Goal: Task Accomplishment & Management: Manage account settings

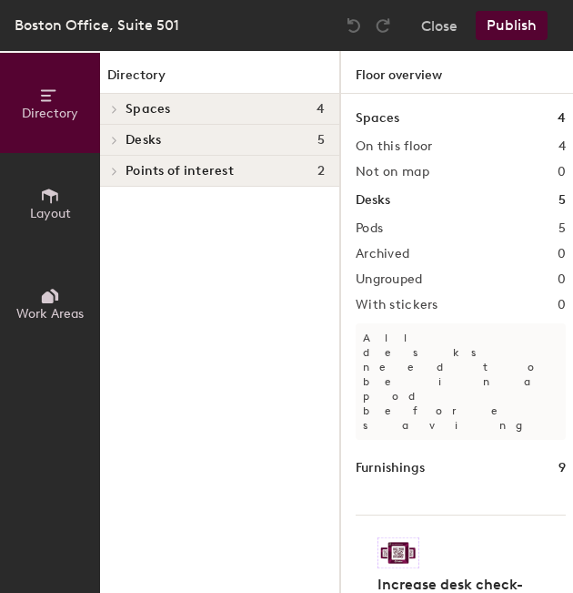
click at [215, 136] on h4 "Desks 5" at bounding box center [225, 140] width 199 height 15
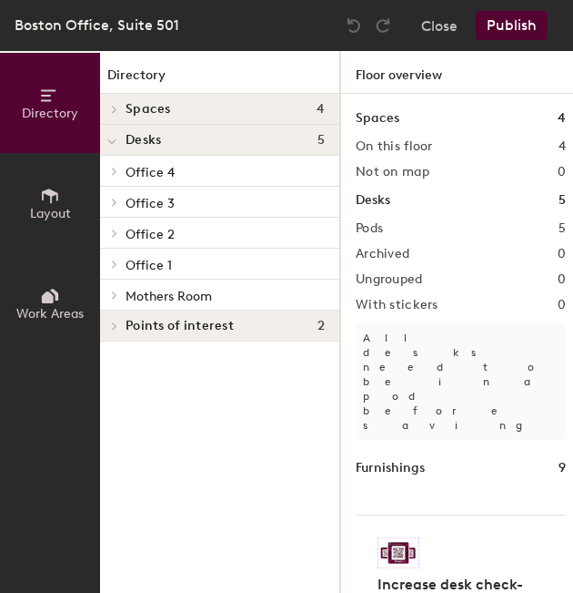
click at [189, 182] on div "Office 4" at bounding box center [219, 171] width 239 height 31
click at [182, 173] on p "Office 4" at bounding box center [225, 171] width 199 height 24
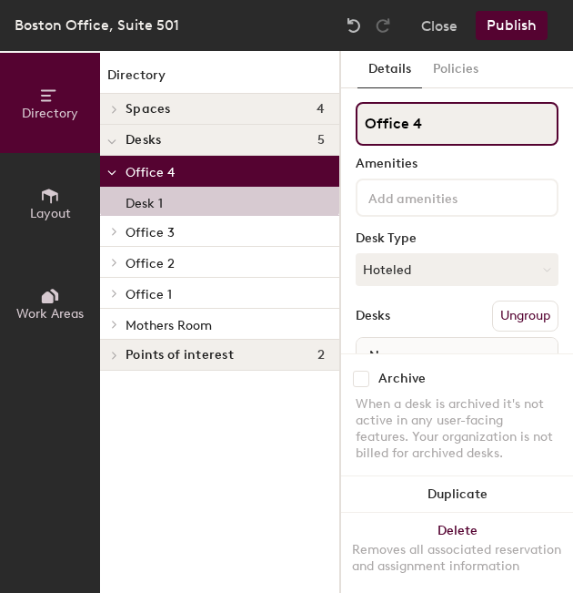
click at [443, 111] on input "Office 4" at bounding box center [457, 124] width 203 height 44
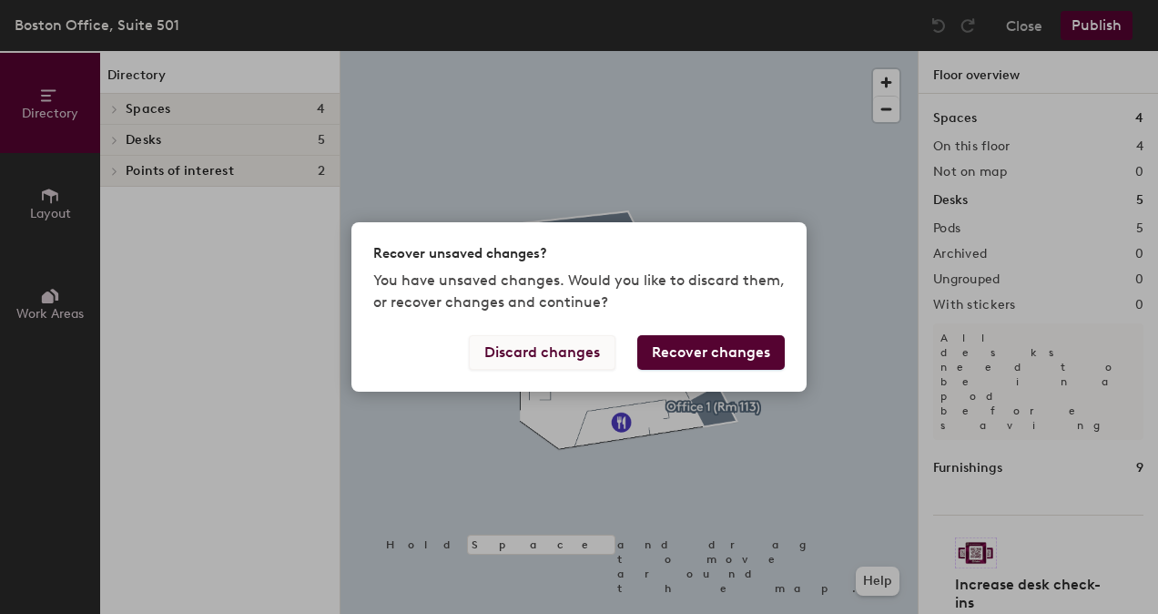
click at [588, 353] on button "Discard changes" at bounding box center [542, 352] width 147 height 35
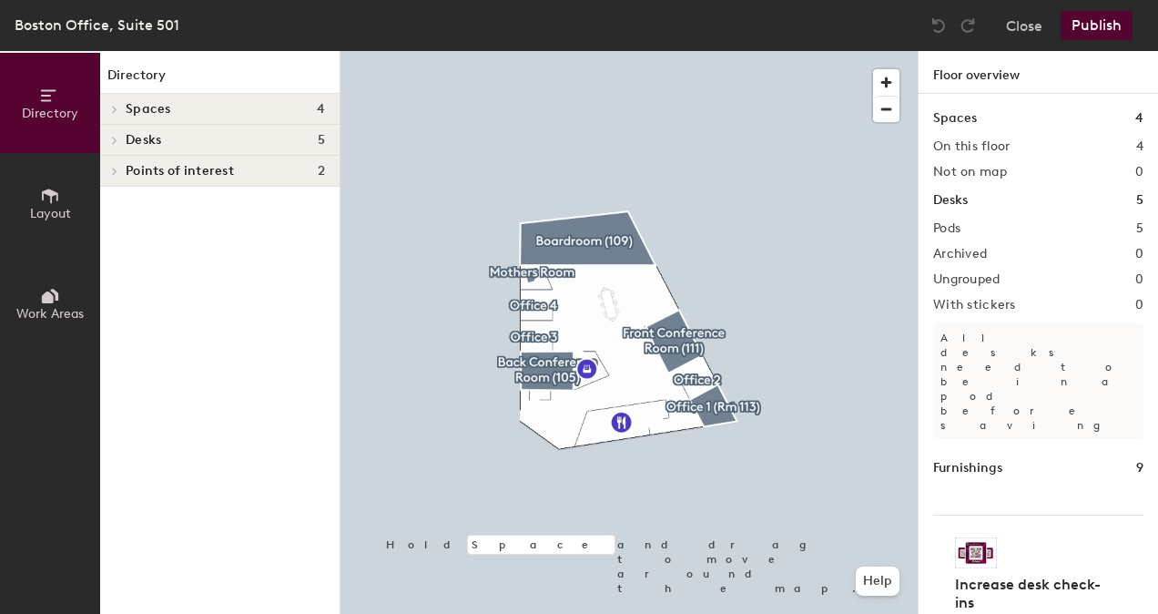
click at [246, 140] on h4 "Desks 5" at bounding box center [225, 140] width 199 height 15
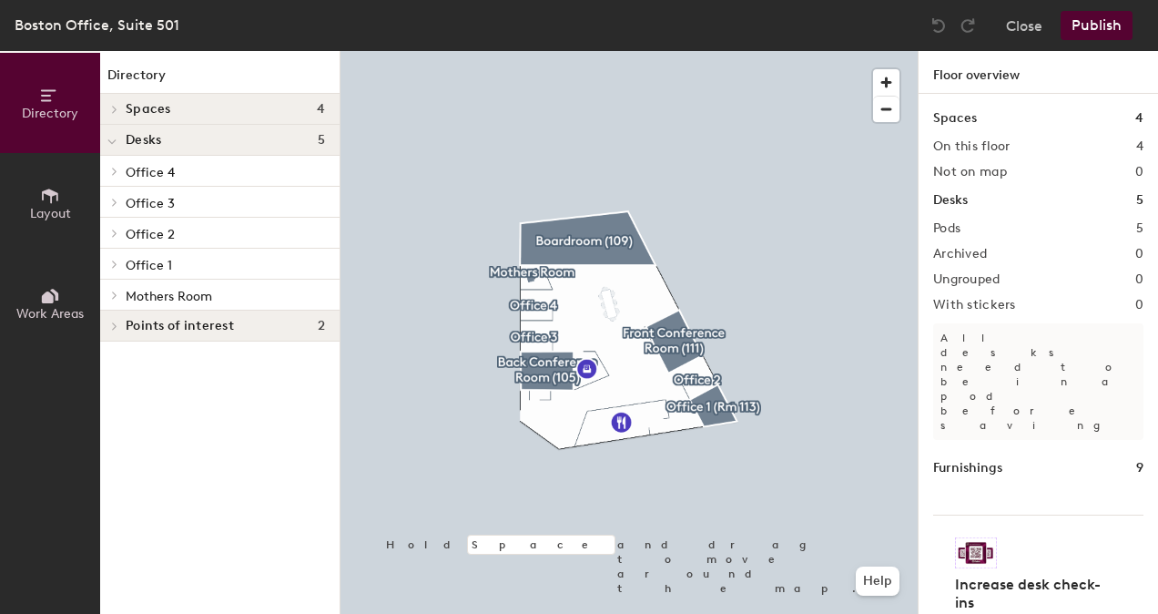
click at [153, 260] on span "Office 1" at bounding box center [149, 265] width 46 height 15
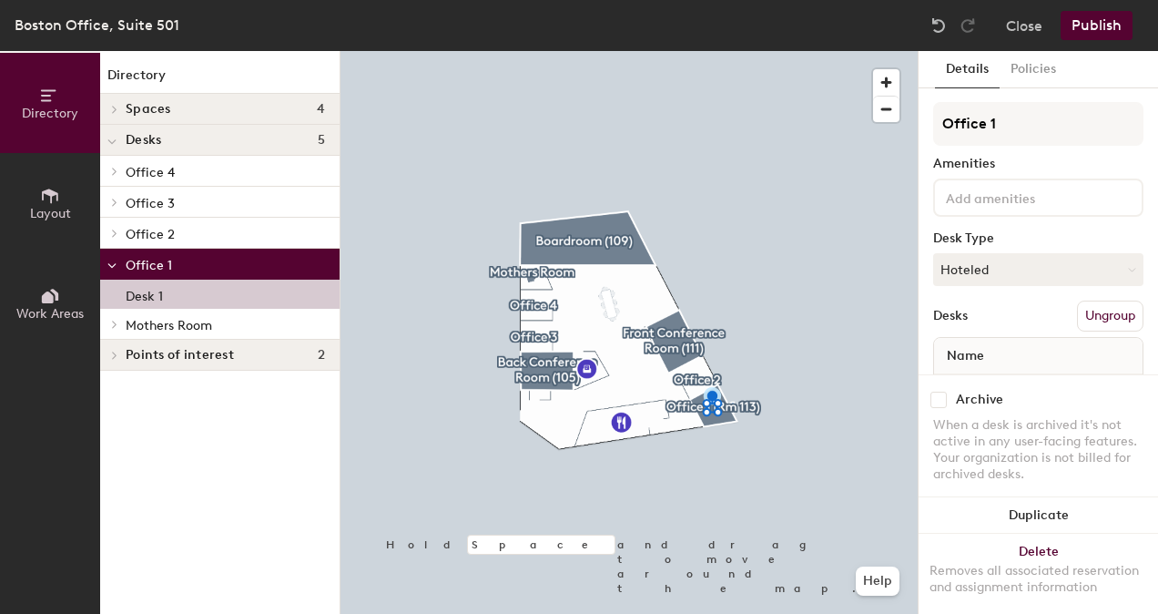
click at [166, 295] on div "Desk 1" at bounding box center [219, 293] width 239 height 29
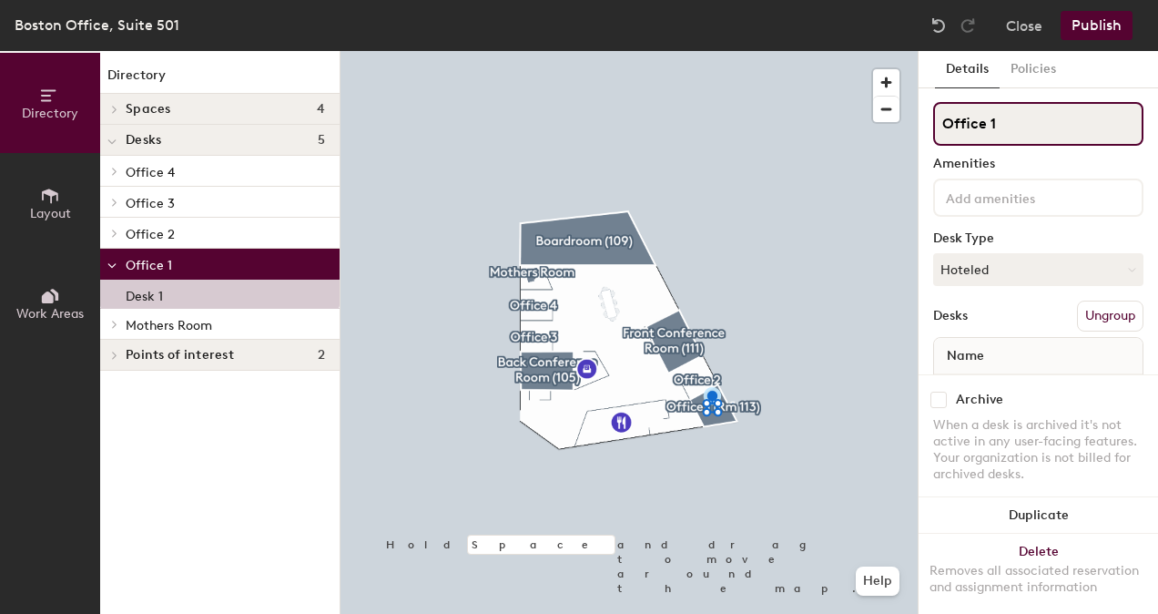
click at [984, 123] on input "Office 1" at bounding box center [1038, 124] width 210 height 44
click at [1028, 131] on input "Office 1" at bounding box center [1038, 124] width 210 height 44
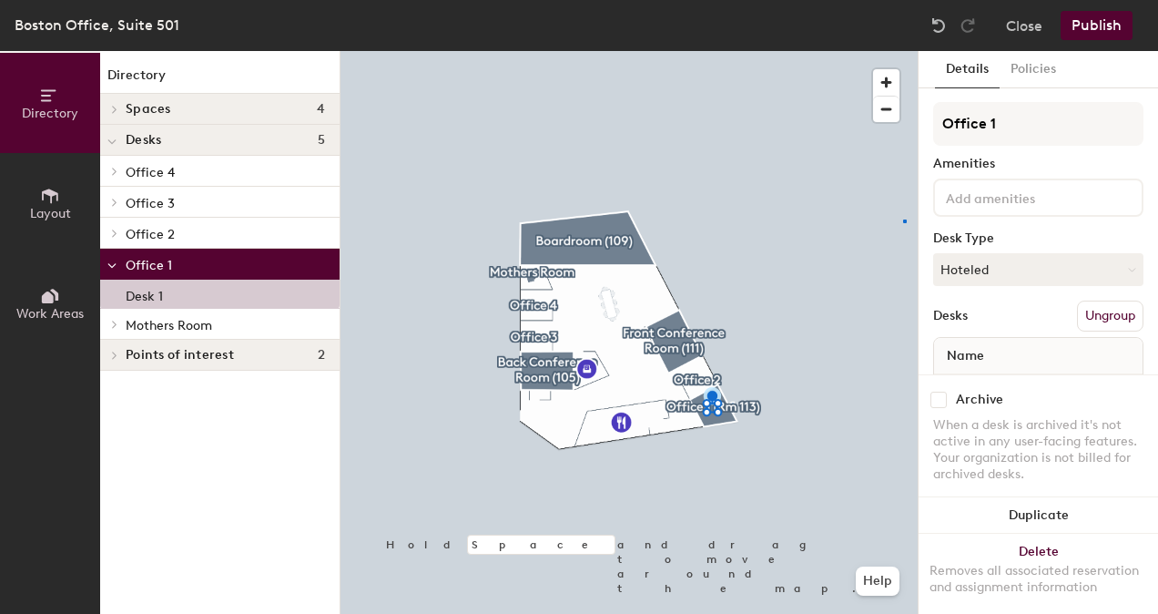
click at [903, 51] on div at bounding box center [628, 51] width 577 height 0
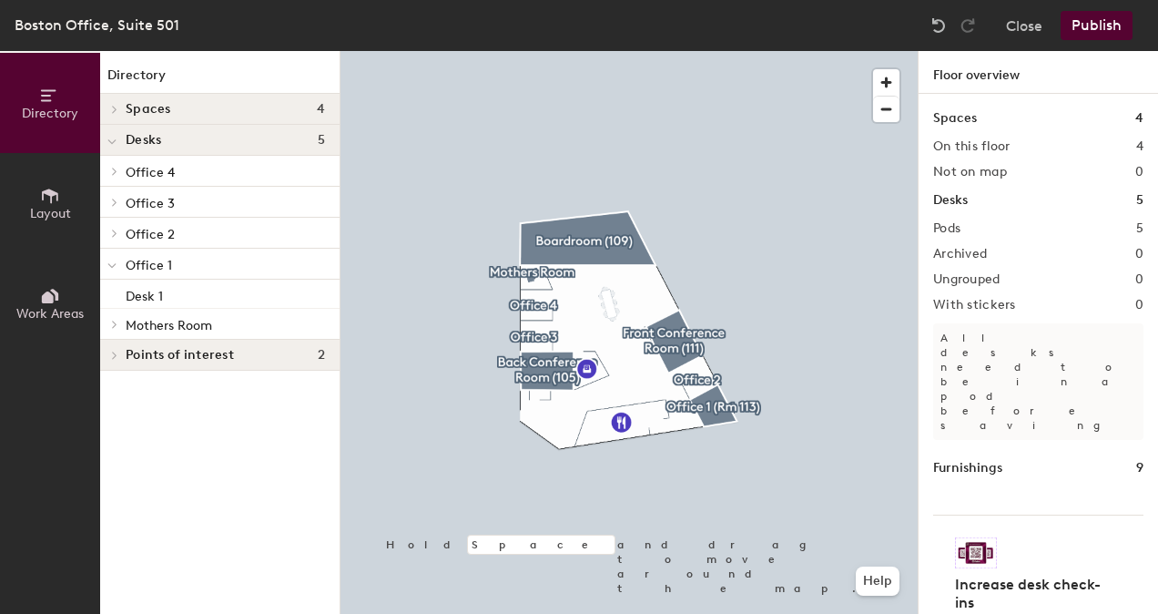
click at [162, 260] on span "Office 1" at bounding box center [149, 265] width 46 height 15
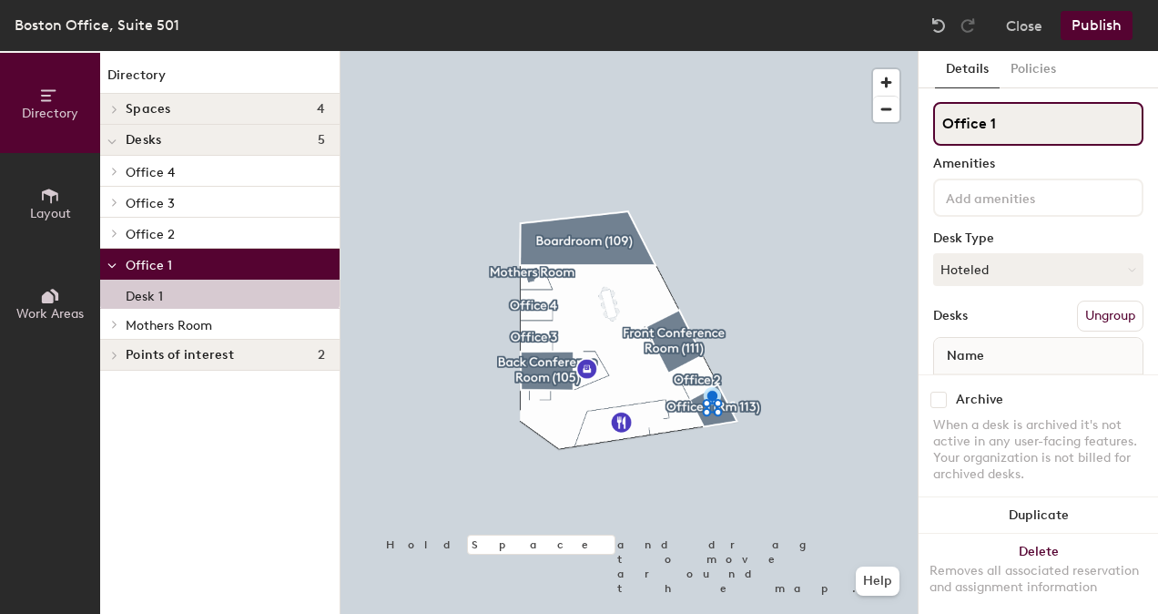
click at [1026, 118] on input "Office 1" at bounding box center [1038, 124] width 210 height 44
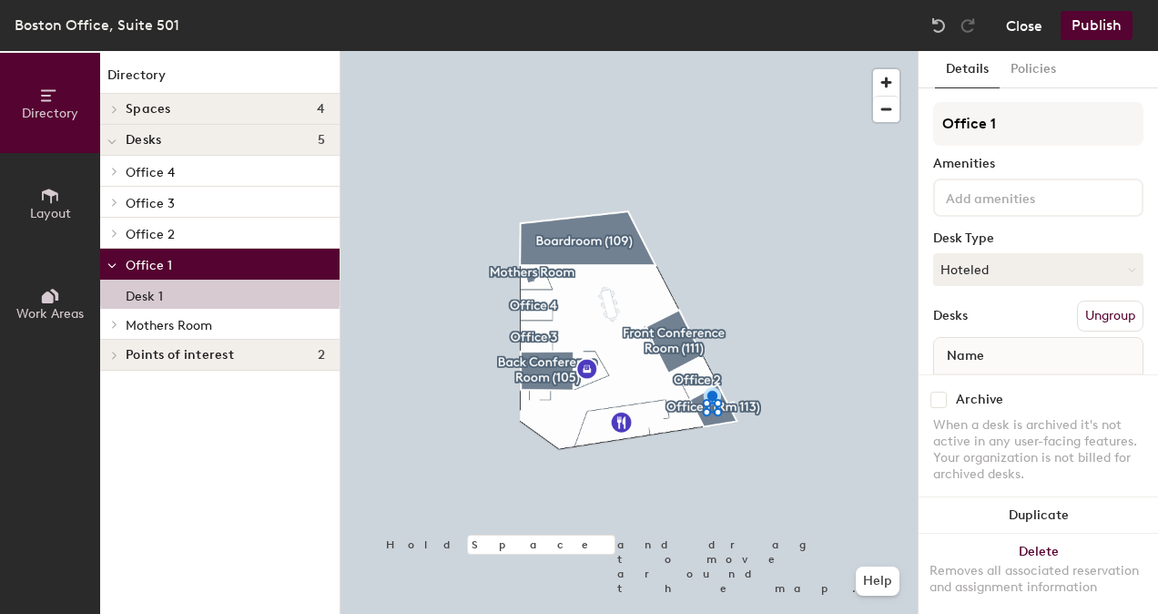
click at [1030, 24] on button "Close" at bounding box center [1024, 25] width 36 height 29
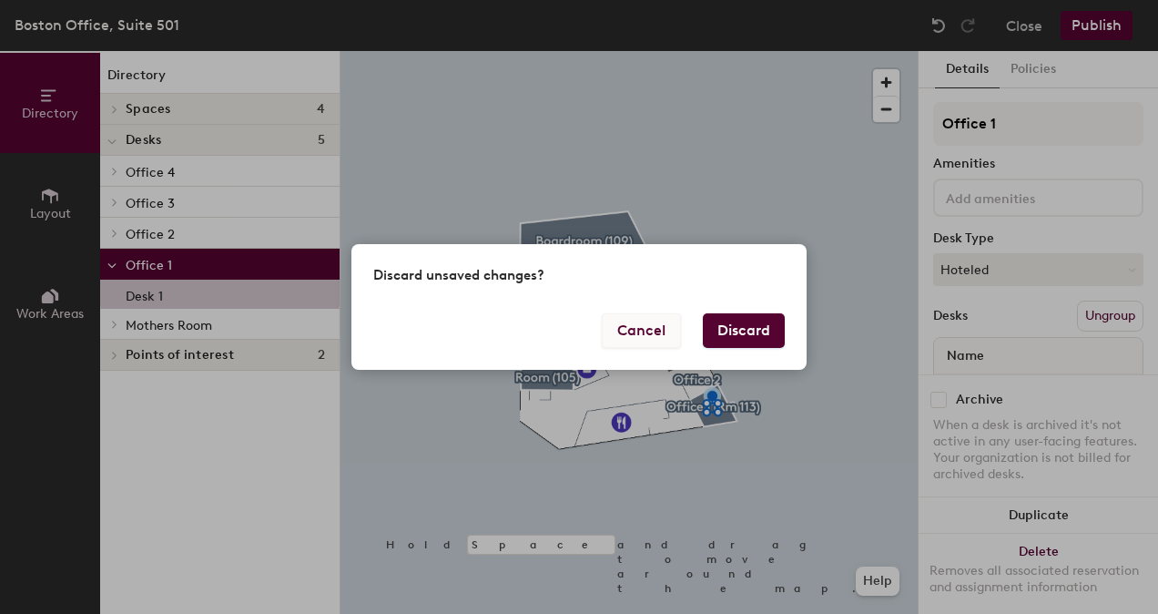
click at [653, 322] on button "Cancel" at bounding box center [641, 330] width 79 height 35
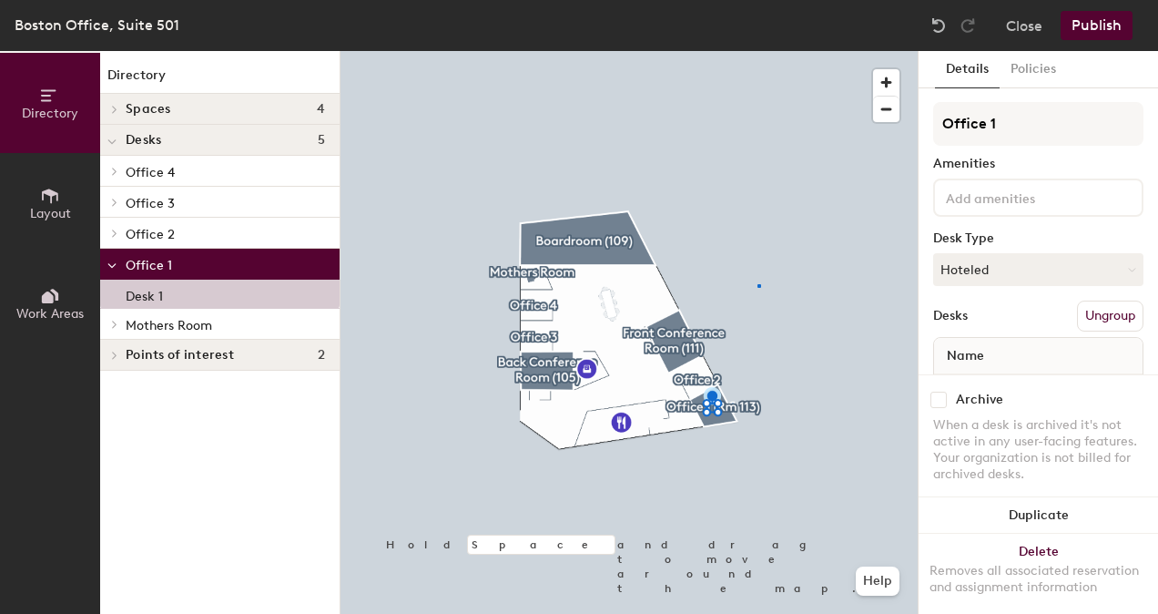
click at [757, 51] on div at bounding box center [628, 51] width 577 height 0
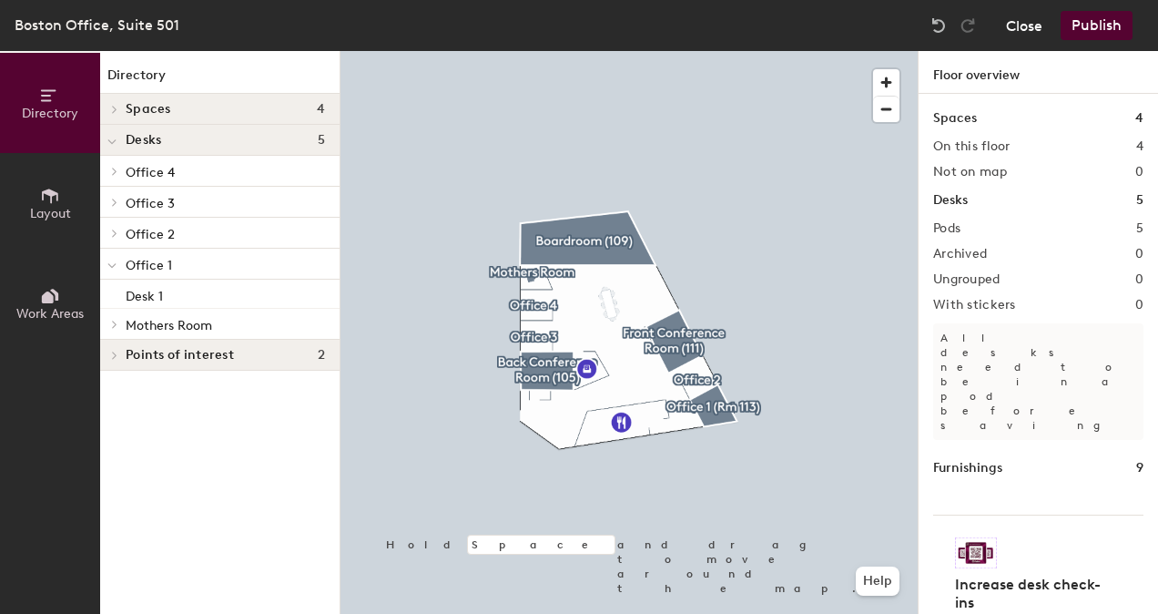
click at [1020, 24] on button "Close" at bounding box center [1024, 25] width 36 height 29
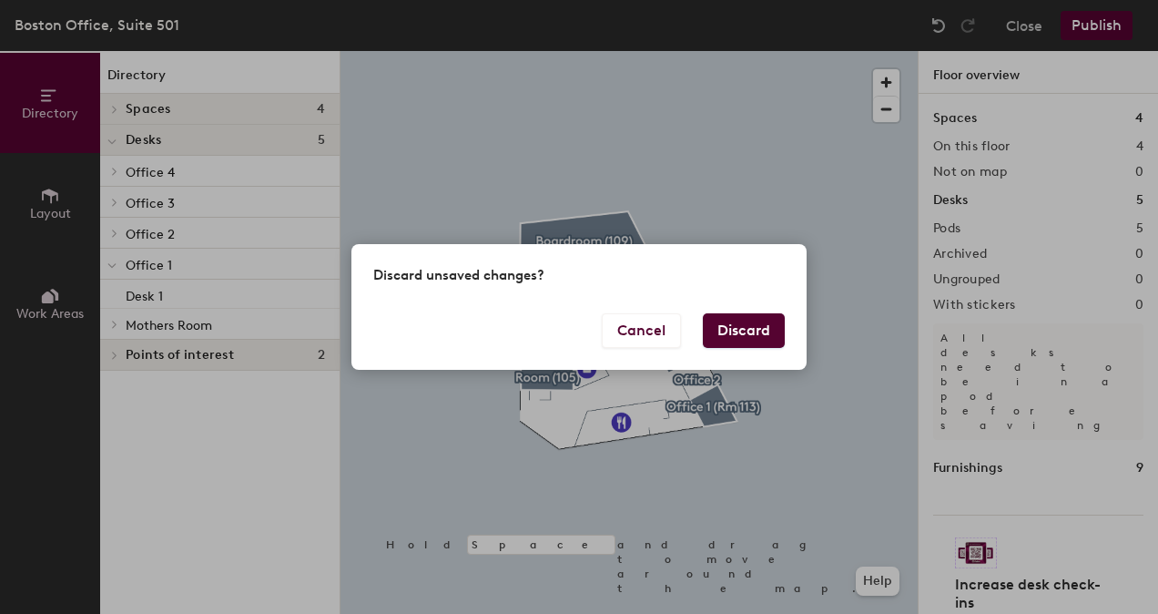
click at [756, 324] on button "Discard" at bounding box center [744, 330] width 82 height 35
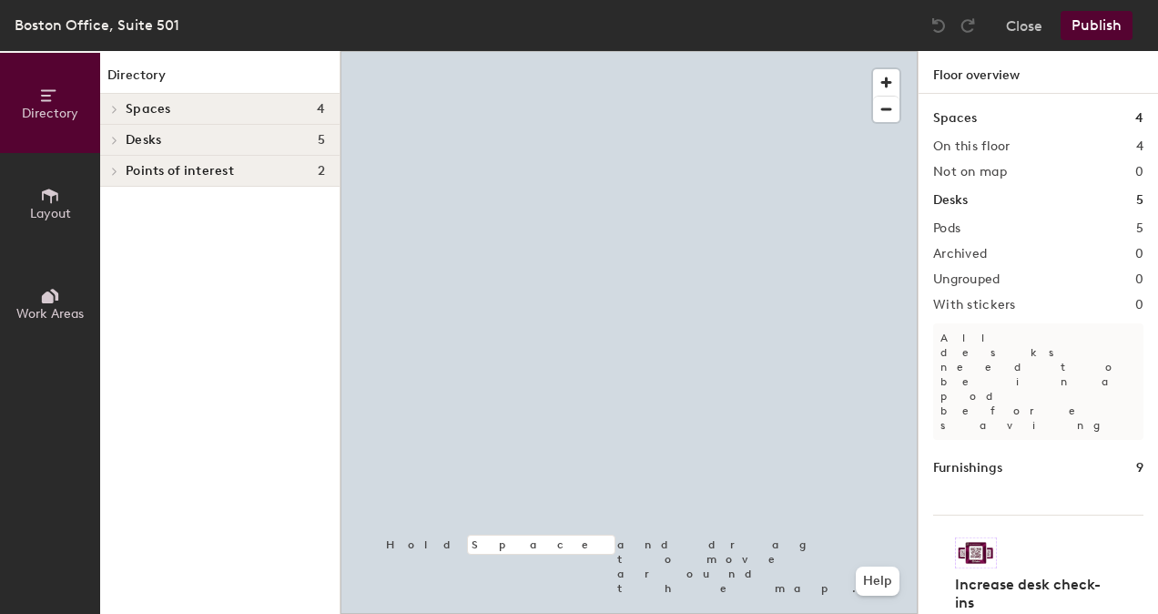
click at [208, 129] on div "Desks 5" at bounding box center [219, 140] width 239 height 31
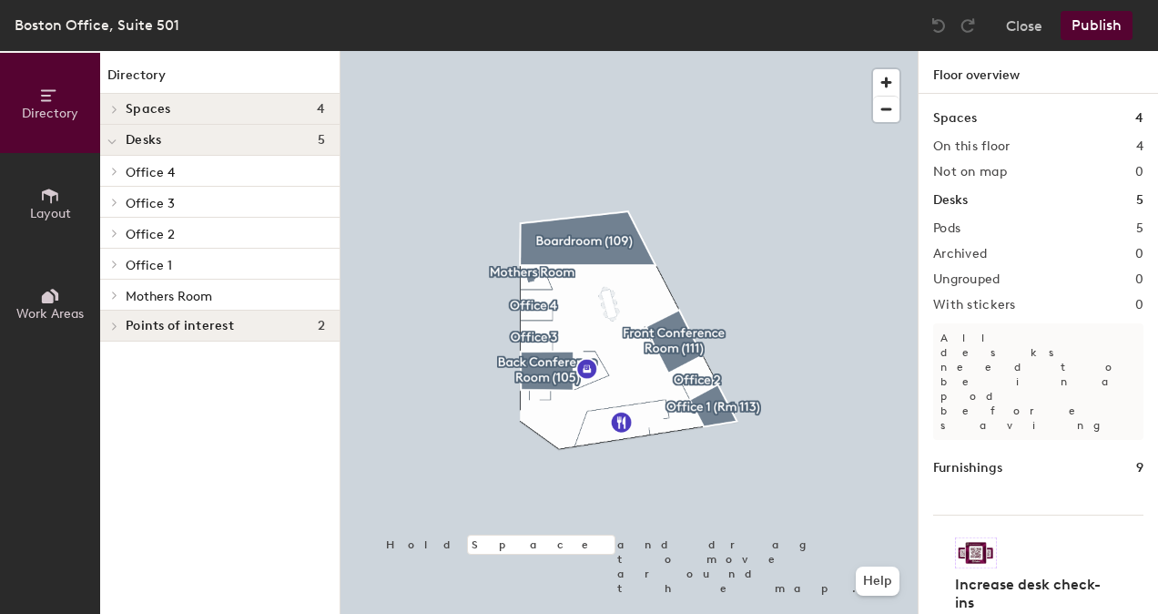
click at [185, 176] on p "Office 4" at bounding box center [225, 171] width 199 height 24
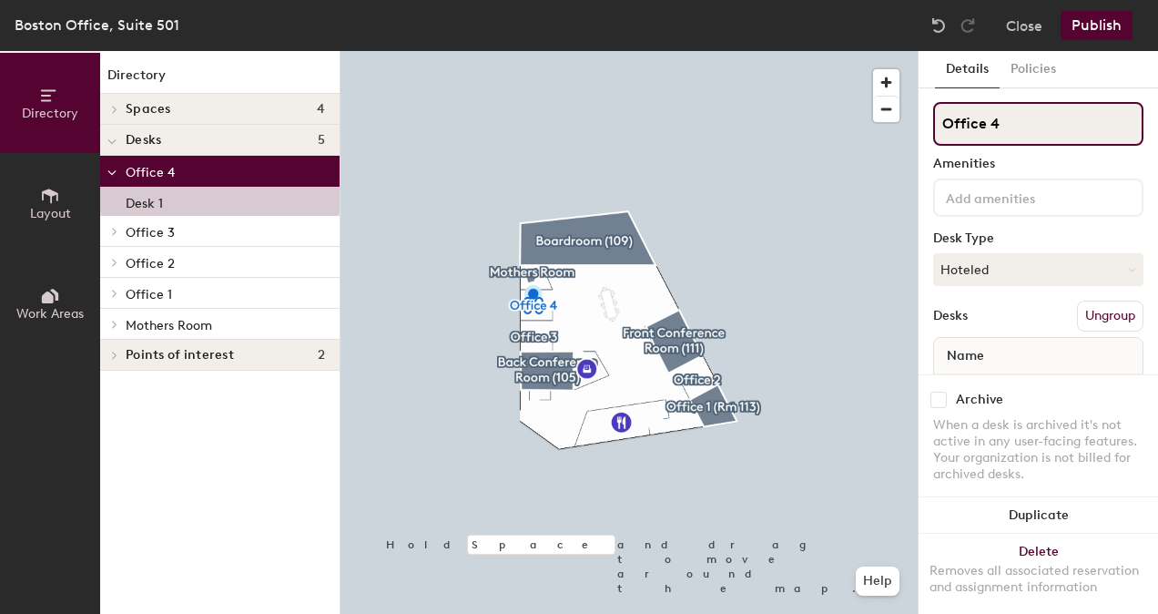
click at [1020, 126] on input "Office 4" at bounding box center [1038, 124] width 210 height 44
click at [1019, 125] on input "Office 4" at bounding box center [1038, 124] width 210 height 44
click at [1036, 127] on input "Office" at bounding box center [1038, 124] width 210 height 44
click at [1006, 128] on input "Office" at bounding box center [1038, 124] width 210 height 44
click at [998, 126] on input "Office" at bounding box center [1038, 124] width 210 height 44
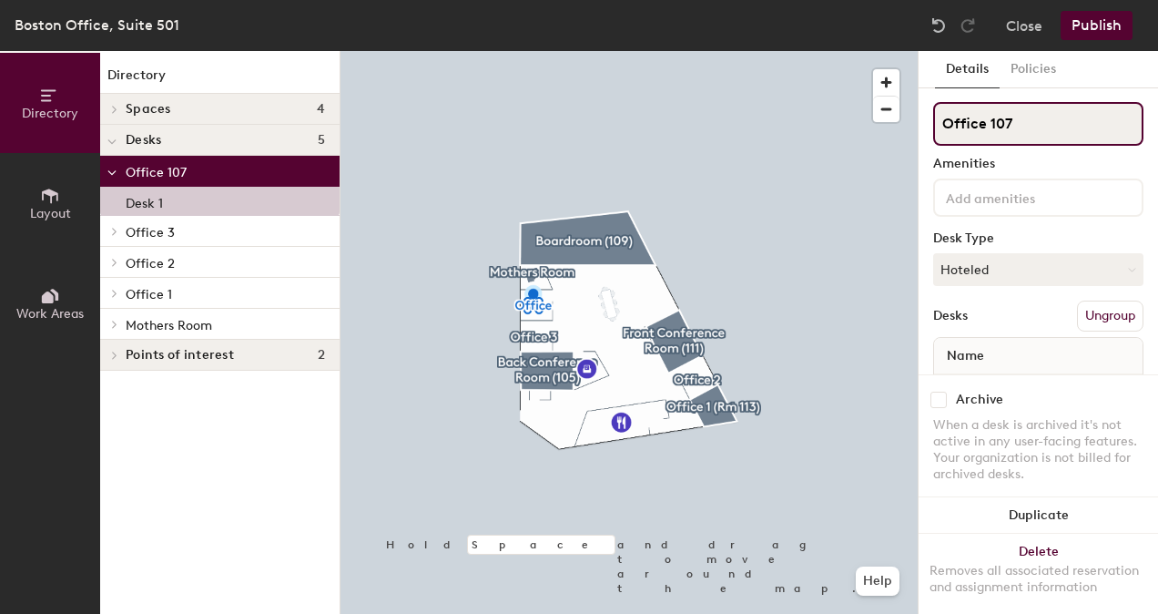
type input "Office 107"
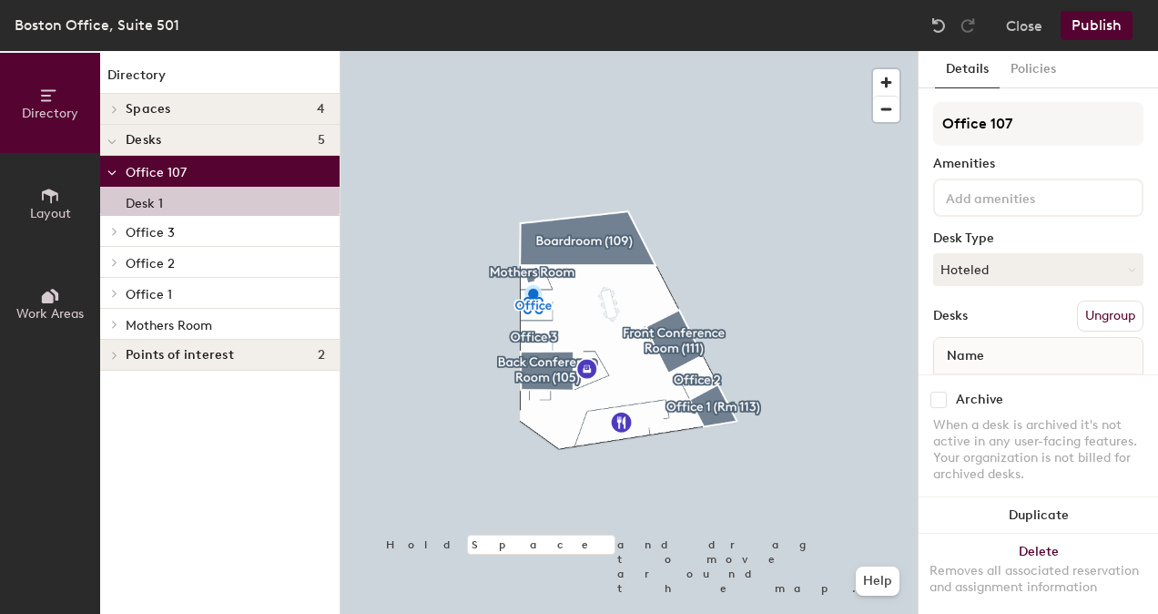
click at [1023, 160] on div "Amenities" at bounding box center [1038, 164] width 210 height 15
click at [867, 51] on div at bounding box center [628, 51] width 577 height 0
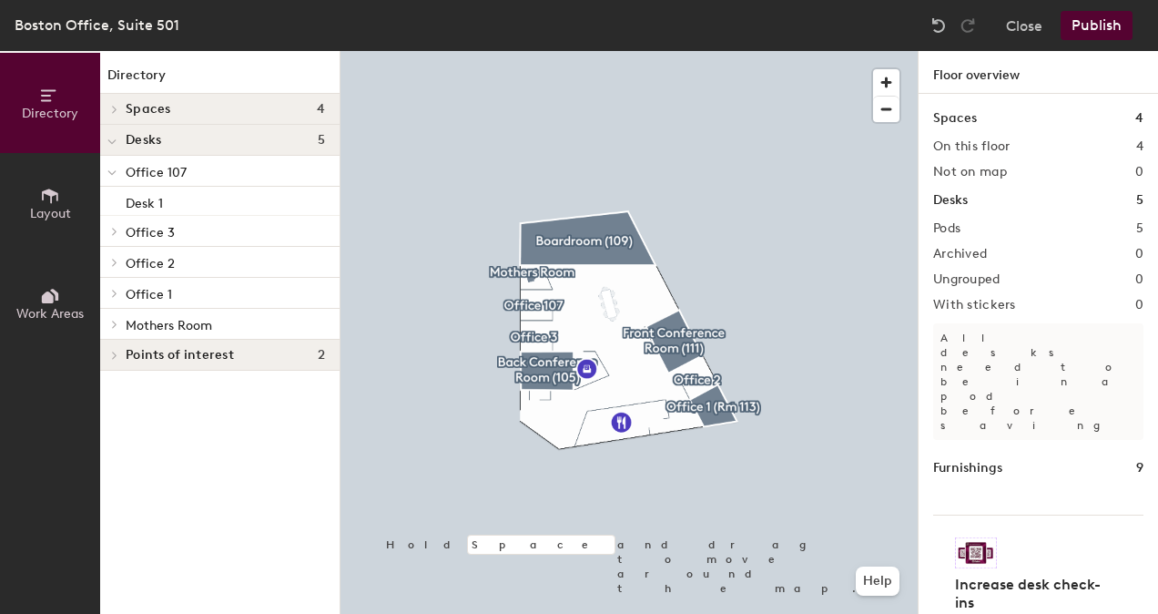
click at [161, 228] on span "Office 3" at bounding box center [150, 232] width 49 height 15
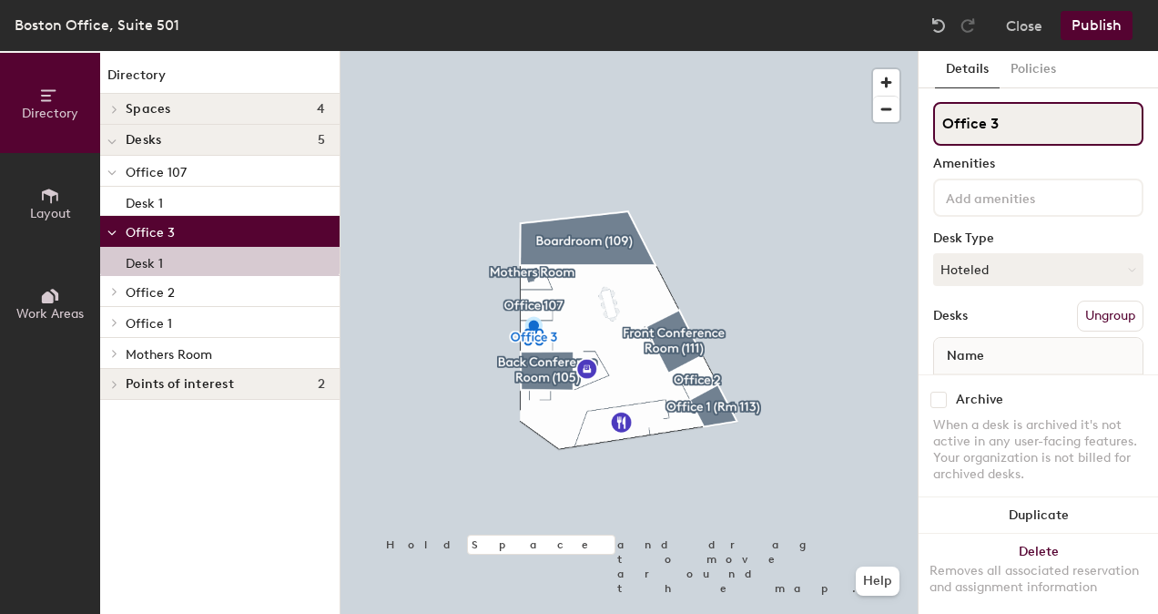
click at [996, 113] on input "Office 3" at bounding box center [1038, 124] width 210 height 44
type input "Office 106"
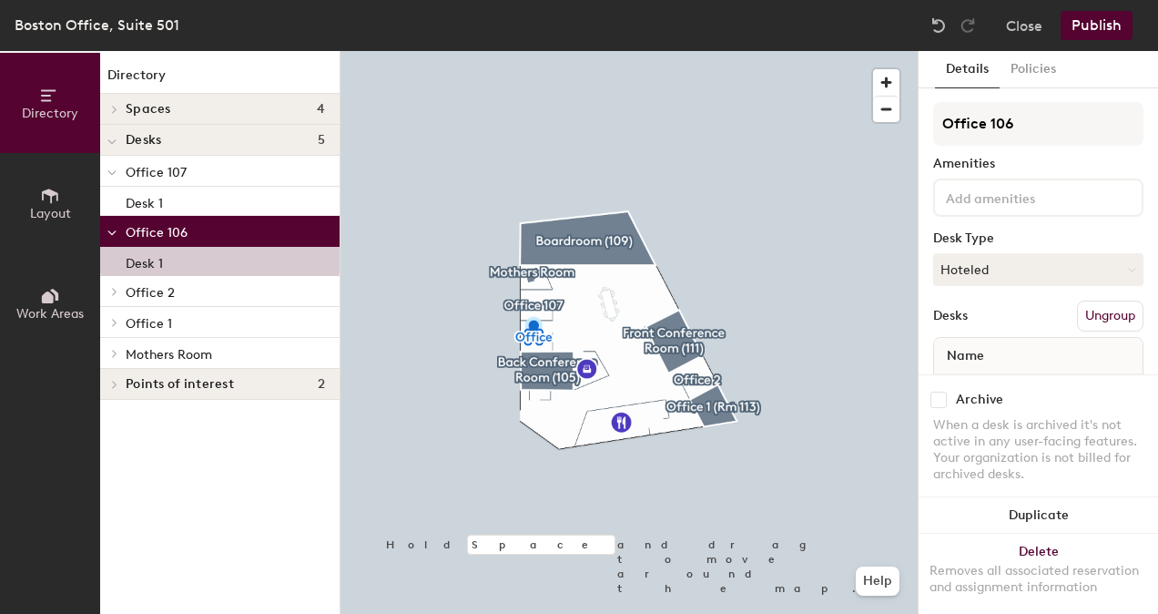
click at [795, 51] on div at bounding box center [628, 51] width 577 height 0
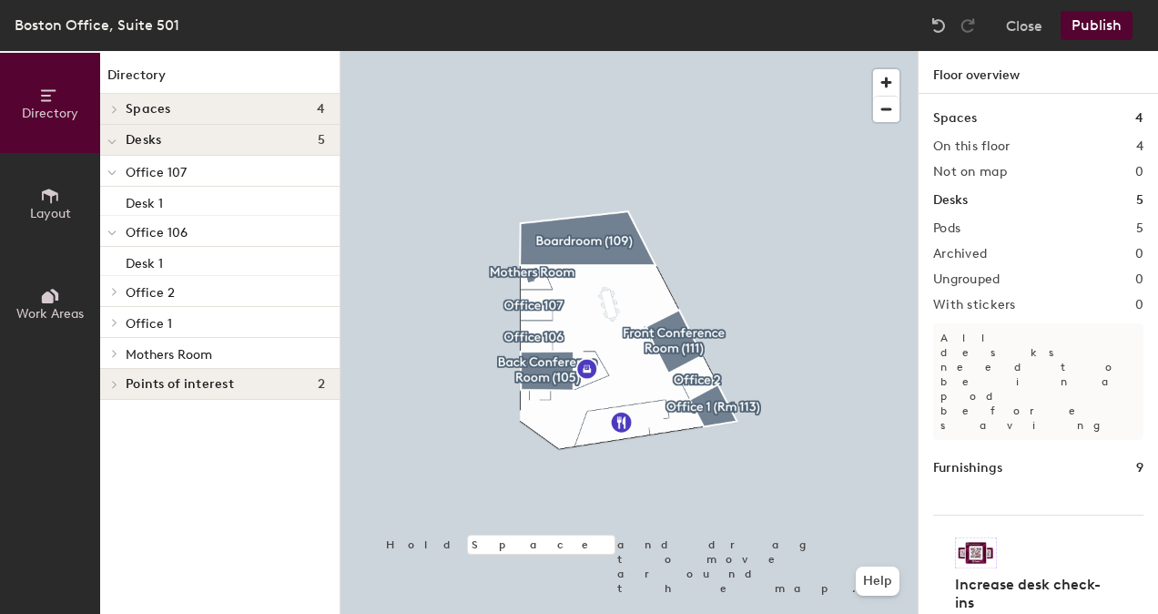
click at [137, 316] on span "Office 1" at bounding box center [149, 323] width 46 height 15
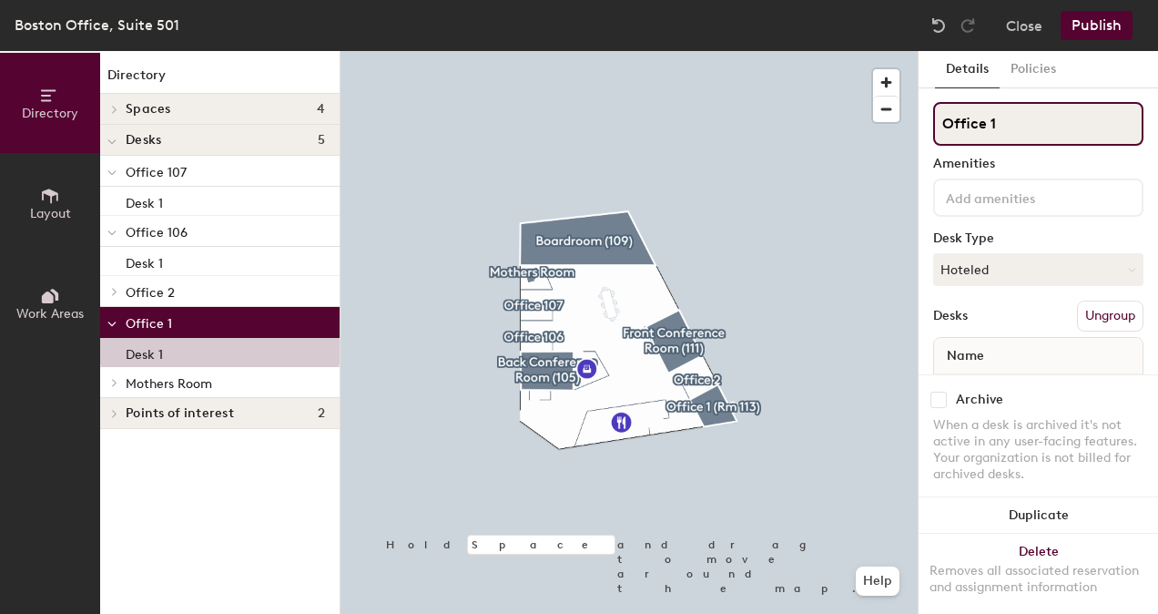
click at [1025, 134] on input "Office 1" at bounding box center [1038, 124] width 210 height 44
type input "Office 113"
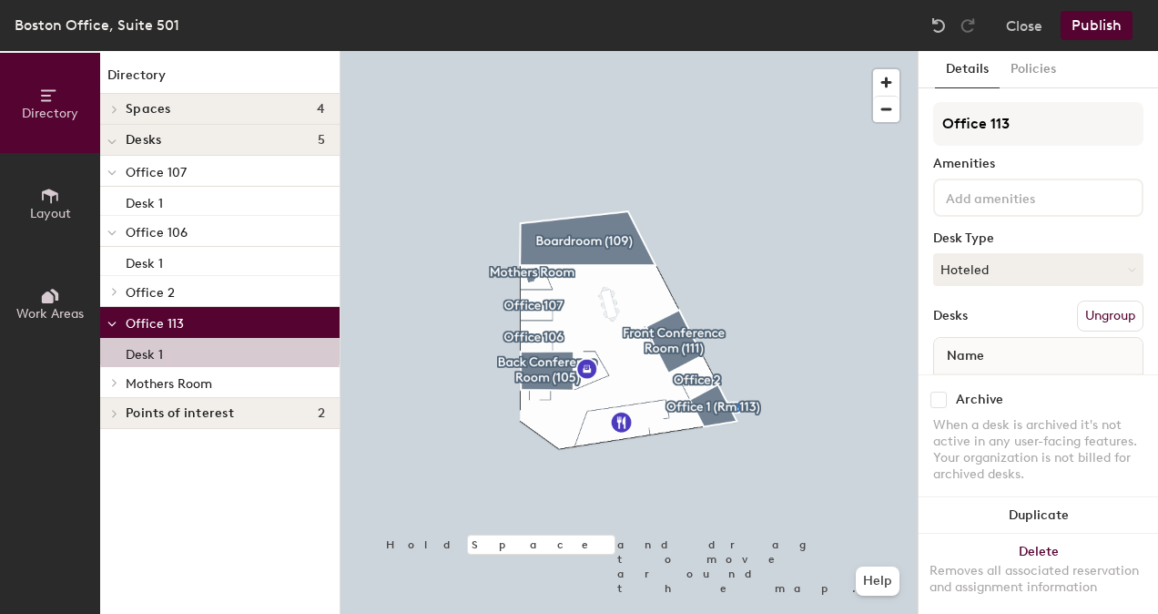
click at [828, 51] on div at bounding box center [628, 51] width 577 height 0
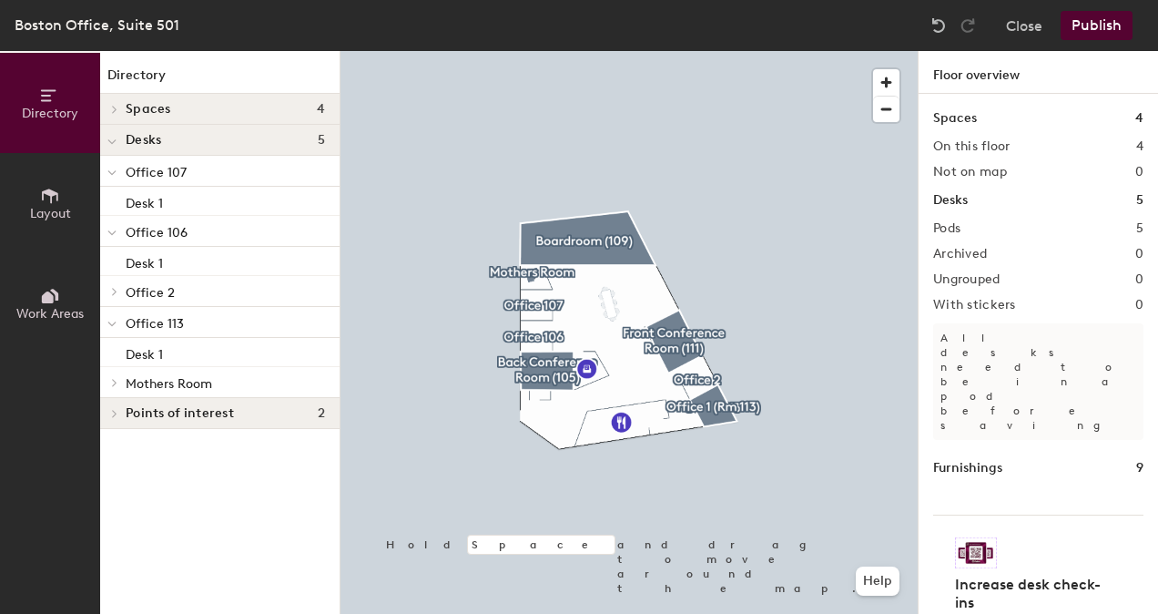
click at [188, 293] on p "Office 2" at bounding box center [225, 291] width 199 height 24
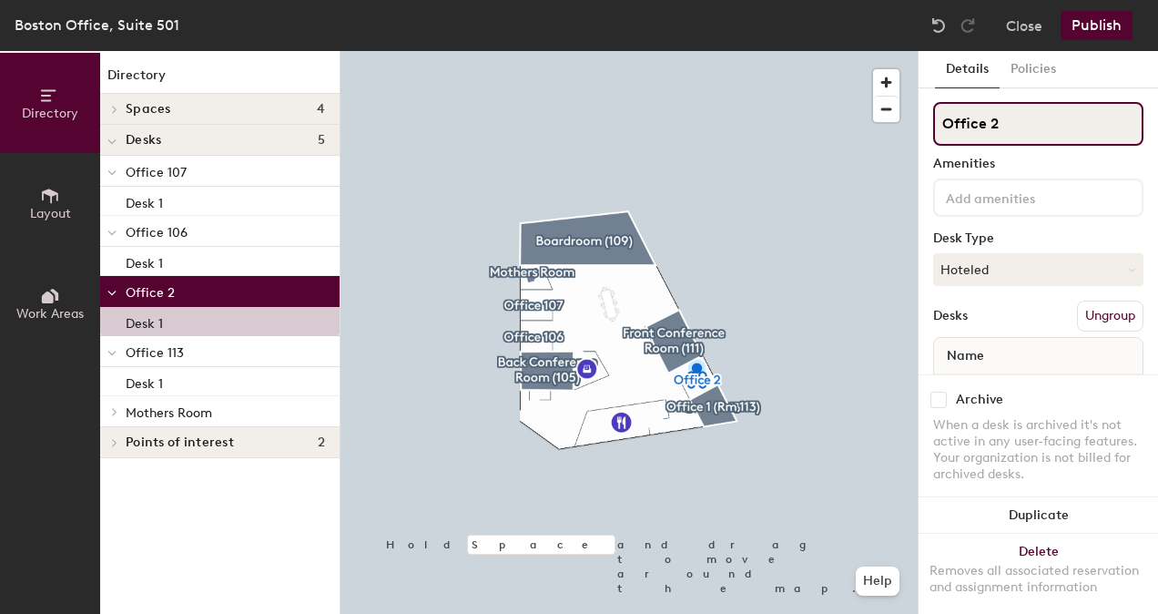
click at [1030, 117] on input "Office 2" at bounding box center [1038, 124] width 210 height 44
type input "Office 112"
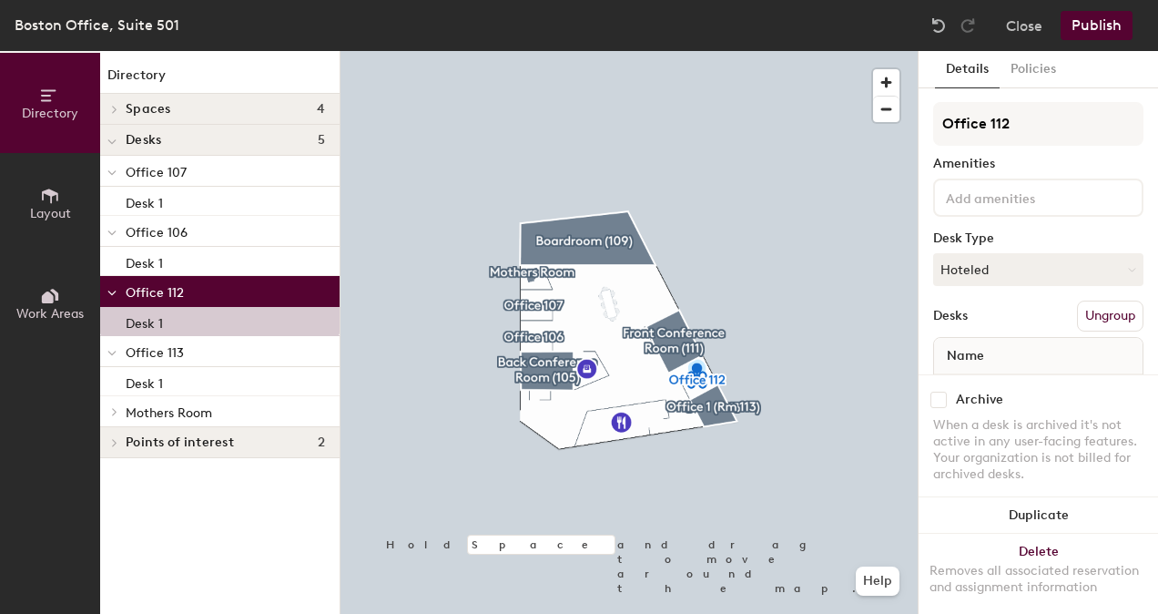
click at [1058, 173] on div "Office 112 Amenities Desk Type Hoteled Desks Ungroup Name Desk 1" at bounding box center [1038, 262] width 210 height 320
click at [808, 51] on div at bounding box center [628, 51] width 577 height 0
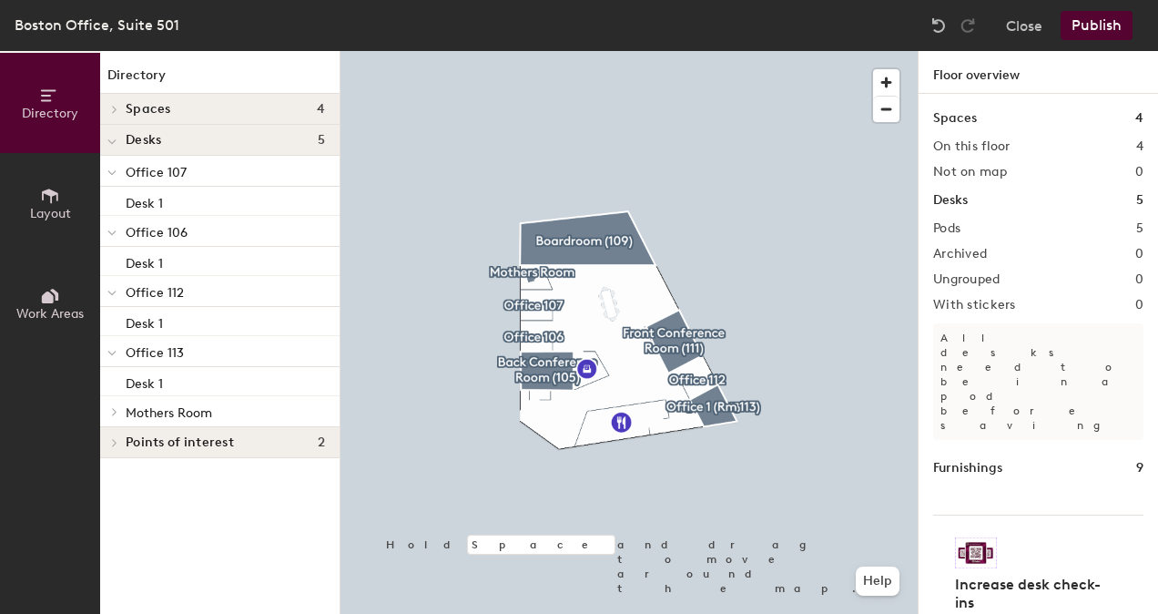
click at [533, 51] on div at bounding box center [628, 51] width 577 height 0
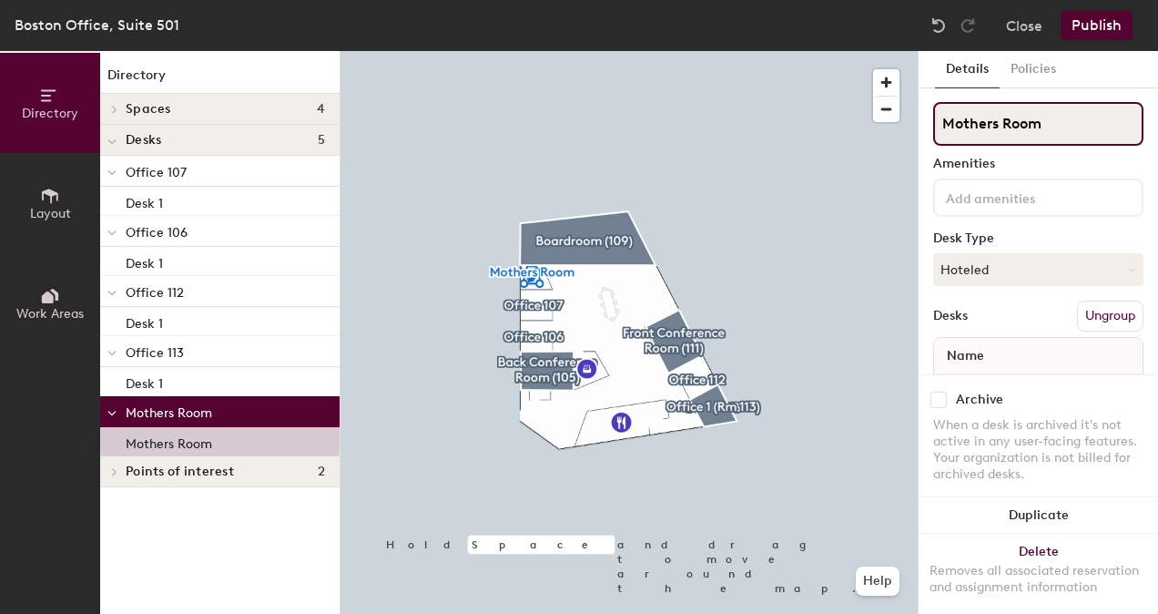
click at [1074, 113] on input "Mothers Room" at bounding box center [1038, 124] width 210 height 44
type input "Mothers Room (Room 108)"
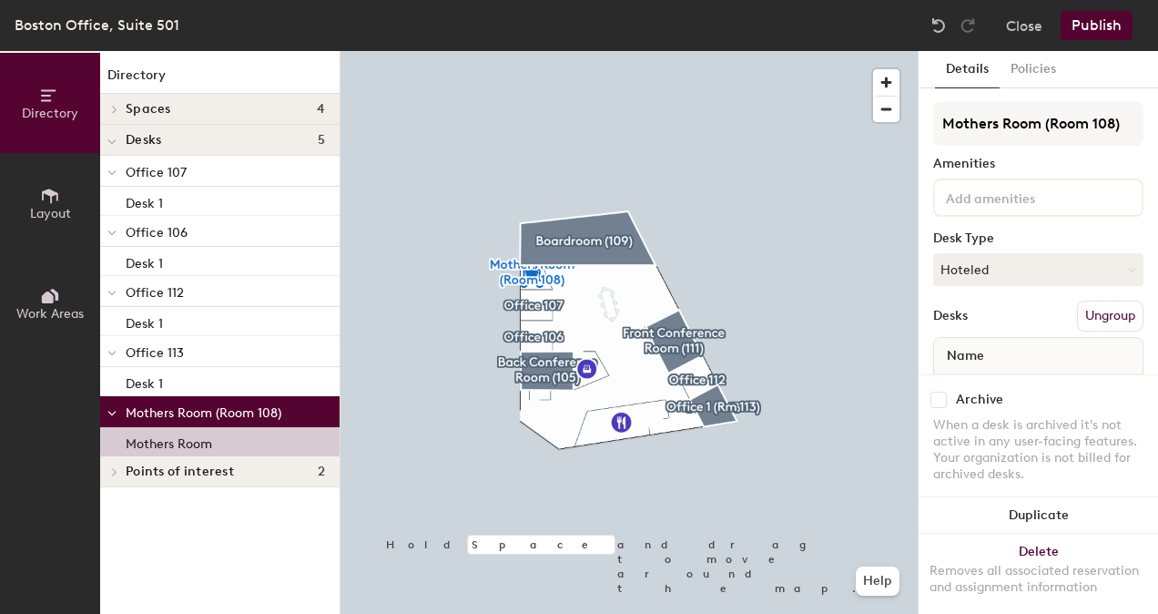
click at [715, 51] on div at bounding box center [628, 51] width 577 height 0
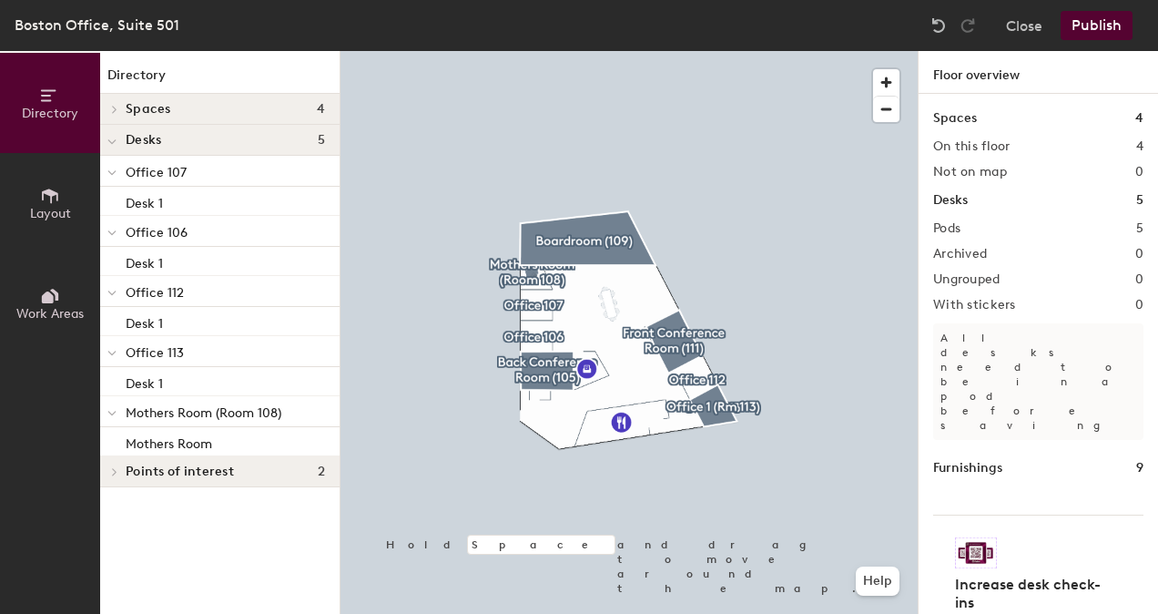
click at [1100, 30] on button "Publish" at bounding box center [1096, 25] width 72 height 29
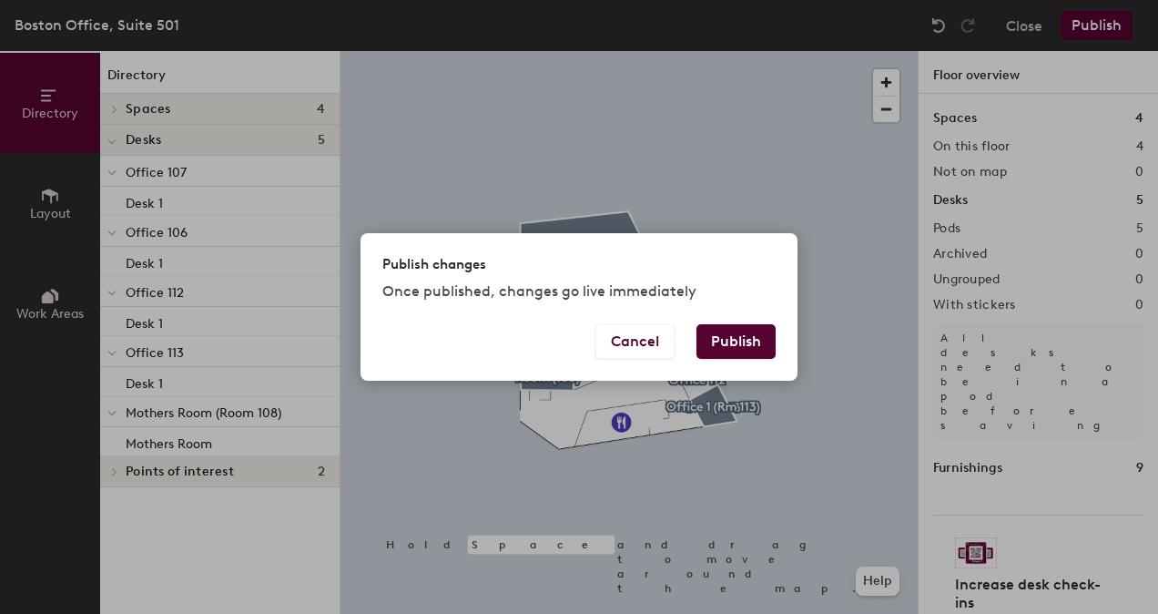
click at [776, 349] on div "Cancel Publish" at bounding box center [578, 352] width 437 height 56
click at [757, 344] on button "Publish" at bounding box center [735, 341] width 79 height 35
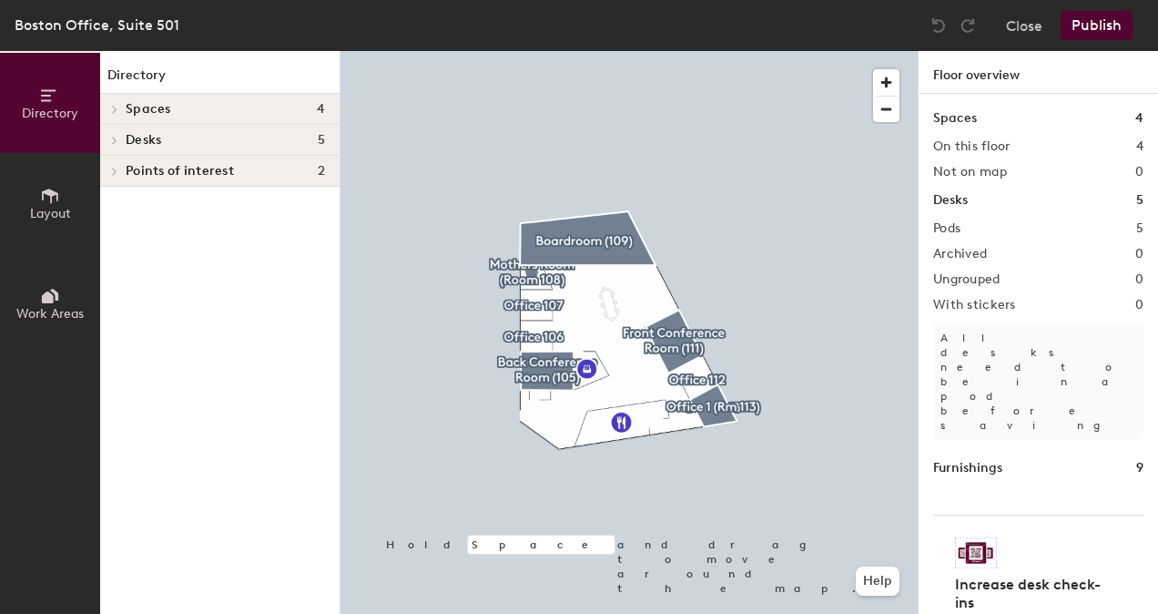
click at [674, 51] on div at bounding box center [628, 51] width 577 height 0
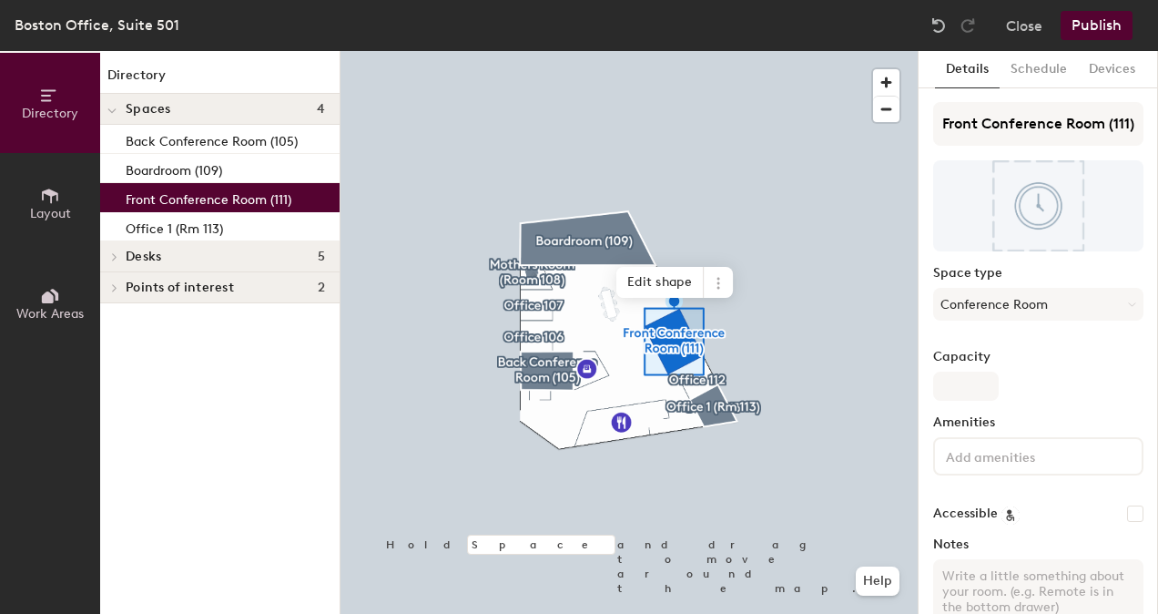
click at [19, 303] on button "Work Areas" at bounding box center [50, 303] width 100 height 100
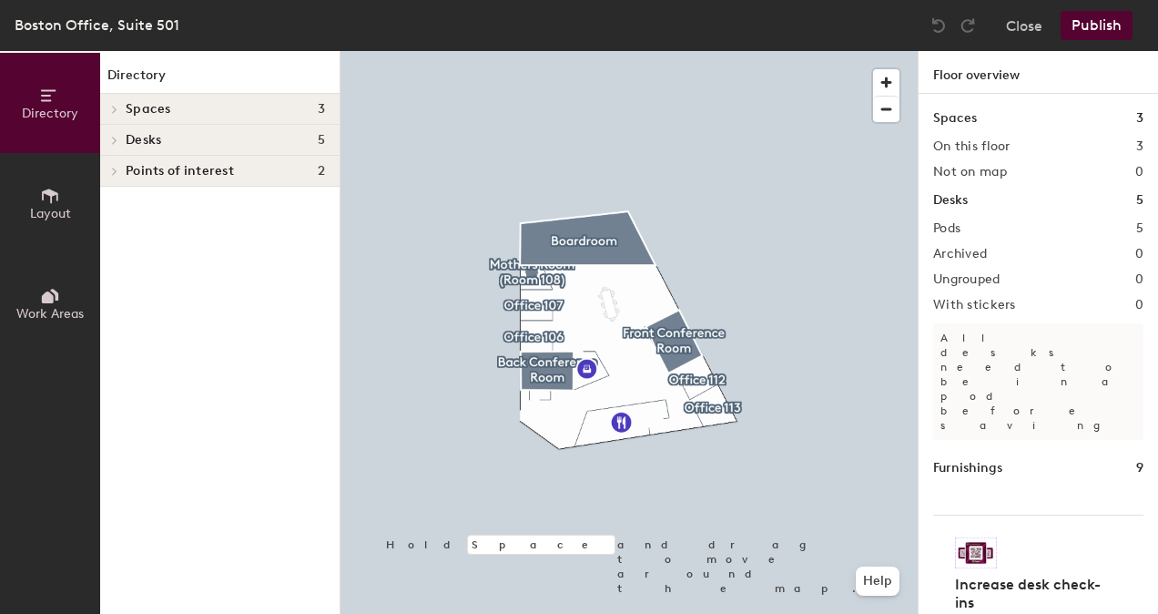
click at [208, 139] on h4 "Desks 5" at bounding box center [225, 140] width 199 height 15
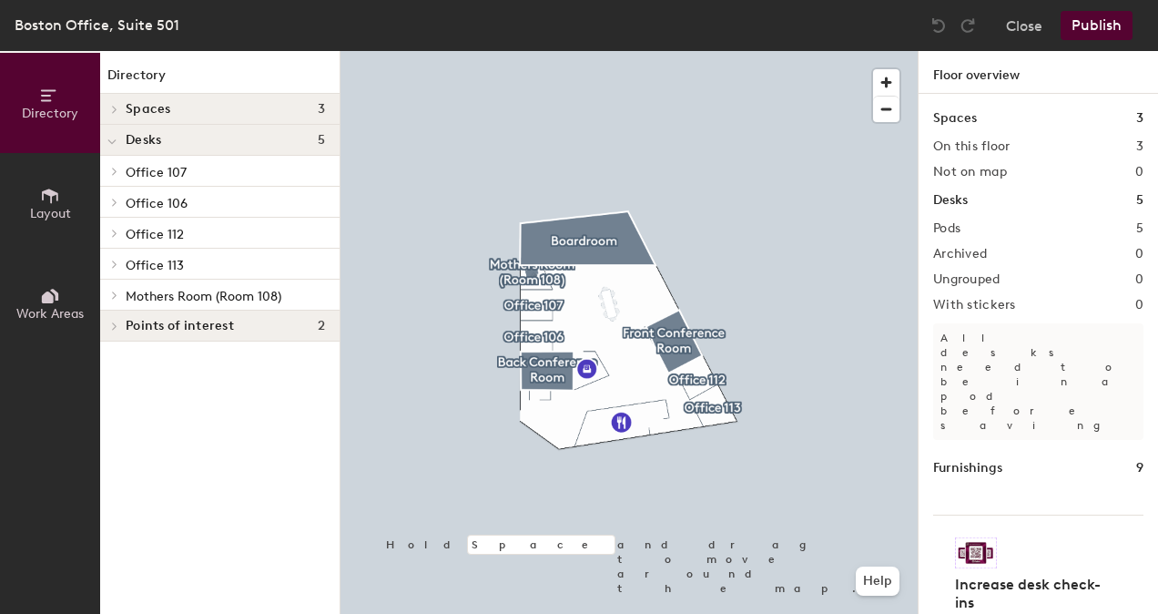
click at [189, 291] on span "Mothers Room (Room 108)" at bounding box center [204, 296] width 156 height 15
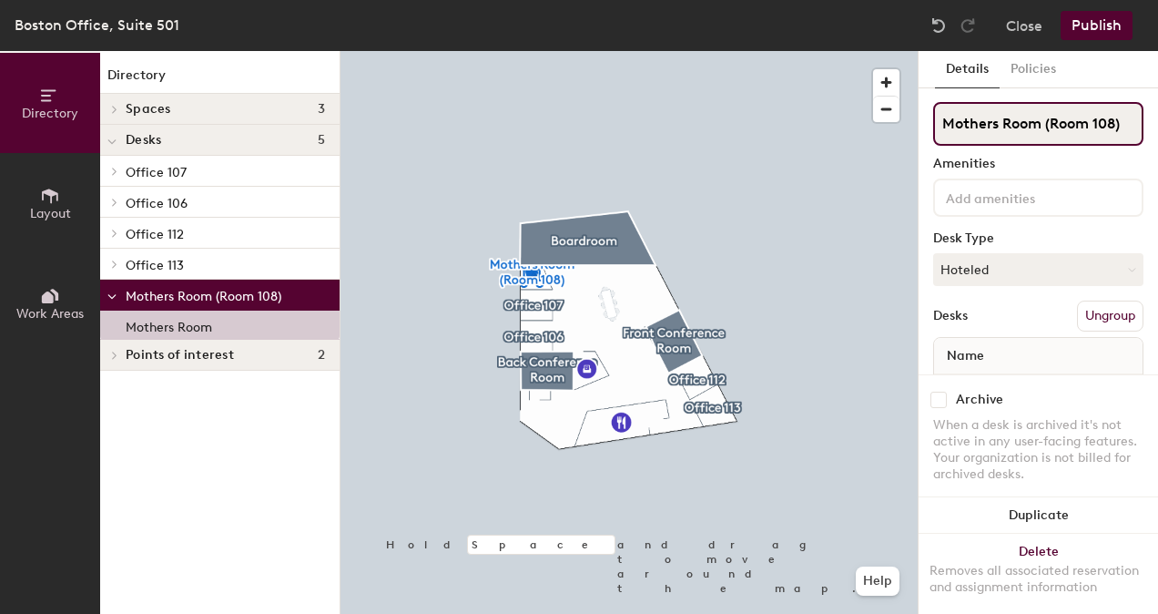
scroll to position [0, 1]
drag, startPoint x: 1042, startPoint y: 126, endPoint x: 1123, endPoint y: 127, distance: 81.0
click at [1123, 127] on input "Mothers Room (Room 108)" at bounding box center [1038, 124] width 210 height 44
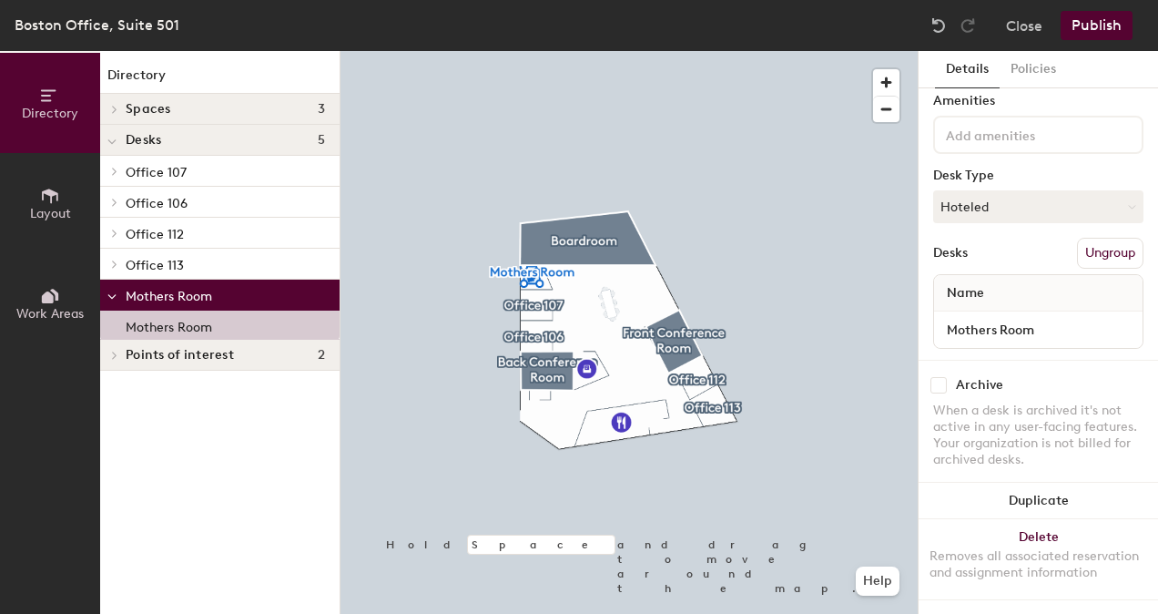
scroll to position [0, 0]
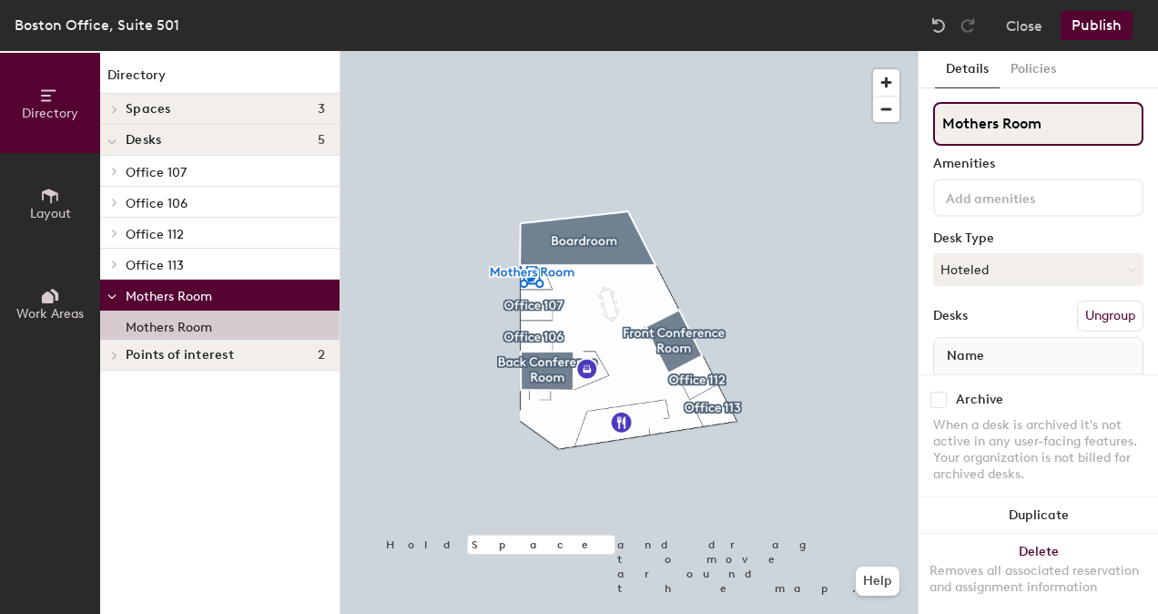
type input "Mothers Room"
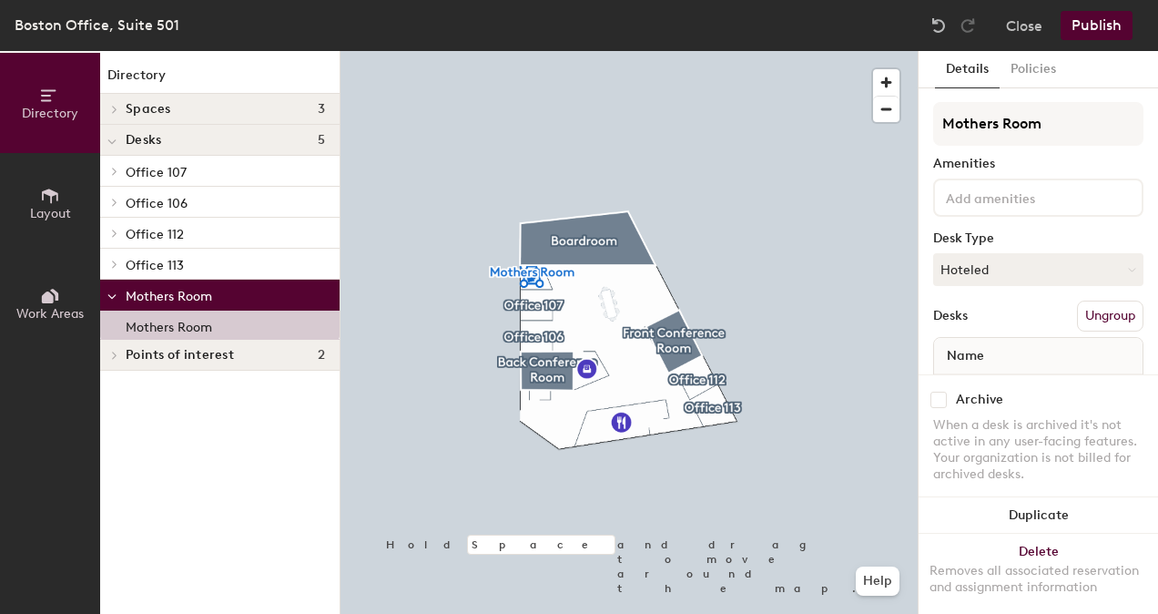
click at [200, 286] on p "Mothers Room" at bounding box center [225, 295] width 199 height 24
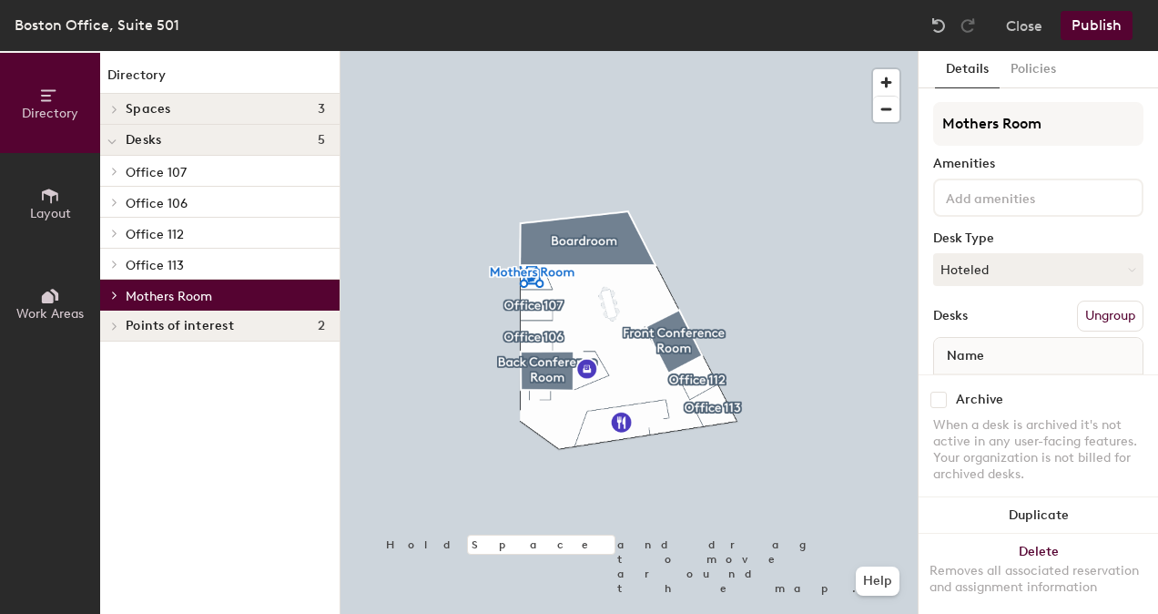
click at [202, 288] on p "Mothers Room" at bounding box center [225, 295] width 199 height 24
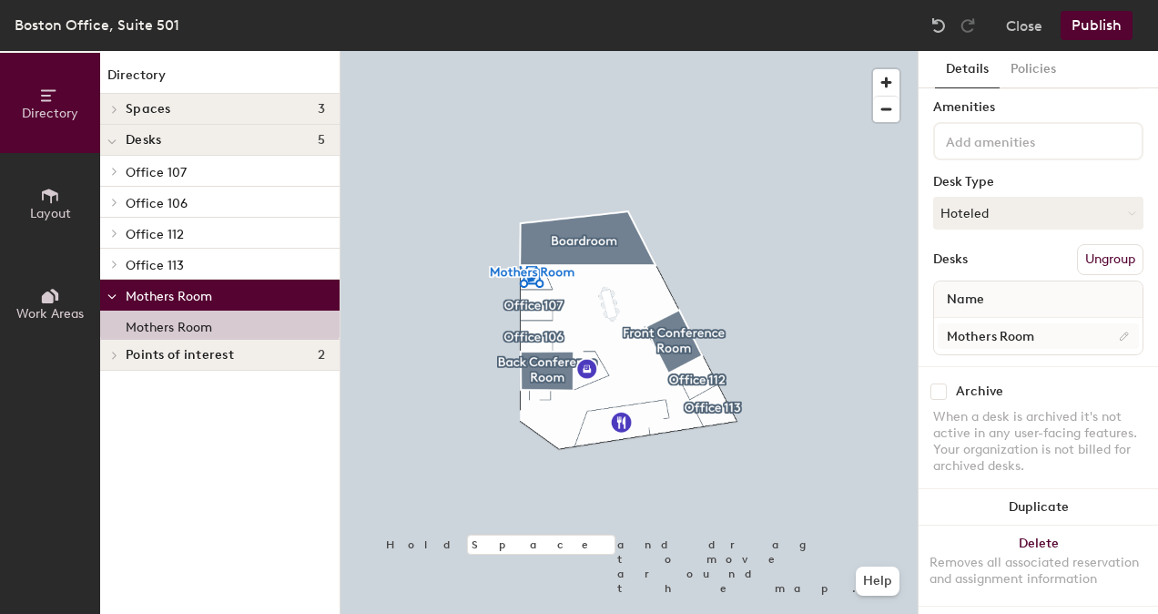
scroll to position [77, 0]
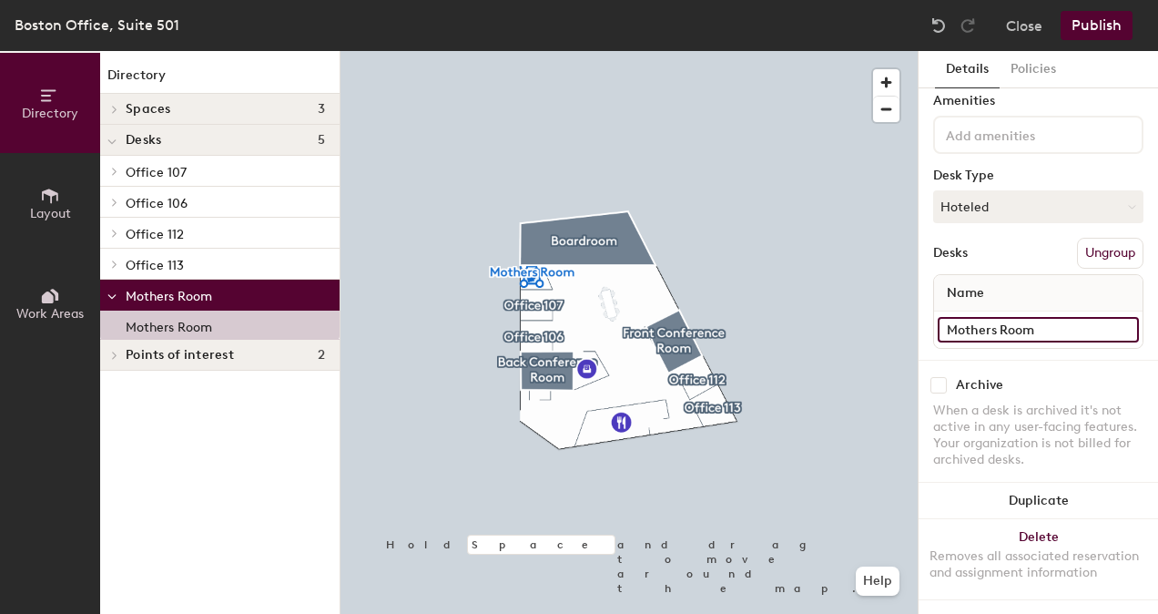
click at [1032, 317] on input "Mothers Room" at bounding box center [1038, 329] width 201 height 25
click at [1049, 317] on input "Mothers Room" at bounding box center [1038, 329] width 201 height 25
paste input "Emergency Exit Room 105 on map"
type input "Mothers Room Emergency Exit Room 105 on map"
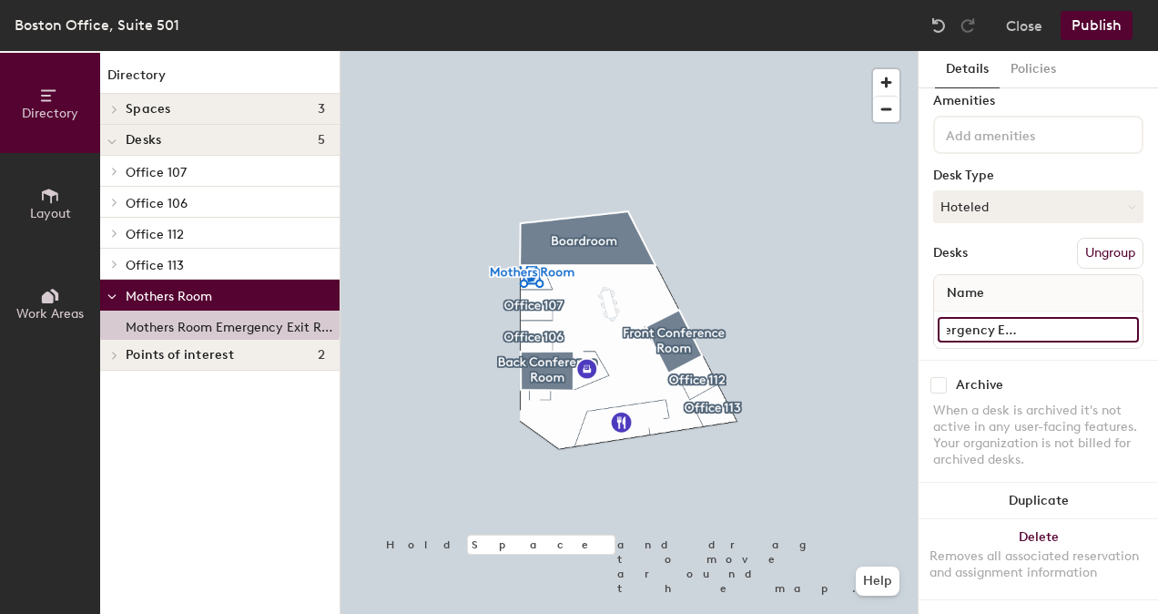
drag, startPoint x: 989, startPoint y: 315, endPoint x: 1120, endPoint y: 313, distance: 131.1
click at [1120, 317] on input "Mothers Room Emergency Exit Room 105 on map" at bounding box center [1038, 329] width 201 height 25
click at [1058, 317] on input at bounding box center [1038, 329] width 201 height 25
click at [1125, 94] on div "Amenities" at bounding box center [1038, 101] width 210 height 15
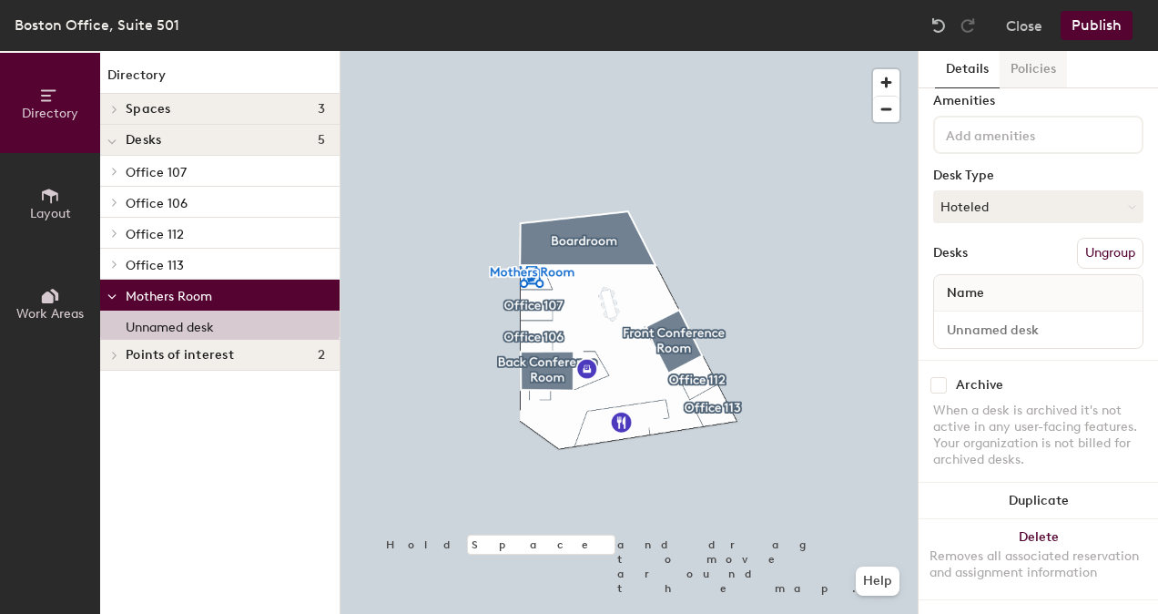
click at [1045, 68] on button "Policies" at bounding box center [1032, 69] width 67 height 37
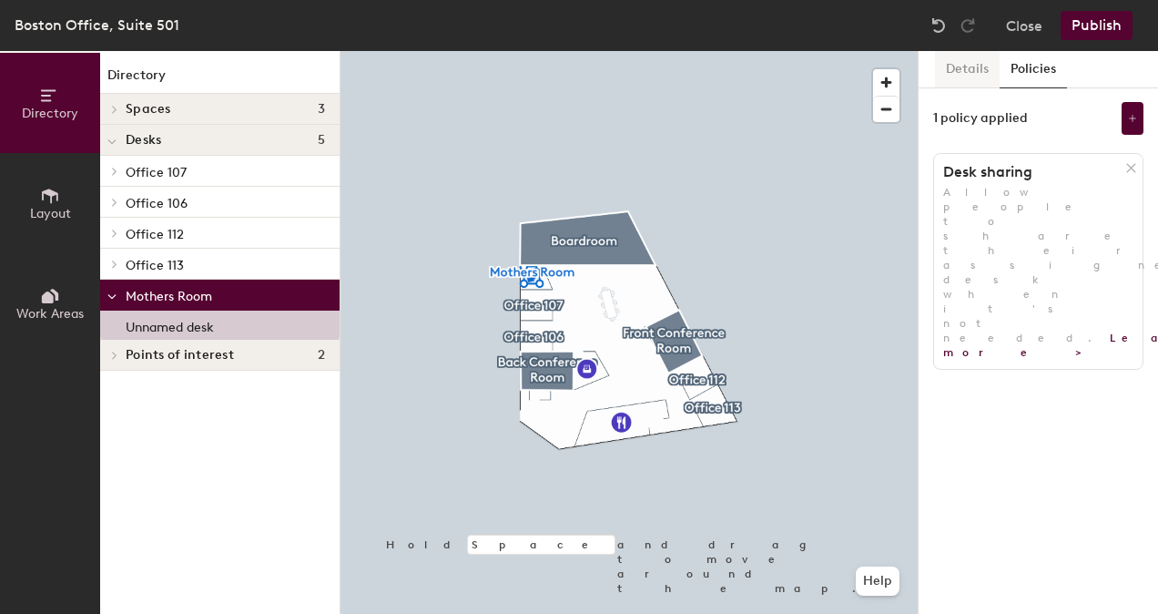
click at [960, 79] on button "Details" at bounding box center [967, 69] width 65 height 37
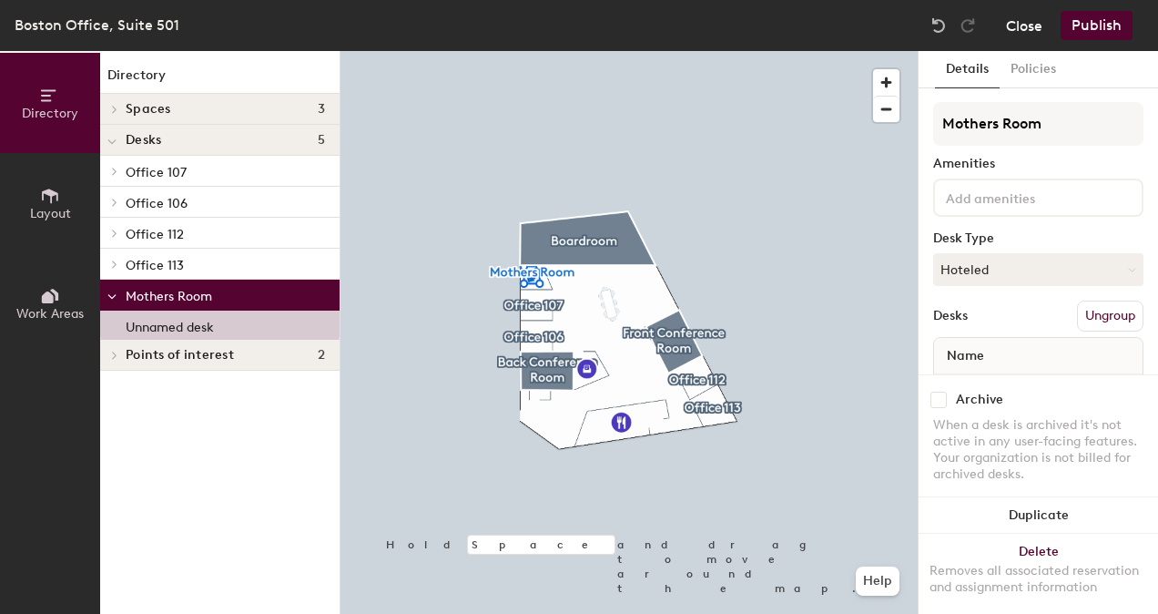
click at [1027, 22] on button "Close" at bounding box center [1024, 25] width 36 height 29
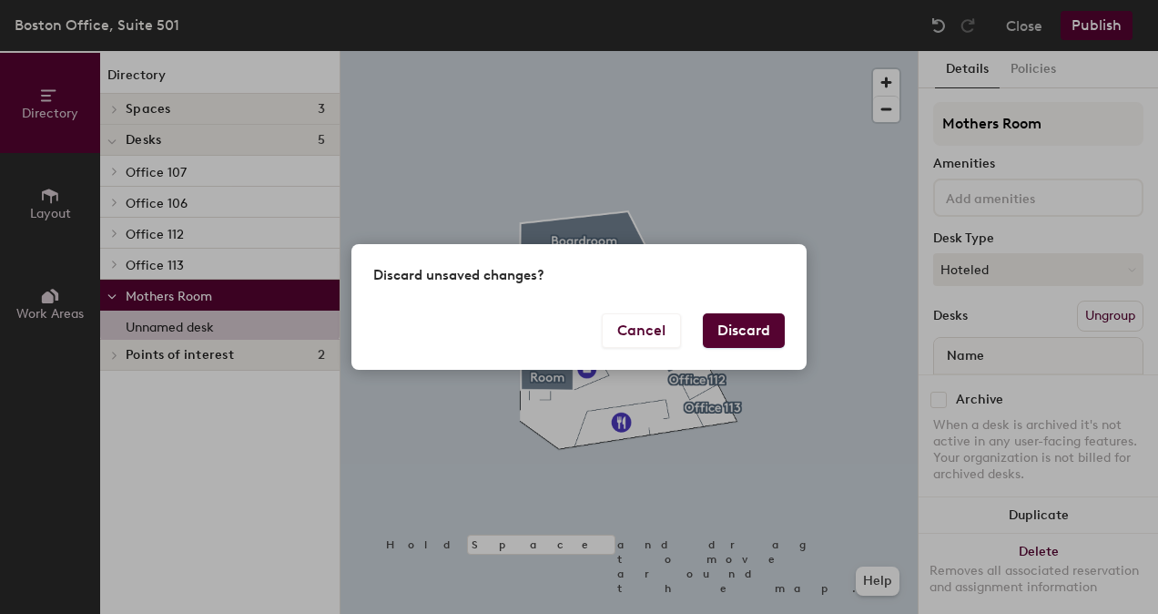
click at [764, 326] on button "Discard" at bounding box center [744, 330] width 82 height 35
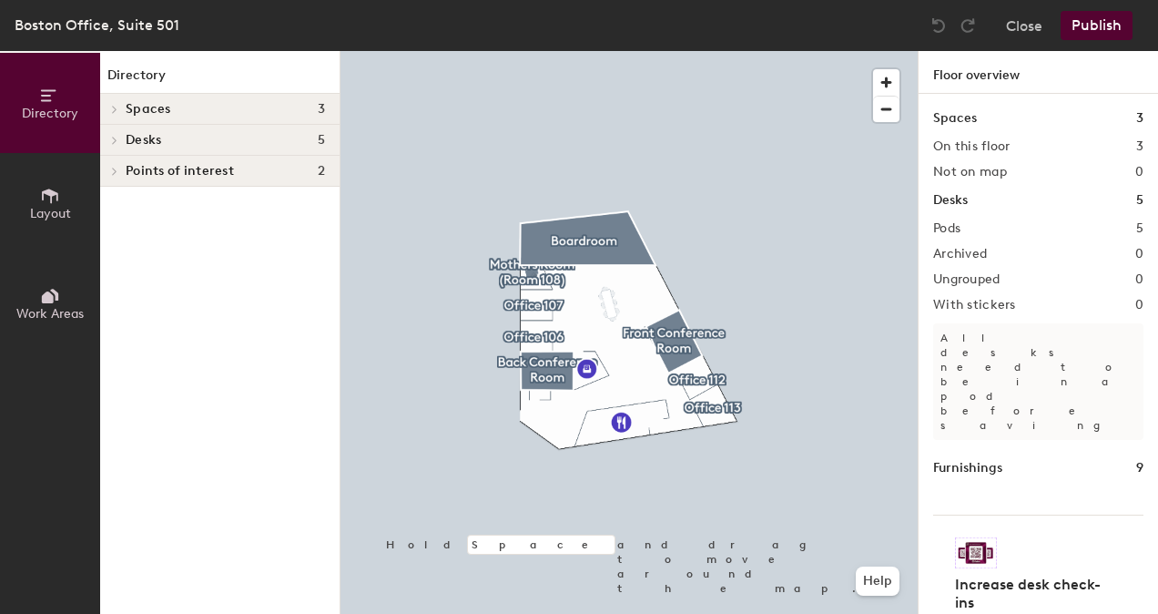
click at [532, 51] on div at bounding box center [628, 51] width 577 height 0
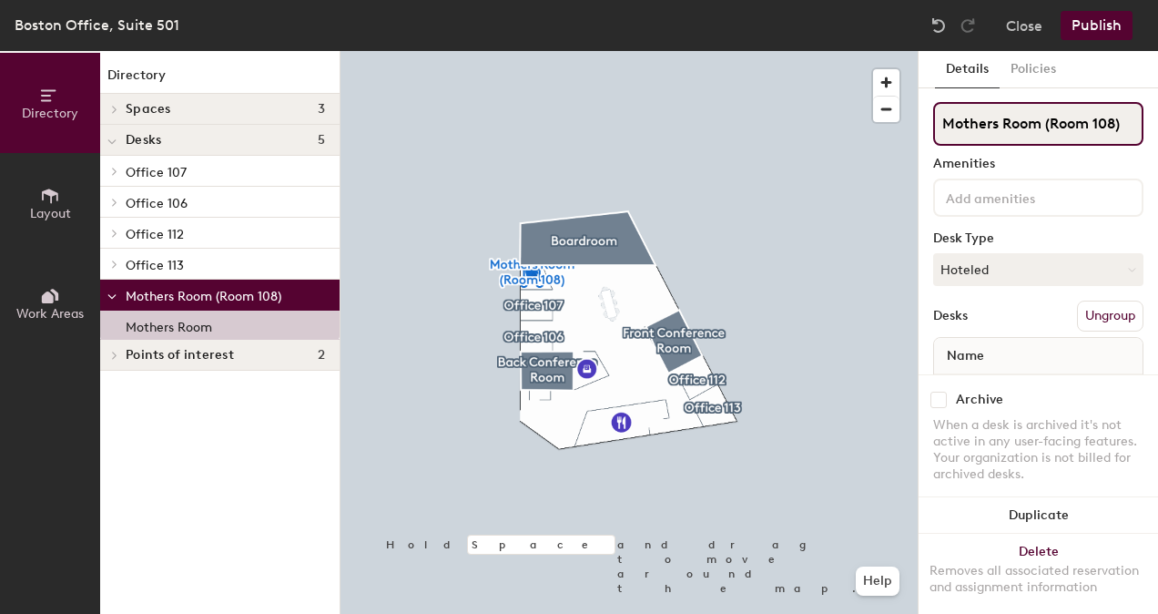
click at [1097, 119] on input "Mothers Room (Room 108)" at bounding box center [1038, 124] width 210 height 44
click at [1095, 119] on input "Mothers Room (Room 108)" at bounding box center [1038, 124] width 210 height 44
type input "Mothers Room (108)"
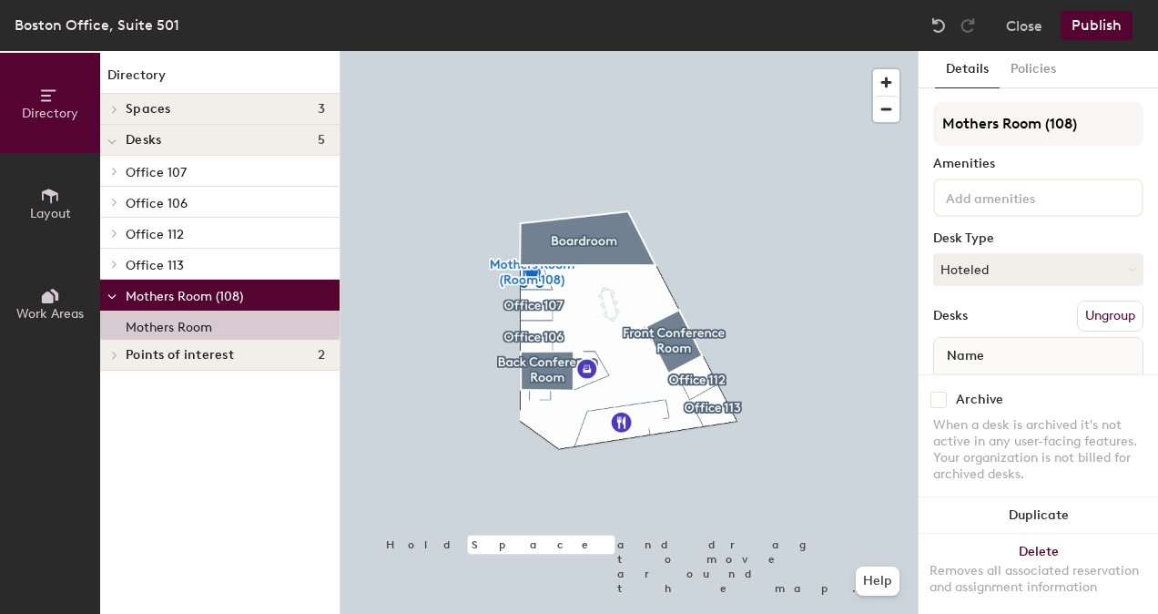
click at [1134, 89] on div "Details Policies Mothers Room (108) Amenities Desk Type Hoteled Desks Ungroup N…" at bounding box center [1037, 332] width 239 height 563
click at [1117, 21] on button "Publish" at bounding box center [1096, 25] width 72 height 29
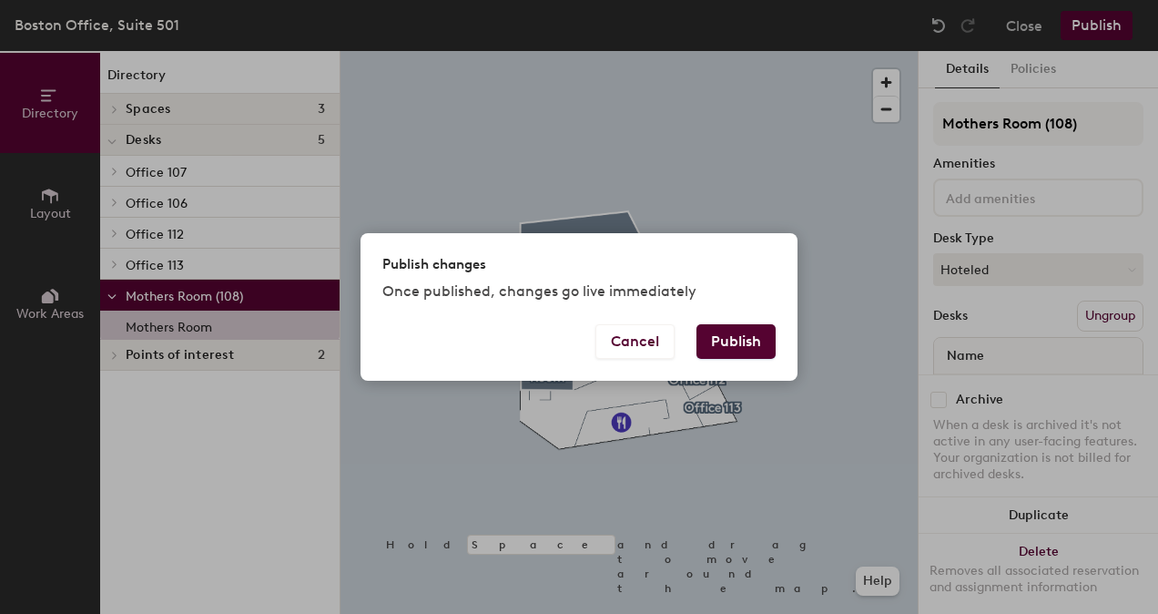
click at [745, 332] on button "Publish" at bounding box center [735, 341] width 79 height 35
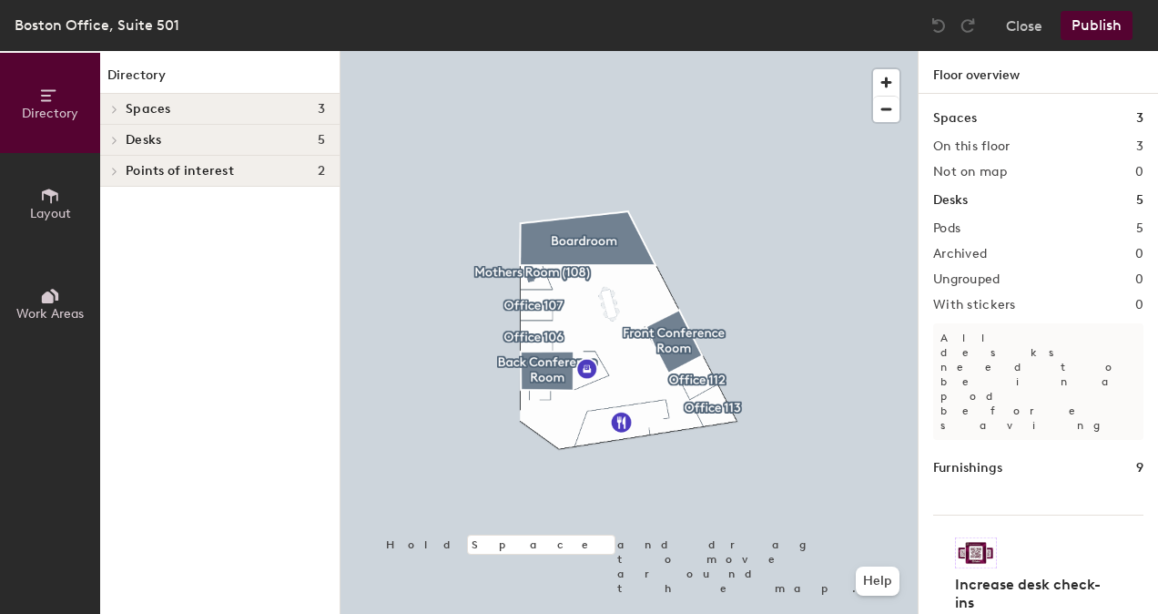
click at [541, 51] on div at bounding box center [628, 51] width 577 height 0
click at [533, 51] on div at bounding box center [628, 51] width 577 height 0
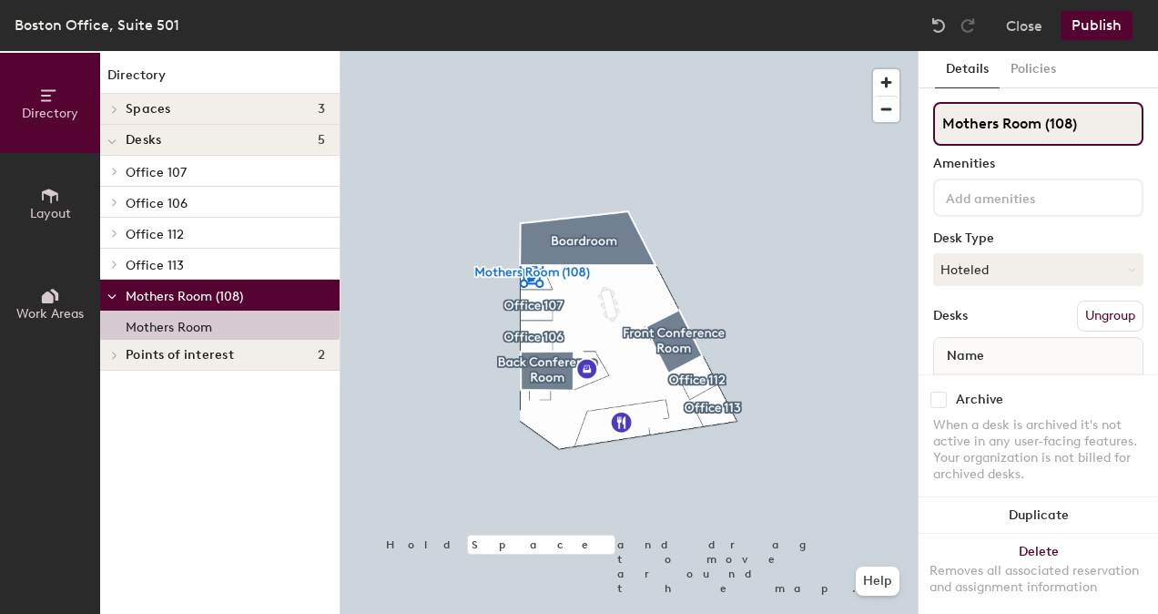
click at [914, 141] on div "Directory Layout Work Areas Directory Spaces 3 Back Conference Room Boardroom F…" at bounding box center [579, 332] width 1158 height 563
type input "Wellness Room (108)"
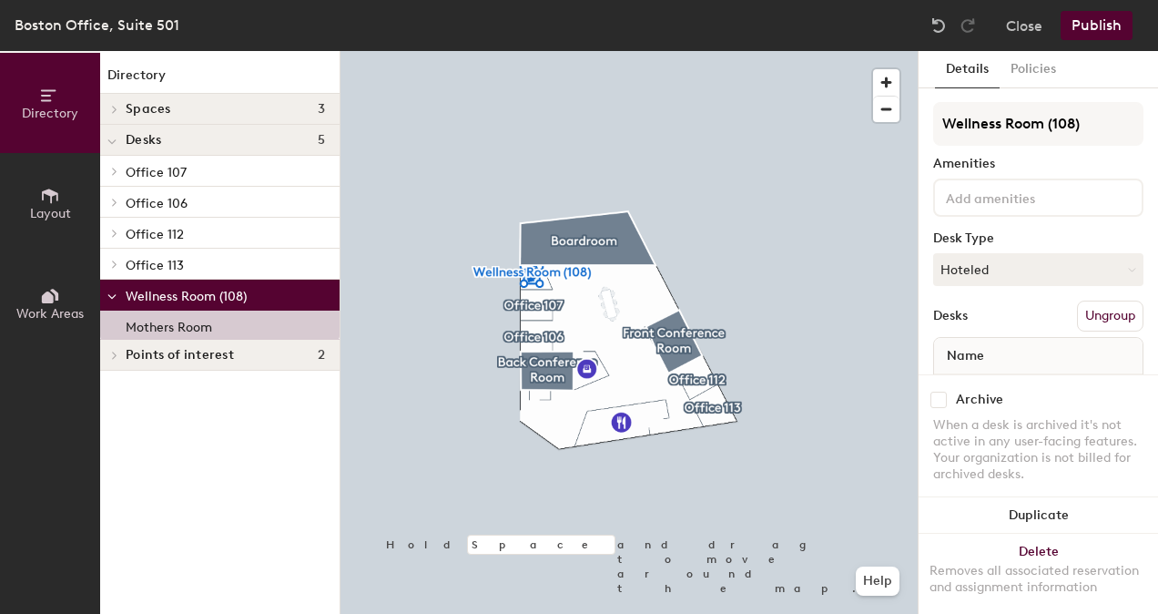
click at [1047, 162] on div "Amenities" at bounding box center [1038, 164] width 210 height 15
click at [1112, 15] on button "Publish" at bounding box center [1096, 25] width 72 height 29
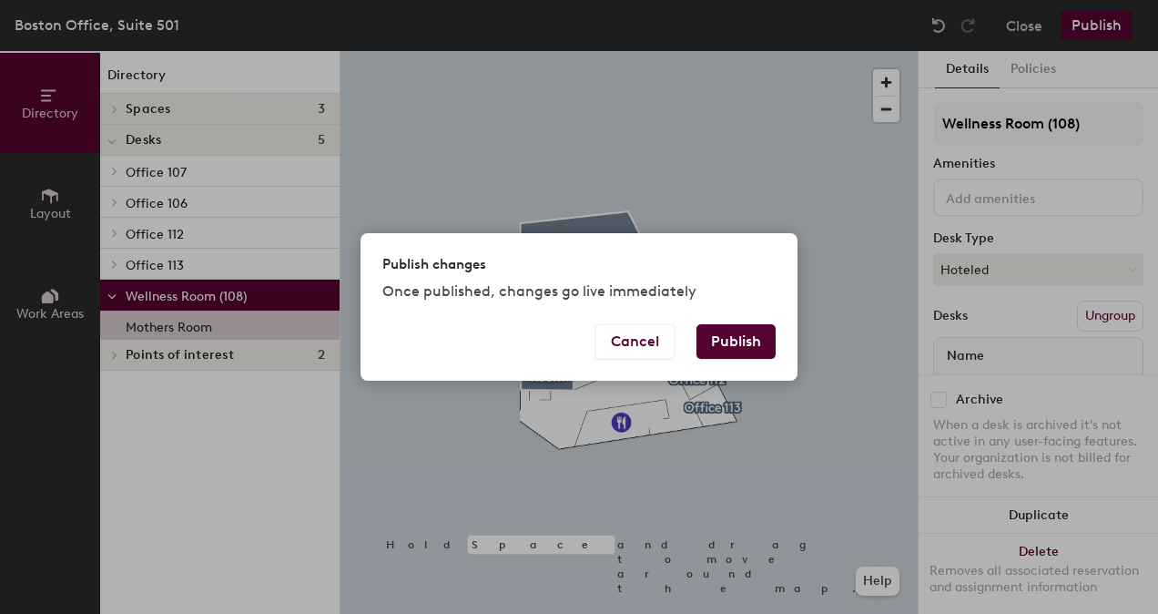
click at [737, 353] on button "Publish" at bounding box center [735, 341] width 79 height 35
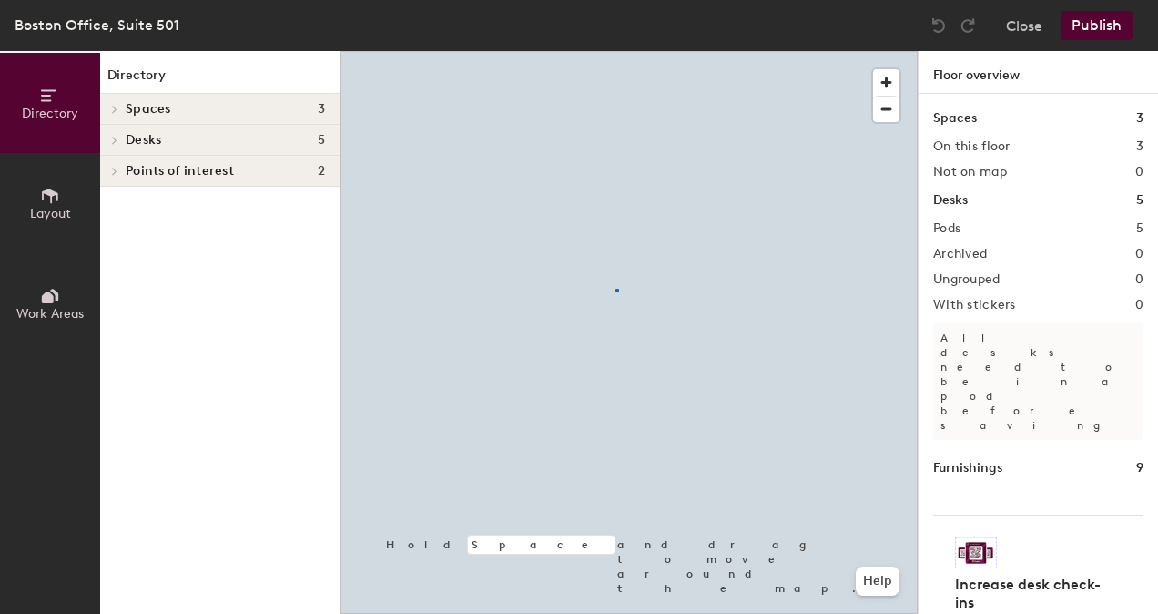
click at [615, 51] on div at bounding box center [628, 51] width 577 height 0
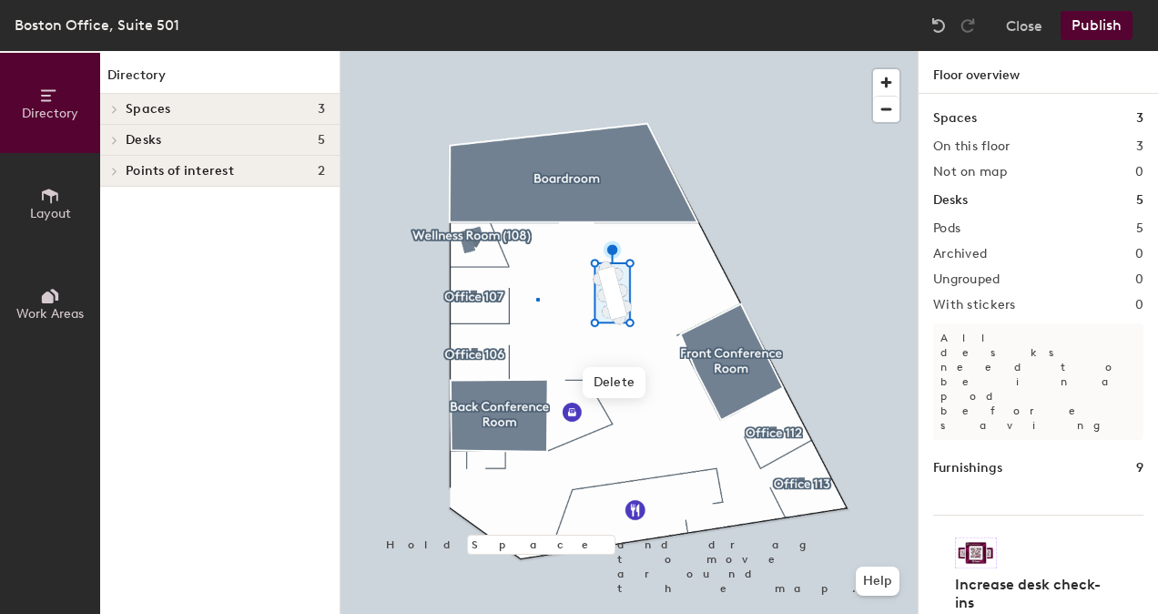
click at [536, 51] on div at bounding box center [628, 51] width 577 height 0
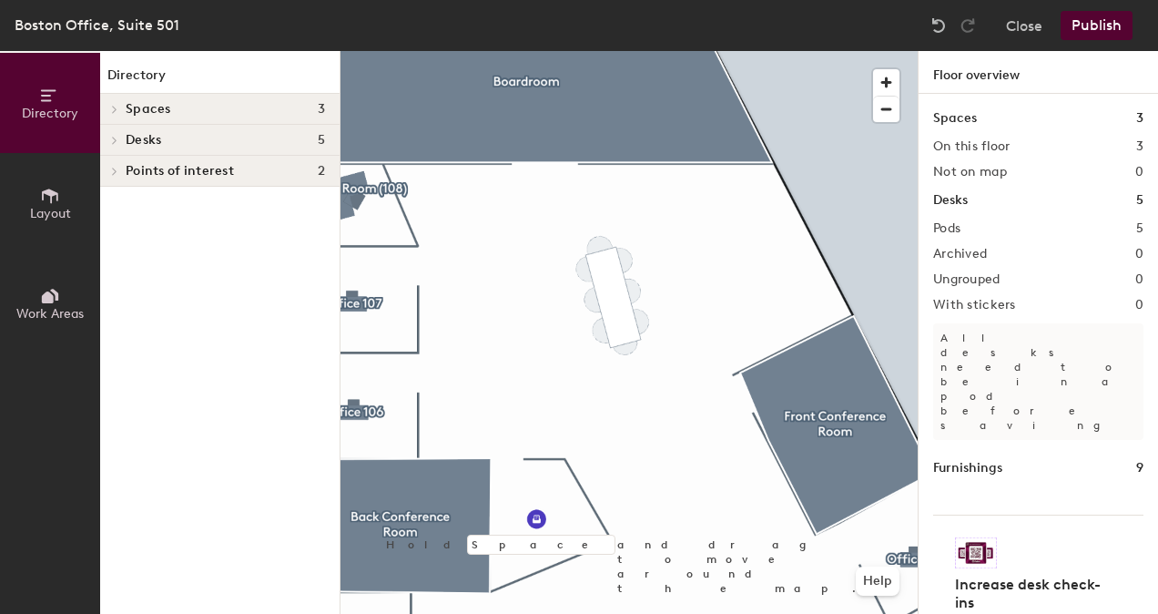
click at [34, 204] on button "Layout" at bounding box center [50, 203] width 100 height 100
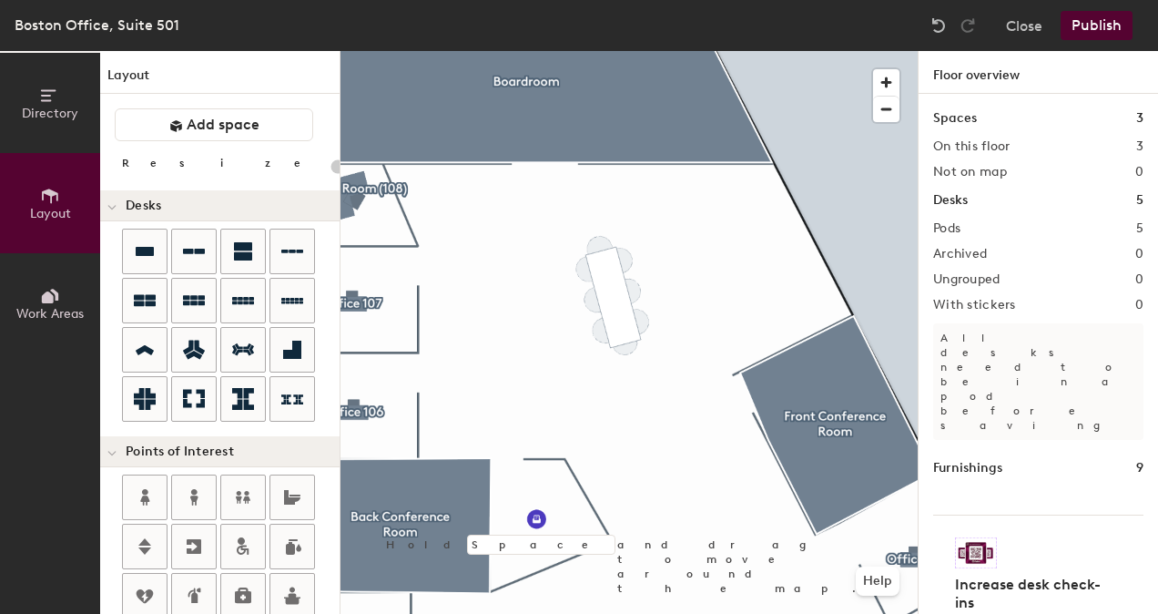
click at [661, 51] on div at bounding box center [628, 51] width 577 height 0
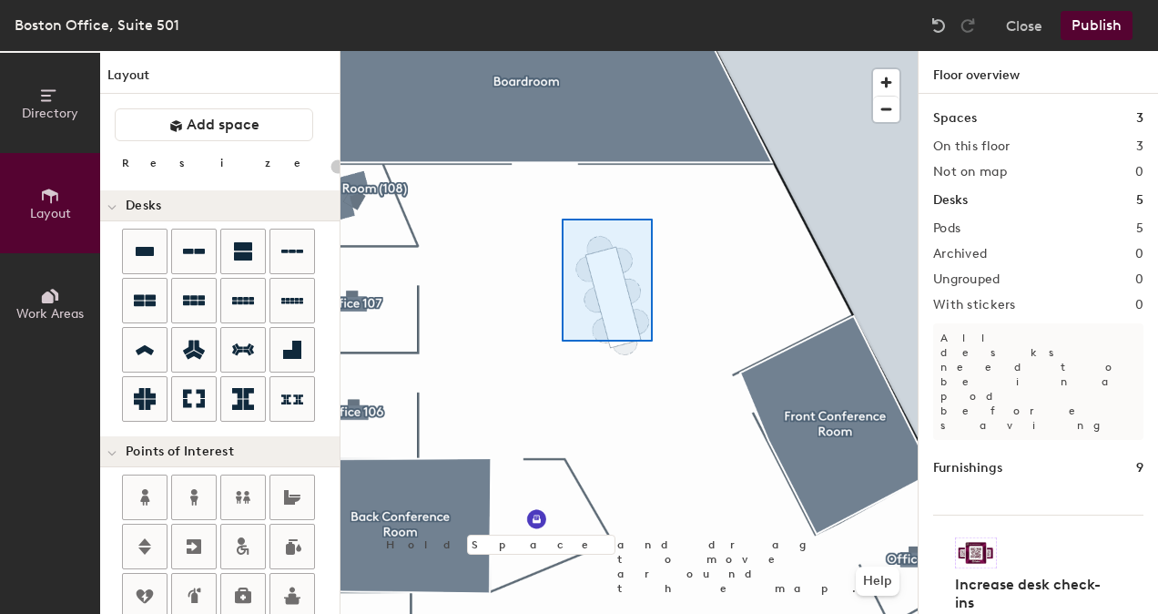
click at [561, 51] on div at bounding box center [628, 51] width 577 height 0
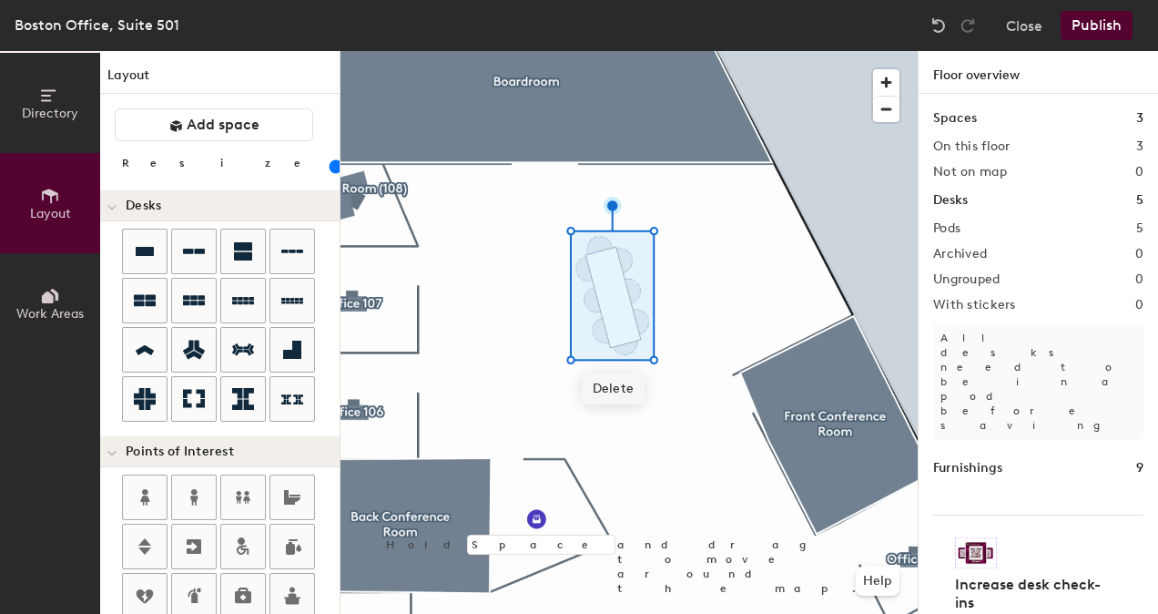
click at [611, 395] on span "Delete" at bounding box center [614, 388] width 64 height 31
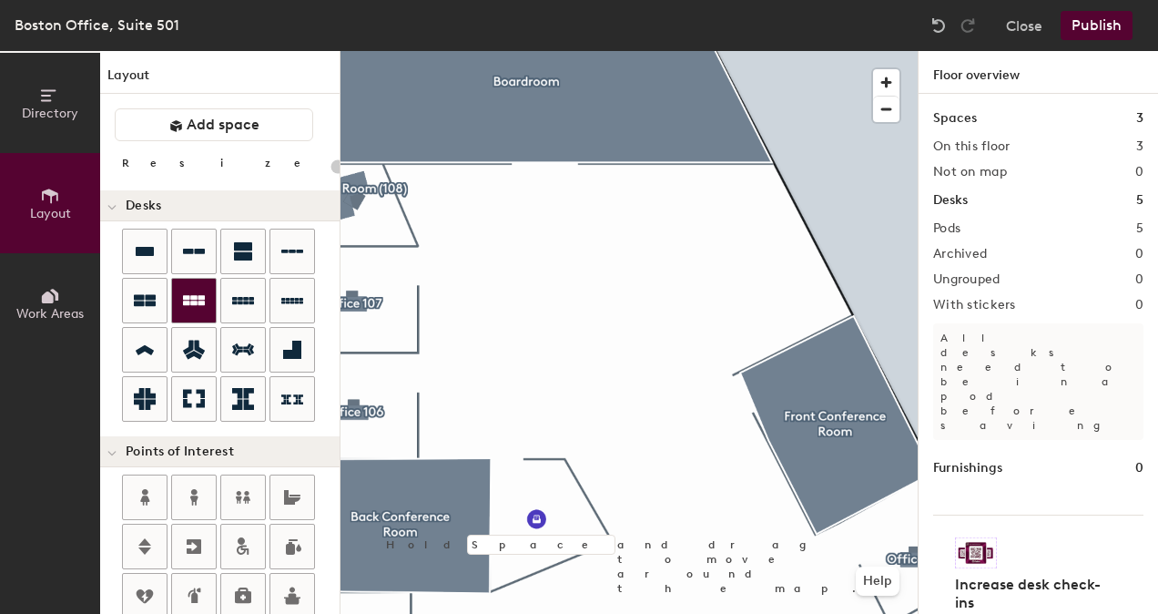
click at [197, 295] on icon at bounding box center [194, 300] width 22 height 10
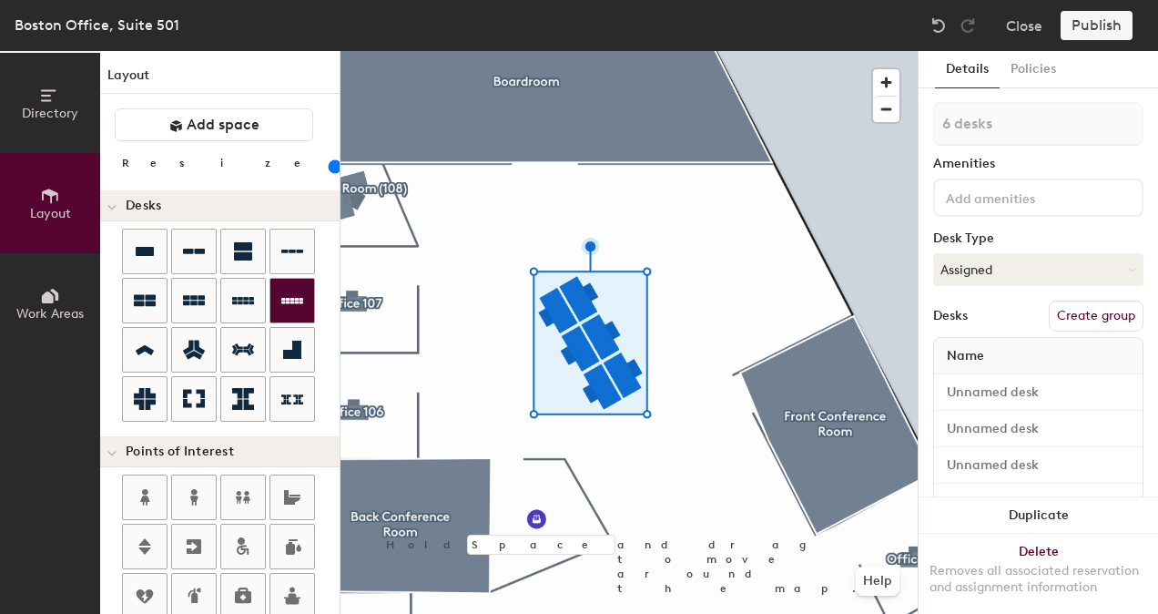
click at [680, 51] on div at bounding box center [628, 51] width 577 height 0
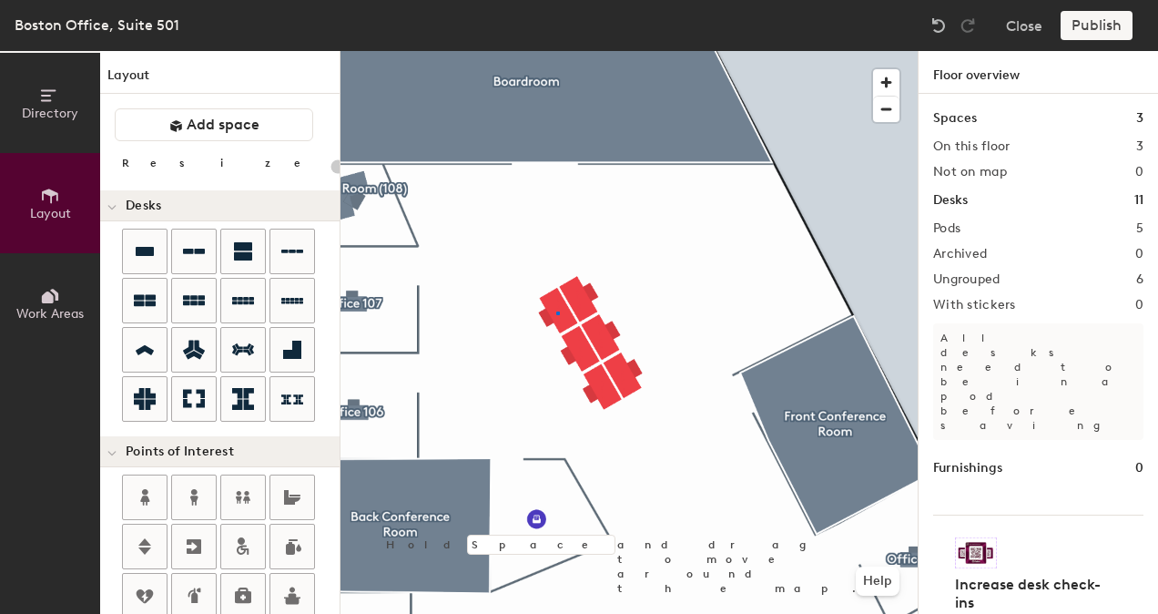
click at [556, 51] on div at bounding box center [628, 51] width 577 height 0
type input "140"
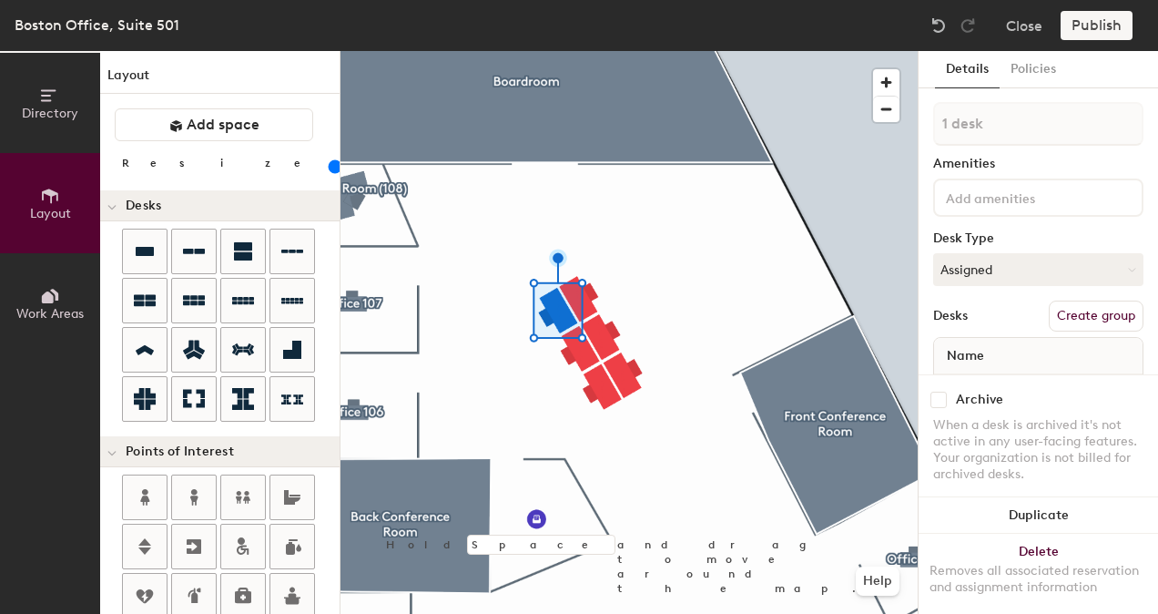
click at [1030, 162] on div "Amenities" at bounding box center [1038, 164] width 210 height 15
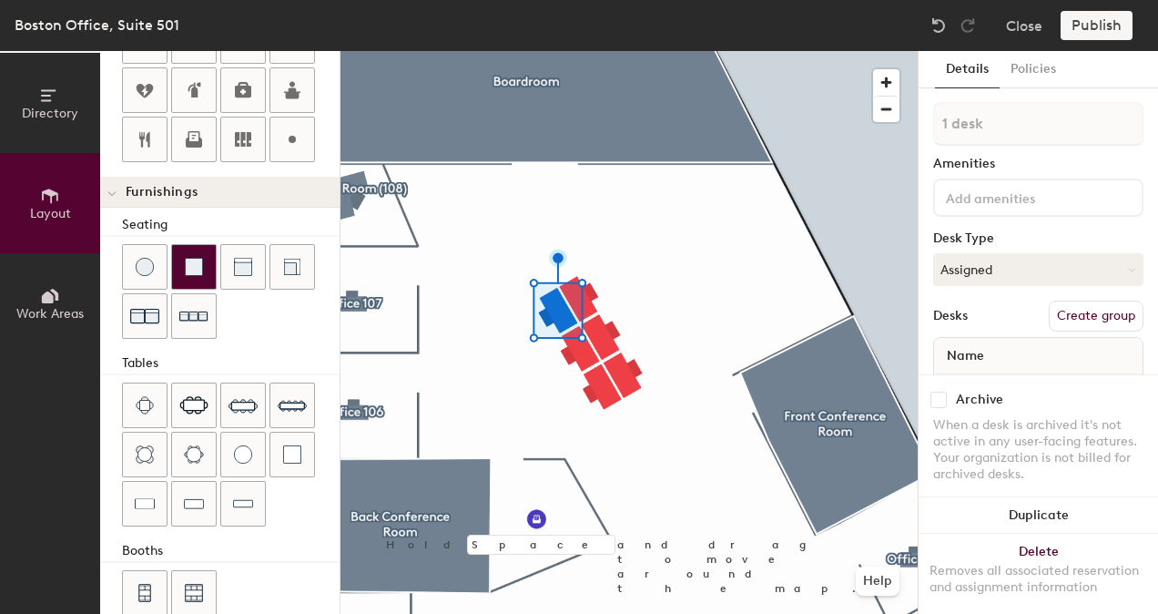
scroll to position [527, 0]
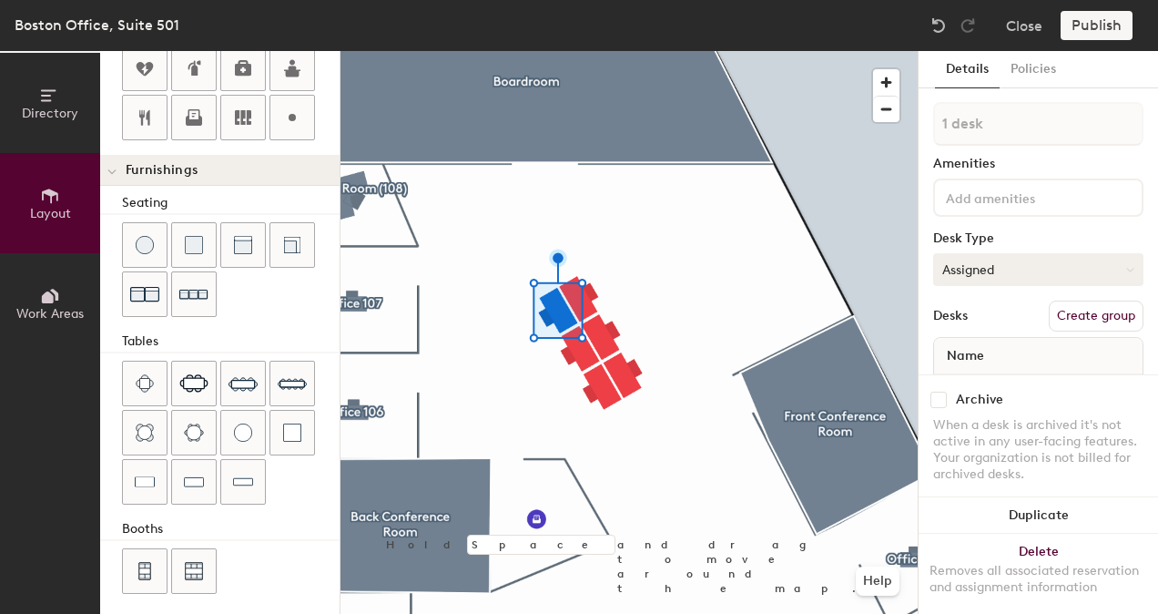
click at [1016, 262] on button "Assigned" at bounding box center [1038, 269] width 210 height 33
click at [981, 375] on div "Hoteled" at bounding box center [1025, 380] width 182 height 27
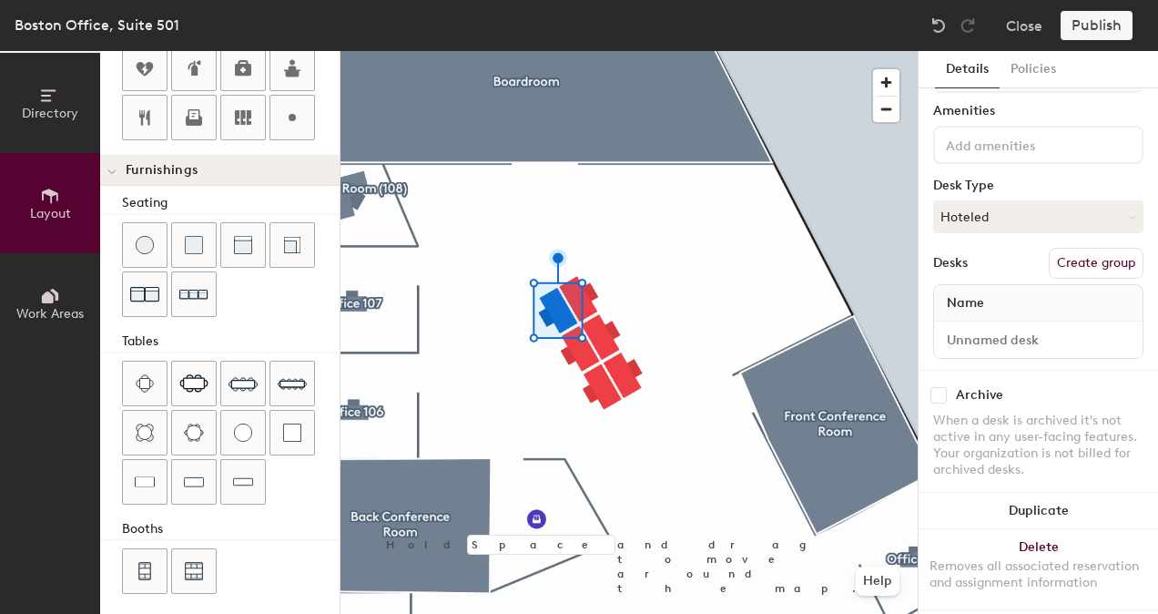
scroll to position [77, 0]
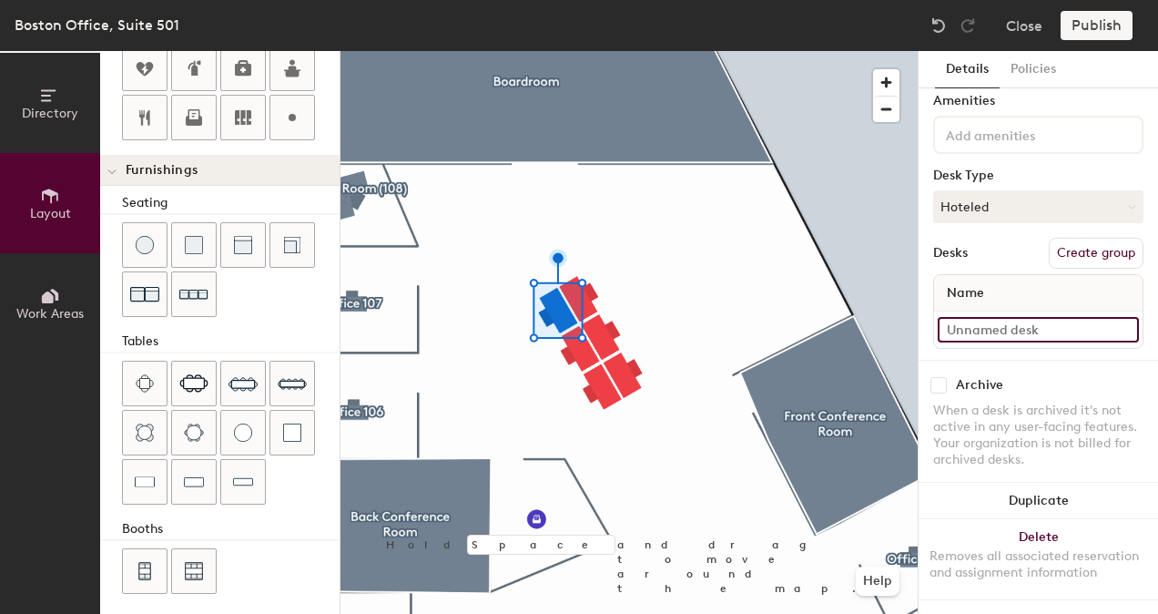
click at [1007, 317] on input at bounding box center [1038, 329] width 201 height 25
click at [1005, 238] on div "Desks Create group" at bounding box center [1038, 253] width 210 height 31
click at [990, 317] on input "Seat 1" at bounding box center [1038, 329] width 201 height 25
type input "Desk 1, Communal Table"
drag, startPoint x: 1010, startPoint y: 226, endPoint x: 1012, endPoint y: 249, distance: 22.8
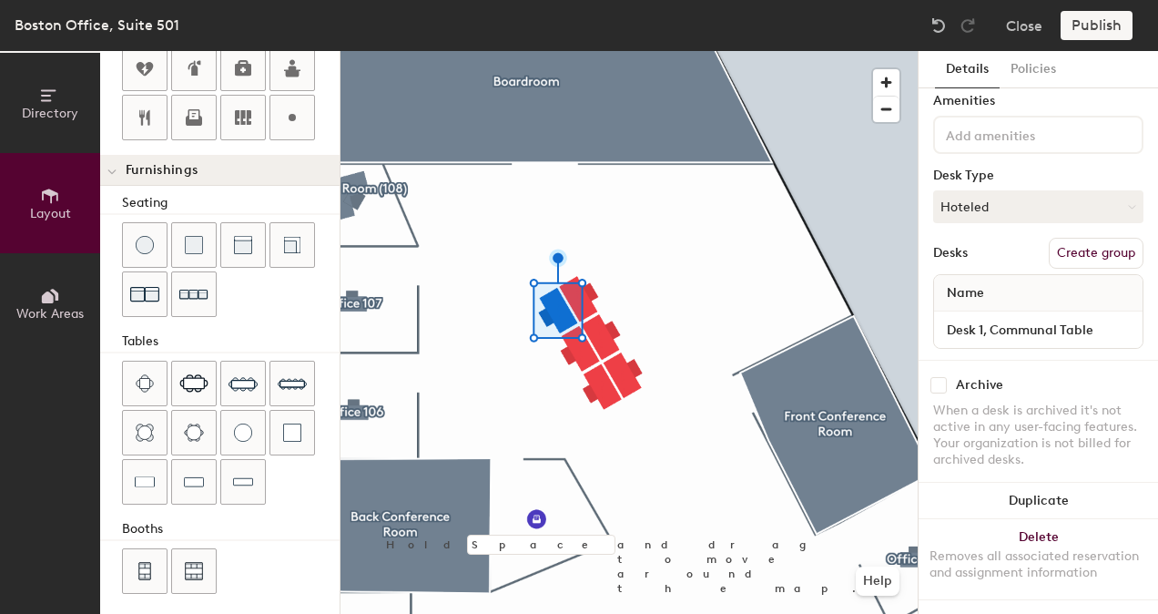
click at [1010, 238] on div "Desks Create group" at bounding box center [1038, 253] width 210 height 31
click at [1019, 319] on input "Desk 1, Communal Table" at bounding box center [1038, 329] width 201 height 25
click at [585, 51] on div at bounding box center [628, 51] width 577 height 0
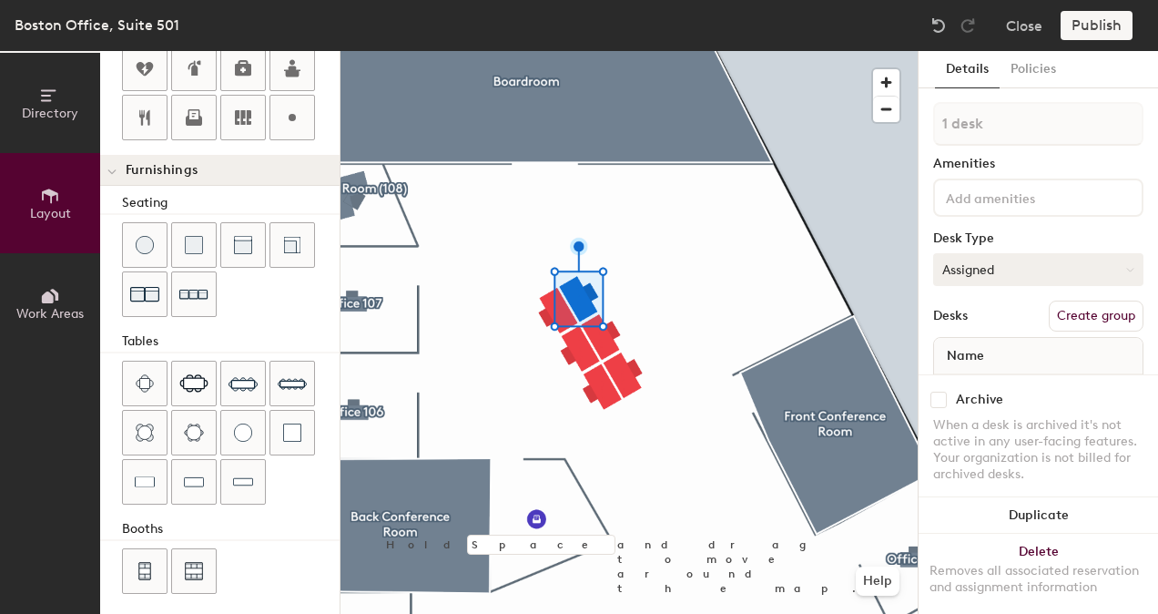
click at [1040, 272] on button "Assigned" at bounding box center [1038, 269] width 210 height 33
click at [991, 382] on div "Hoteled" at bounding box center [1025, 380] width 182 height 27
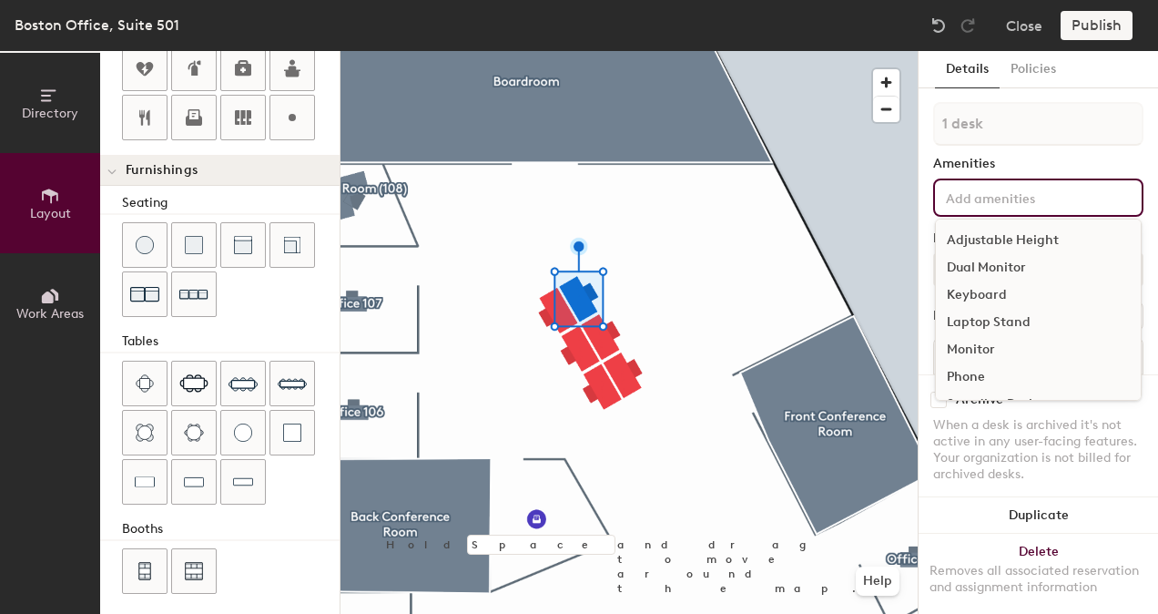
click at [1023, 202] on input at bounding box center [1024, 197] width 164 height 22
click at [927, 162] on div "Details Policies 1 desk Amenities Adjustable Height Dual Monitor Keyboard Lapto…" at bounding box center [1037, 332] width 239 height 563
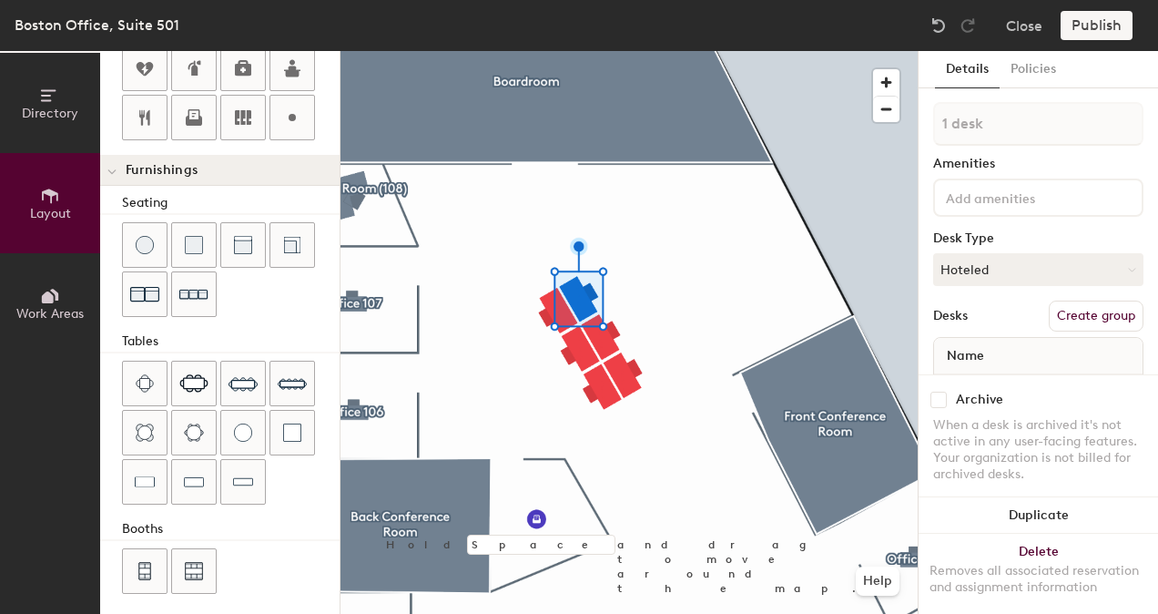
click at [543, 51] on div at bounding box center [628, 51] width 577 height 0
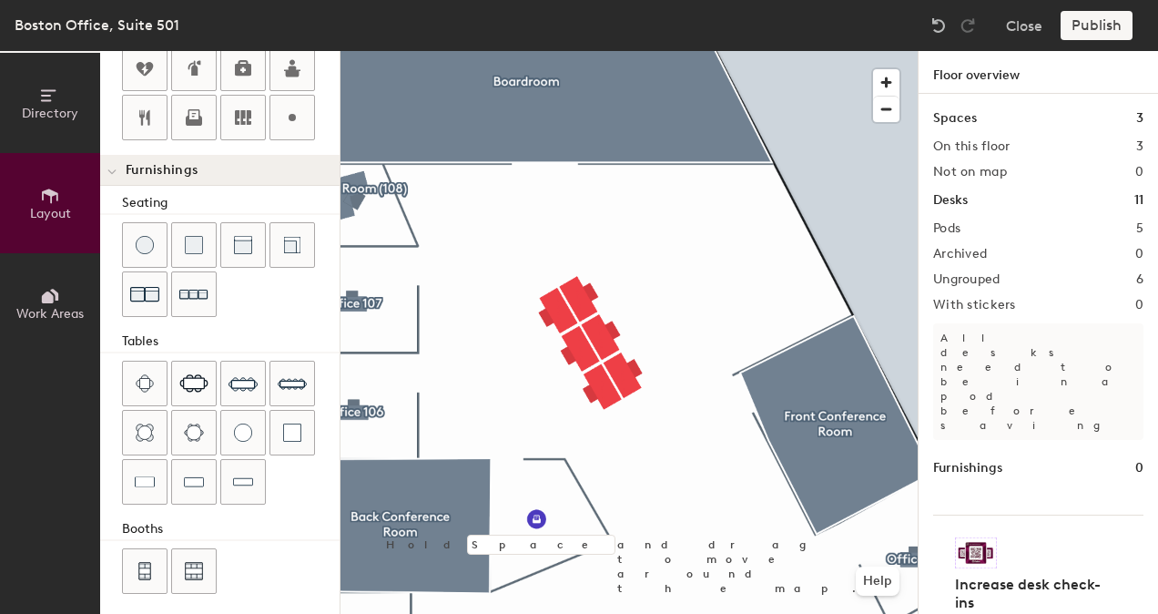
click at [556, 51] on div at bounding box center [628, 51] width 577 height 0
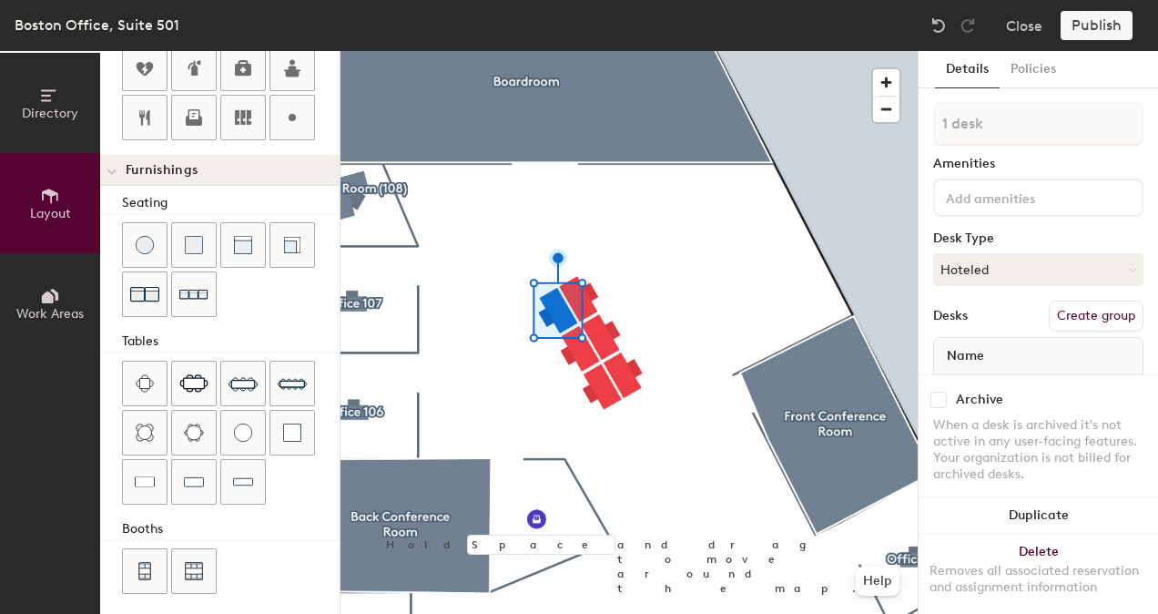
click at [1027, 198] on input at bounding box center [1024, 197] width 164 height 22
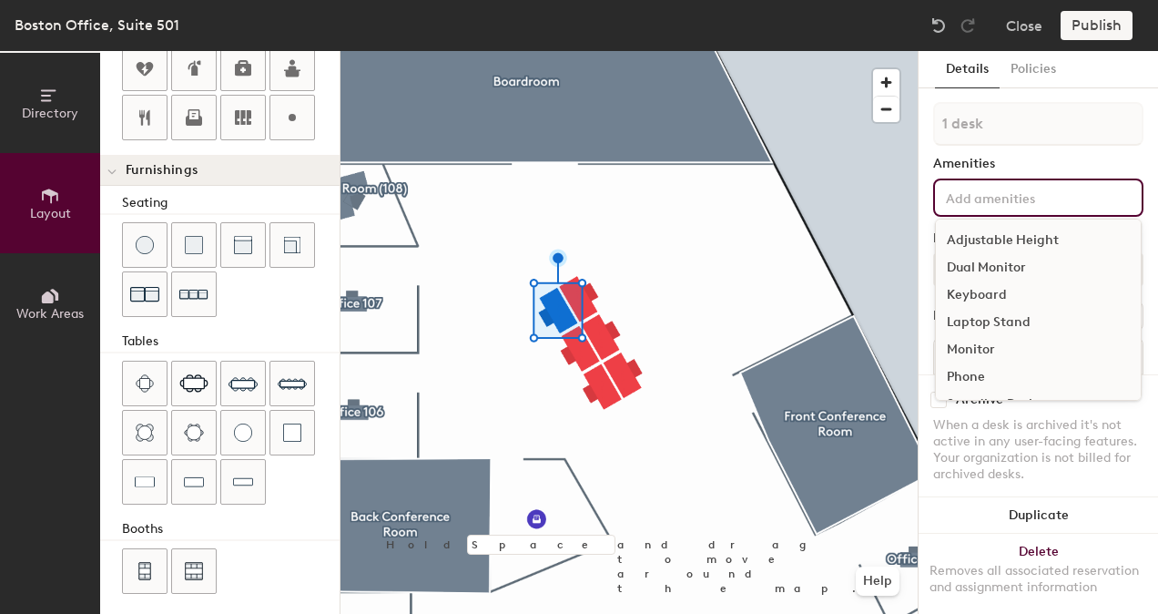
scroll to position [52, 0]
click at [997, 289] on div "Monitor" at bounding box center [1038, 297] width 205 height 27
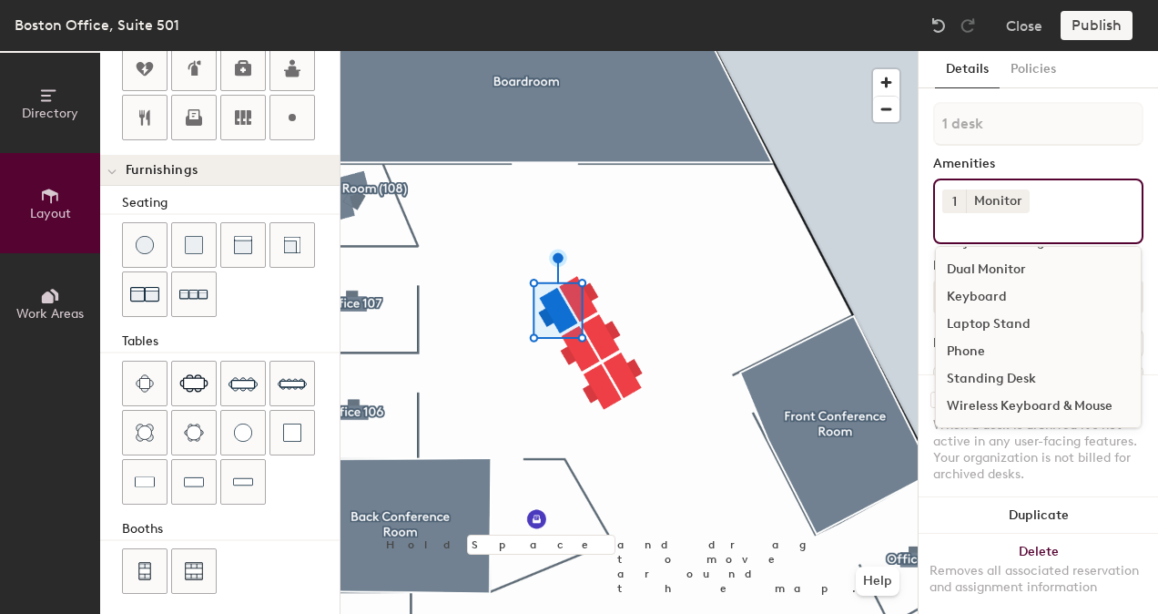
scroll to position [25, 0]
click at [1070, 153] on div "1 desk Amenities 1 Monitor Adjustable Height Dual Monitor Keyboard Laptop Stand…" at bounding box center [1038, 276] width 210 height 348
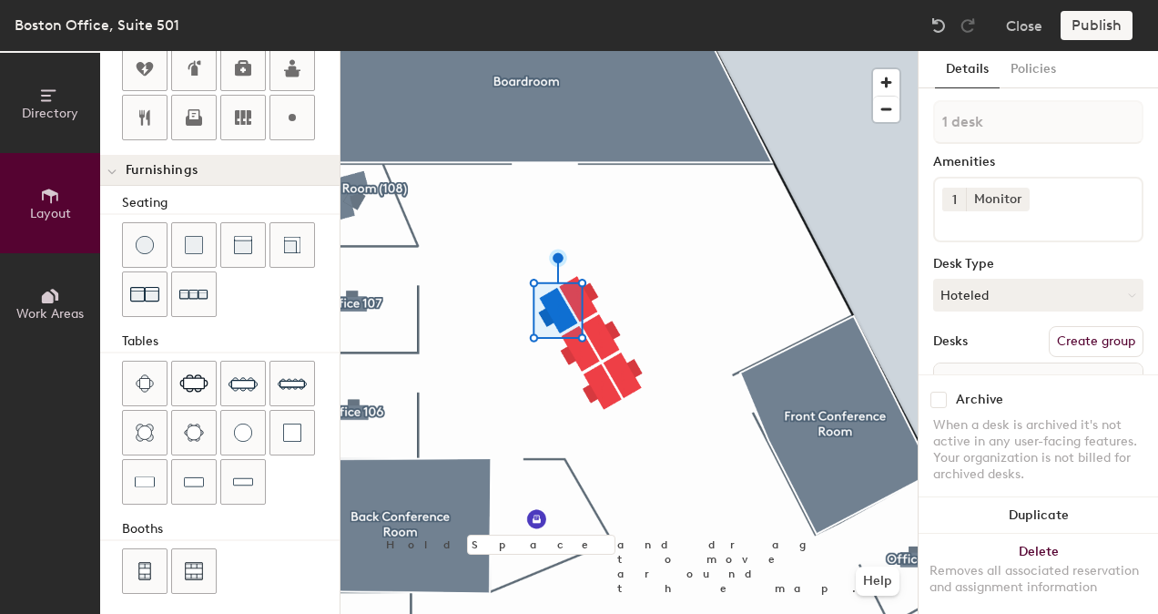
scroll to position [0, 0]
click at [768, 51] on div at bounding box center [628, 51] width 577 height 0
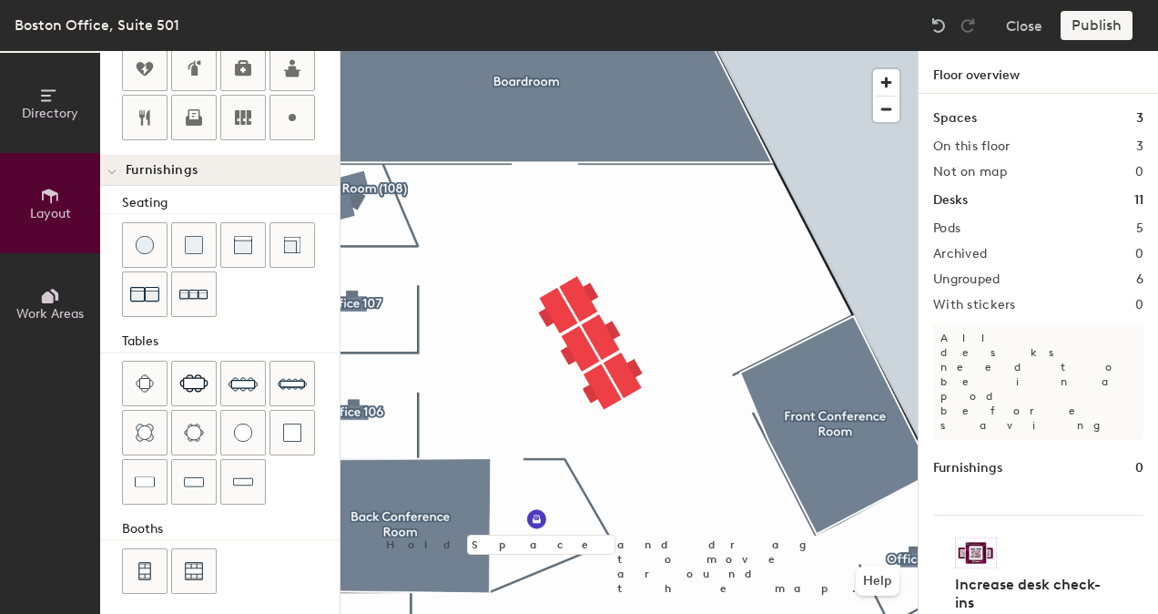
click at [585, 51] on div at bounding box center [628, 51] width 577 height 0
type input "140"
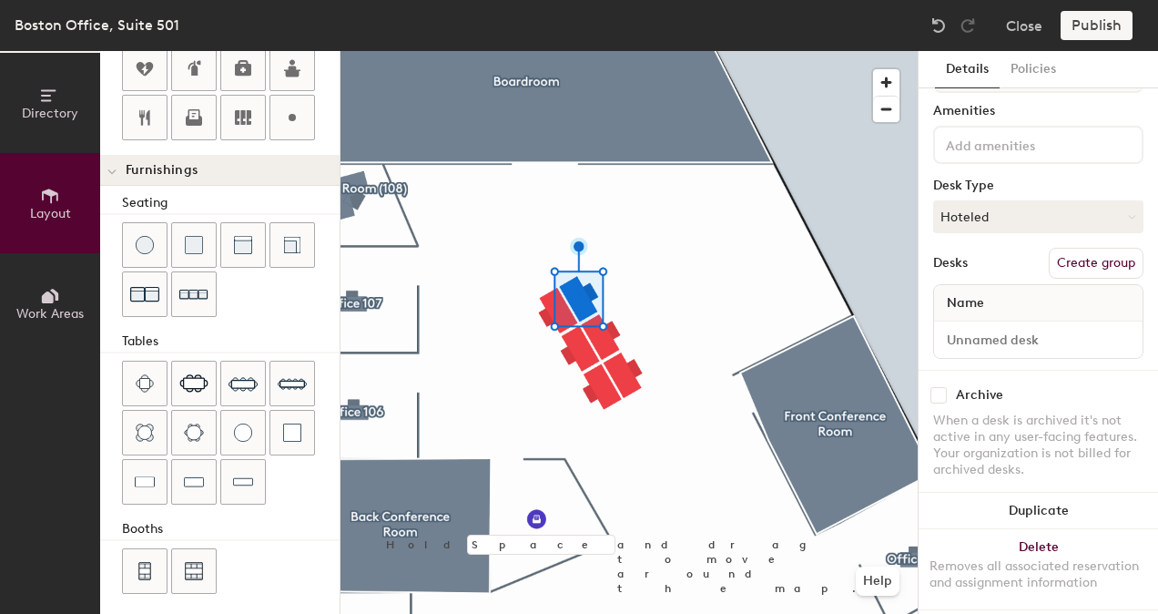
scroll to position [77, 0]
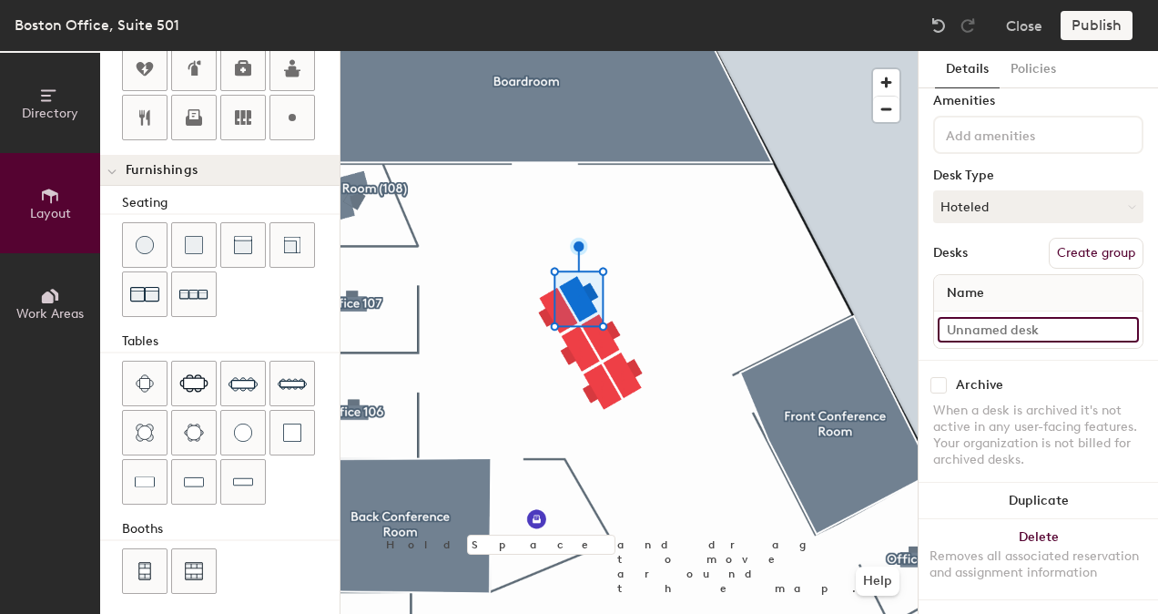
click at [987, 317] on input at bounding box center [1038, 329] width 201 height 25
paste input "Desk 1, Communal Table"
click at [983, 317] on input "Desk 1, Communal Table" at bounding box center [1038, 329] width 201 height 25
type input "Desk 3, Communal Table"
click at [615, 51] on div at bounding box center [628, 51] width 577 height 0
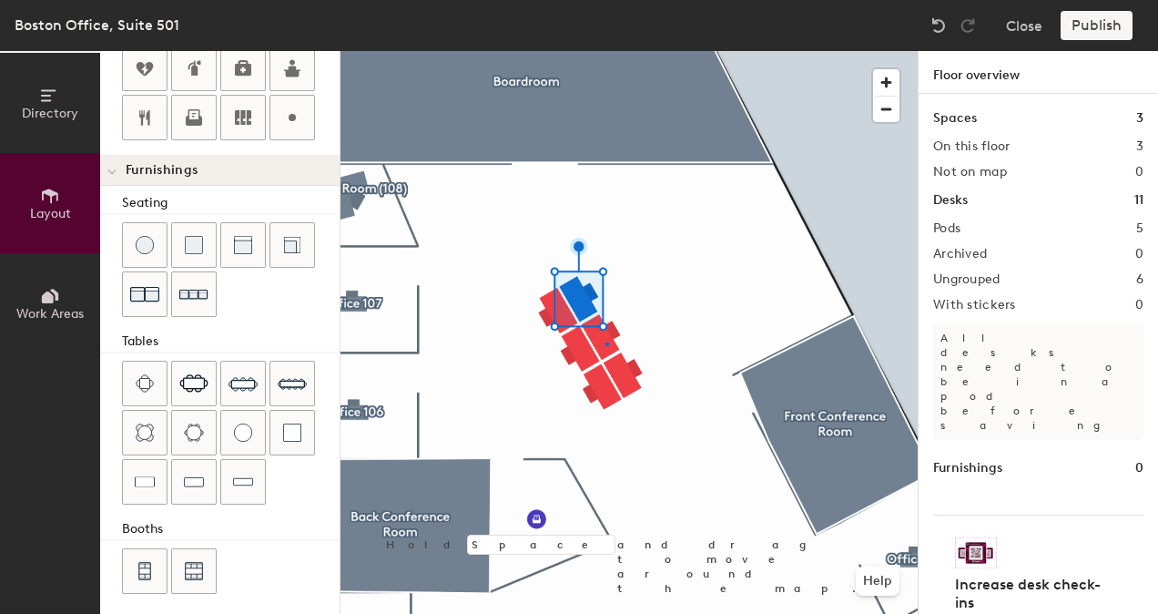
click at [605, 51] on div at bounding box center [628, 51] width 577 height 0
type input "140"
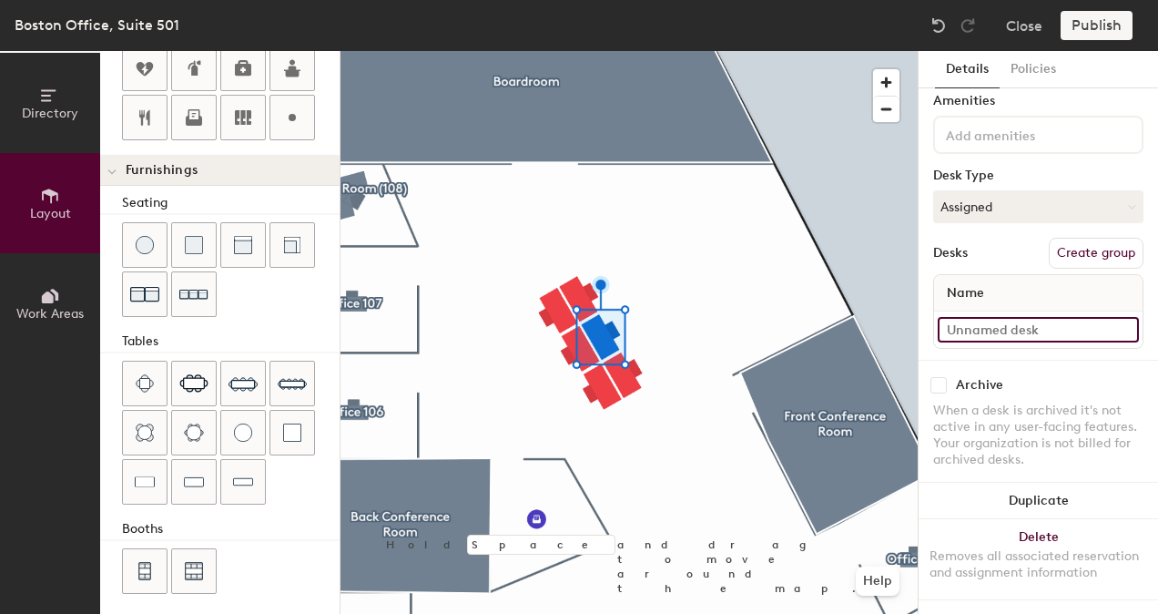
click at [989, 317] on input at bounding box center [1038, 329] width 201 height 25
paste input "Desk 1, Communal Table"
click at [979, 317] on input "Desk 1, Communal Table" at bounding box center [1038, 329] width 201 height 25
click at [980, 317] on input "Desk 1, Communal Table" at bounding box center [1038, 329] width 201 height 25
click at [982, 317] on input "Desk 1, Communal Table" at bounding box center [1038, 329] width 201 height 25
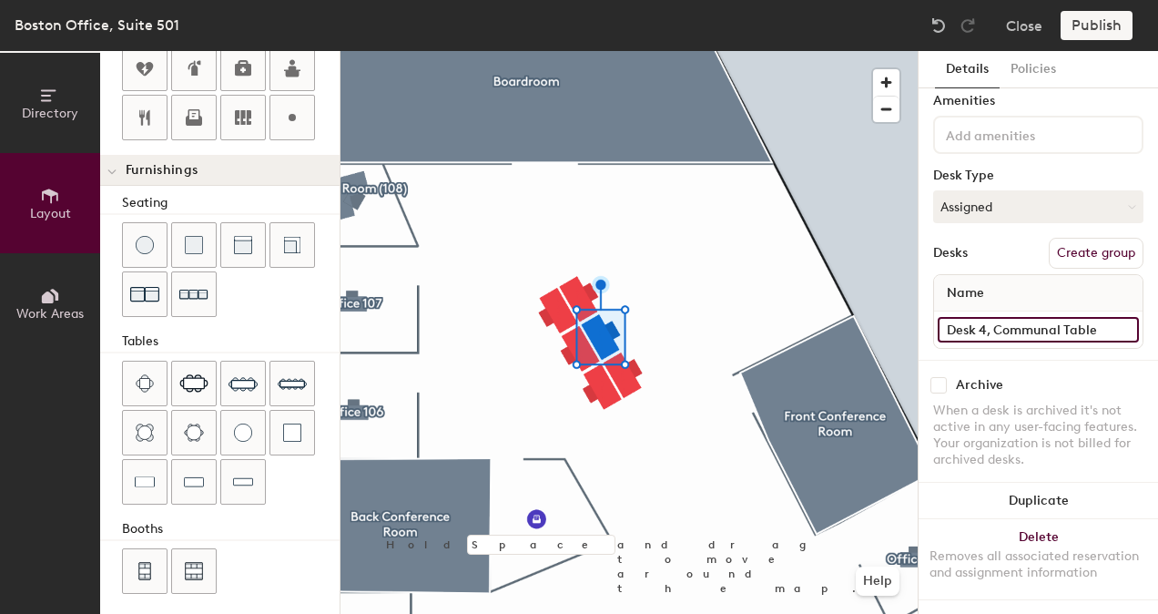
type input "Desk 4, Communal Table"
click at [1046, 99] on div "1 desk Amenities Desk Type Assigned Desks Create group Name Desk 4, Communal Ta…" at bounding box center [1038, 199] width 210 height 320
click at [1051, 123] on input at bounding box center [1024, 134] width 164 height 22
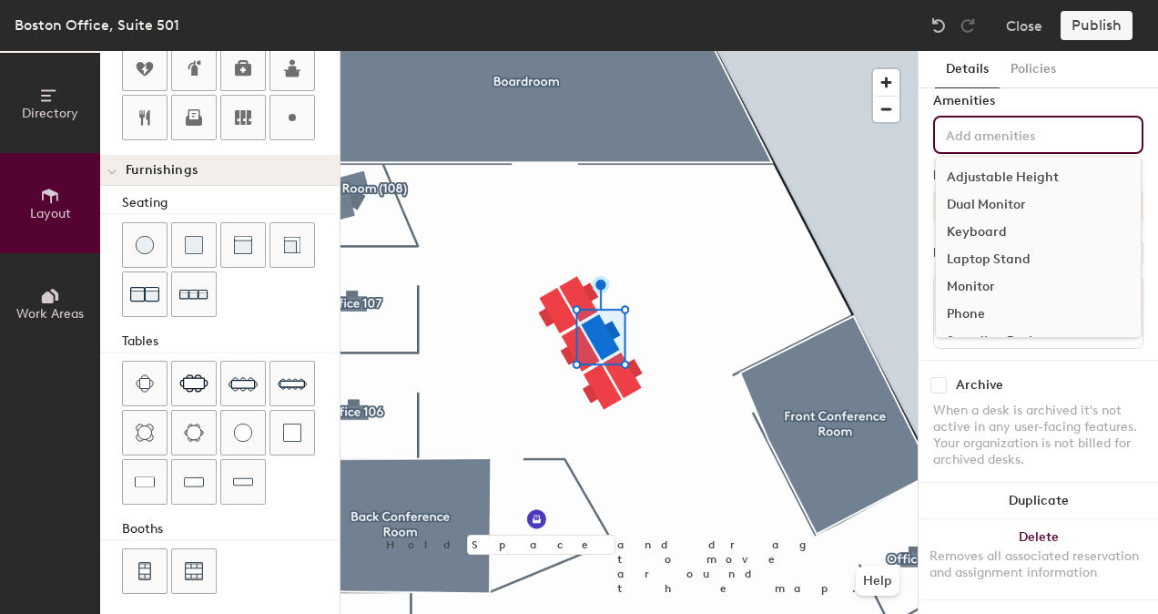
click at [995, 273] on div "Monitor" at bounding box center [1038, 286] width 205 height 27
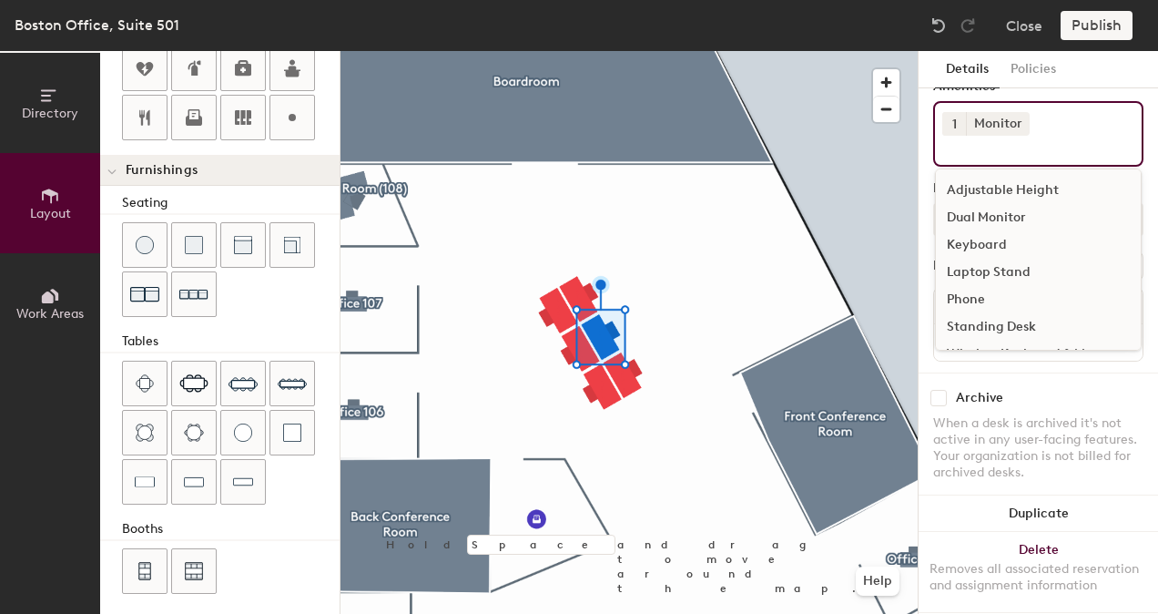
click at [875, 51] on div at bounding box center [628, 51] width 577 height 0
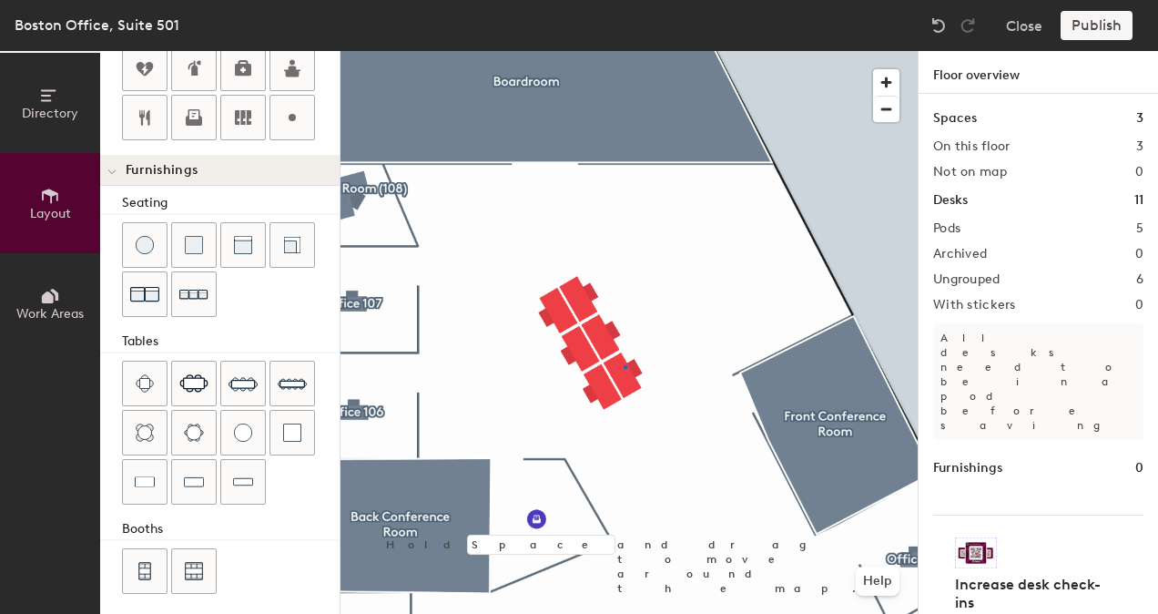
click at [624, 51] on div at bounding box center [628, 51] width 577 height 0
type input "140"
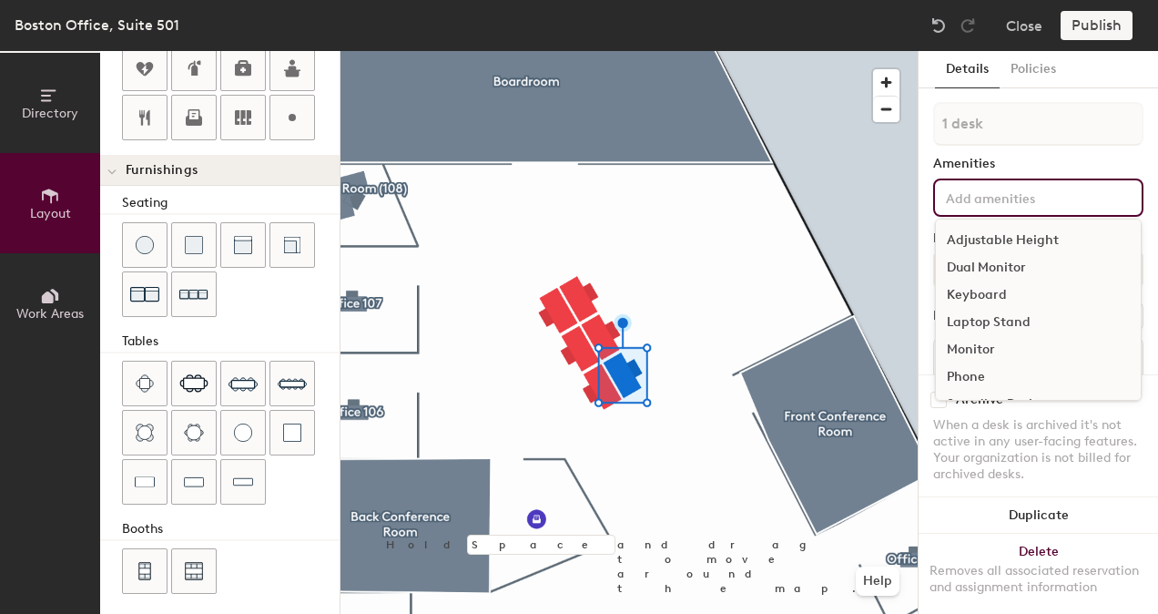
click at [1009, 200] on input at bounding box center [1024, 197] width 164 height 22
click at [1028, 169] on div "Amenities" at bounding box center [1038, 164] width 210 height 15
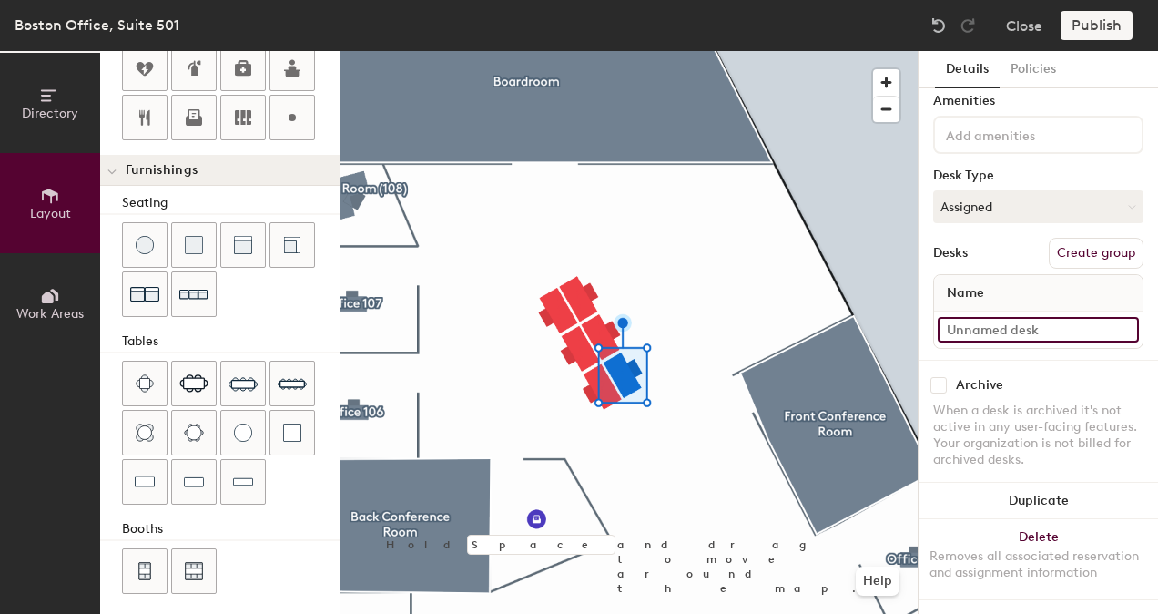
click at [1023, 317] on input at bounding box center [1038, 329] width 201 height 25
paste input "Desk 1, Communal Table"
click at [982, 317] on input "Desk 1, Communal Table" at bounding box center [1038, 329] width 201 height 25
type input "Desk 6, Communal Table"
click at [1009, 337] on div "1 desk Amenities Desk Type Assigned Desks Create group Name Desk 6, Communal Ta…" at bounding box center [1038, 199] width 210 height 320
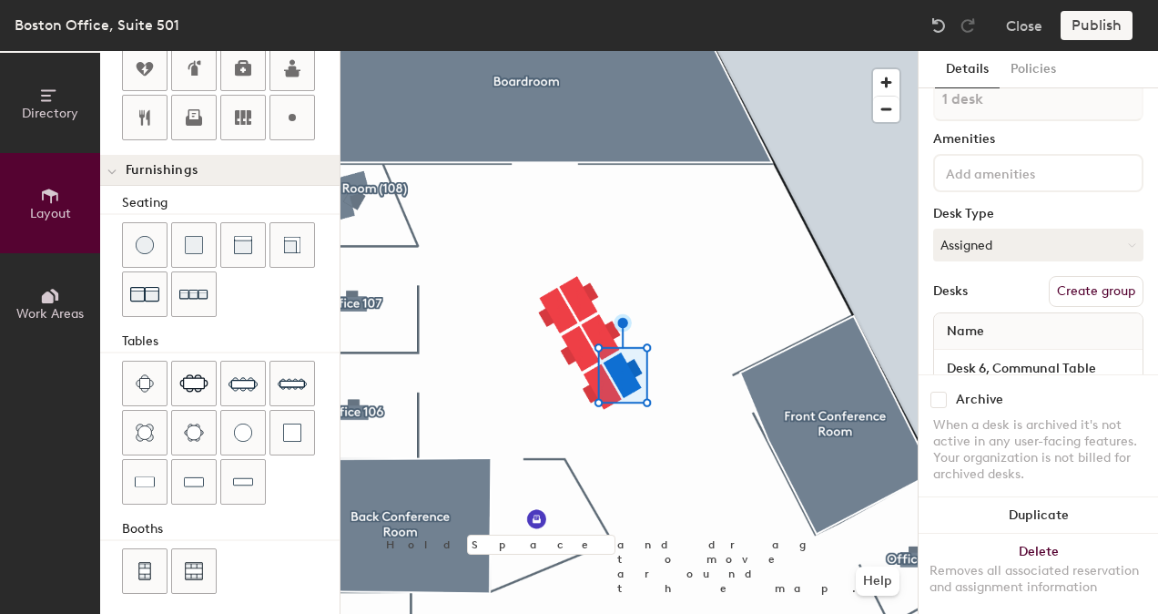
scroll to position [0, 0]
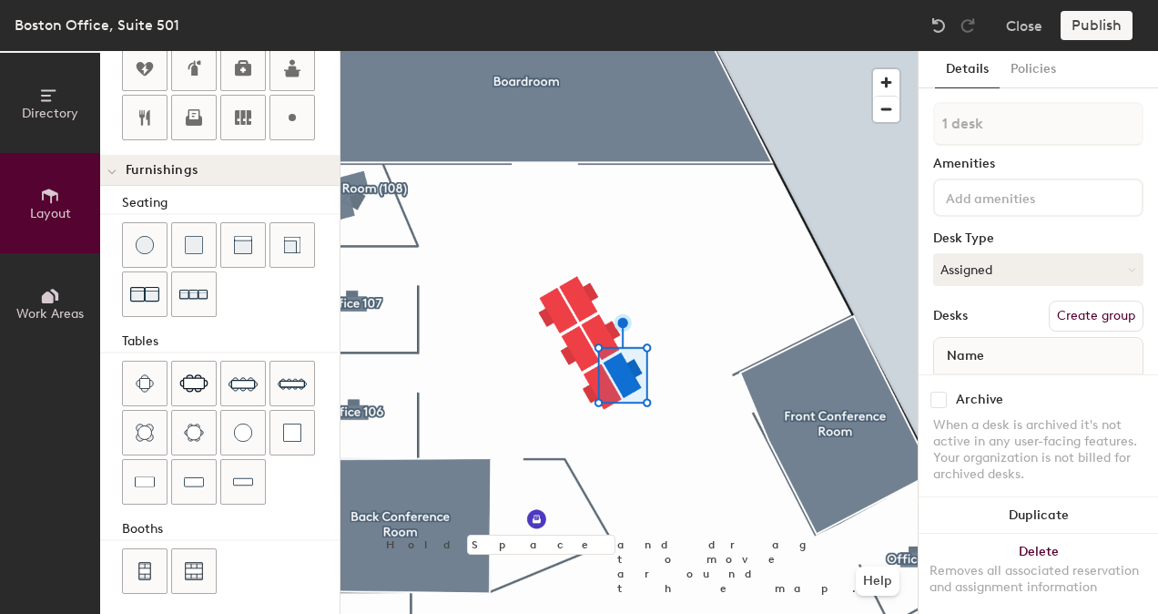
click at [1021, 184] on div at bounding box center [1038, 197] width 210 height 38
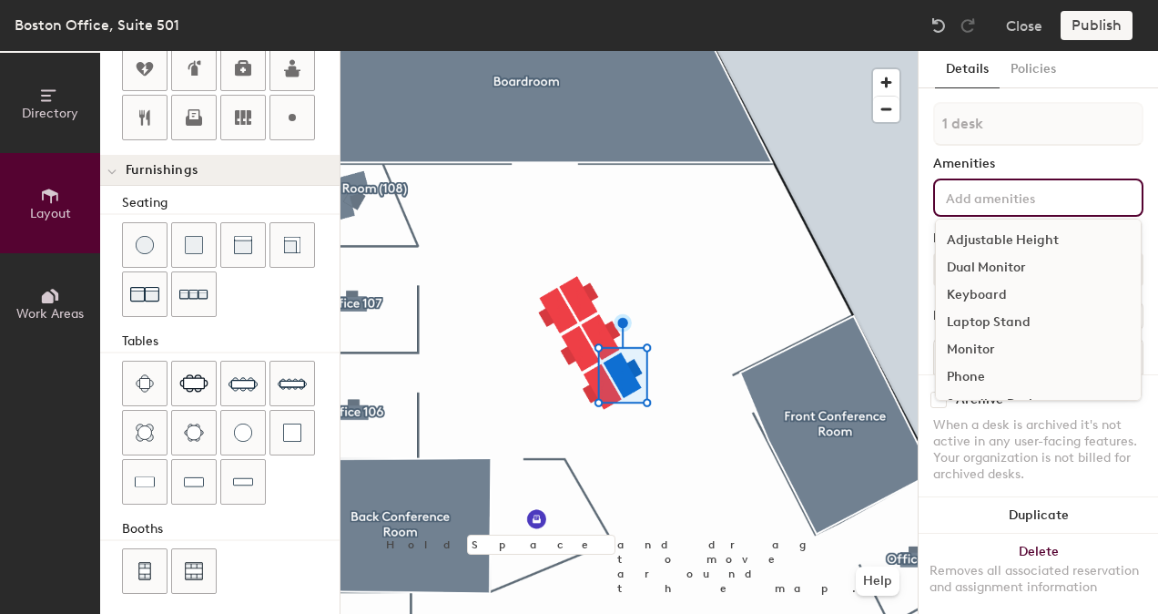
click at [979, 350] on div "Monitor" at bounding box center [1038, 349] width 205 height 27
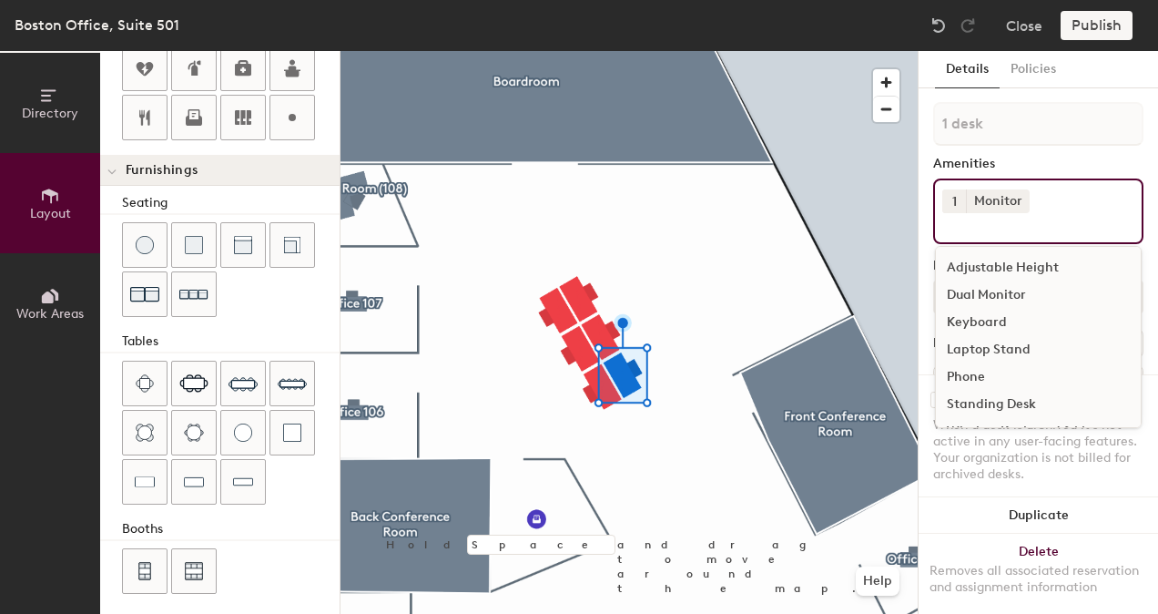
click at [1031, 159] on div "Amenities" at bounding box center [1038, 164] width 210 height 15
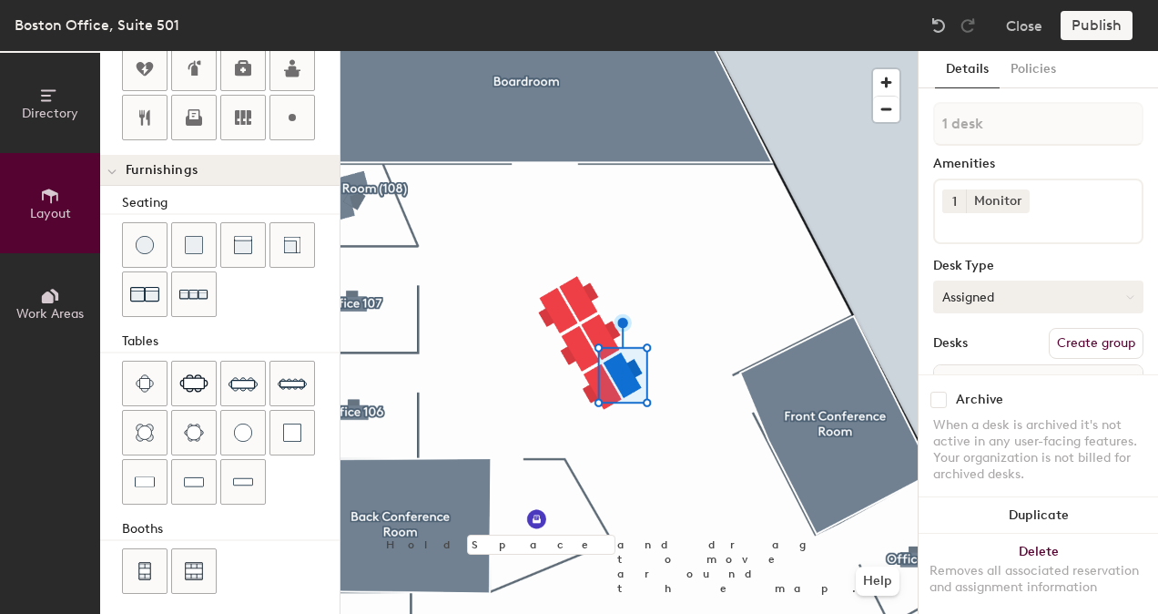
click at [1004, 289] on button "Assigned" at bounding box center [1038, 296] width 210 height 33
click at [987, 405] on div "Hoteled" at bounding box center [1025, 407] width 182 height 27
click at [691, 51] on div at bounding box center [628, 51] width 577 height 0
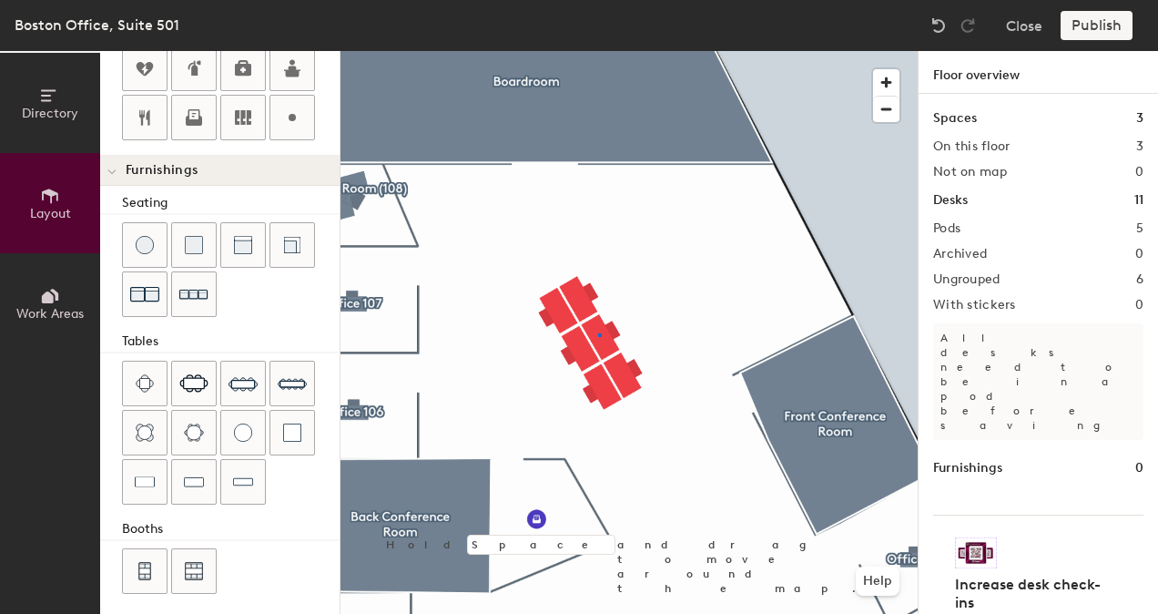
click at [598, 51] on div at bounding box center [628, 51] width 577 height 0
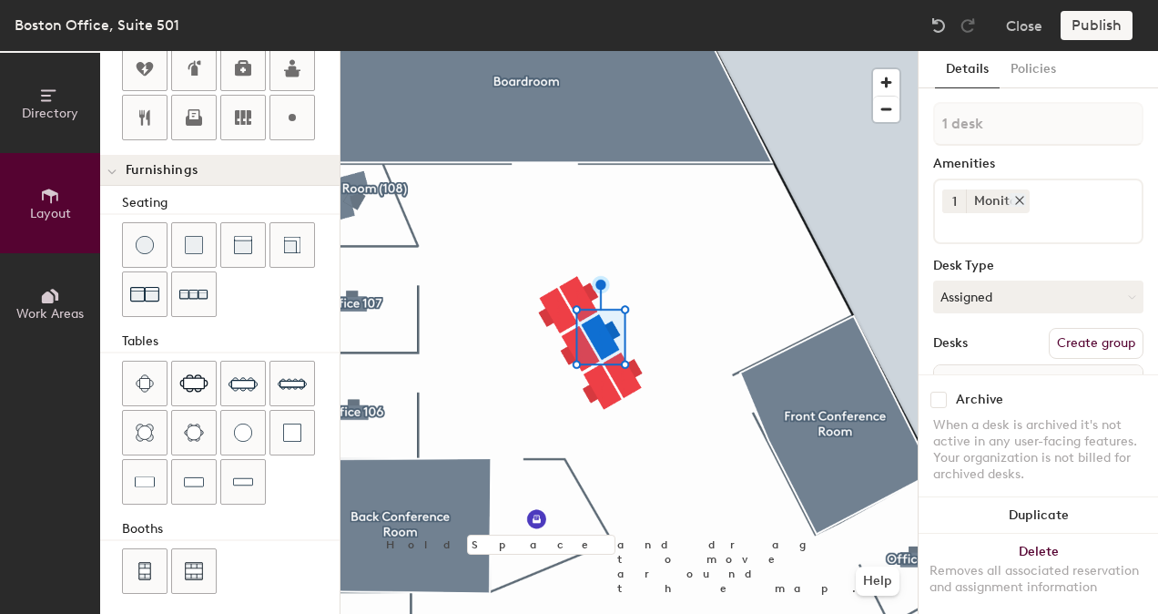
click at [1018, 197] on icon at bounding box center [1019, 200] width 13 height 13
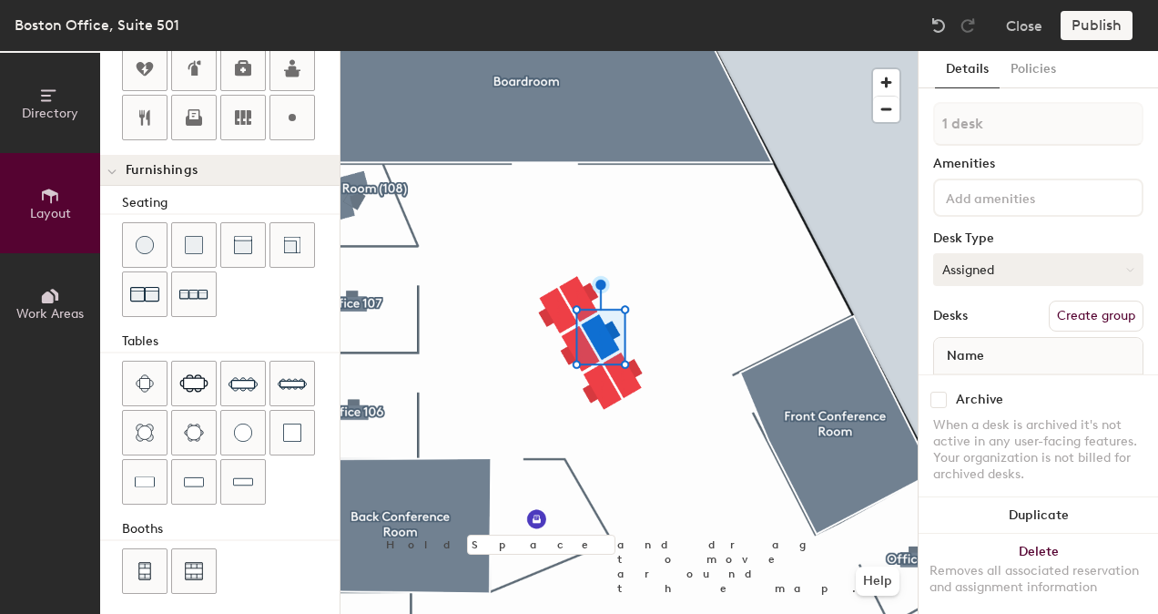
click at [961, 266] on button "Assigned" at bounding box center [1038, 269] width 210 height 33
click at [989, 377] on div "Hoteled" at bounding box center [1025, 380] width 182 height 27
click at [737, 51] on div at bounding box center [628, 51] width 577 height 0
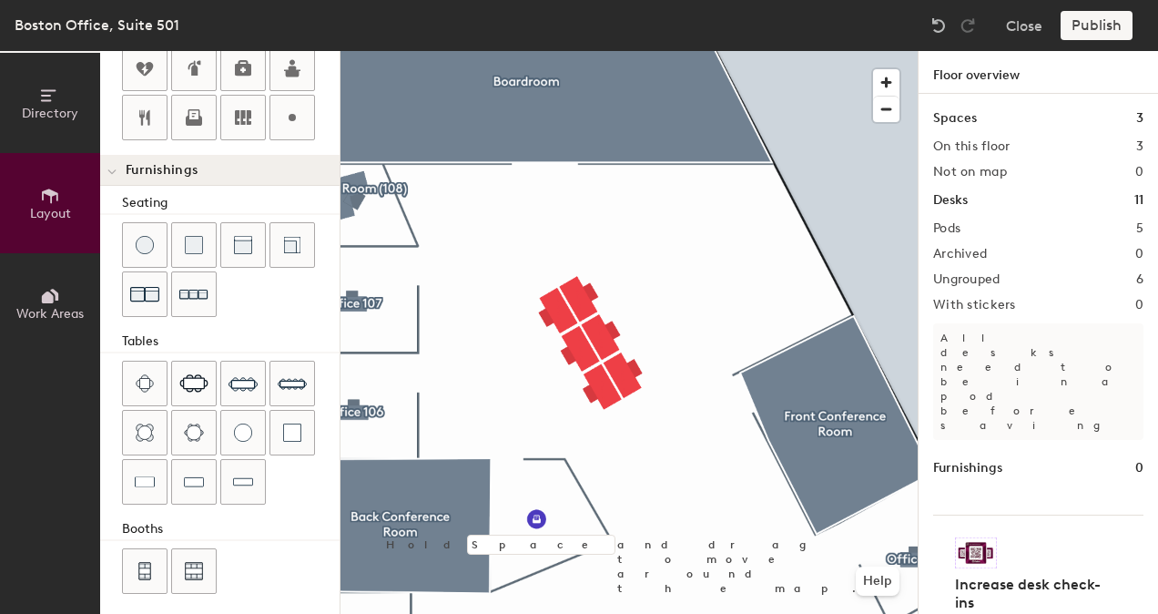
click at [575, 51] on div at bounding box center [628, 51] width 577 height 0
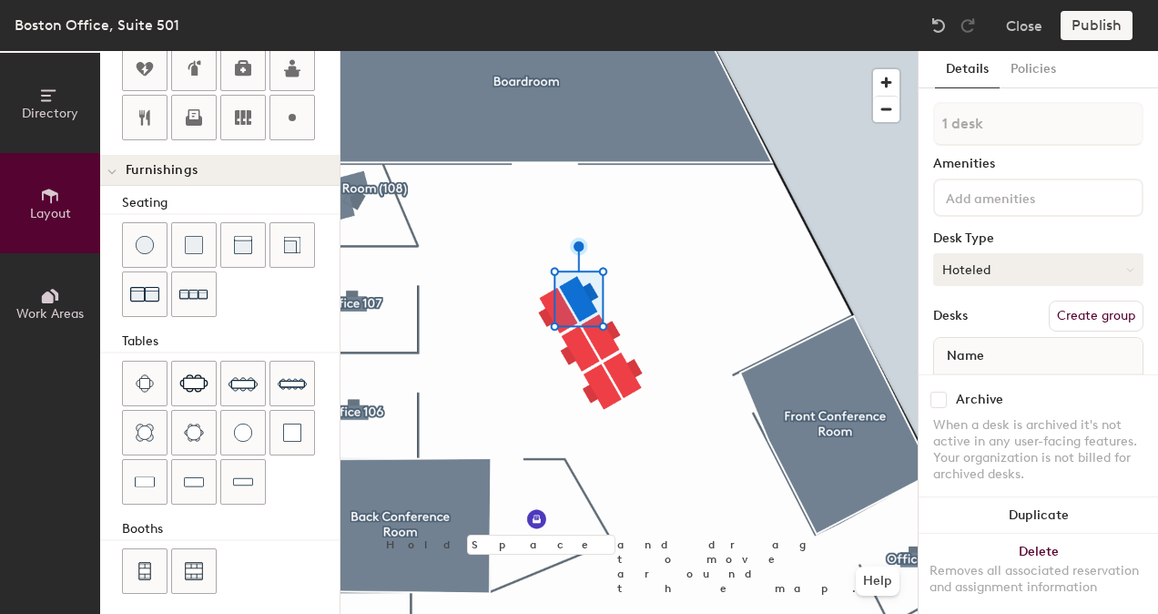
click at [1005, 275] on button "Hoteled" at bounding box center [1038, 269] width 210 height 33
click at [1010, 188] on input at bounding box center [1024, 197] width 164 height 22
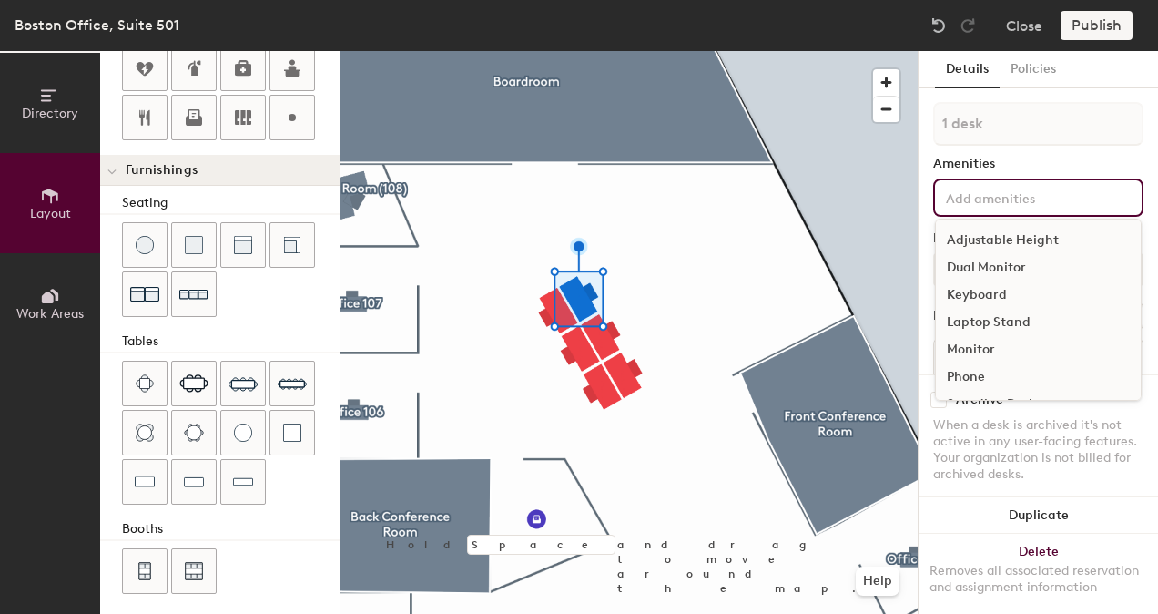
click at [975, 340] on div "Monitor" at bounding box center [1038, 349] width 205 height 27
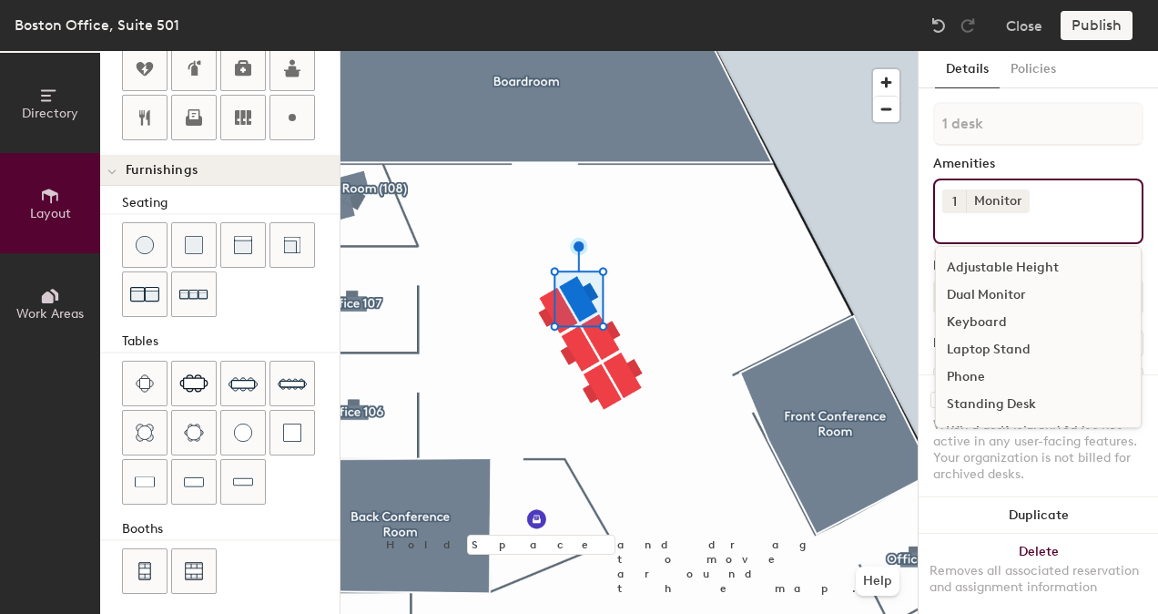
click at [715, 51] on div at bounding box center [628, 51] width 577 height 0
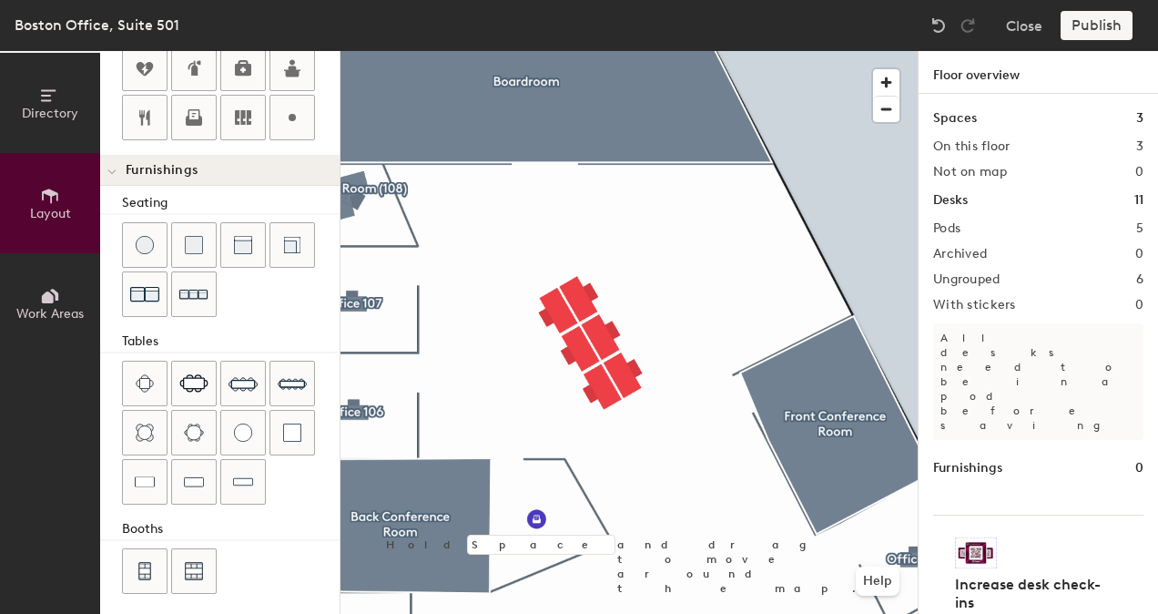
click at [606, 51] on div at bounding box center [628, 51] width 577 height 0
type input "140"
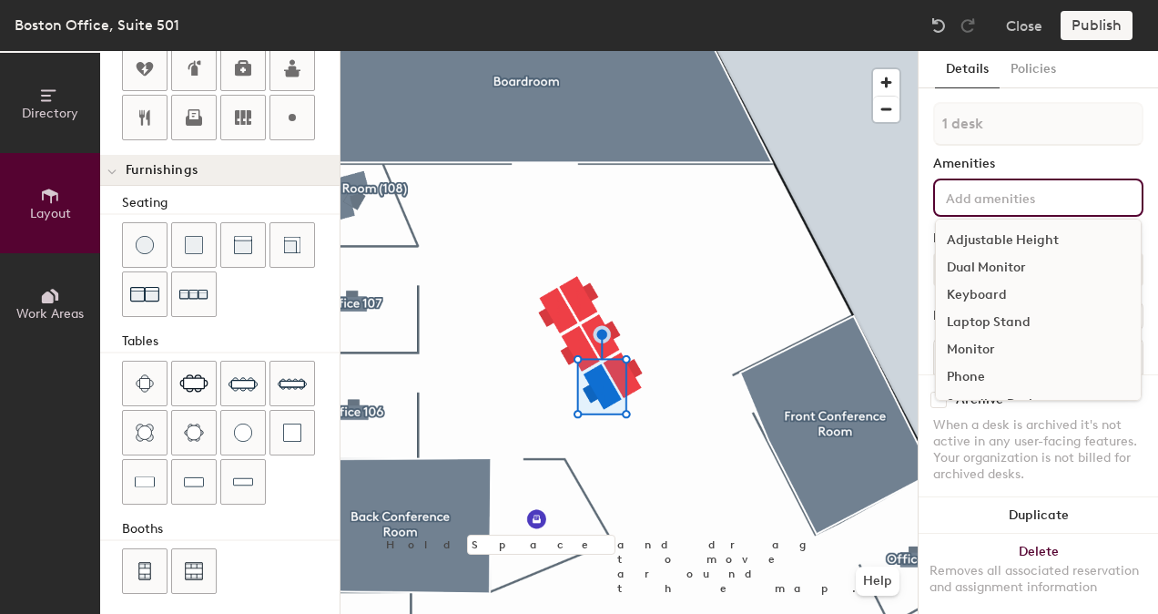
click at [1023, 207] on input at bounding box center [1024, 197] width 164 height 22
click at [999, 349] on div "Monitor" at bounding box center [1038, 349] width 205 height 27
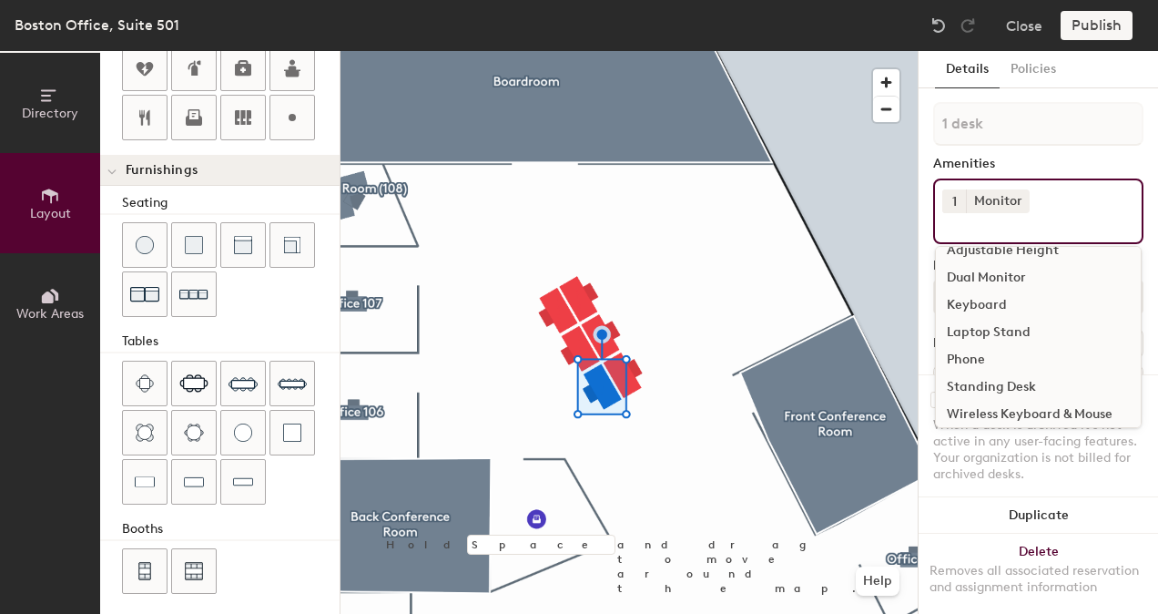
scroll to position [25, 0]
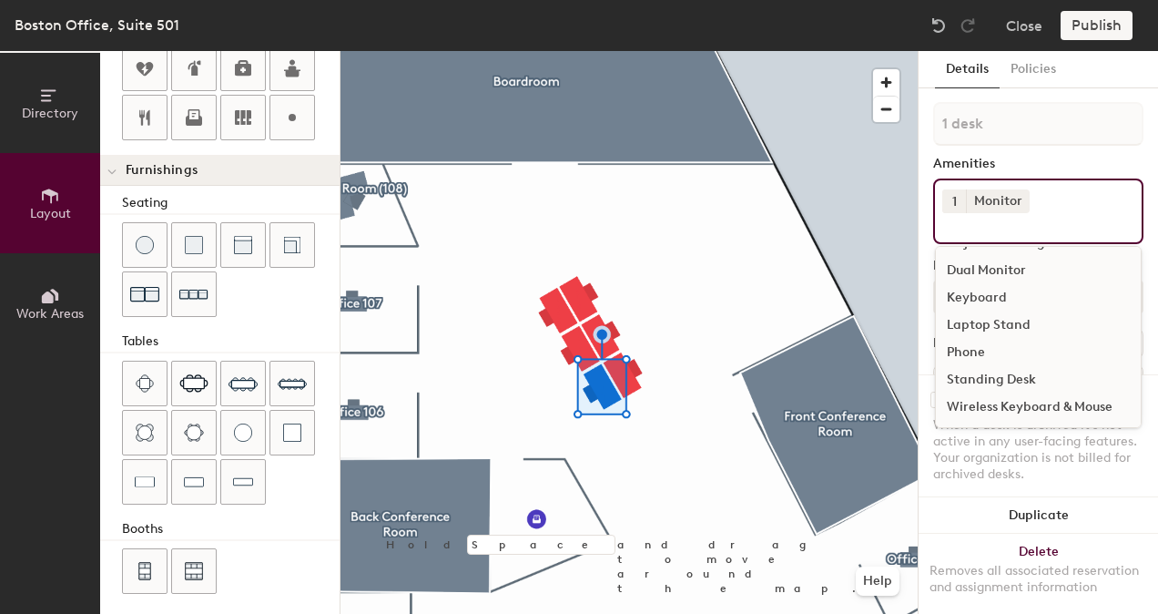
click at [1027, 166] on div "Amenities" at bounding box center [1038, 164] width 210 height 15
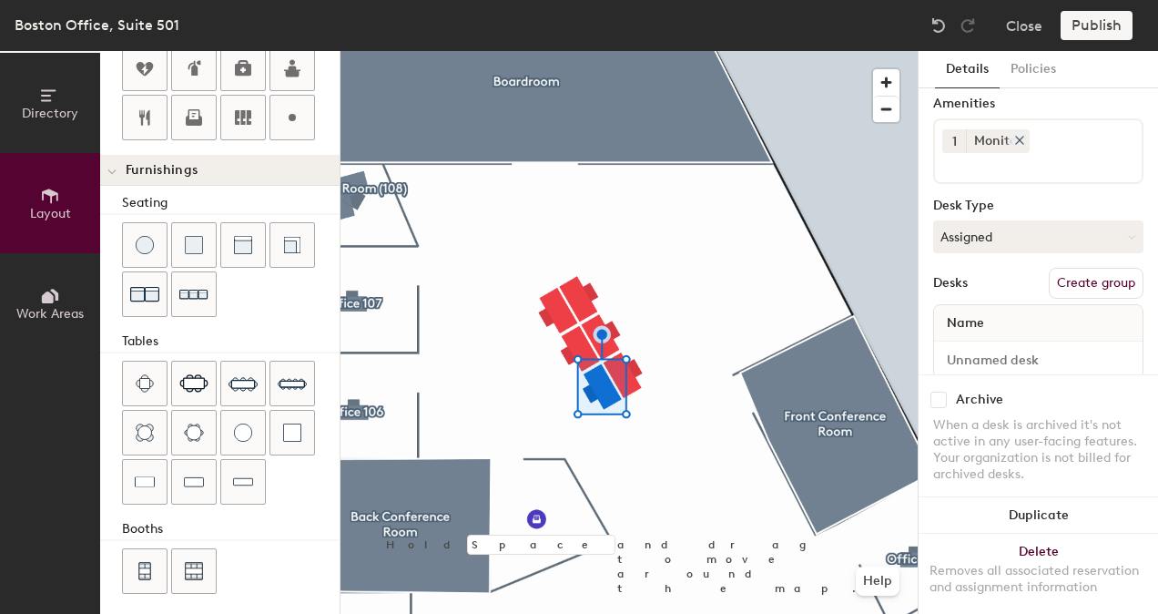
scroll to position [105, 0]
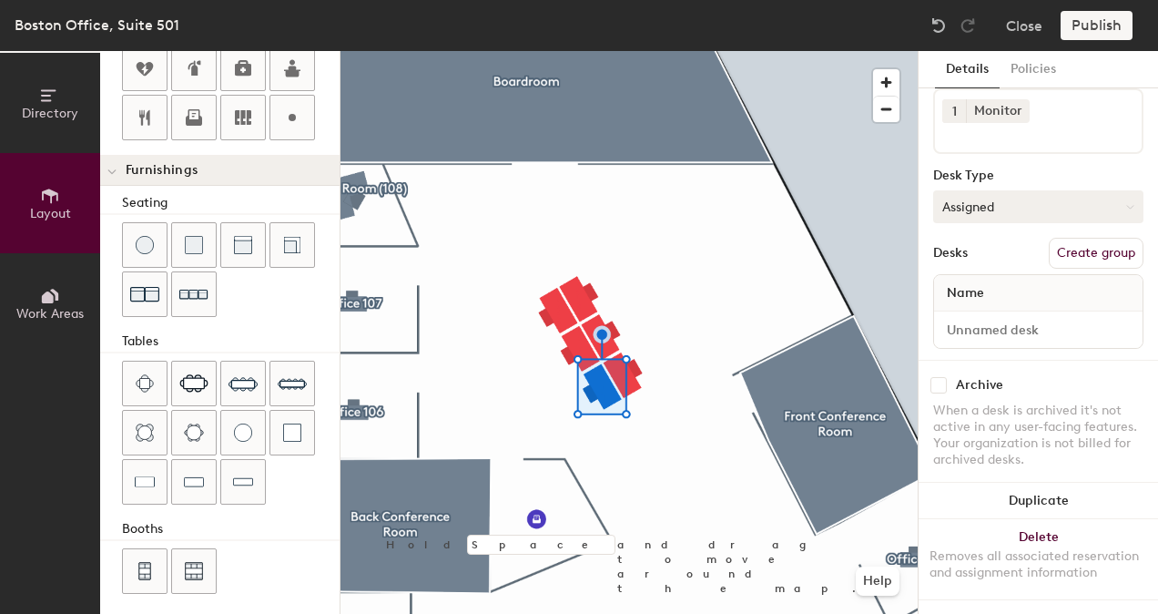
click at [1007, 193] on button "Assigned" at bounding box center [1038, 206] width 210 height 33
click at [998, 306] on div "Hoteled" at bounding box center [1025, 317] width 182 height 27
click at [993, 317] on input at bounding box center [1038, 329] width 201 height 25
paste input "Desk 1, Communal Table"
click at [980, 317] on input "Desk 1, Communal Table" at bounding box center [1038, 329] width 201 height 25
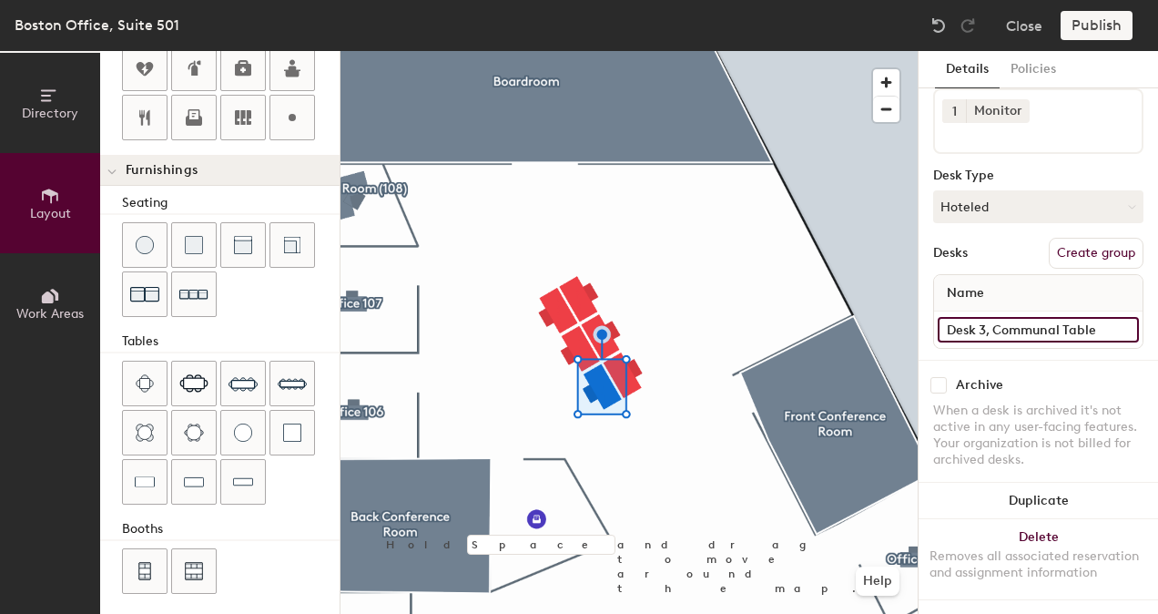
type input "Desk 3, Communal Table"
click at [729, 51] on div at bounding box center [628, 51] width 577 height 0
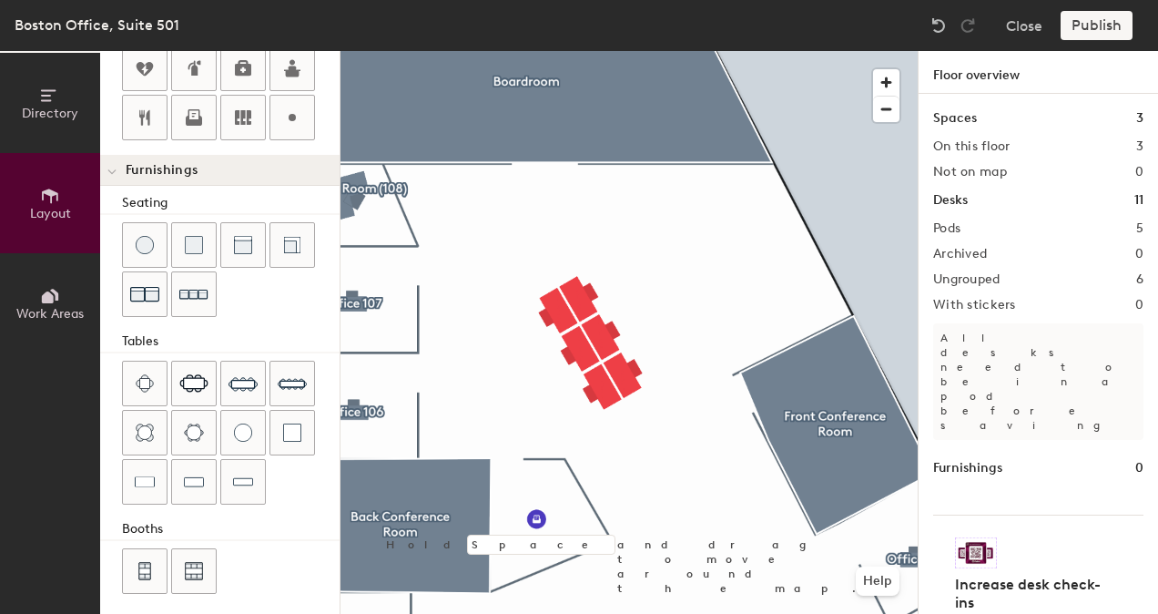
click at [568, 51] on div at bounding box center [628, 51] width 577 height 0
type input "140"
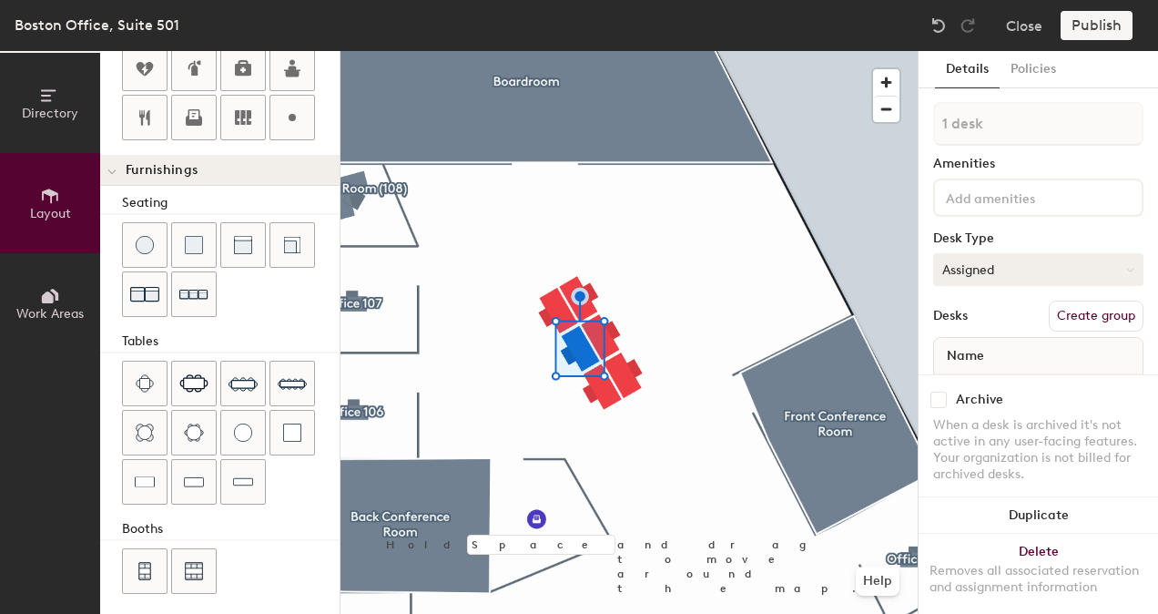
click at [979, 259] on button "Assigned" at bounding box center [1038, 269] width 210 height 33
click at [985, 379] on div "Hoteled" at bounding box center [1025, 380] width 182 height 27
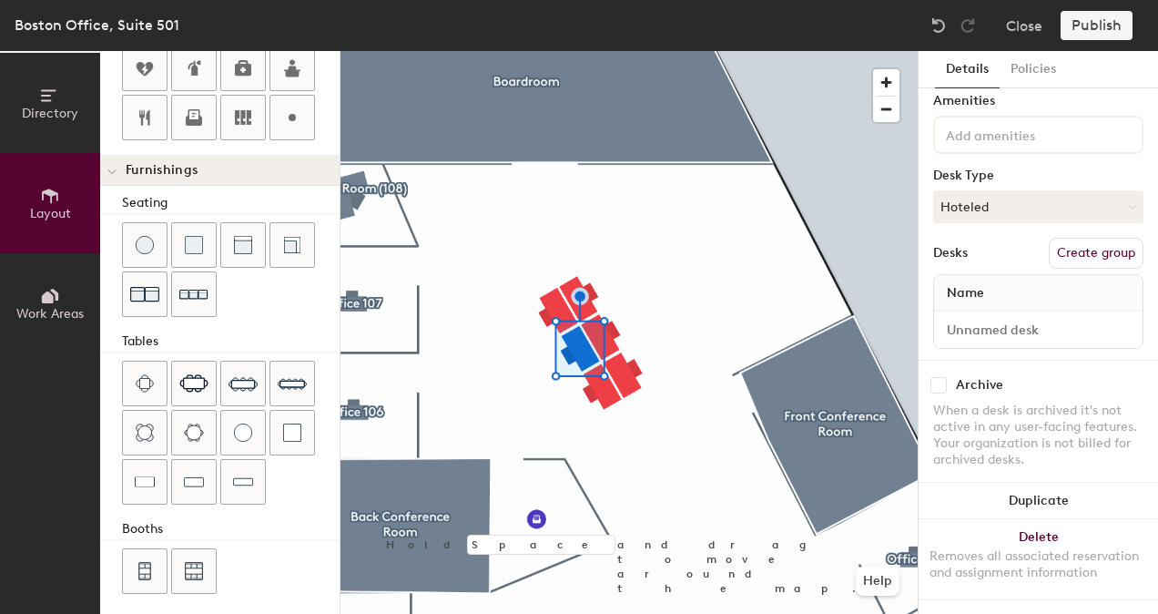
scroll to position [77, 0]
click at [996, 317] on input at bounding box center [1038, 329] width 201 height 25
paste input "Desk 1, Communal Table"
click at [982, 317] on input "Desk 1, Communal Table" at bounding box center [1038, 329] width 201 height 25
type input "Desk 2, Communal Table"
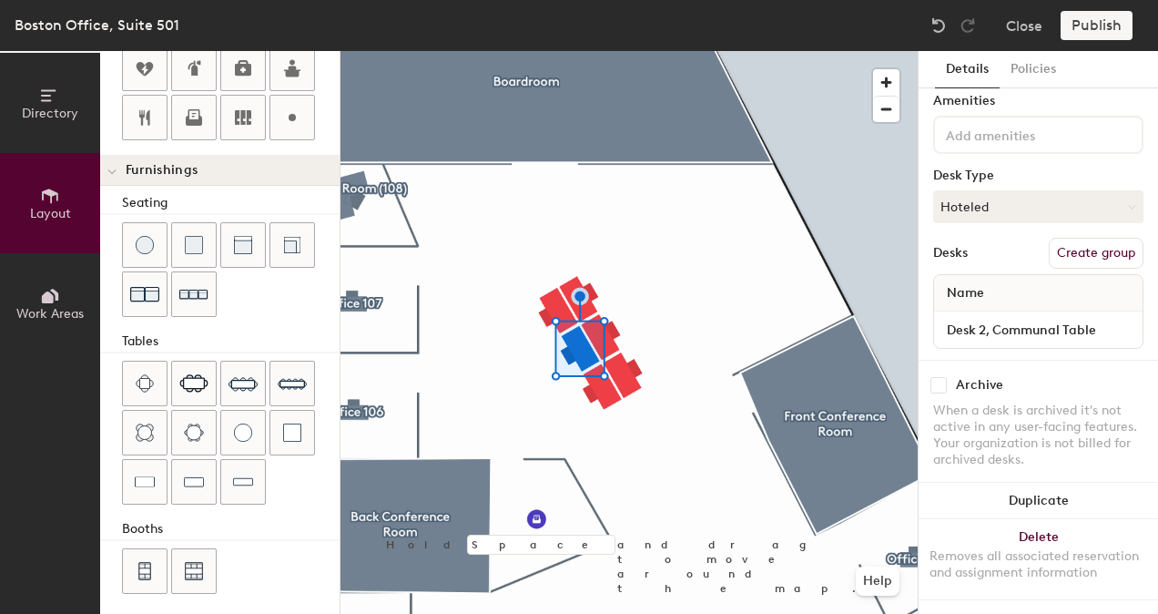
click at [994, 238] on div "Desks Create group" at bounding box center [1038, 253] width 210 height 31
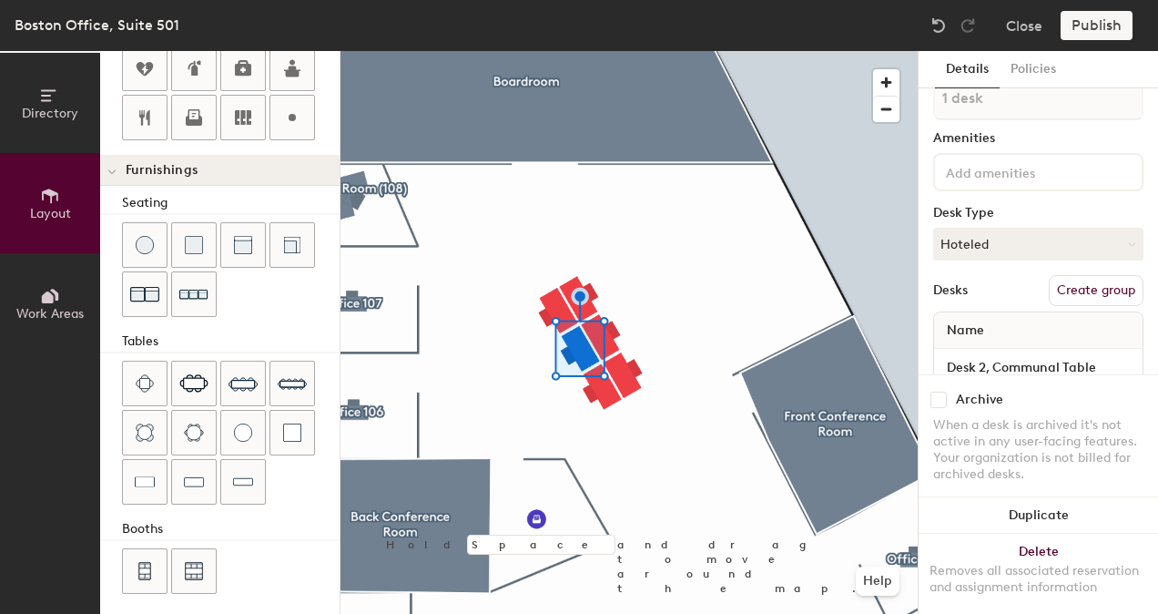
scroll to position [0, 0]
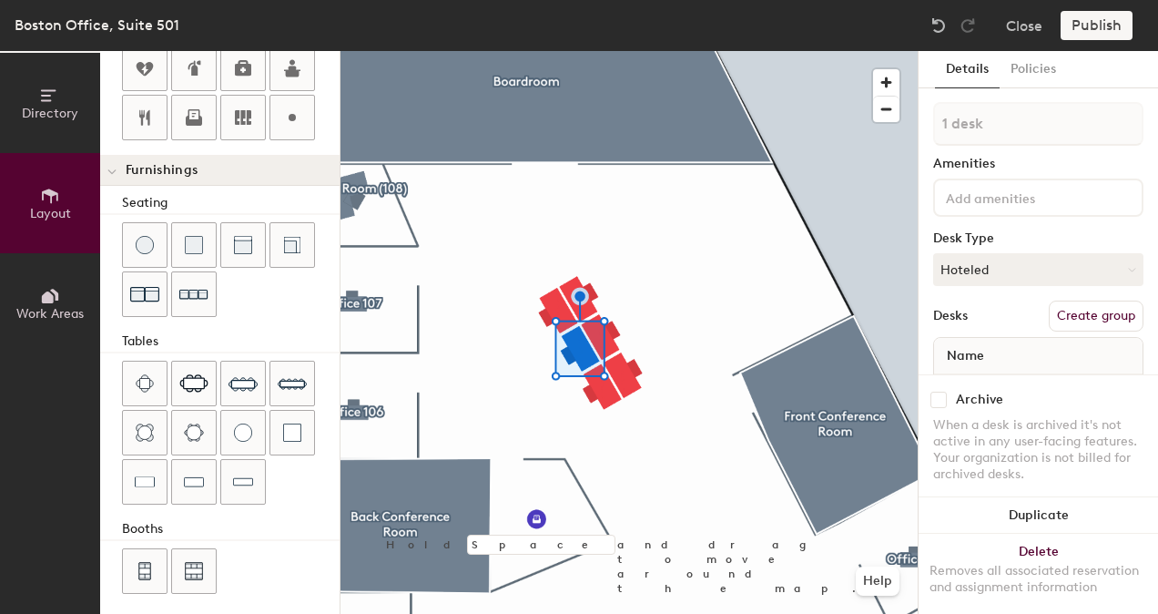
click at [669, 51] on div at bounding box center [628, 51] width 577 height 0
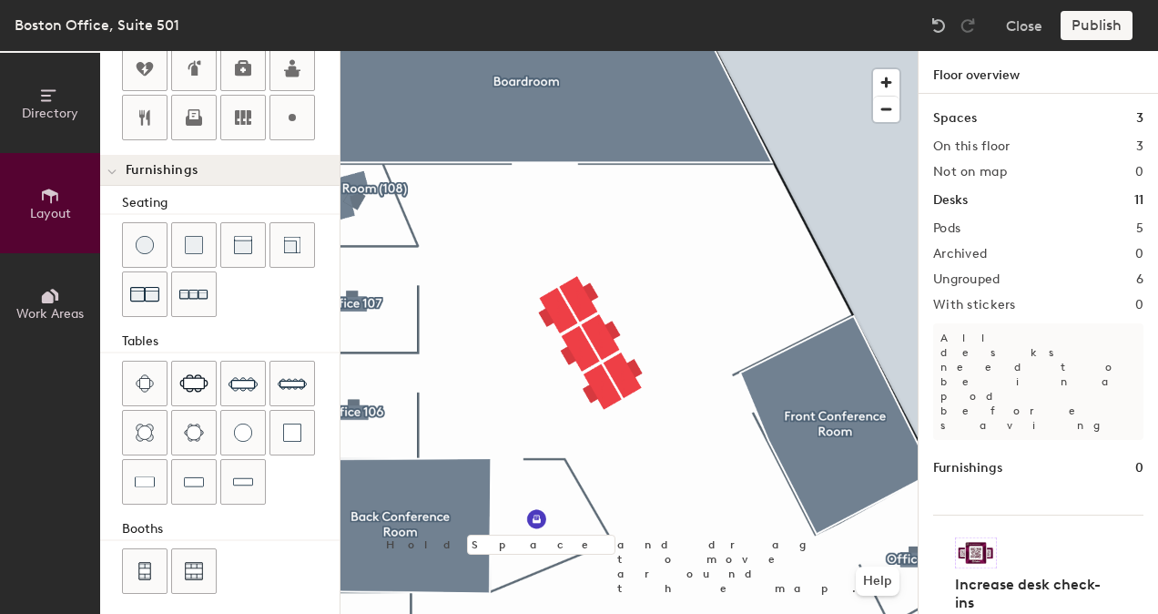
click at [549, 51] on div at bounding box center [628, 51] width 577 height 0
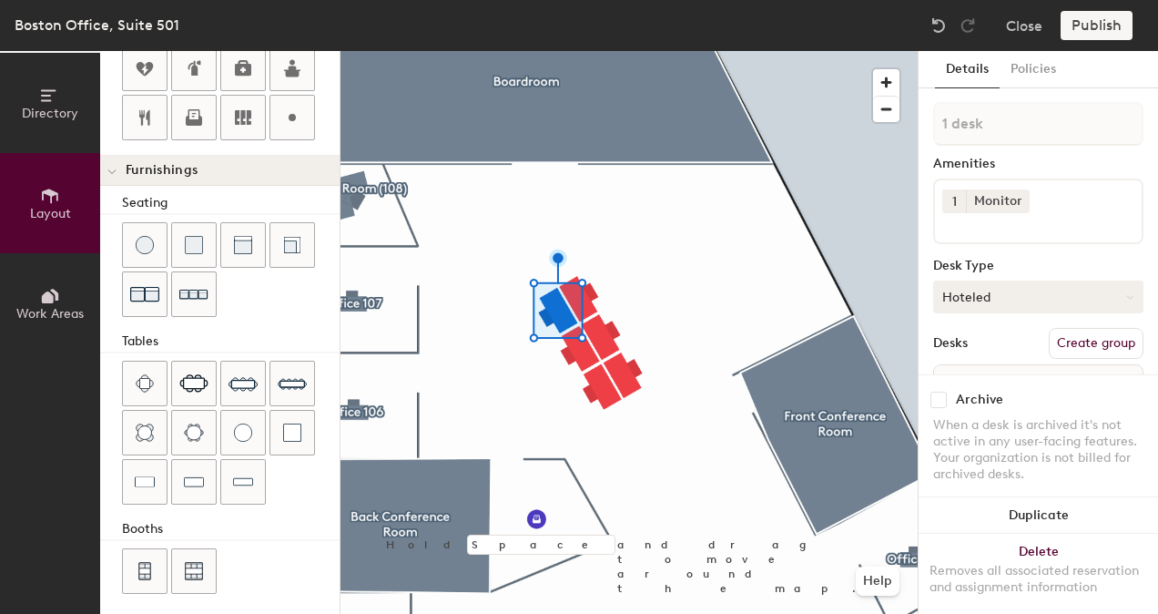
click at [979, 289] on button "Hoteled" at bounding box center [1038, 296] width 210 height 33
click at [991, 410] on div "Hoteled" at bounding box center [1025, 407] width 182 height 27
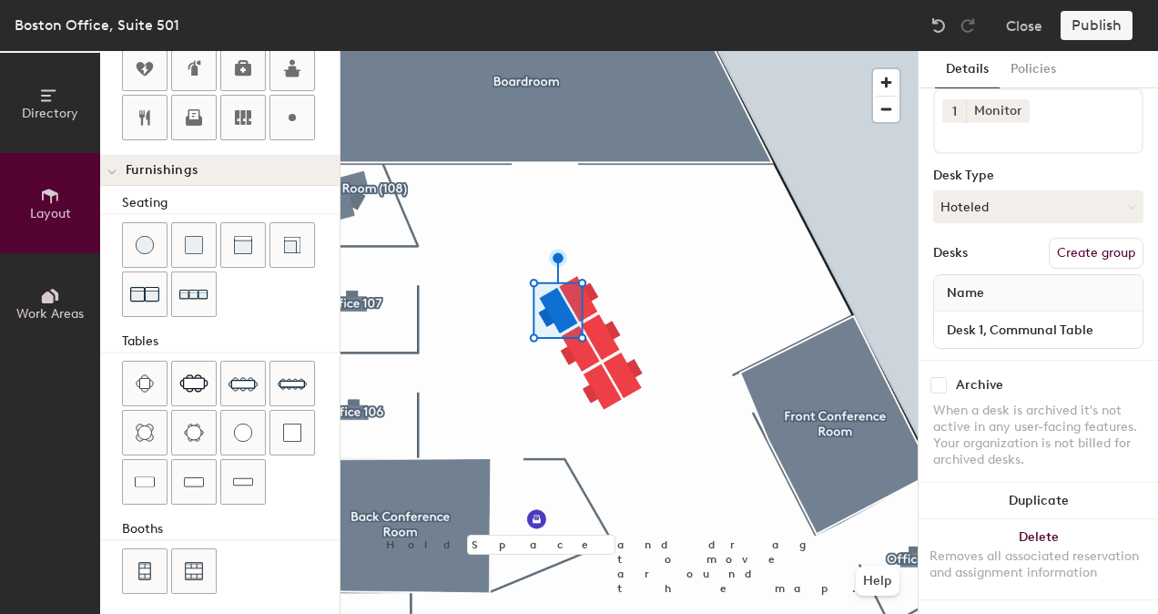
scroll to position [105, 0]
click at [698, 51] on div at bounding box center [628, 51] width 577 height 0
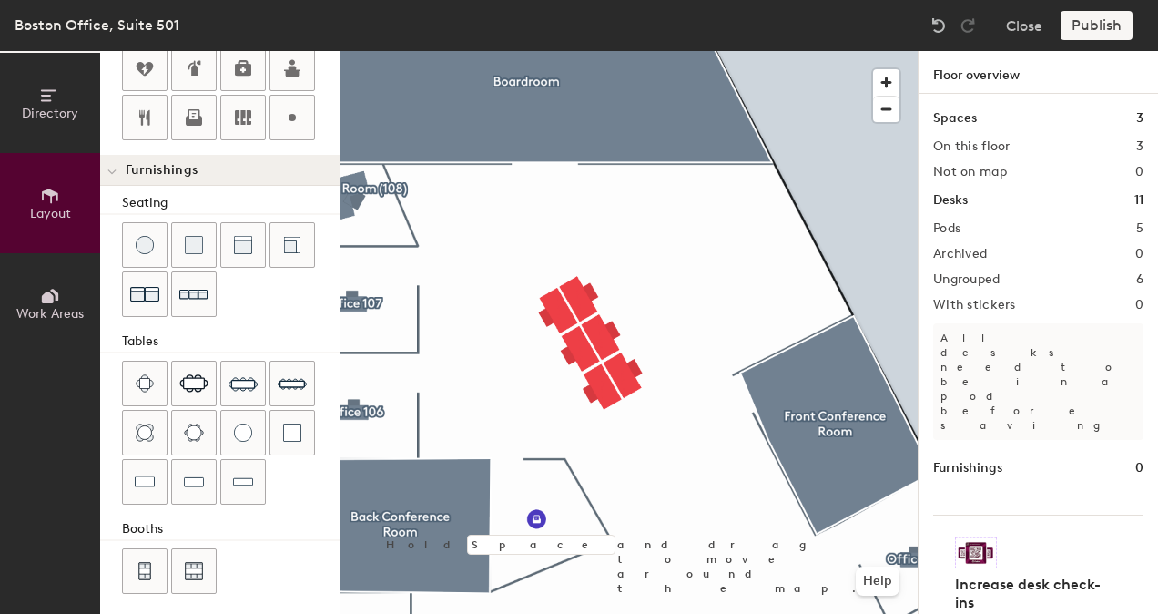
click at [588, 51] on div at bounding box center [628, 51] width 577 height 0
type input "140"
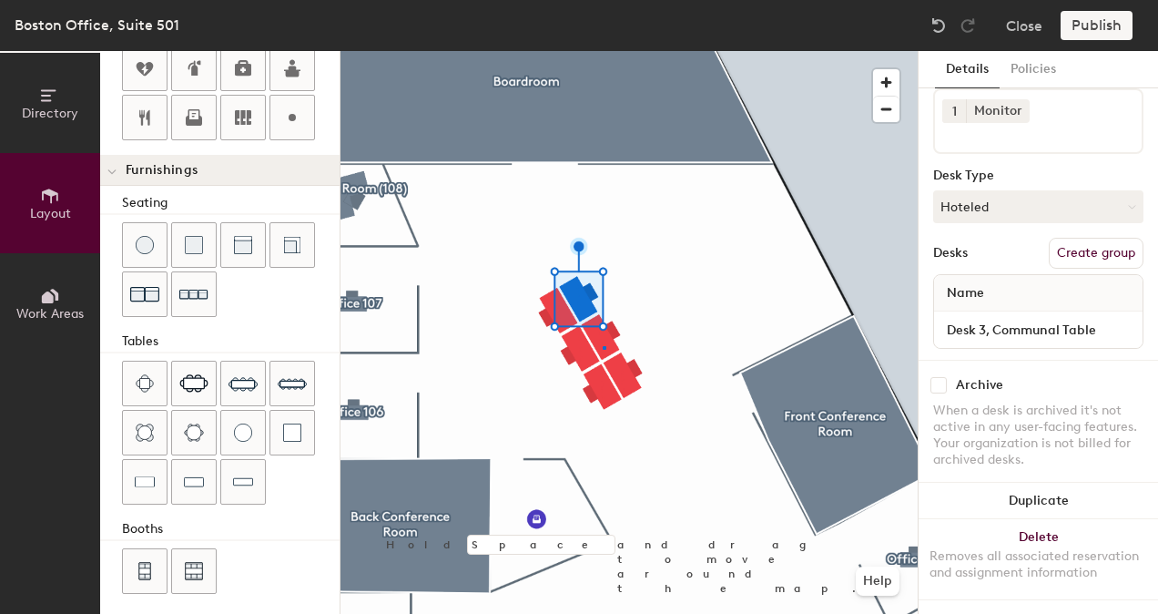
click at [603, 51] on div at bounding box center [628, 51] width 577 height 0
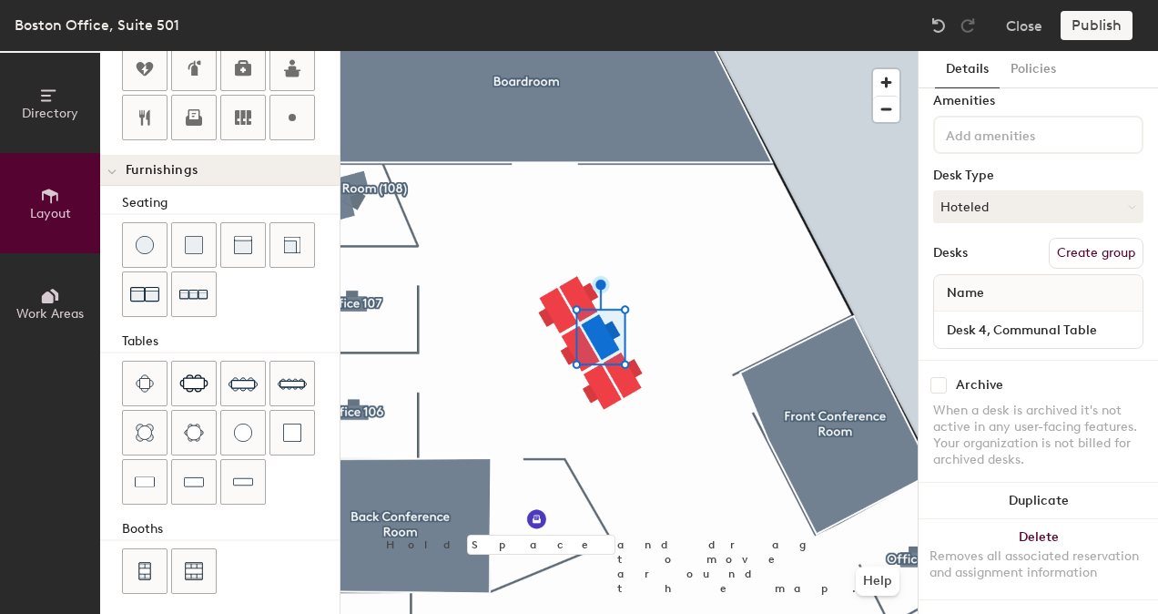
click at [628, 51] on div at bounding box center [628, 51] width 577 height 0
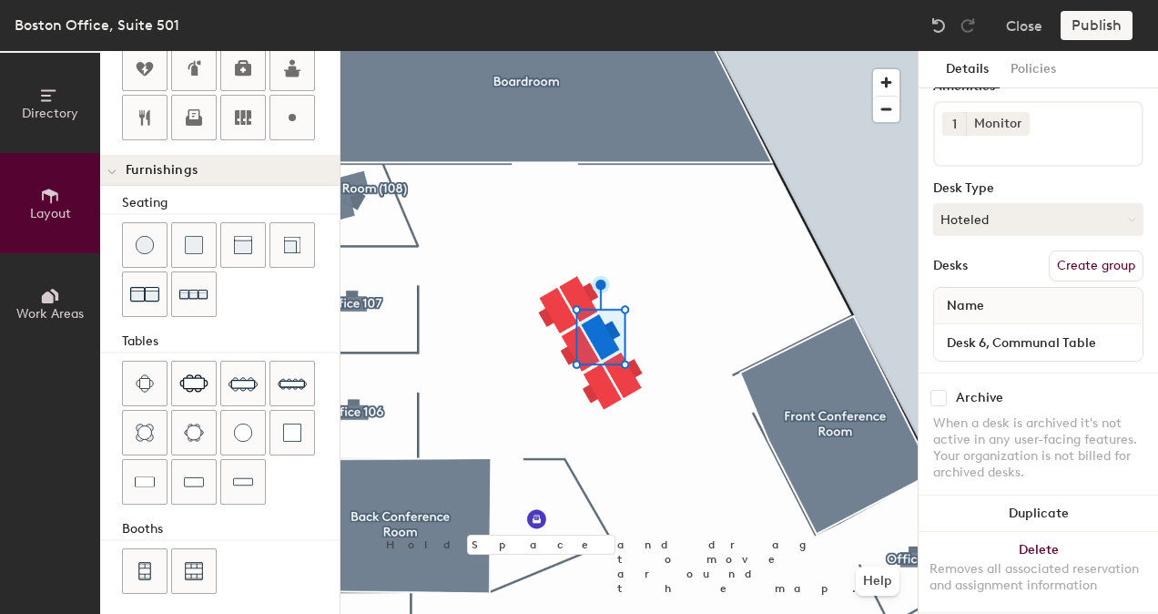
scroll to position [105, 0]
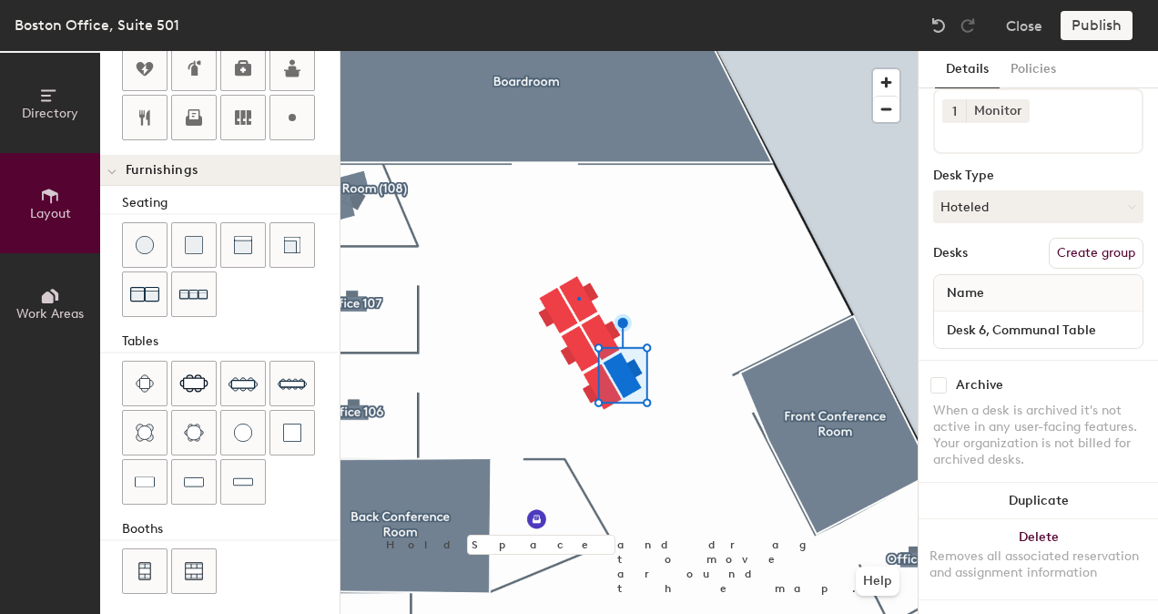
click at [577, 51] on div at bounding box center [628, 51] width 577 height 0
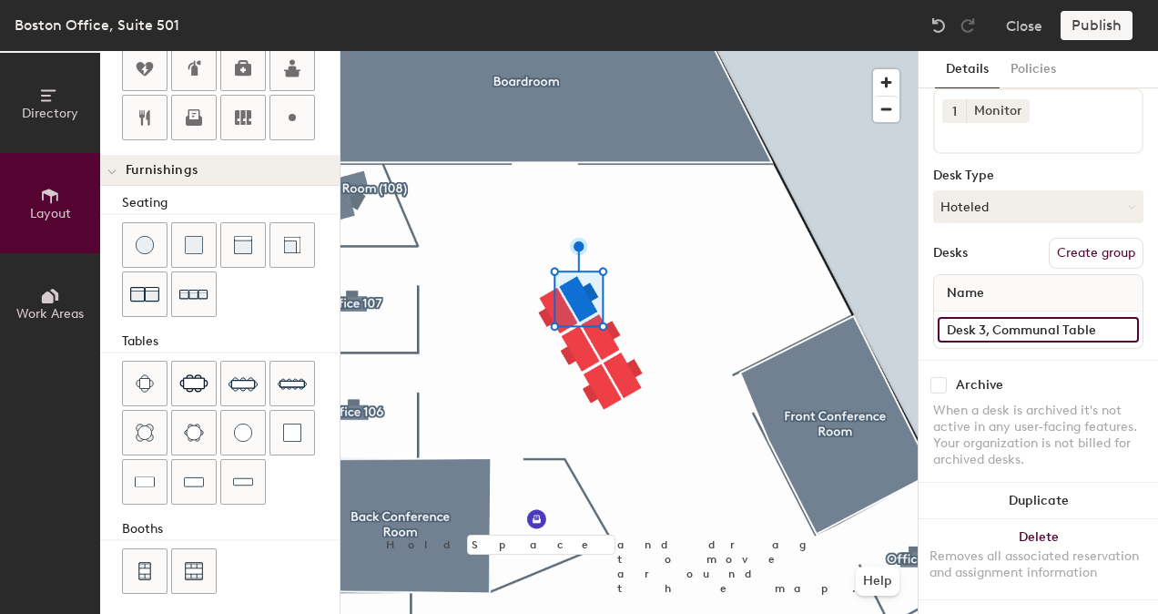
click at [1014, 317] on input "Desk 3, Communal Table" at bounding box center [1038, 329] width 201 height 25
click at [987, 317] on input "Desk 3, Communal Table" at bounding box center [1038, 329] width 201 height 25
type input "Desk 4, Communal Table"
click at [695, 51] on div at bounding box center [628, 51] width 577 height 0
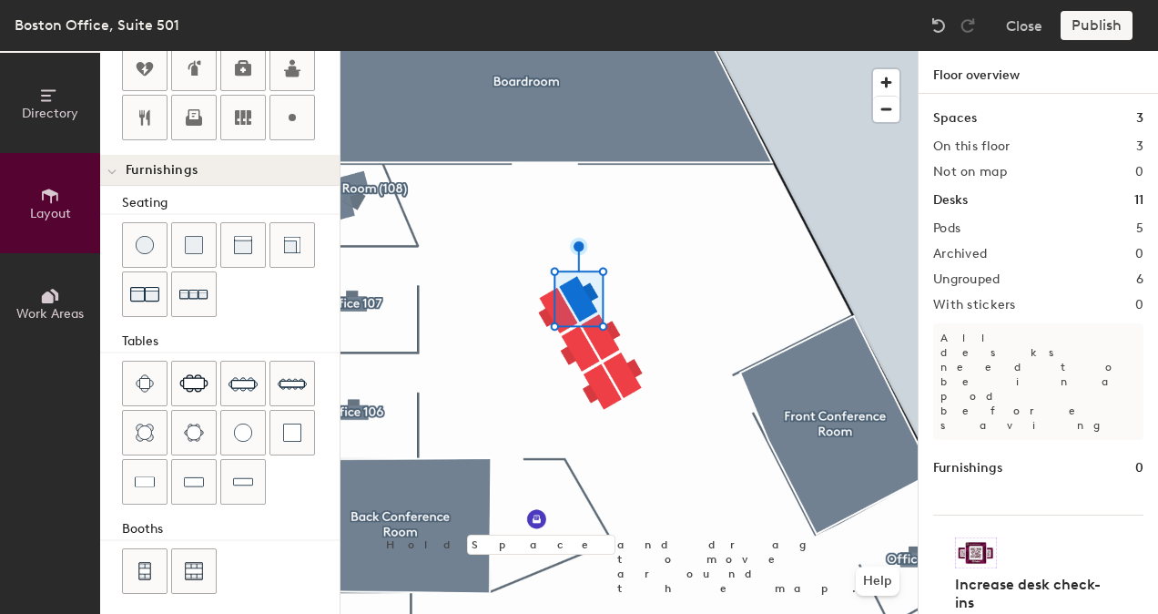
click at [599, 51] on div at bounding box center [628, 51] width 577 height 0
type input "140"
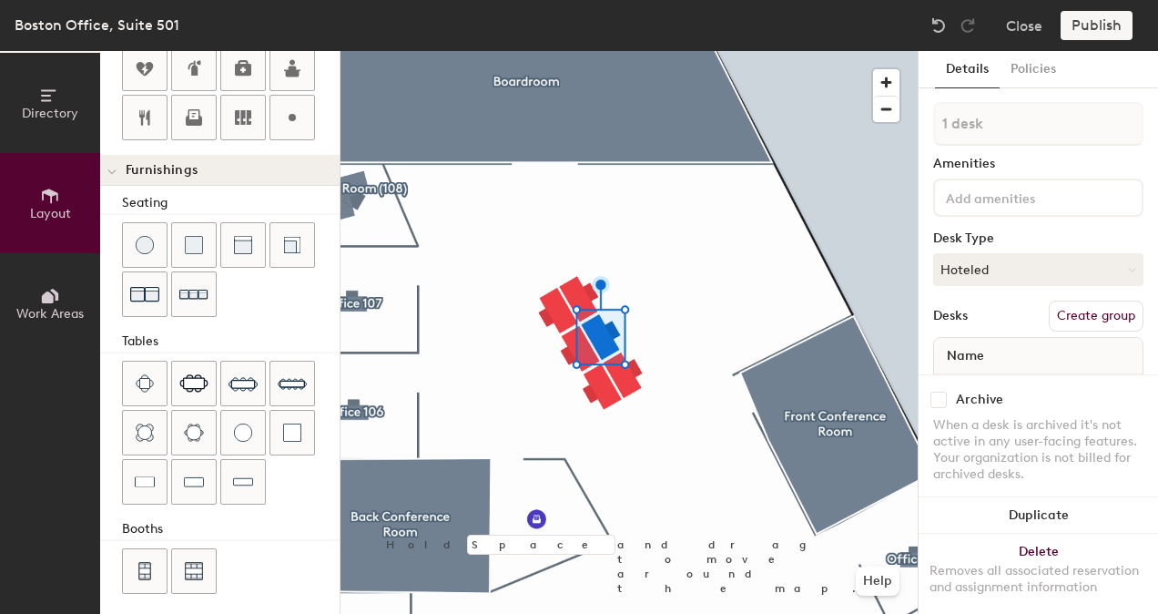
scroll to position [77, 0]
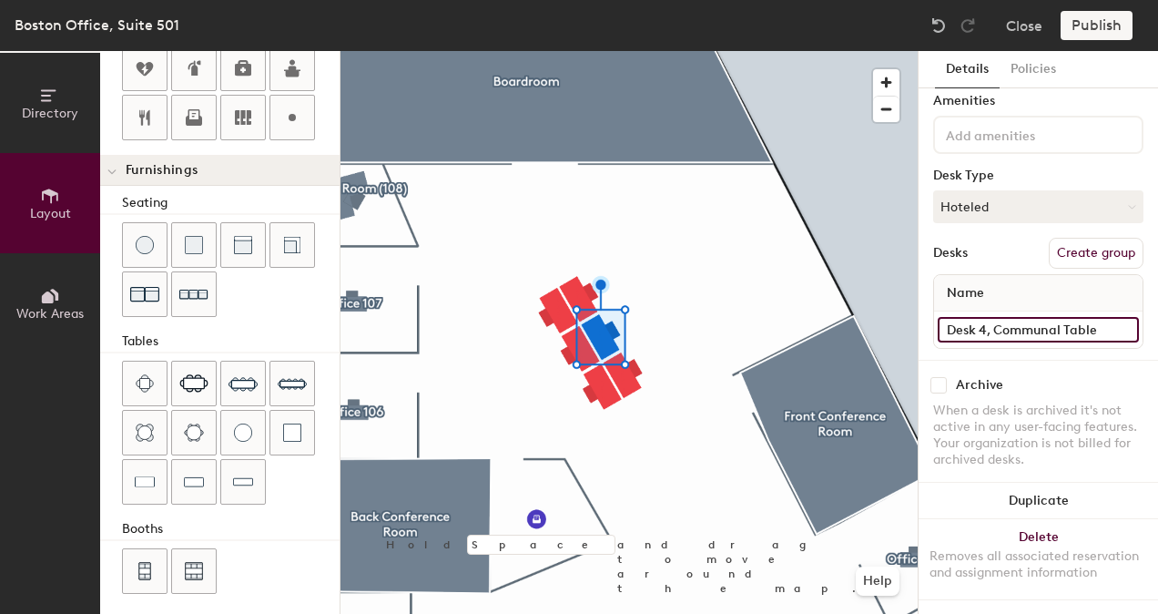
click at [984, 317] on input "Desk 4, Communal Table" at bounding box center [1038, 329] width 201 height 25
type input "Desk 5, Communal Table"
click at [727, 51] on div at bounding box center [628, 51] width 577 height 0
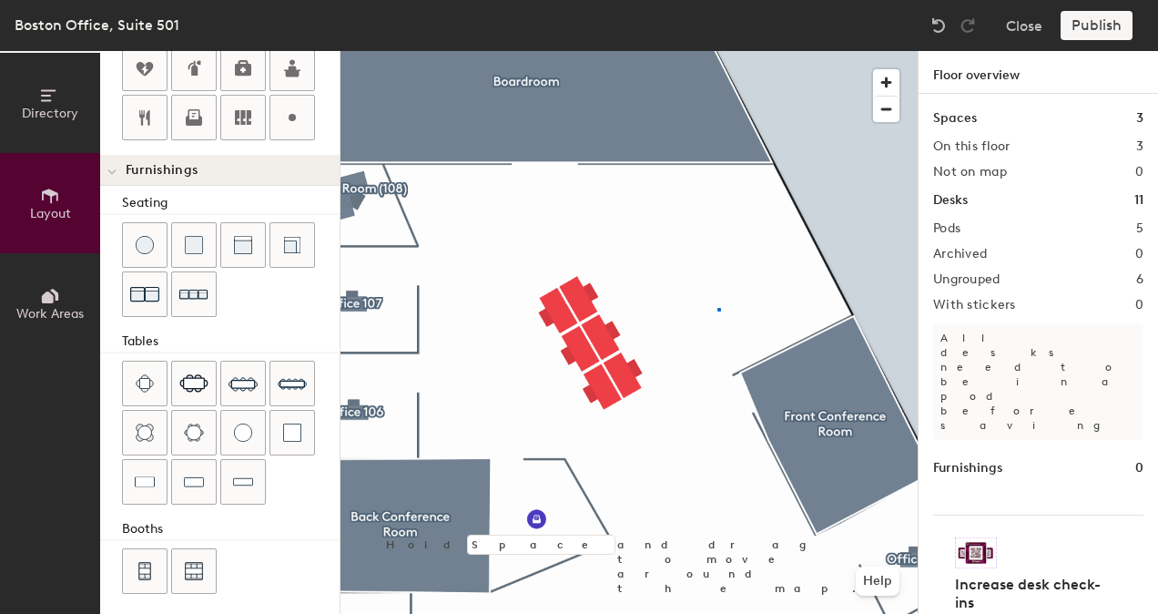
click at [717, 51] on div at bounding box center [628, 51] width 577 height 0
click at [1126, 29] on div "Publish" at bounding box center [1101, 25] width 83 height 29
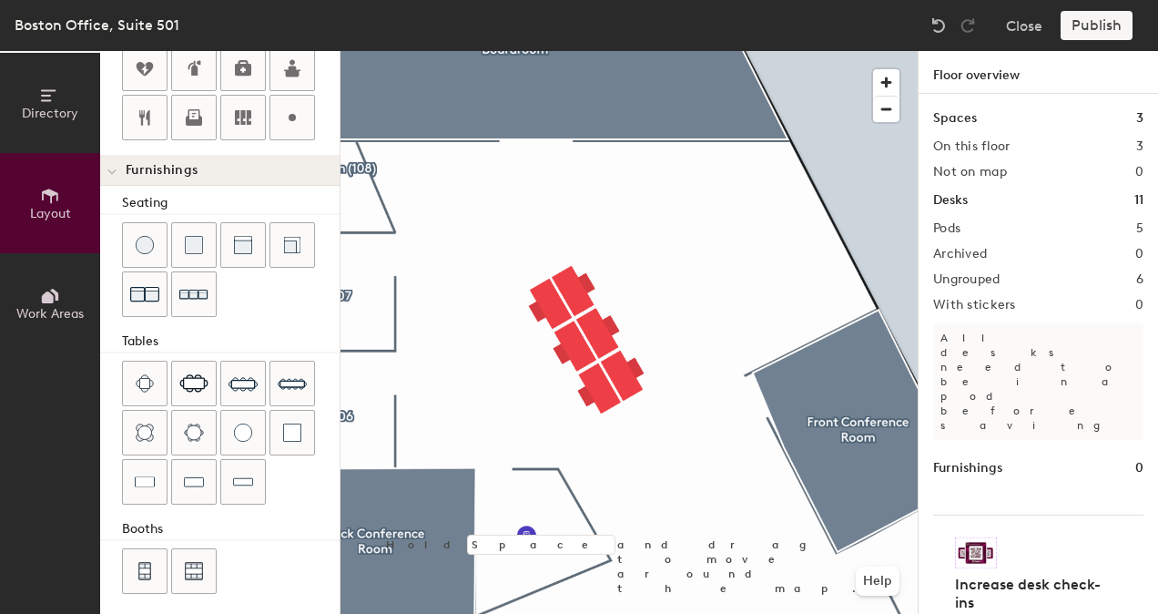
click at [1112, 25] on div "Publish" at bounding box center [1101, 25] width 83 height 29
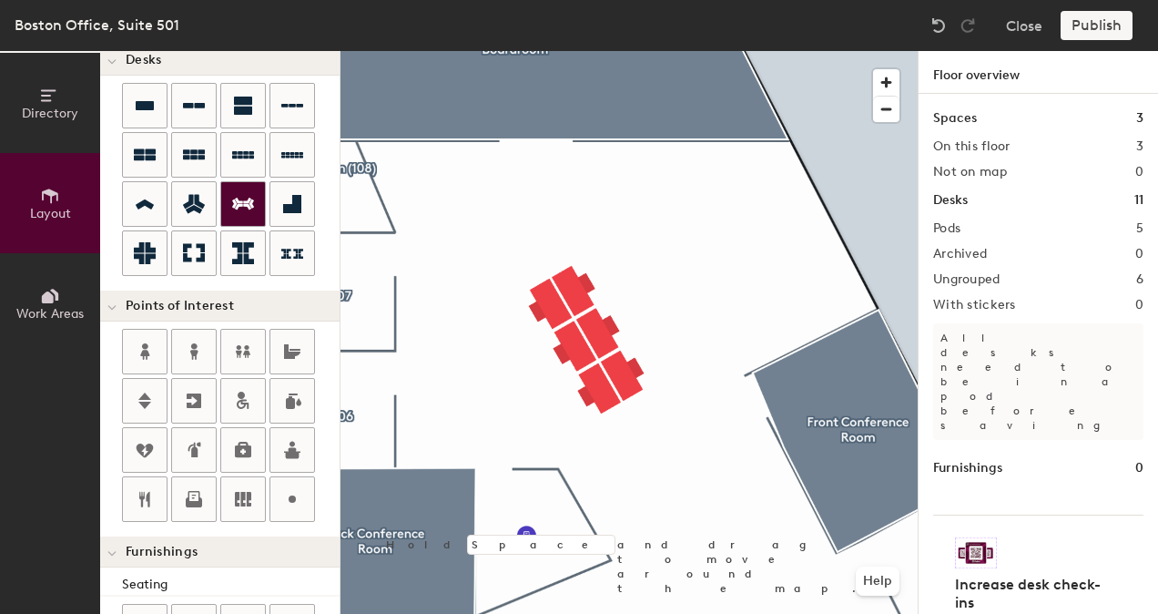
scroll to position [0, 0]
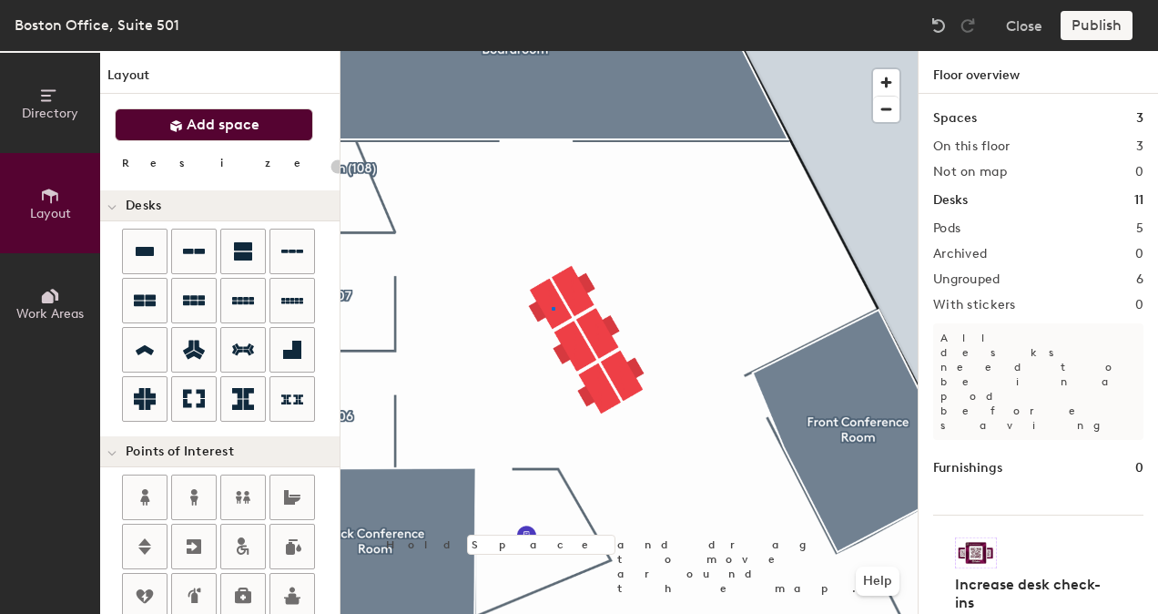
click at [552, 51] on div at bounding box center [628, 51] width 577 height 0
type input "140"
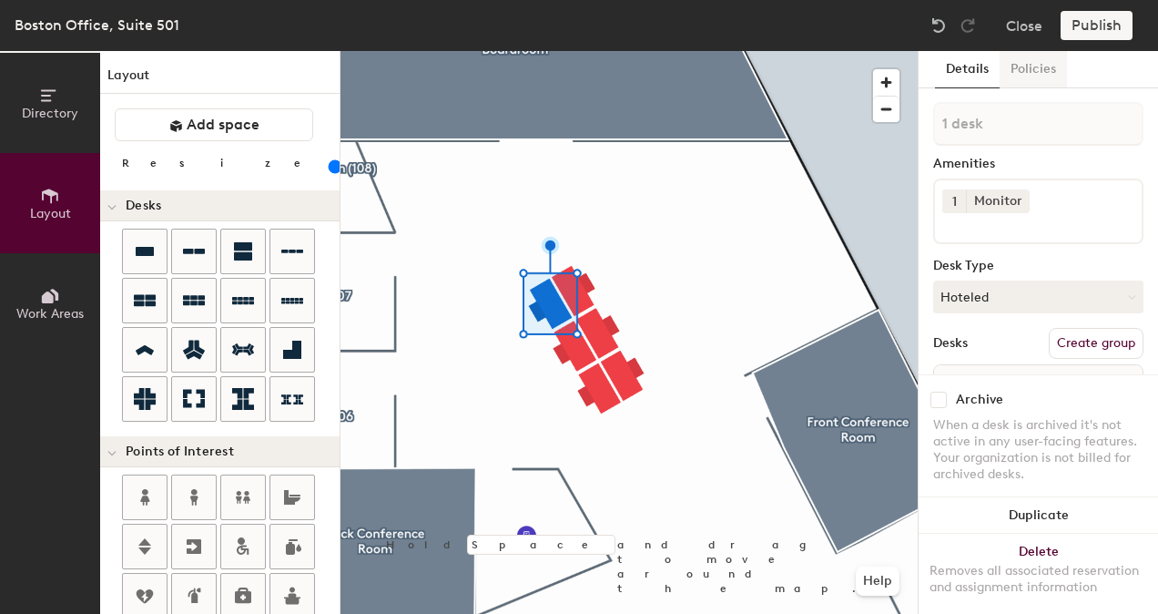
click at [1039, 56] on button "Policies" at bounding box center [1032, 69] width 67 height 37
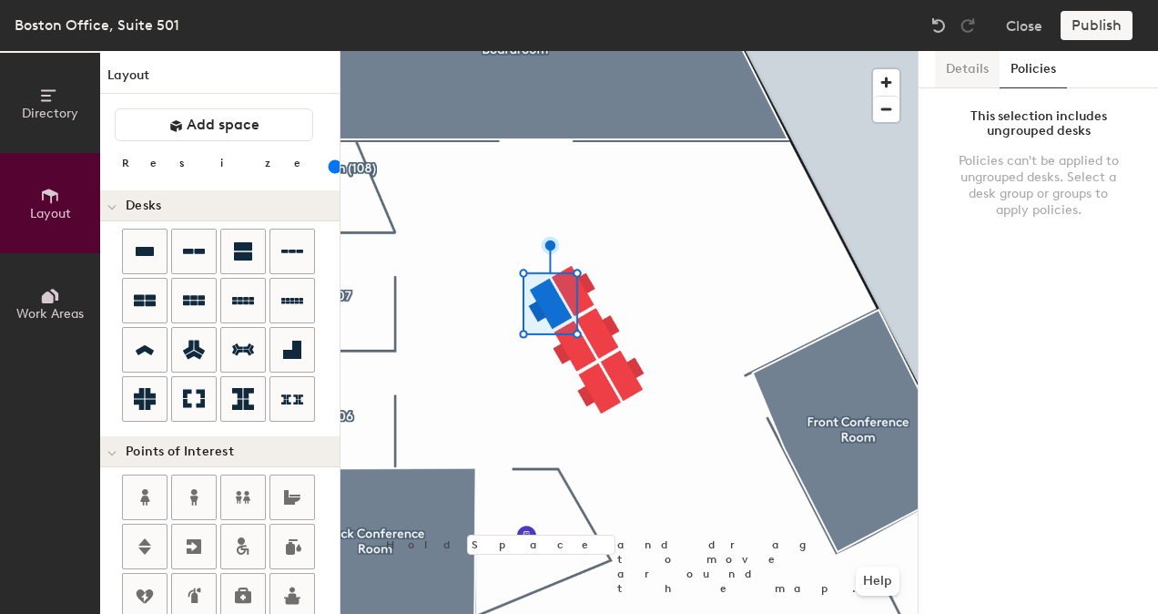
click at [967, 66] on button "Details" at bounding box center [967, 69] width 65 height 37
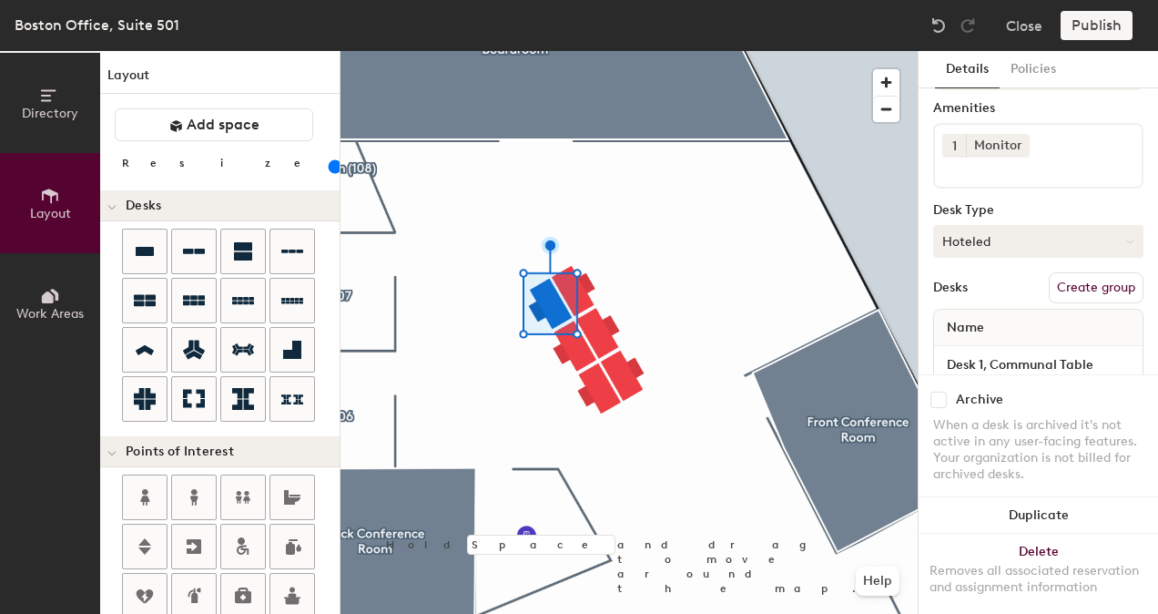
scroll to position [105, 0]
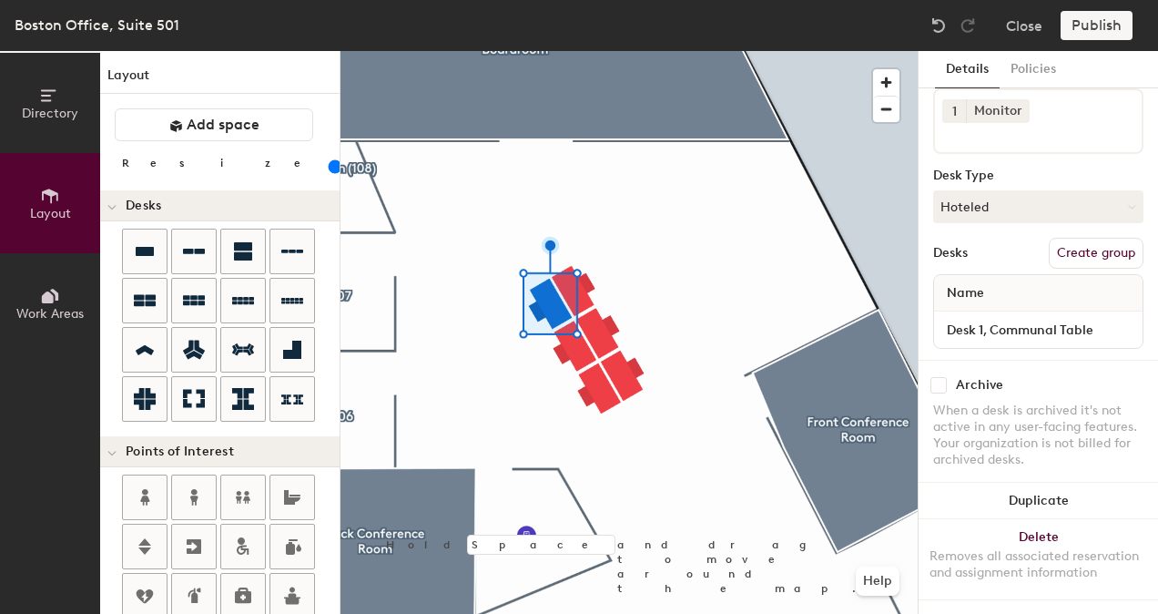
click at [1086, 238] on button "Create group" at bounding box center [1096, 253] width 95 height 31
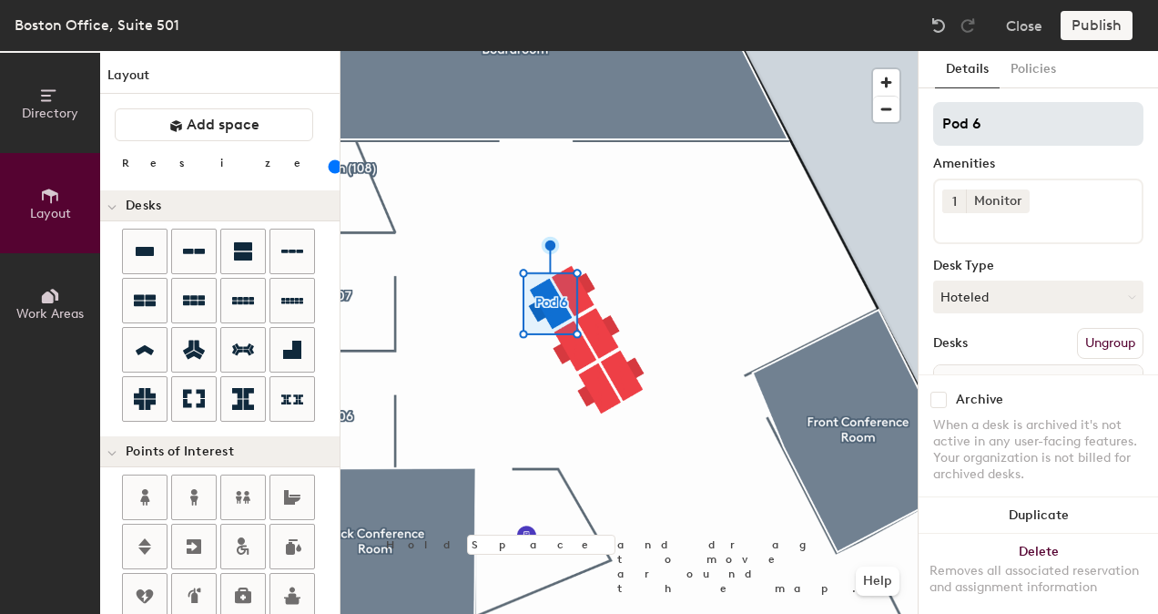
click at [1004, 124] on input "Pod 6" at bounding box center [1038, 124] width 210 height 44
click at [1050, 117] on input "Communal Table" at bounding box center [1038, 124] width 210 height 44
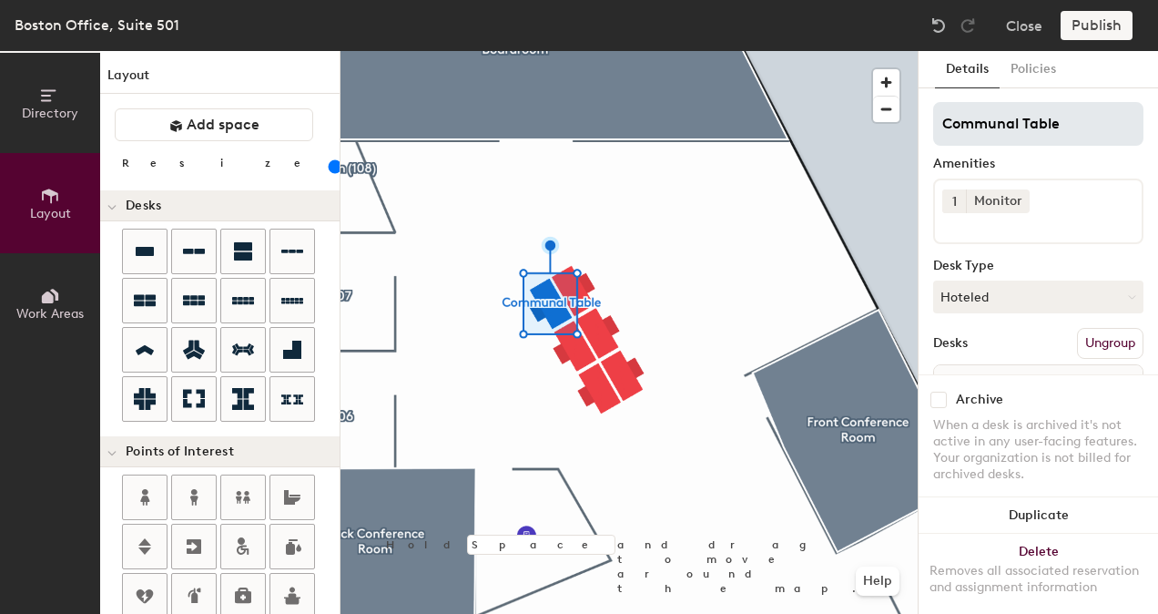
click at [1050, 117] on input "Communal Table" at bounding box center [1038, 124] width 210 height 44
type input "Communal Table"
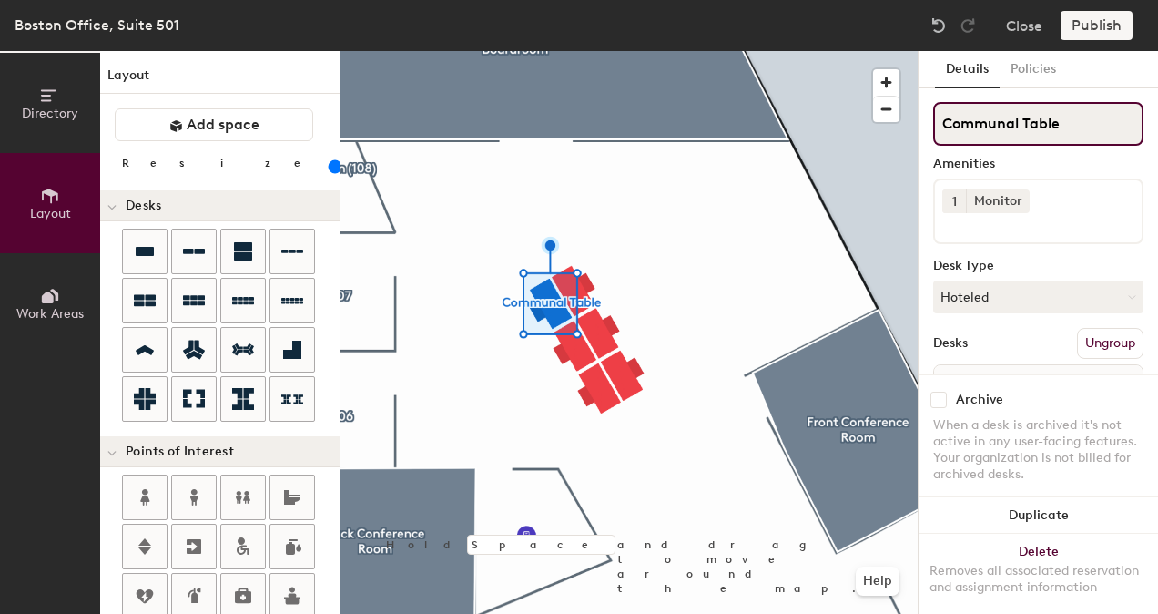
click at [1011, 122] on input "Communal Table" at bounding box center [1038, 124] width 210 height 44
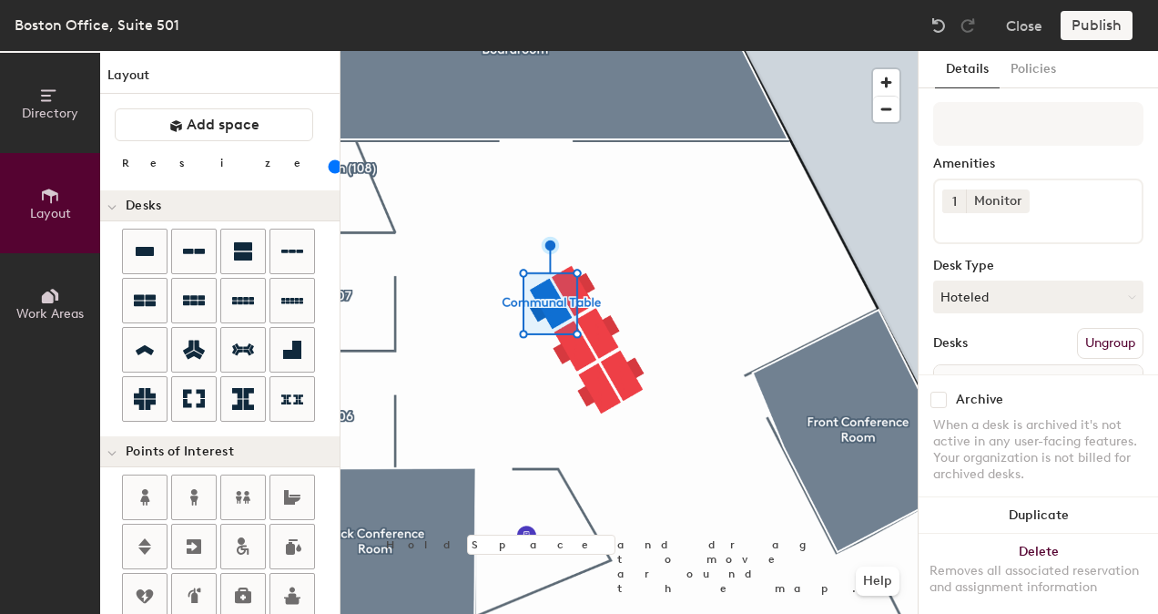
click at [1020, 162] on div "Amenities" at bounding box center [1038, 164] width 210 height 15
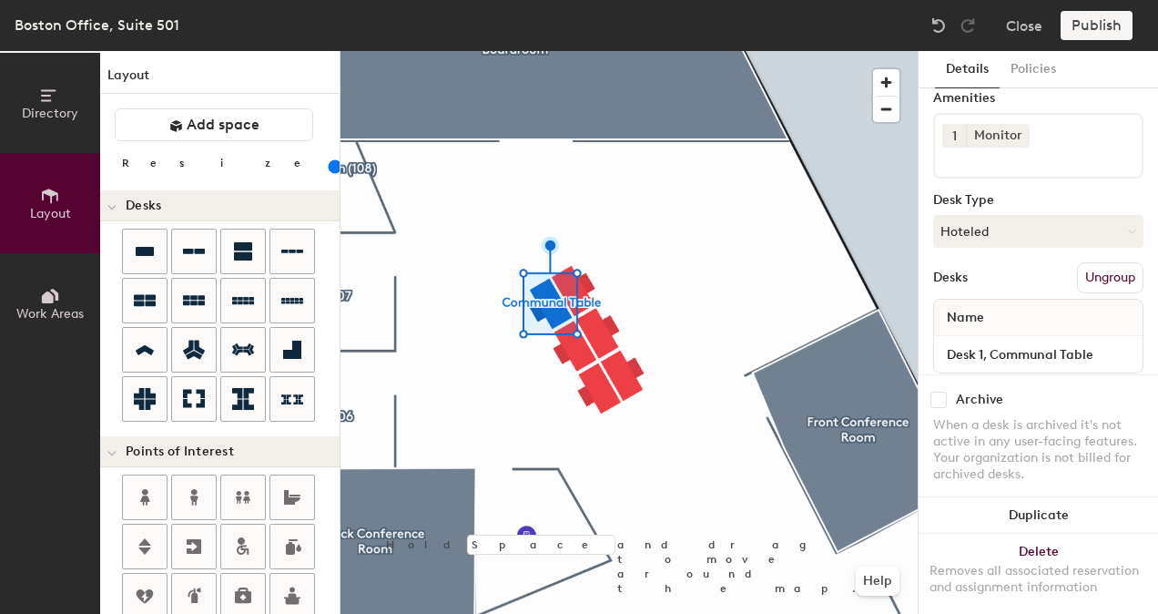
scroll to position [91, 0]
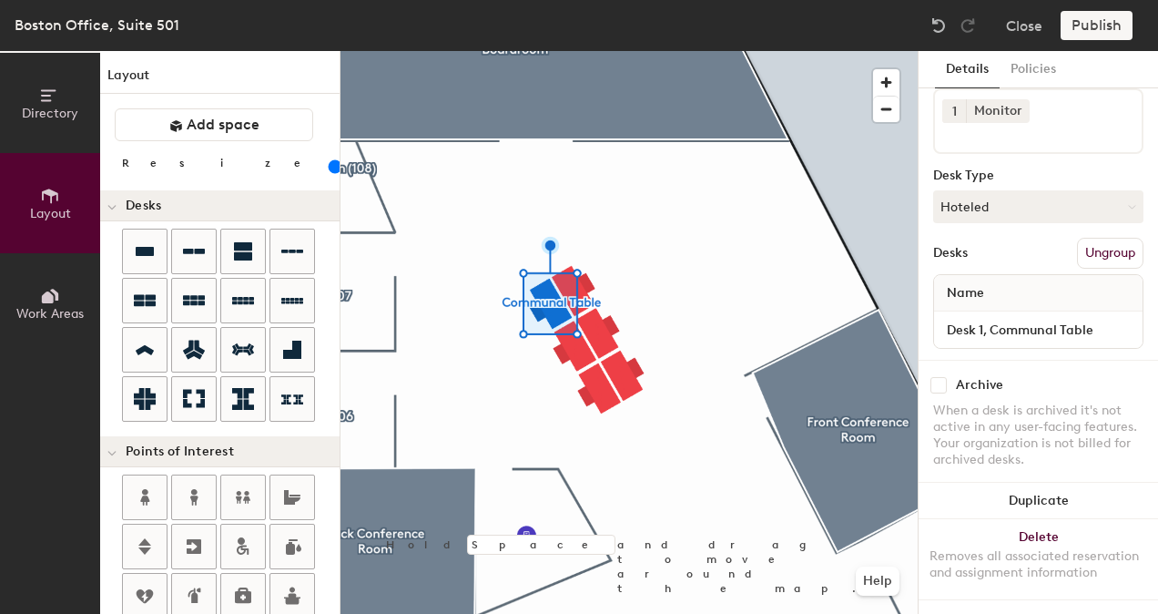
click at [1026, 251] on div "Desks Ungroup" at bounding box center [1038, 253] width 210 height 31
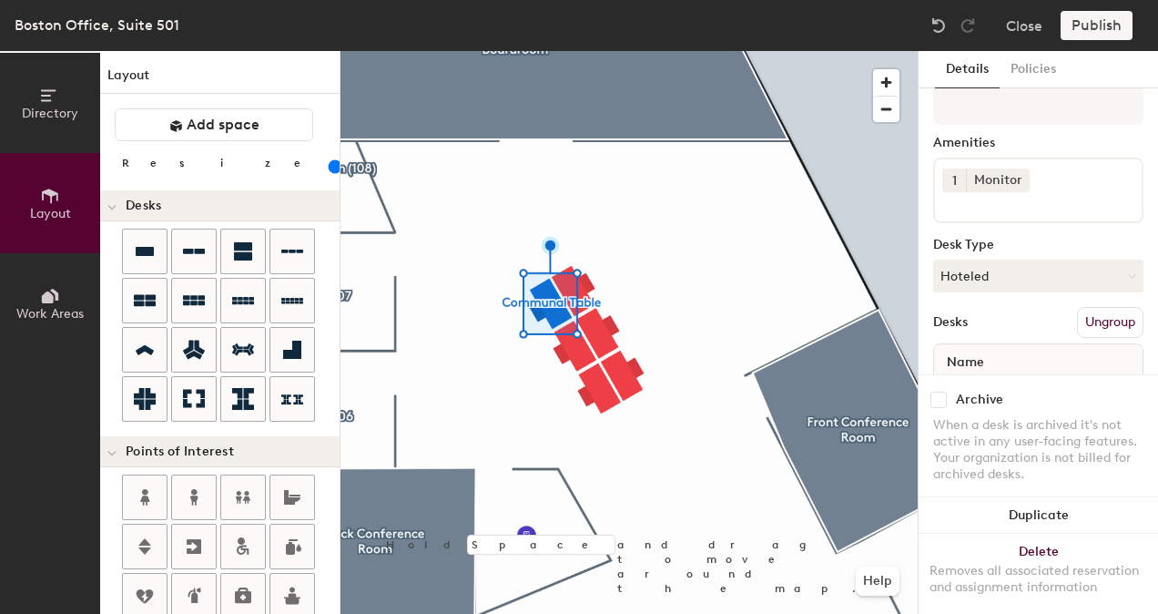
scroll to position [0, 0]
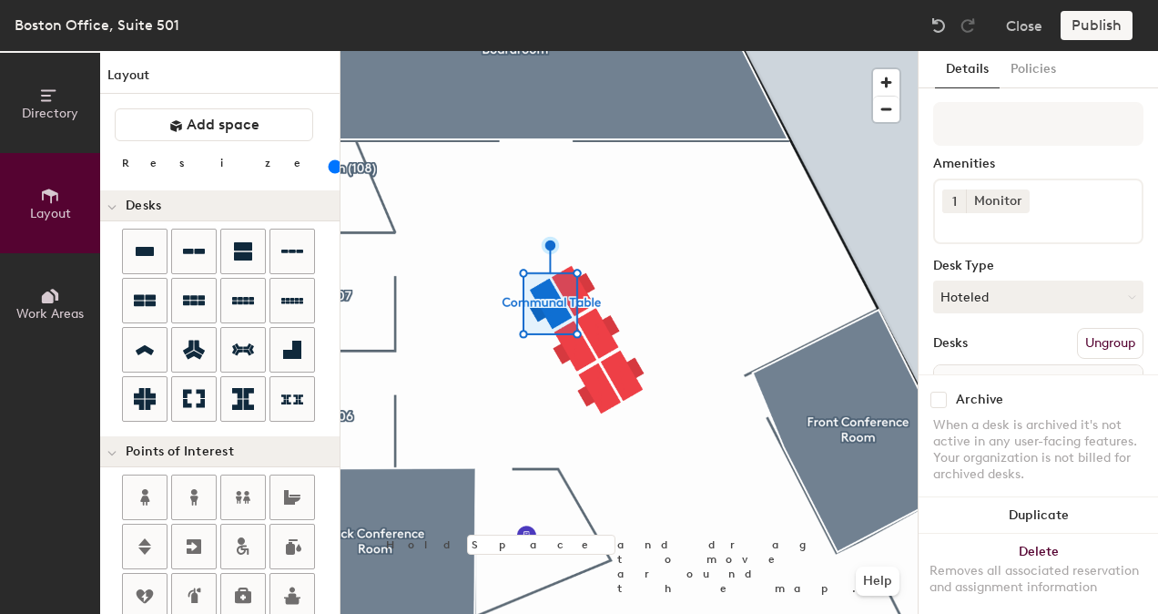
click at [589, 51] on div at bounding box center [628, 51] width 577 height 0
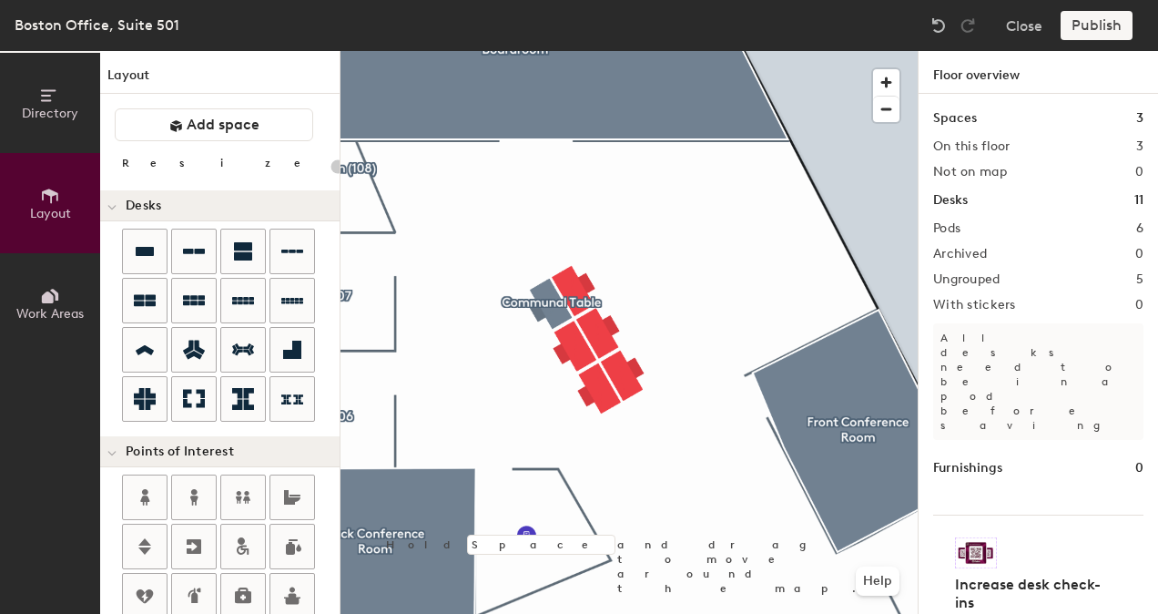
click at [575, 51] on div at bounding box center [628, 51] width 577 height 0
type input "140"
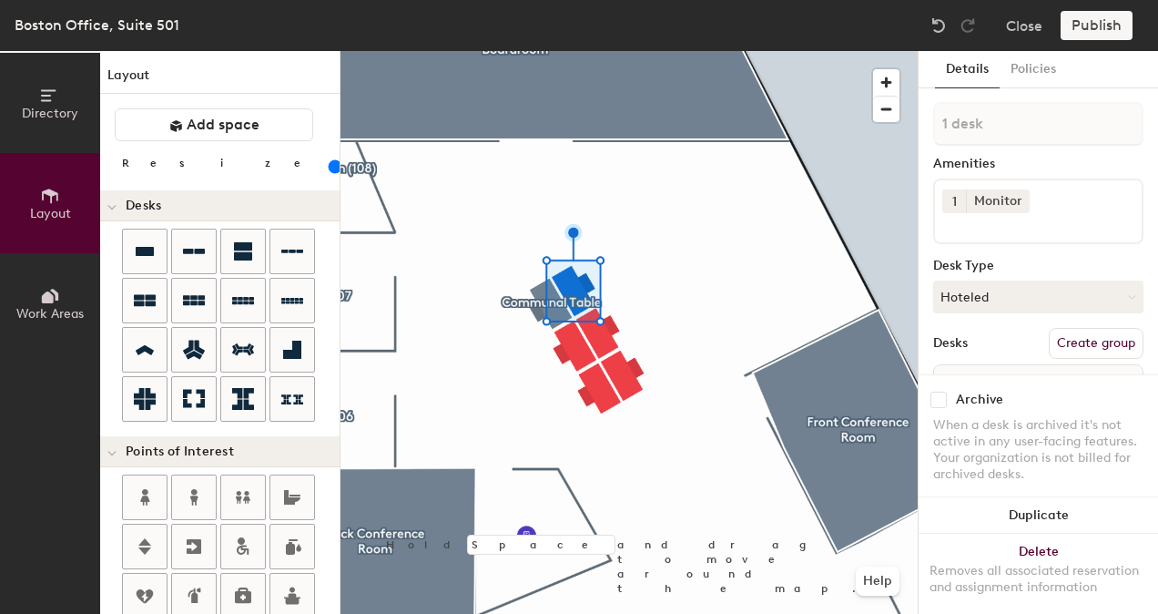
click at [538, 51] on div at bounding box center [628, 51] width 577 height 0
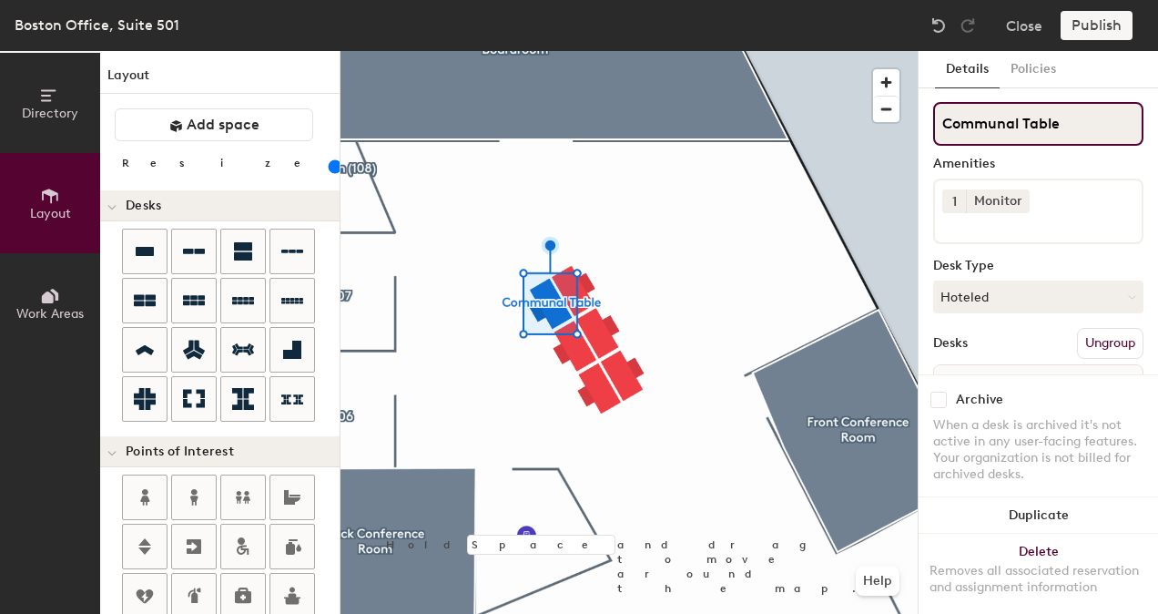
click at [1067, 125] on input "Communal Table" at bounding box center [1038, 124] width 210 height 44
type input "C"
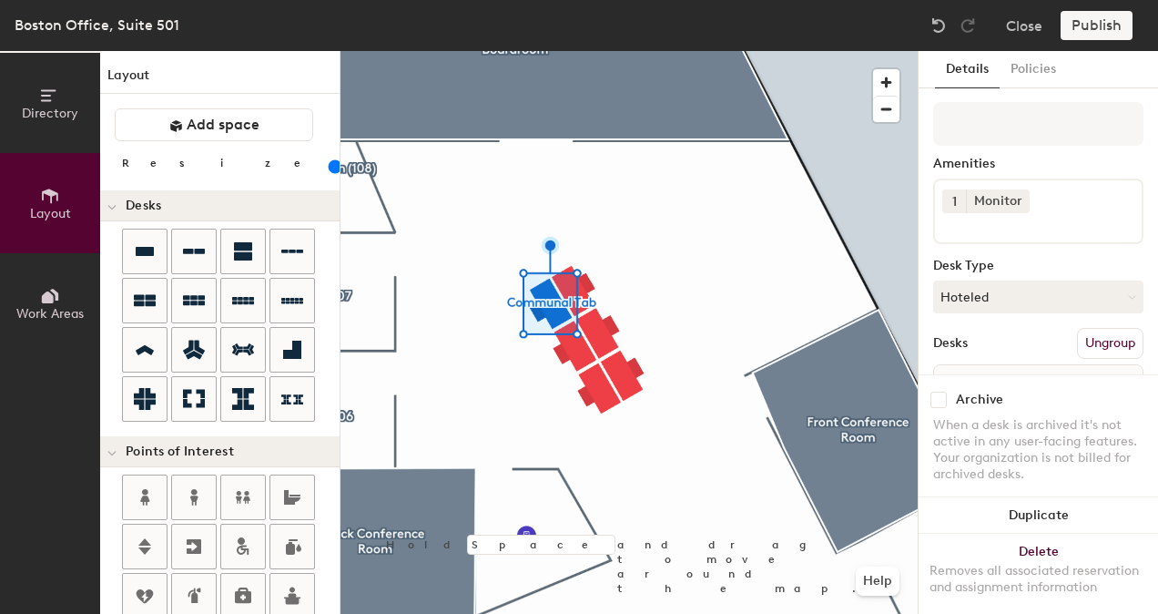
click at [1067, 159] on div "Amenities" at bounding box center [1038, 164] width 210 height 15
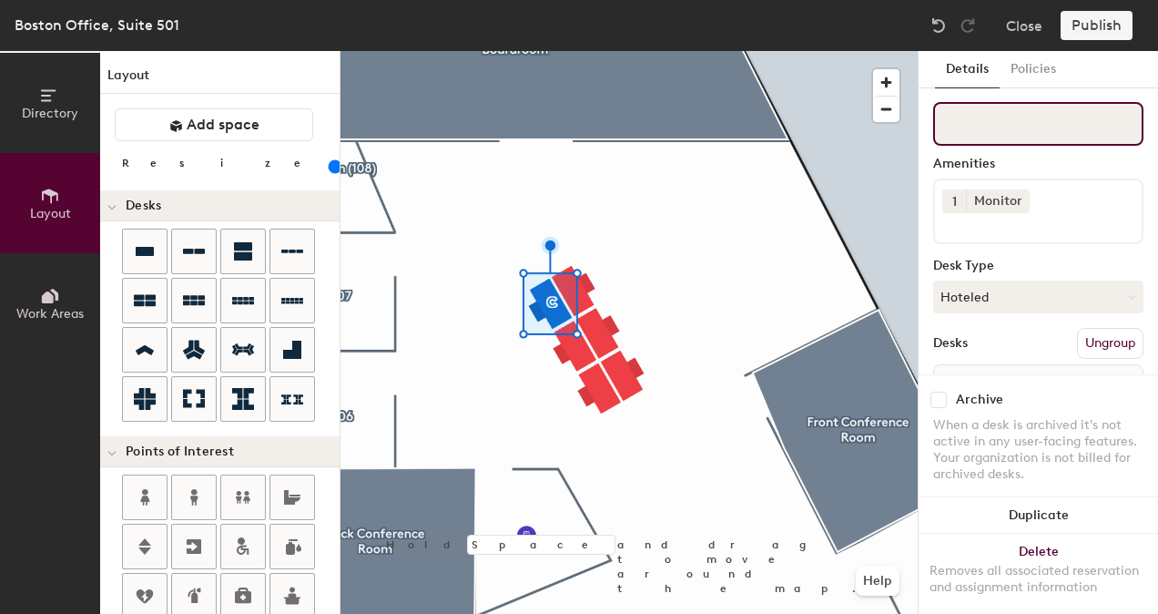
click at [1049, 138] on input at bounding box center [1038, 124] width 210 height 44
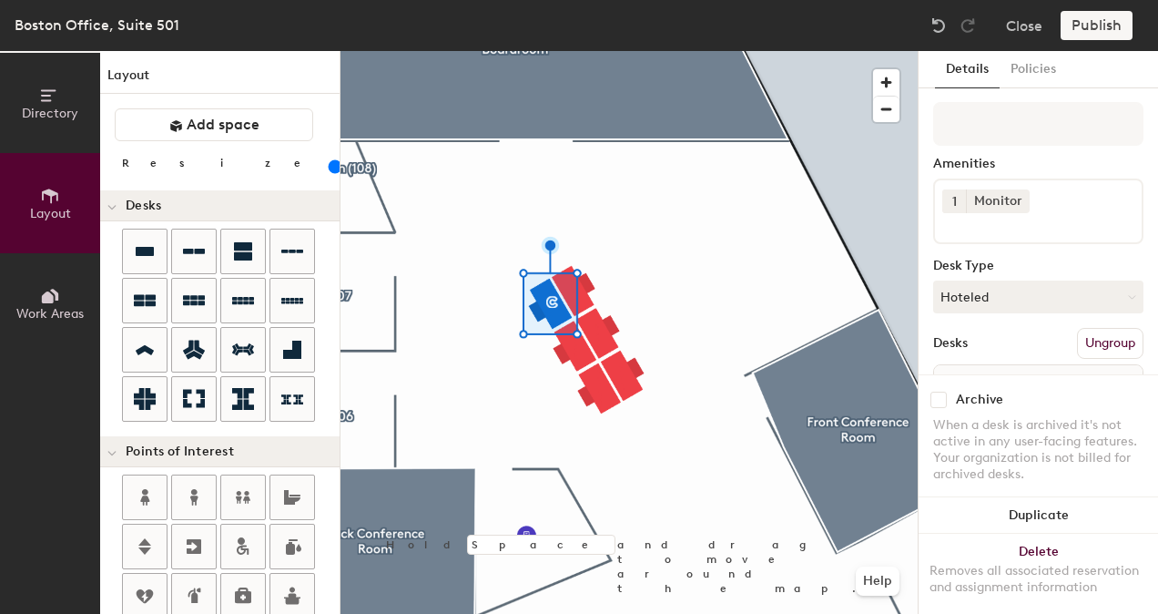
click at [1038, 163] on div "Amenities" at bounding box center [1038, 164] width 210 height 15
click at [663, 51] on div at bounding box center [628, 51] width 577 height 0
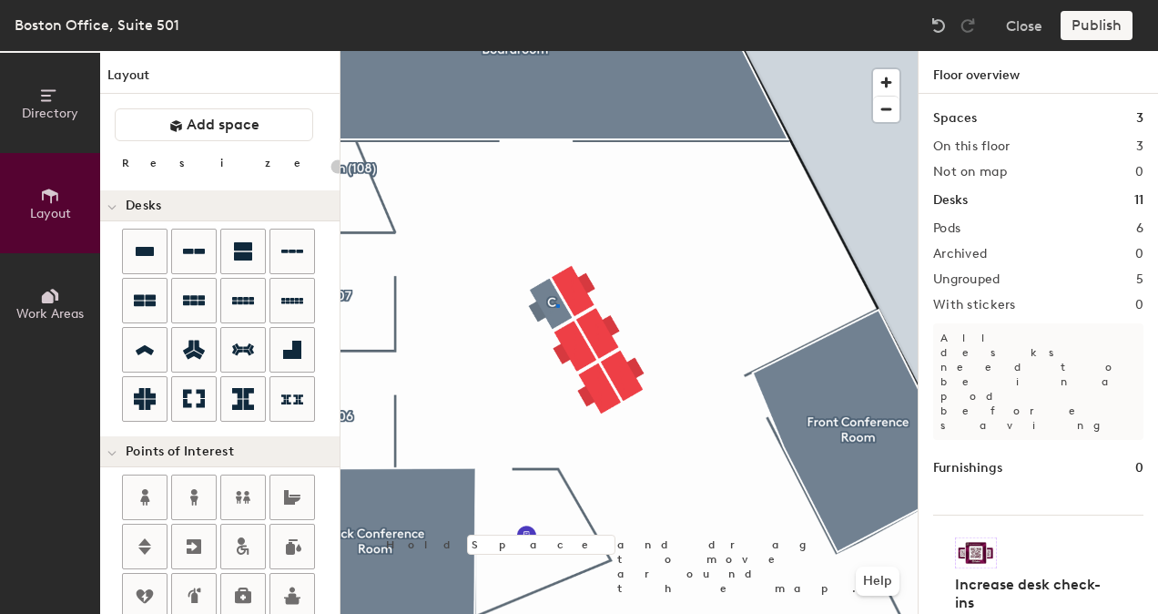
click at [556, 51] on div at bounding box center [628, 51] width 577 height 0
type input "140"
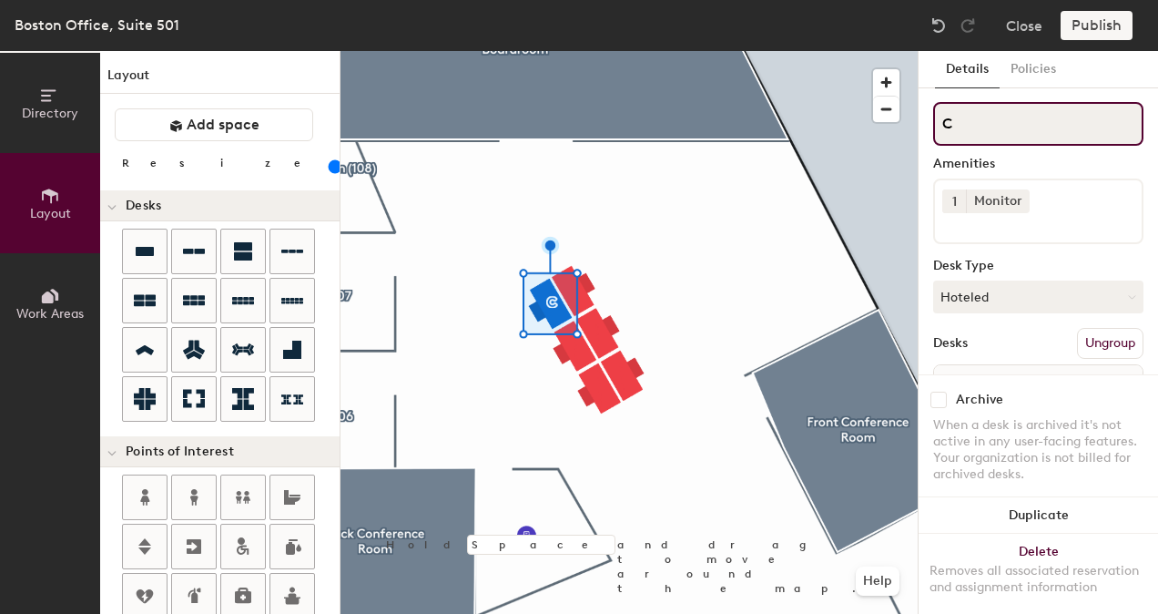
click at [986, 114] on input "C" at bounding box center [1038, 124] width 210 height 44
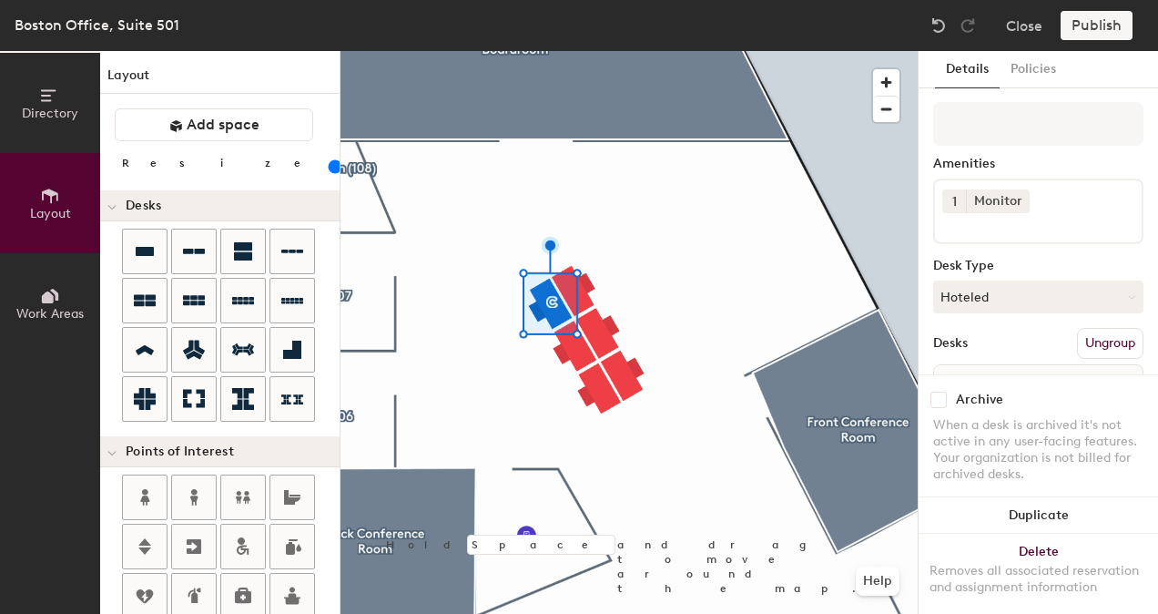
click at [1012, 155] on div "Amenities 1 Monitor Desk Type Hoteled Desks Ungroup Name Desk 1, Communal Table" at bounding box center [1038, 276] width 210 height 348
click at [595, 51] on div at bounding box center [628, 51] width 577 height 0
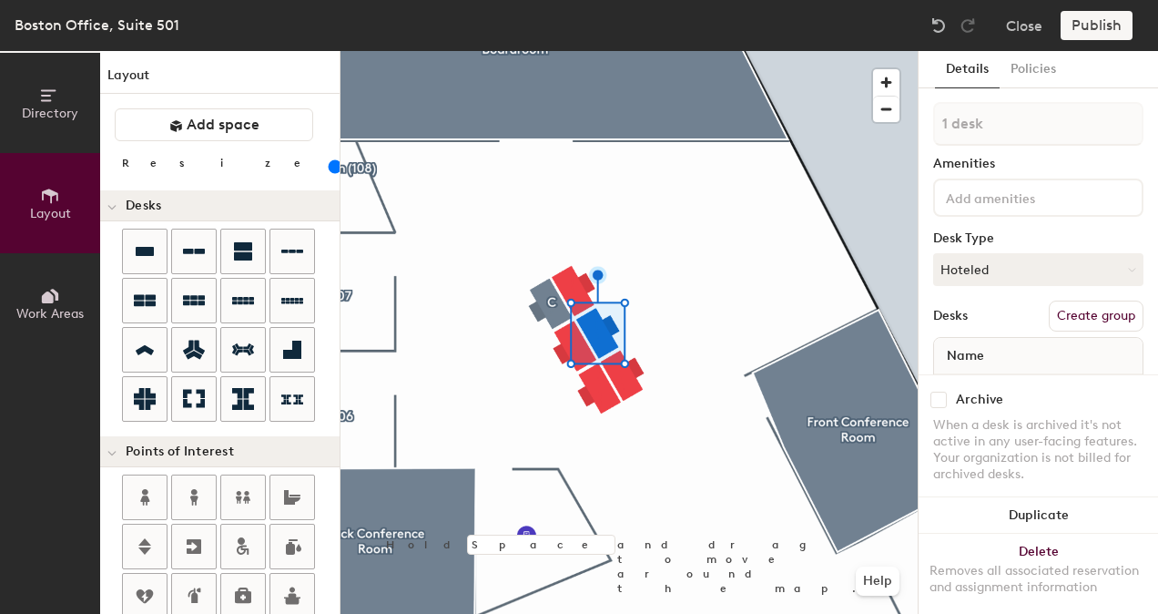
click at [554, 51] on div at bounding box center [628, 51] width 577 height 0
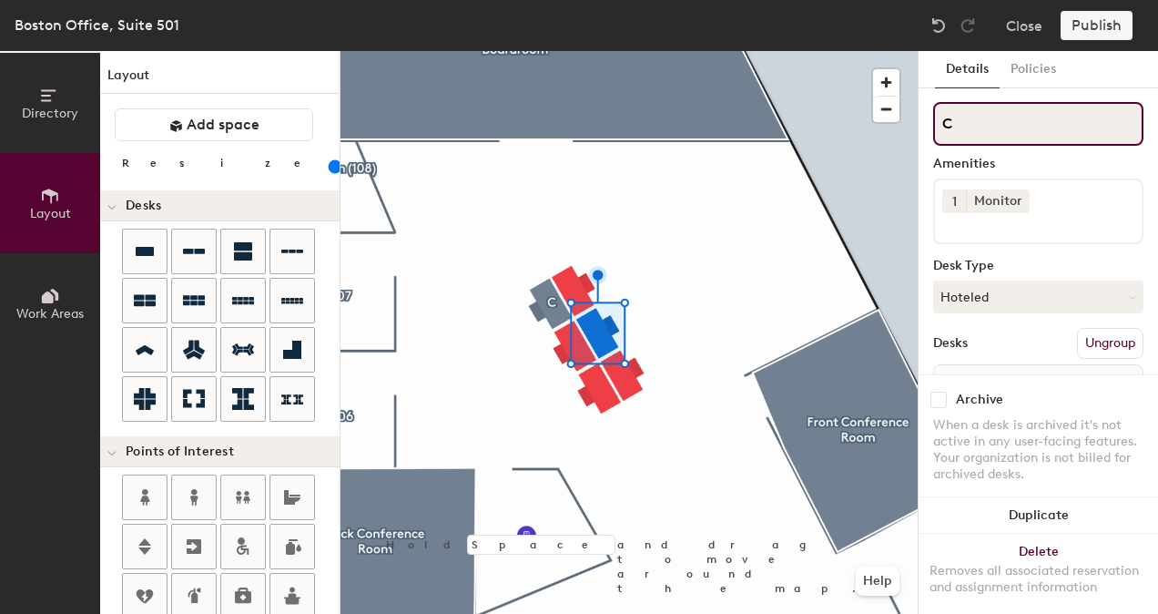
click at [987, 136] on input "C" at bounding box center [1038, 124] width 210 height 44
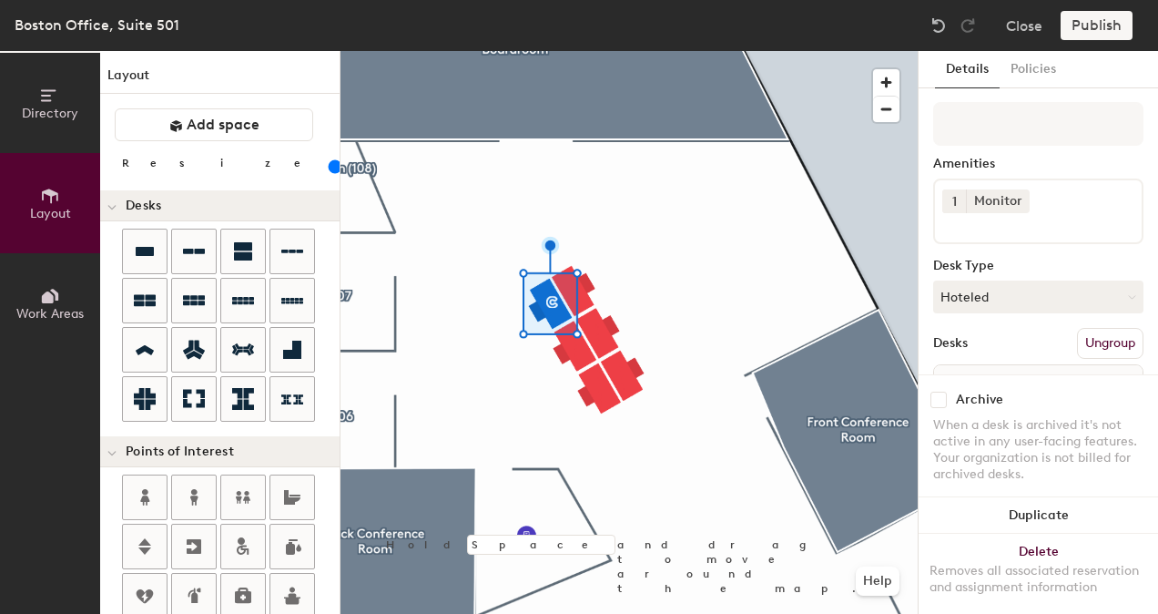
click at [1009, 153] on div "Amenities 1 Monitor Desk Type Hoteled Desks Ungroup Name Desk 1, Communal Table" at bounding box center [1038, 276] width 210 height 348
click at [584, 51] on div at bounding box center [628, 51] width 577 height 0
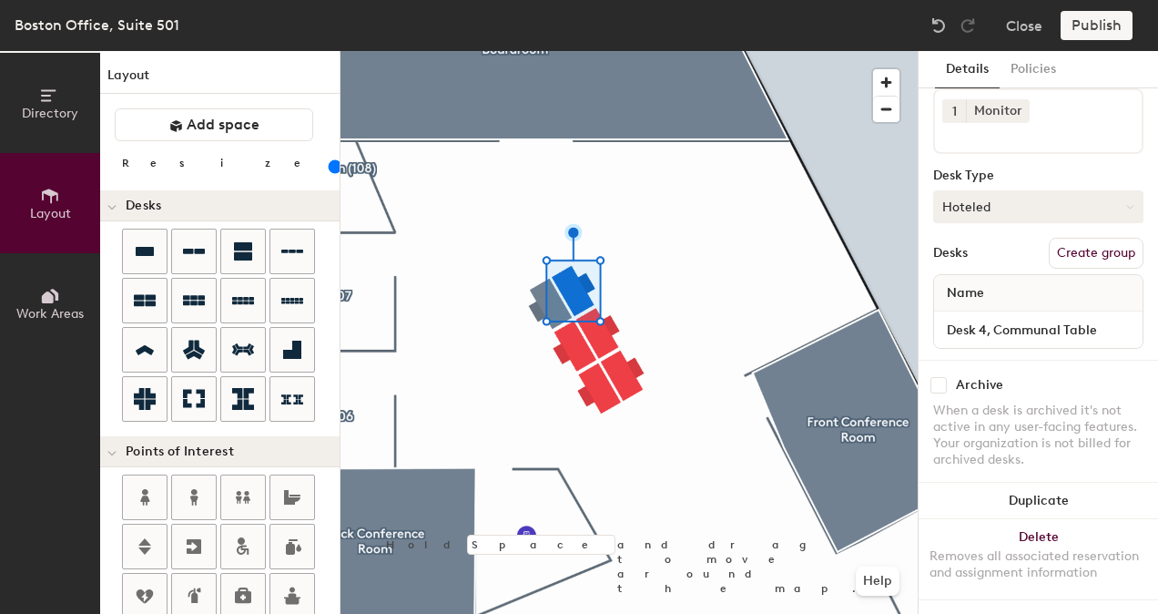
click at [1081, 248] on button "Create group" at bounding box center [1096, 253] width 95 height 31
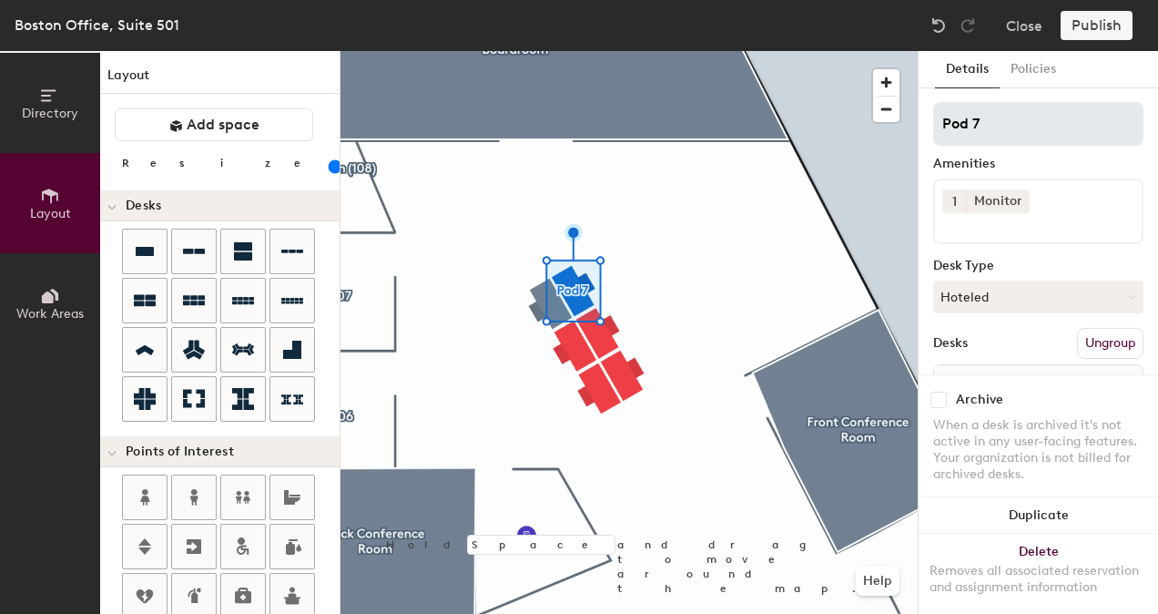
click at [1009, 130] on input "Pod 7" at bounding box center [1038, 124] width 210 height 44
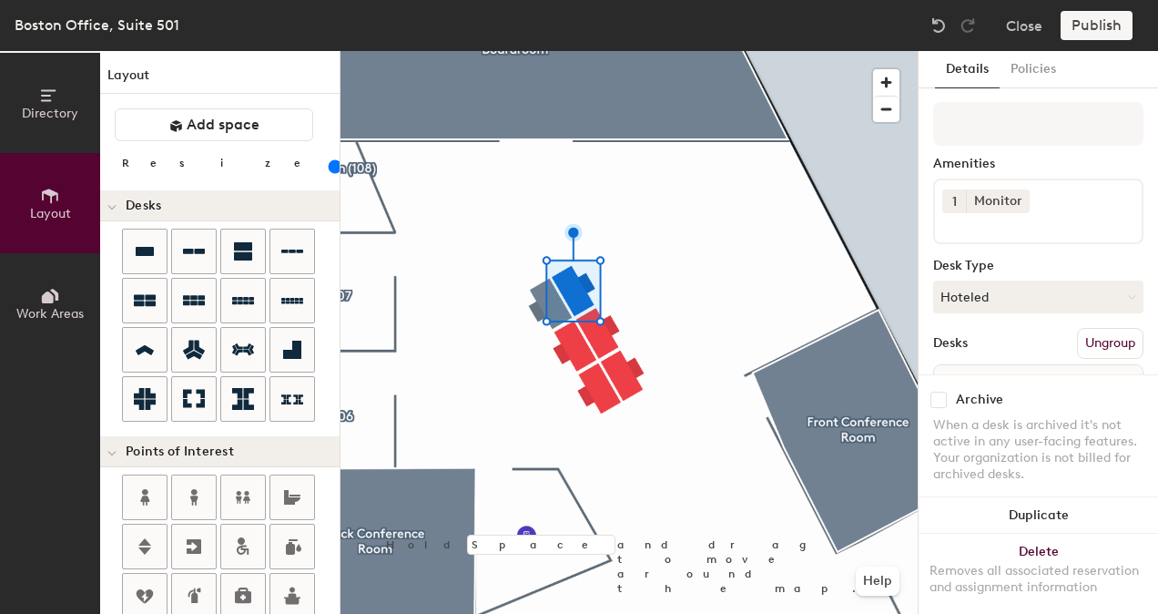
click at [582, 51] on div at bounding box center [628, 51] width 577 height 0
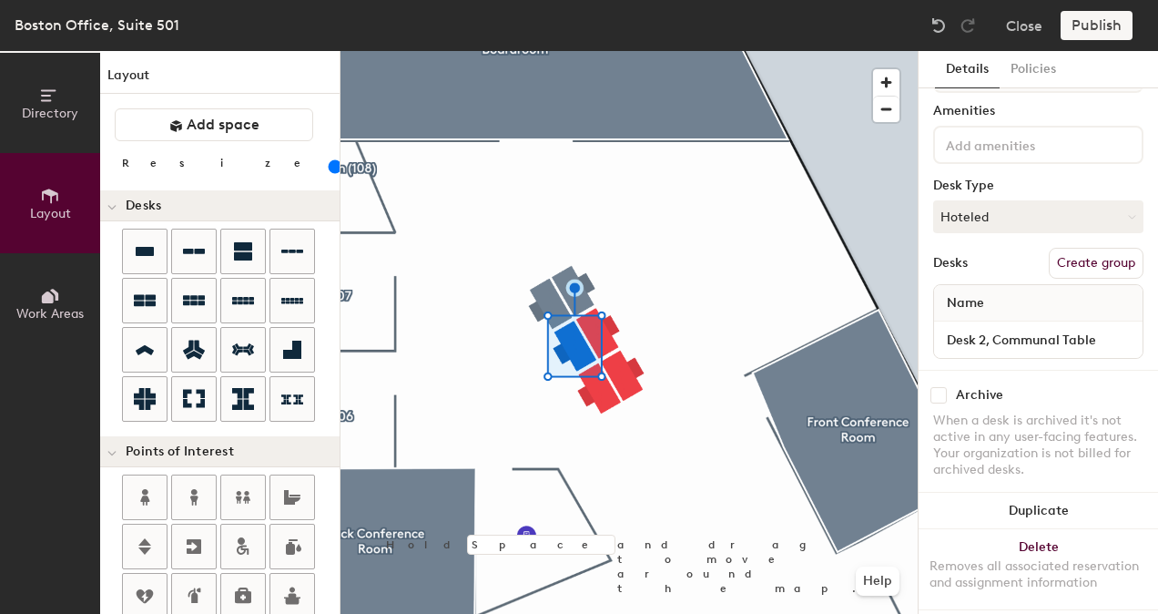
scroll to position [77, 0]
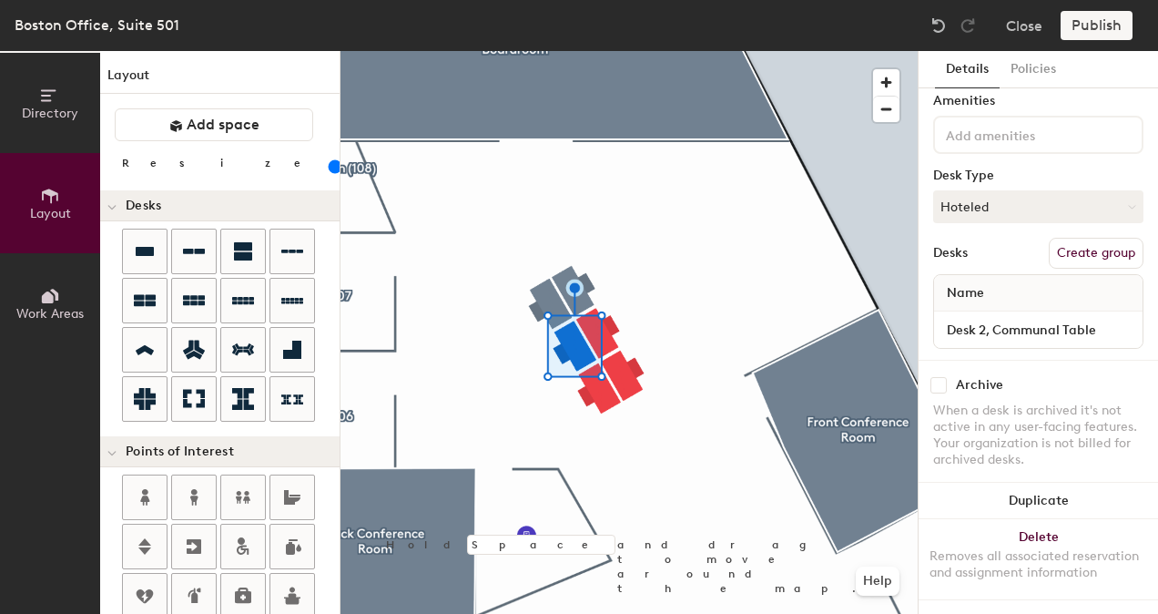
click at [1069, 238] on button "Create group" at bounding box center [1096, 253] width 95 height 31
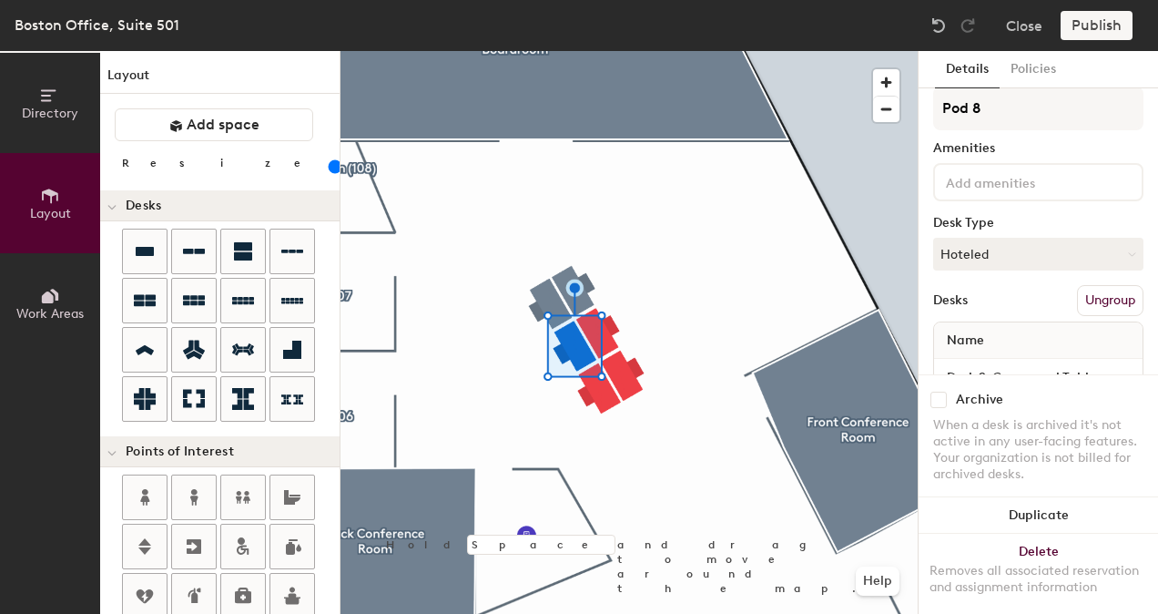
scroll to position [0, 0]
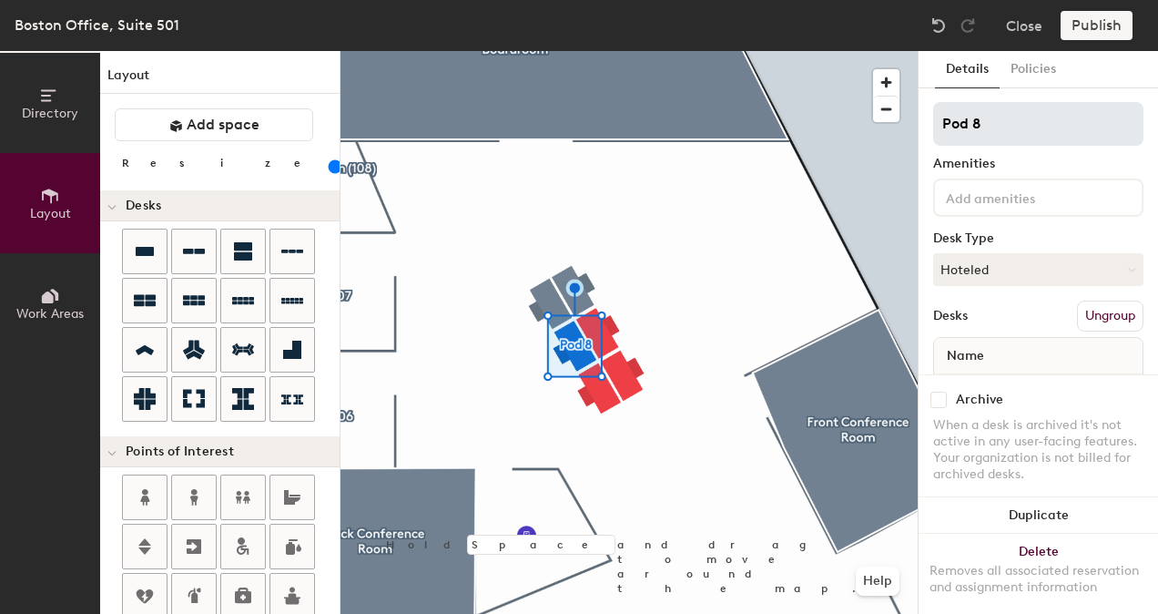
click at [1012, 120] on input "Pod 8" at bounding box center [1038, 124] width 210 height 44
click at [1003, 162] on div "Amenities" at bounding box center [1038, 164] width 210 height 15
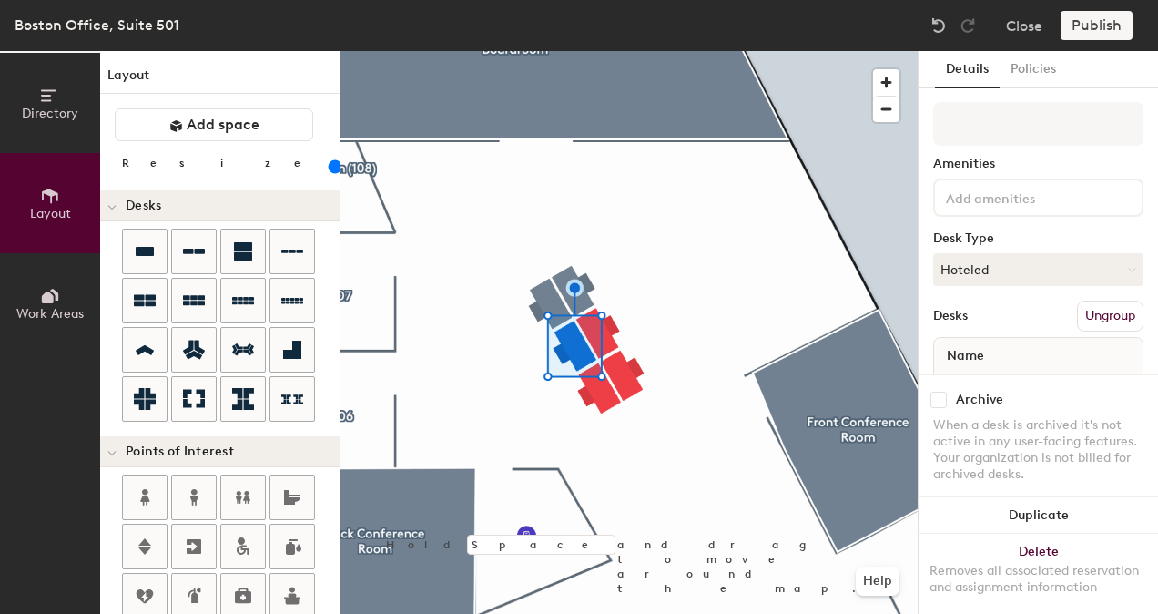
click at [615, 51] on div at bounding box center [628, 51] width 577 height 0
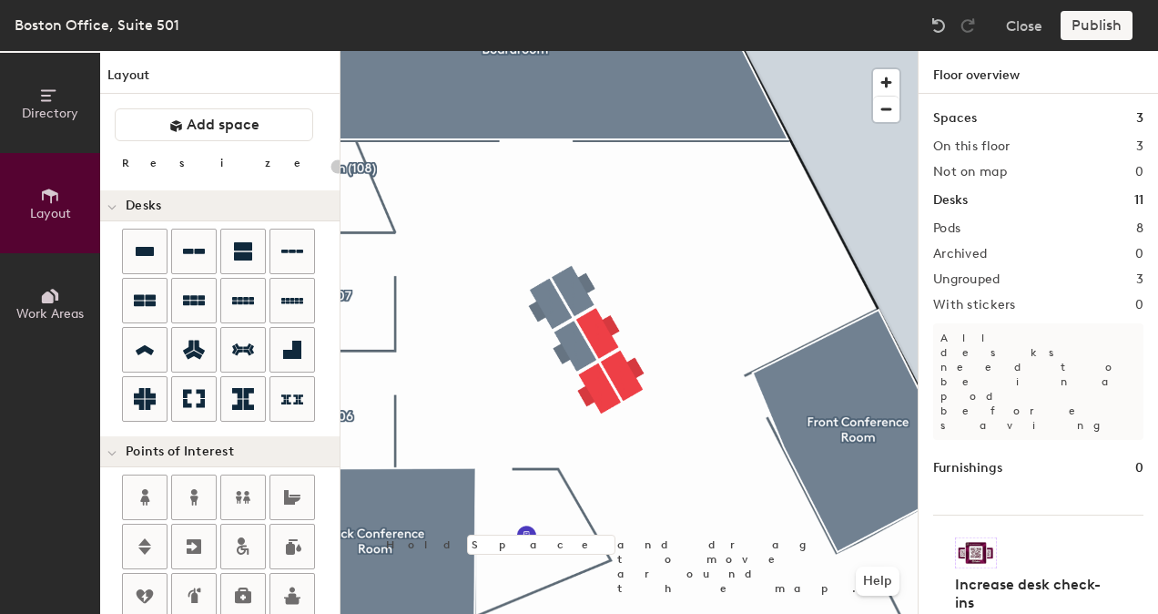
click at [608, 51] on div at bounding box center [628, 51] width 577 height 0
type input "140"
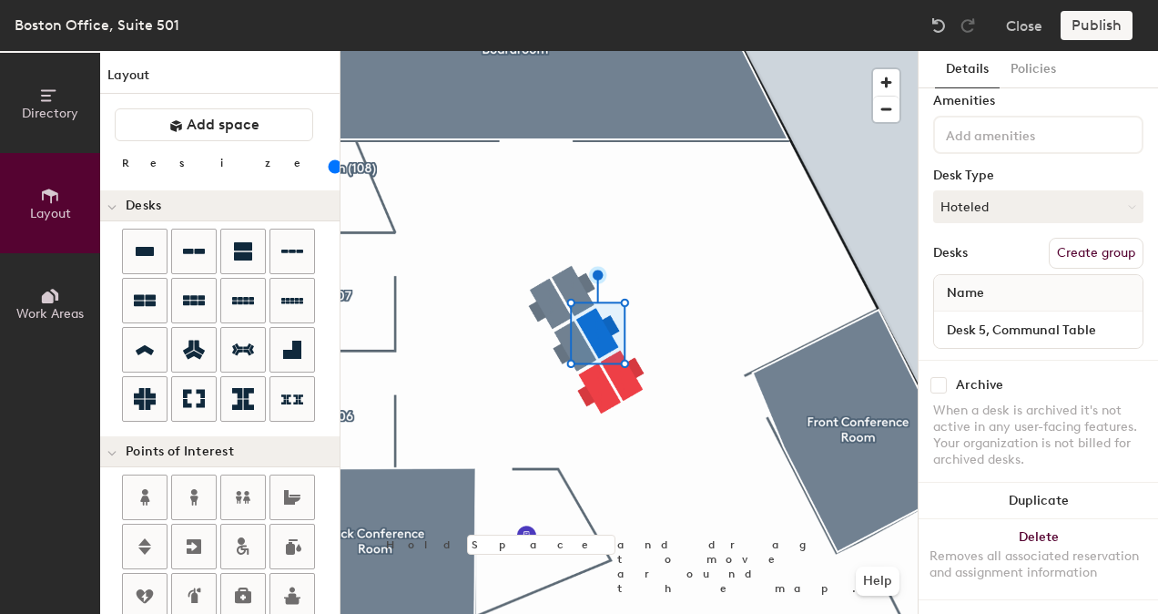
click at [1101, 240] on button "Create group" at bounding box center [1096, 253] width 95 height 31
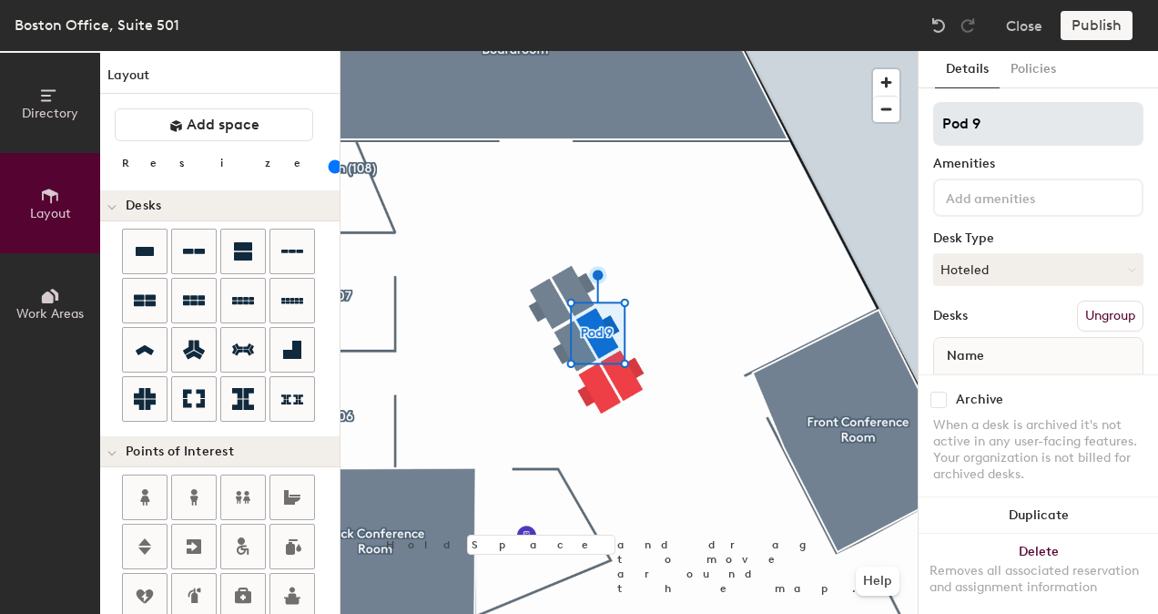
click at [1001, 127] on input "Pod 9" at bounding box center [1038, 124] width 210 height 44
click at [993, 159] on div "Amenities" at bounding box center [1038, 164] width 210 height 15
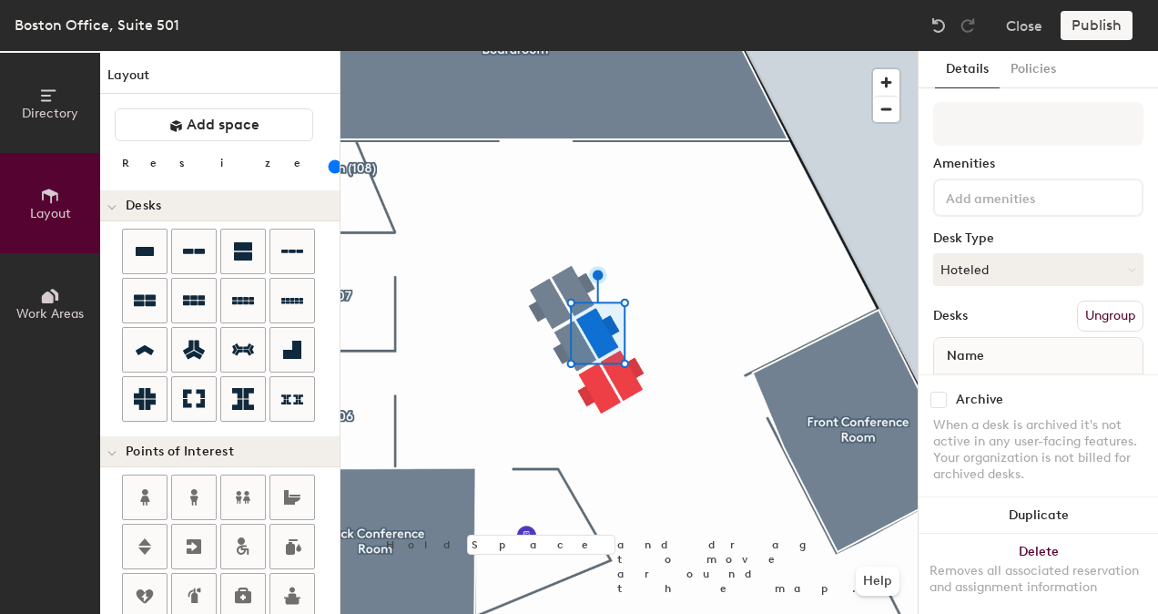
click at [595, 51] on div at bounding box center [628, 51] width 577 height 0
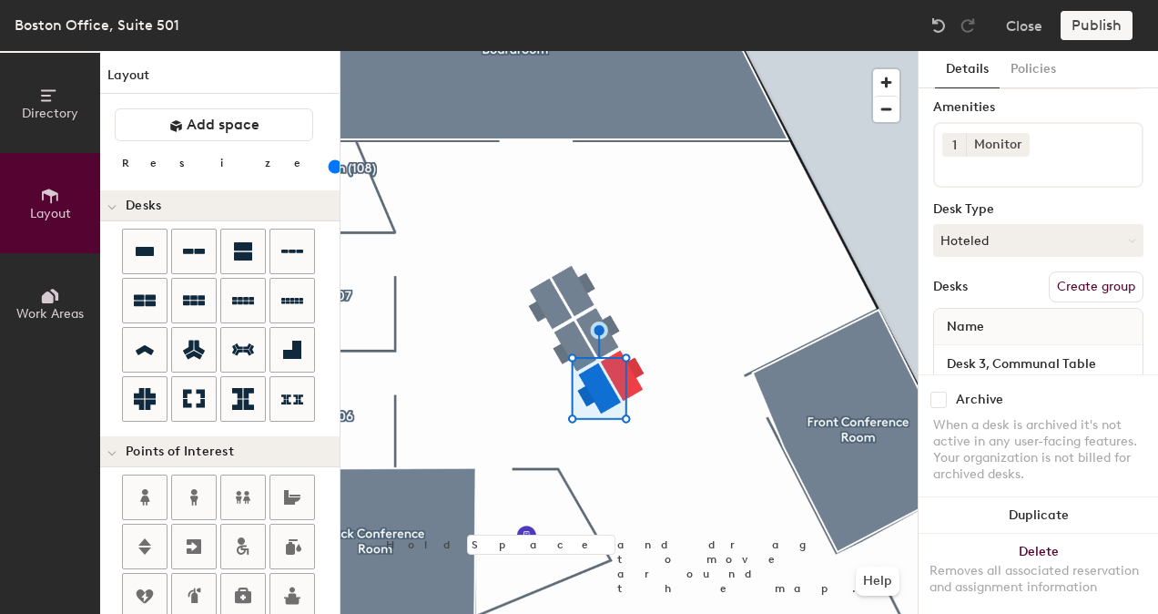
scroll to position [105, 0]
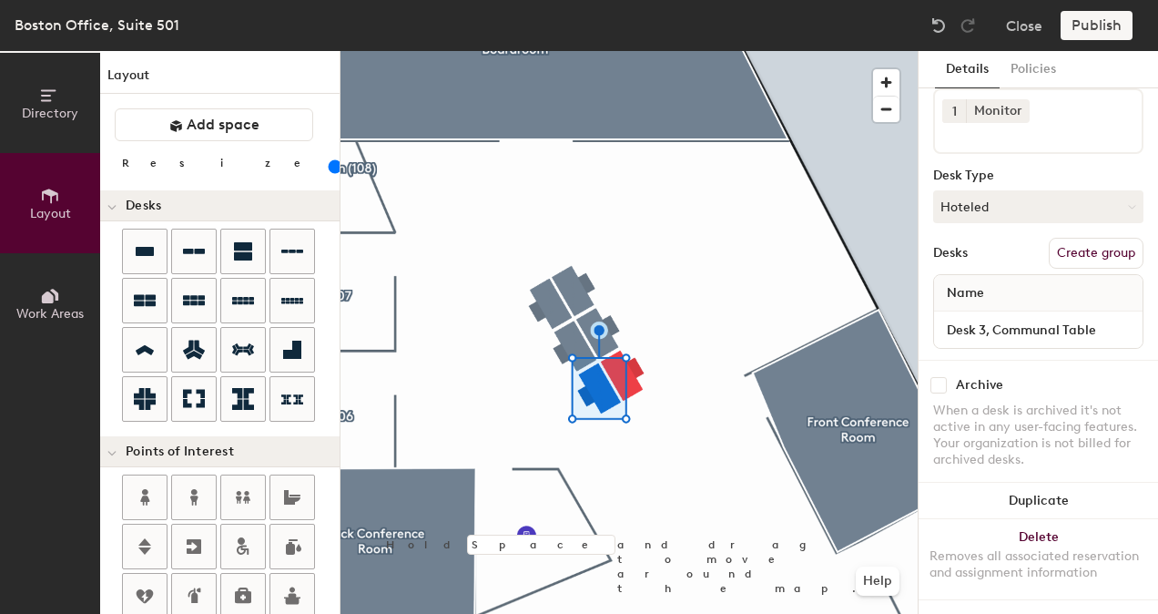
click at [1054, 238] on button "Create group" at bounding box center [1096, 253] width 95 height 31
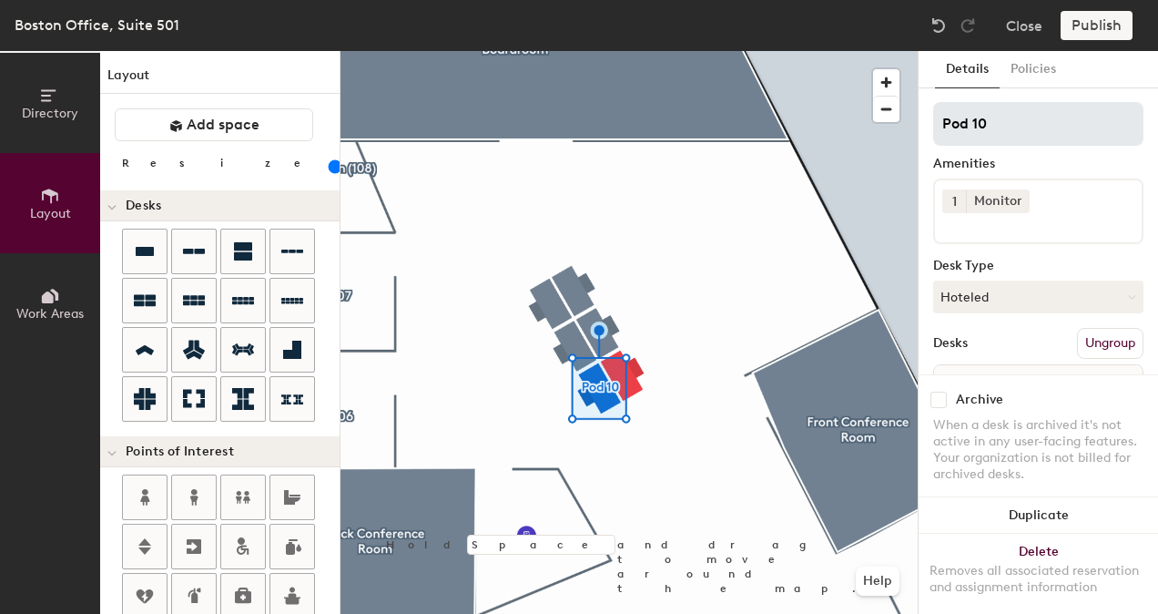
click at [1000, 117] on input "Pod 10" at bounding box center [1038, 124] width 210 height 44
click at [999, 117] on input "Pod 10" at bounding box center [1038, 124] width 210 height 44
click at [757, 51] on div at bounding box center [628, 51] width 577 height 0
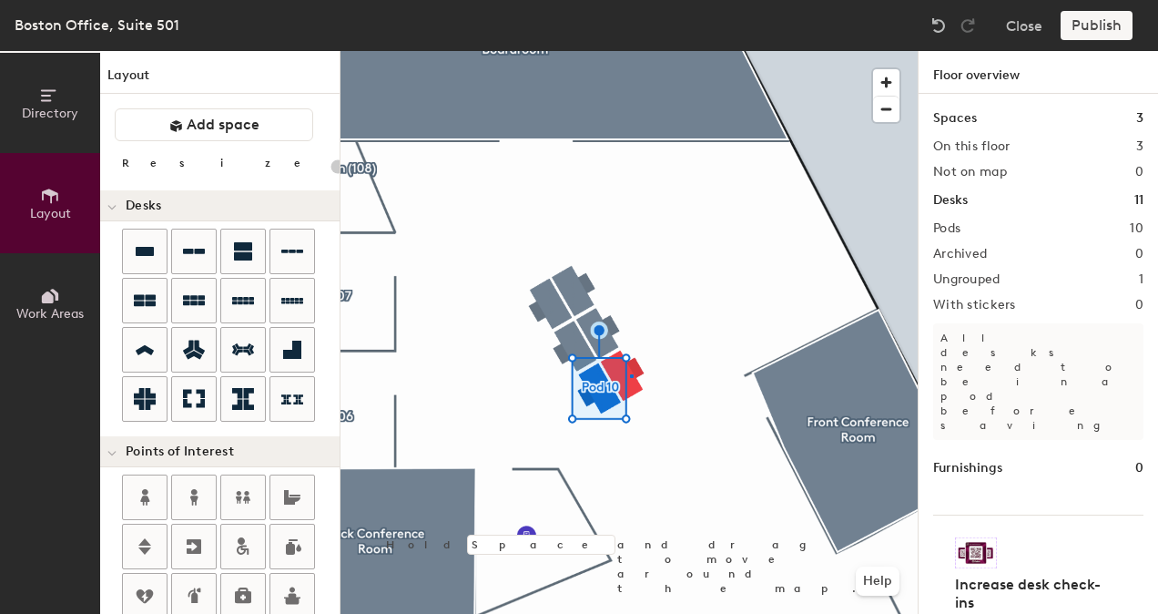
click at [630, 51] on div at bounding box center [628, 51] width 577 height 0
type input "140"
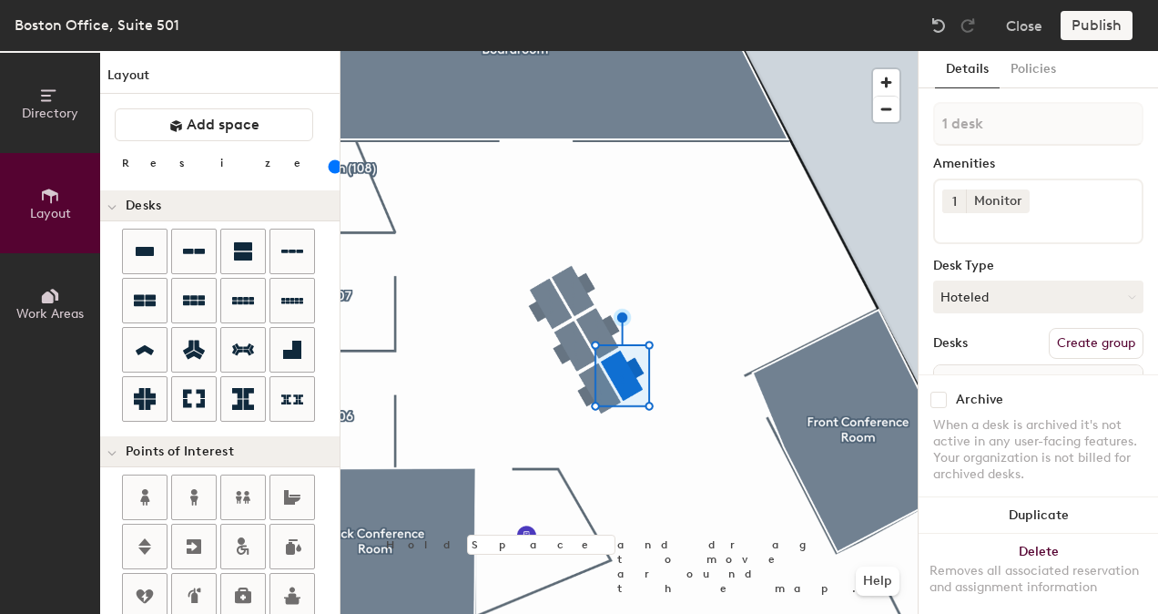
scroll to position [105, 0]
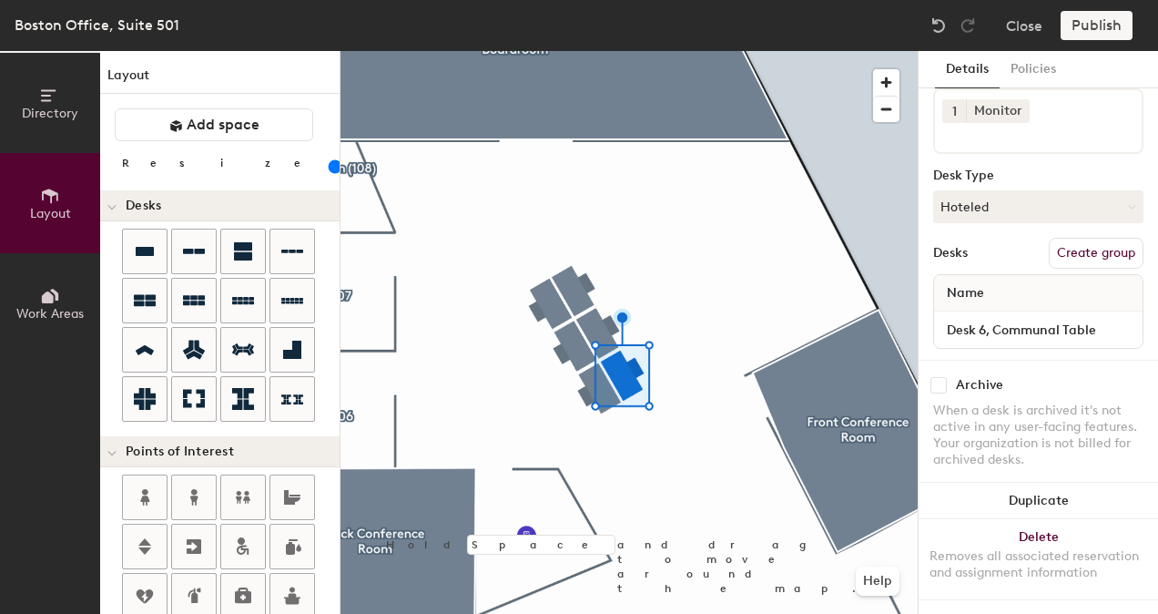
click at [1092, 241] on button "Create group" at bounding box center [1096, 253] width 95 height 31
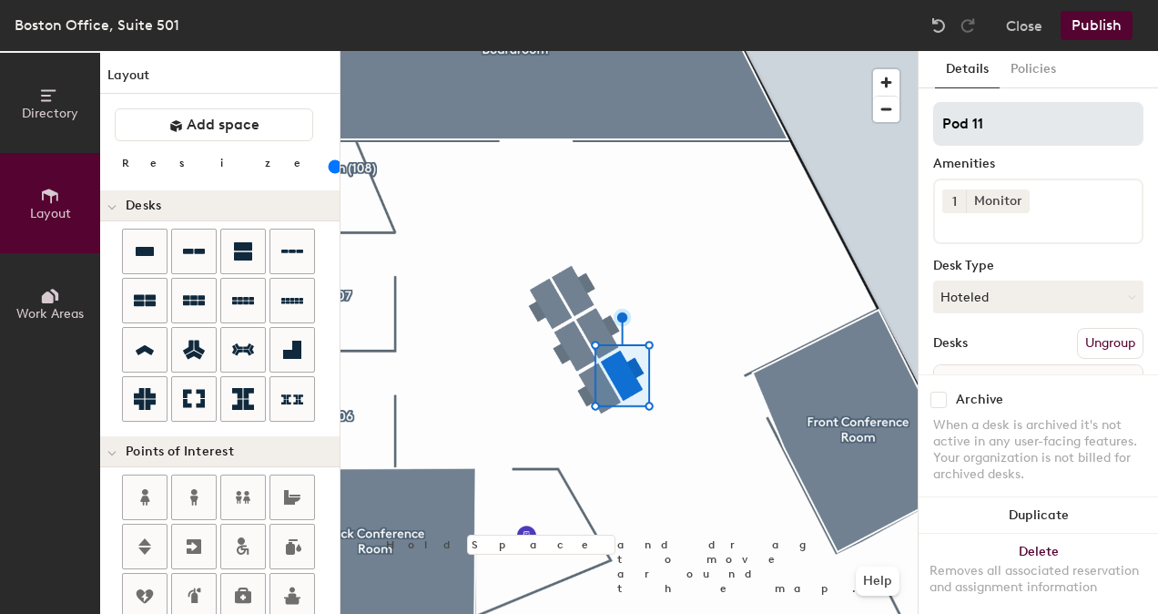
click at [1020, 122] on input "Pod 11" at bounding box center [1038, 124] width 210 height 44
click at [1021, 122] on input "Pod 11" at bounding box center [1038, 124] width 210 height 44
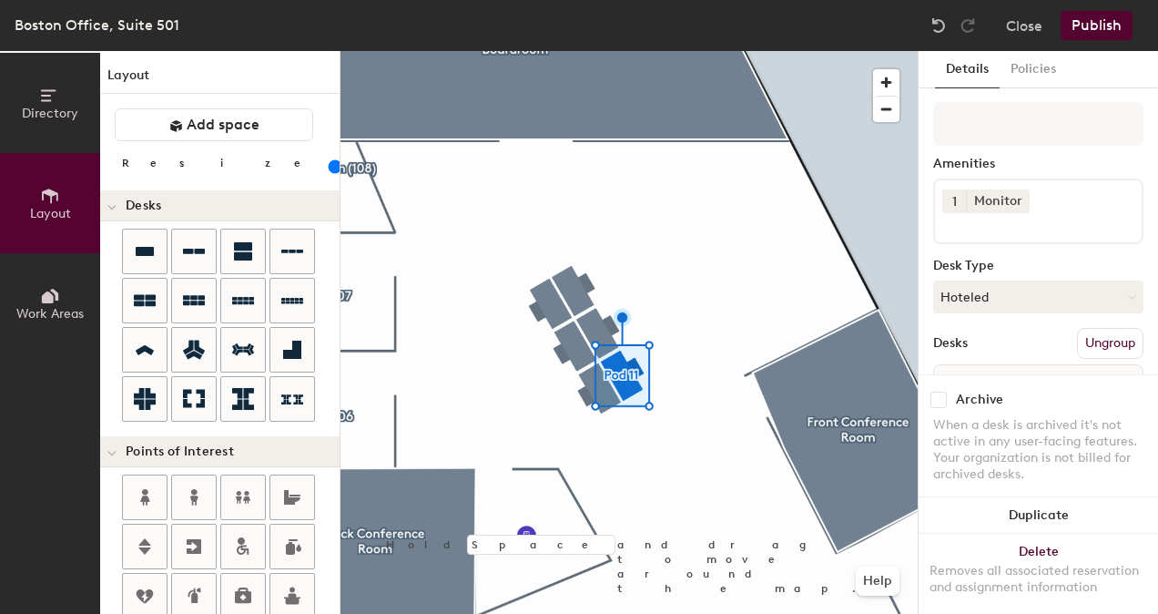
click at [1035, 167] on div "Amenities" at bounding box center [1038, 164] width 210 height 15
click at [1106, 16] on button "Publish" at bounding box center [1096, 25] width 72 height 29
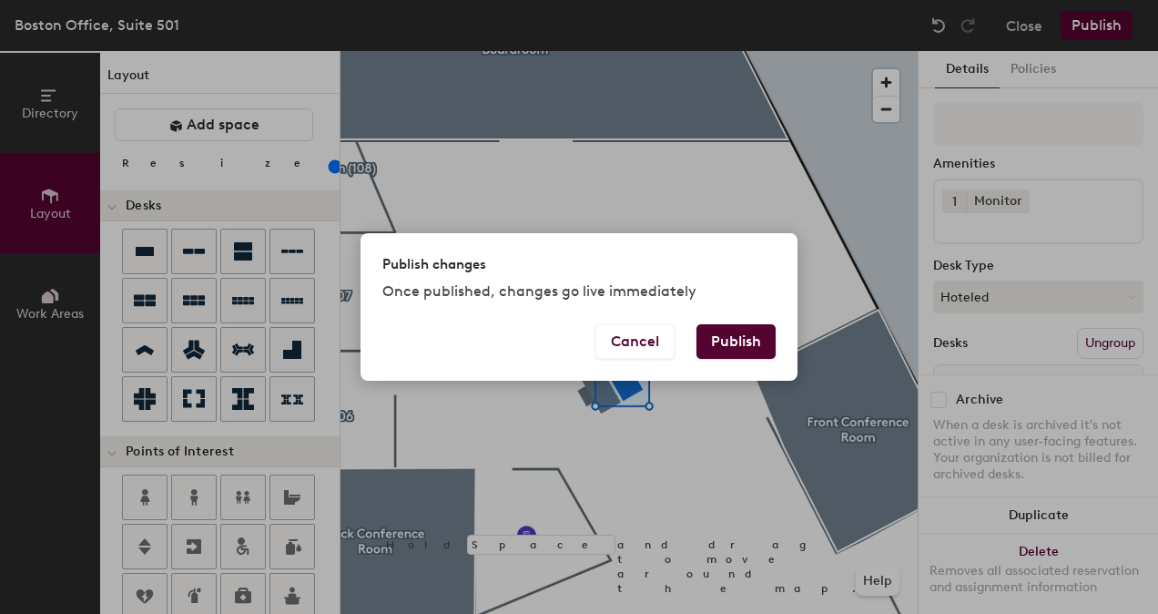
click at [743, 355] on button "Publish" at bounding box center [735, 341] width 79 height 35
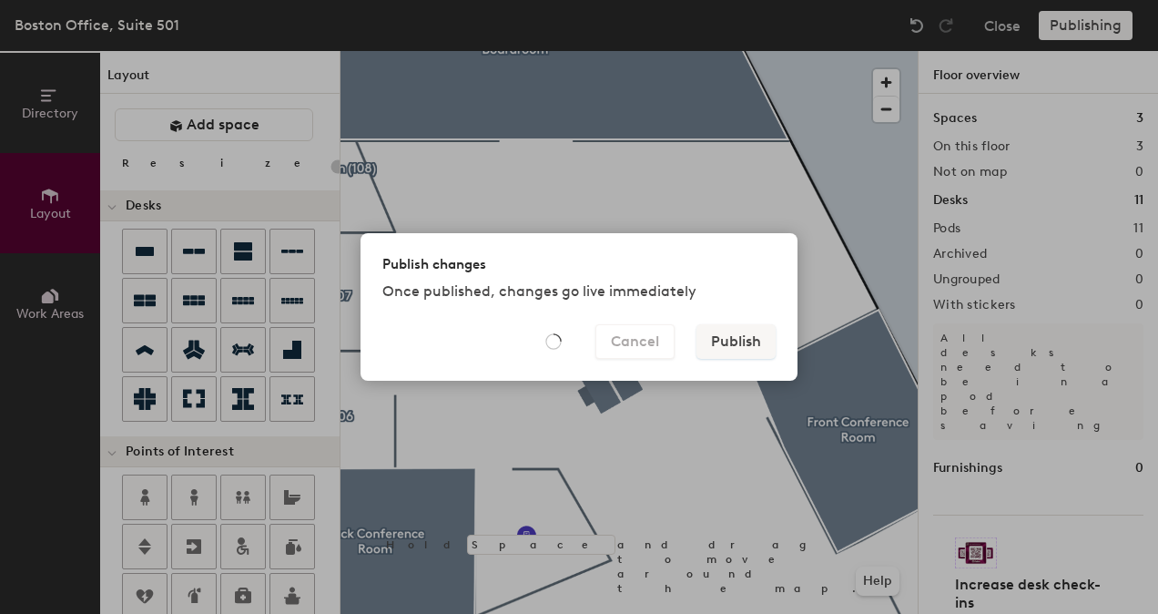
type input "20"
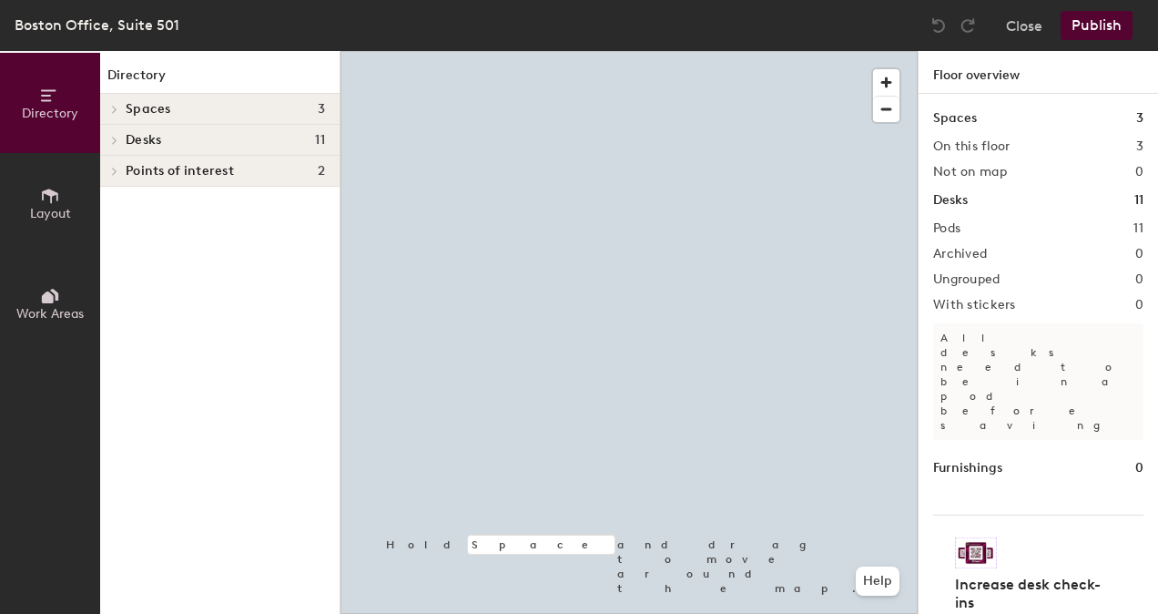
click at [233, 176] on h4 "Points of interest 2" at bounding box center [225, 171] width 199 height 15
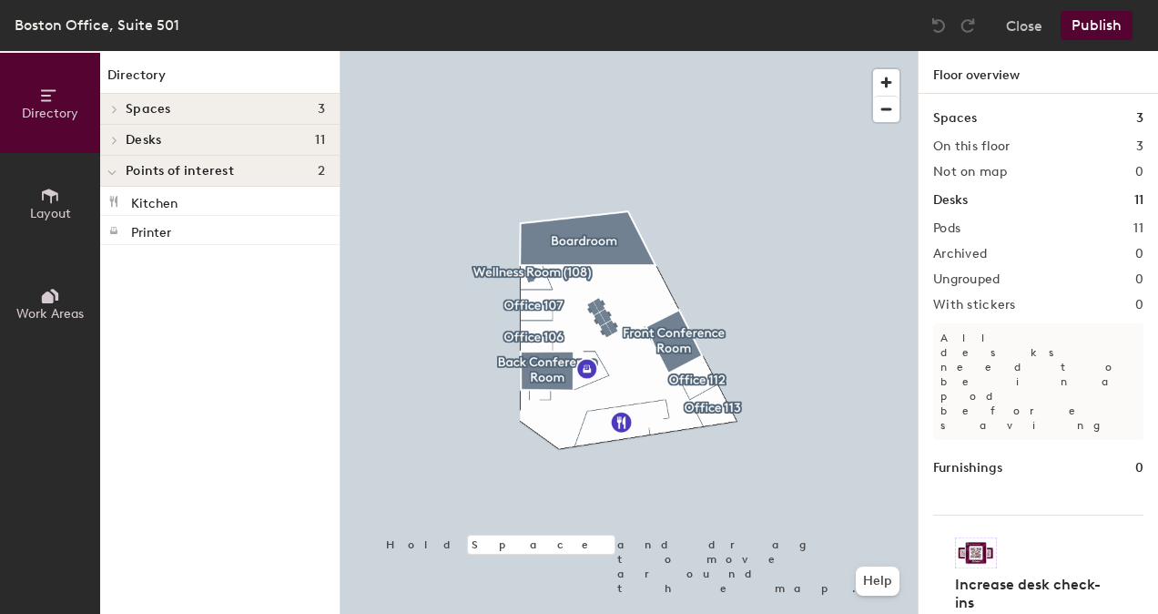
click at [514, 51] on div at bounding box center [628, 51] width 577 height 0
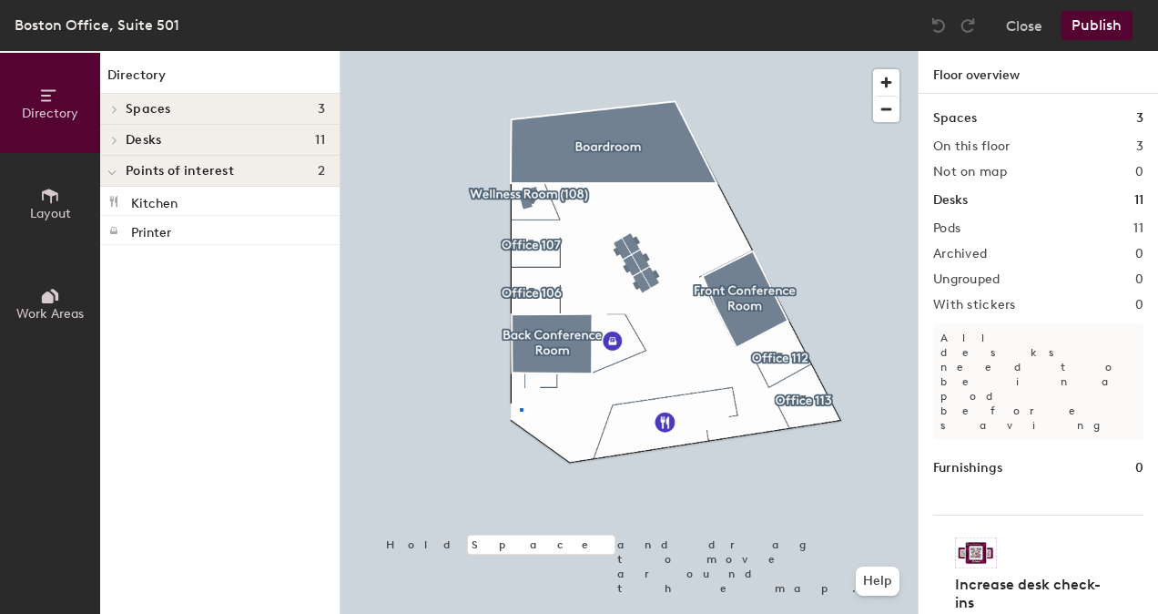
click at [520, 51] on div at bounding box center [628, 51] width 577 height 0
click at [63, 191] on button "Layout" at bounding box center [50, 203] width 100 height 100
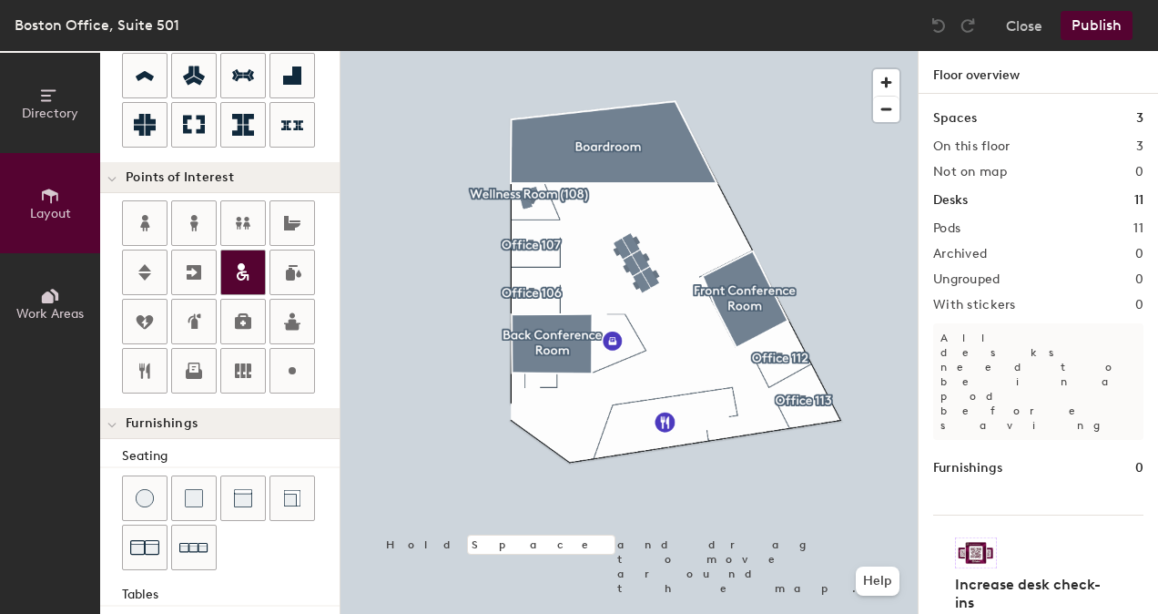
scroll to position [273, 0]
click at [177, 269] on div at bounding box center [194, 273] width 44 height 44
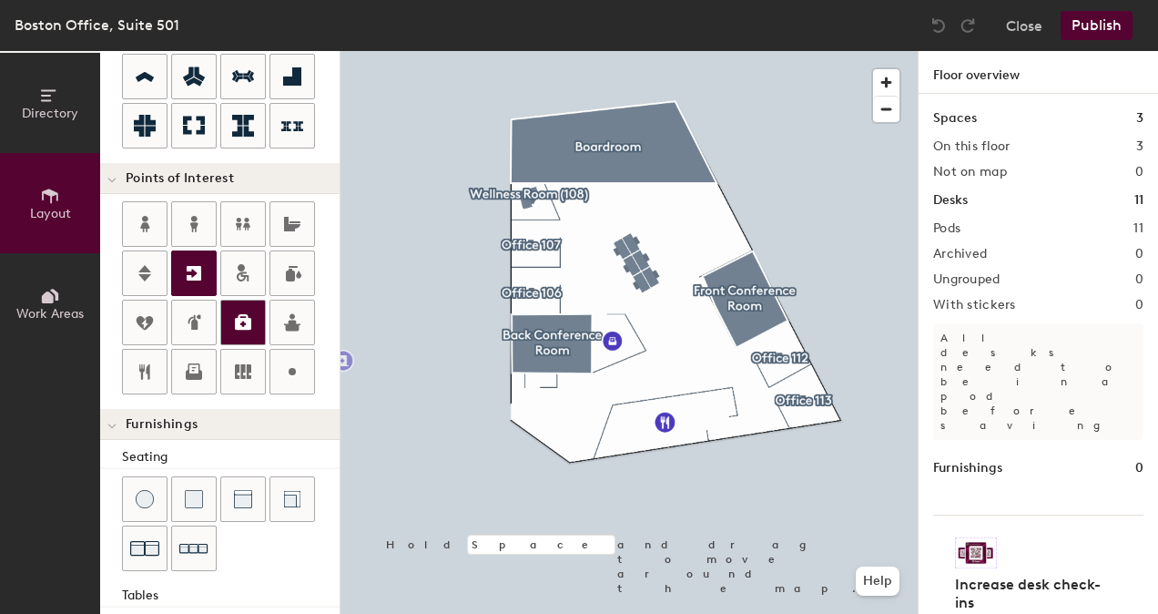
click at [246, 314] on icon at bounding box center [243, 321] width 16 height 15
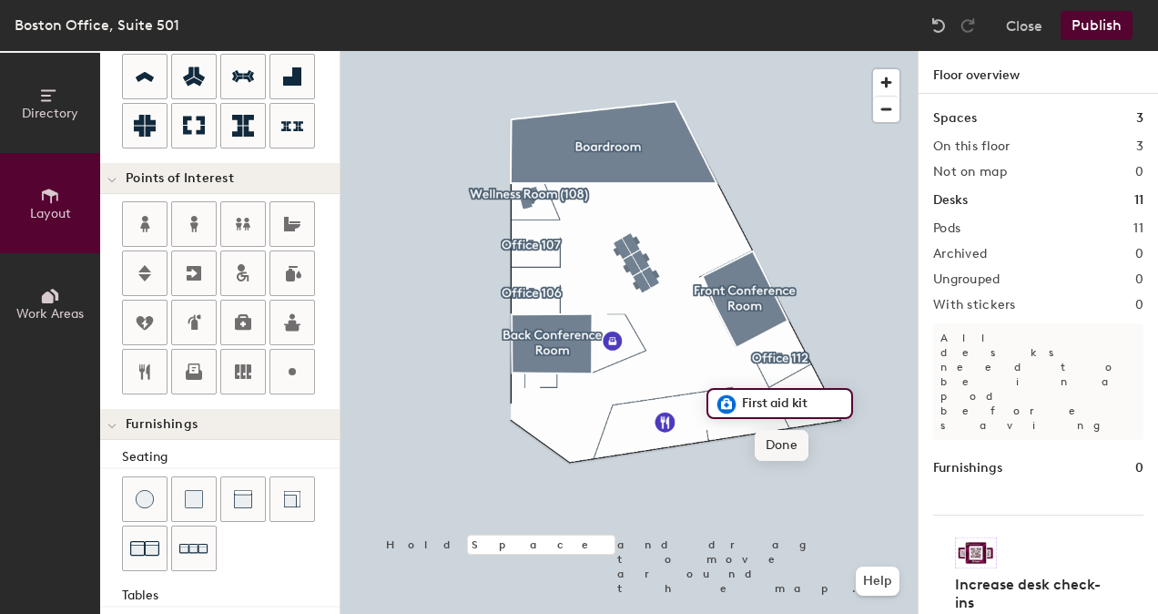
click at [774, 450] on span "Done" at bounding box center [782, 445] width 54 height 31
click at [714, 51] on div at bounding box center [628, 51] width 577 height 0
click at [422, 51] on div at bounding box center [628, 51] width 577 height 0
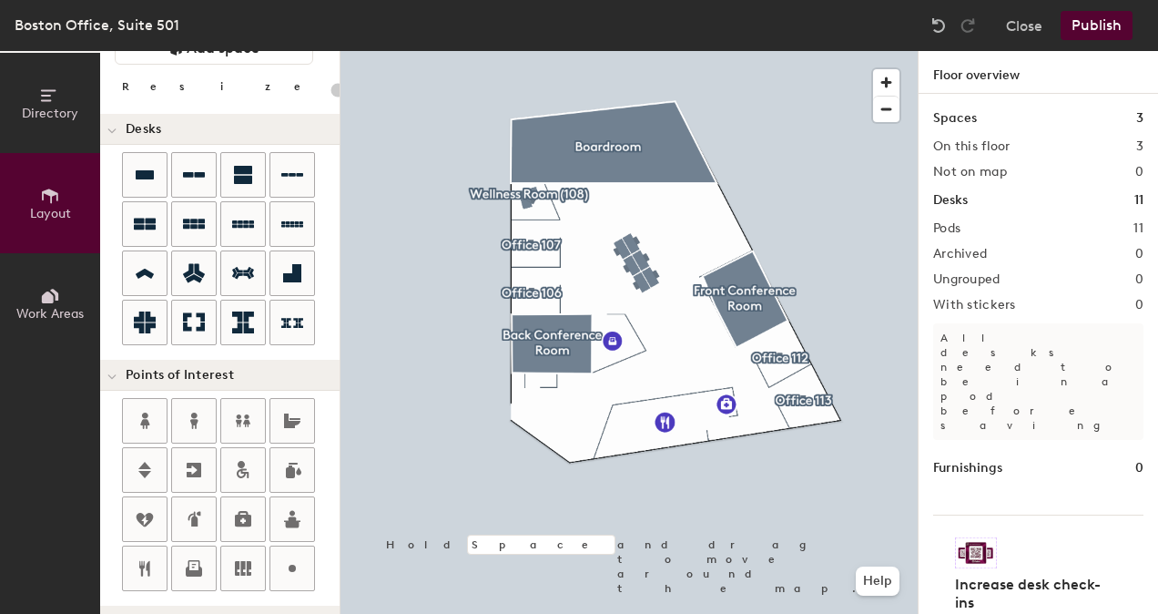
scroll to position [0, 0]
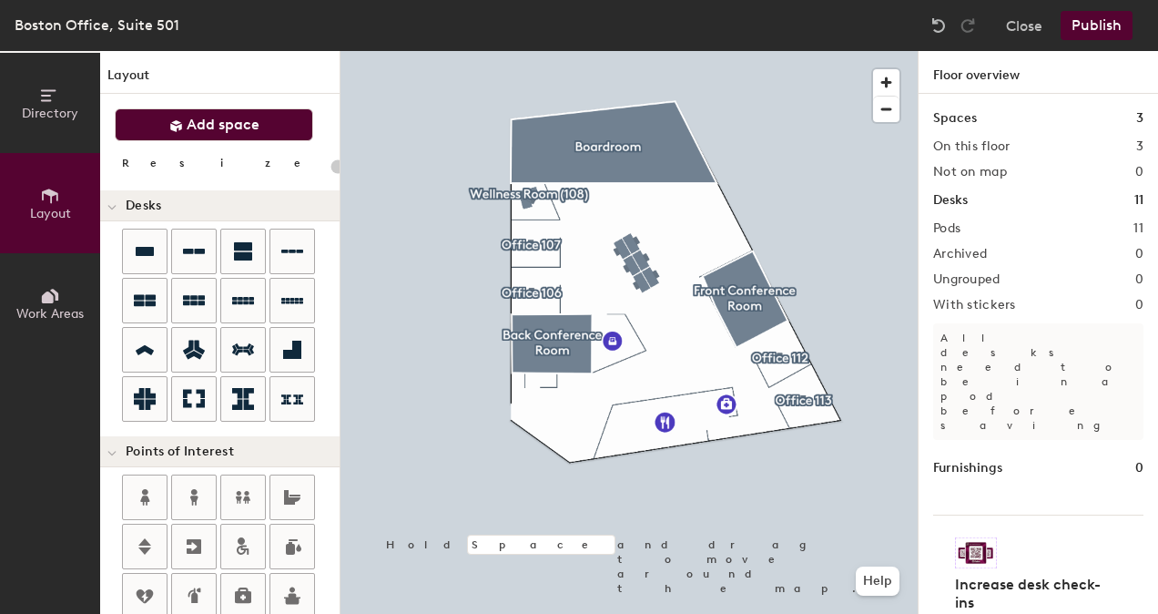
click at [264, 136] on button "Add space" at bounding box center [214, 124] width 198 height 33
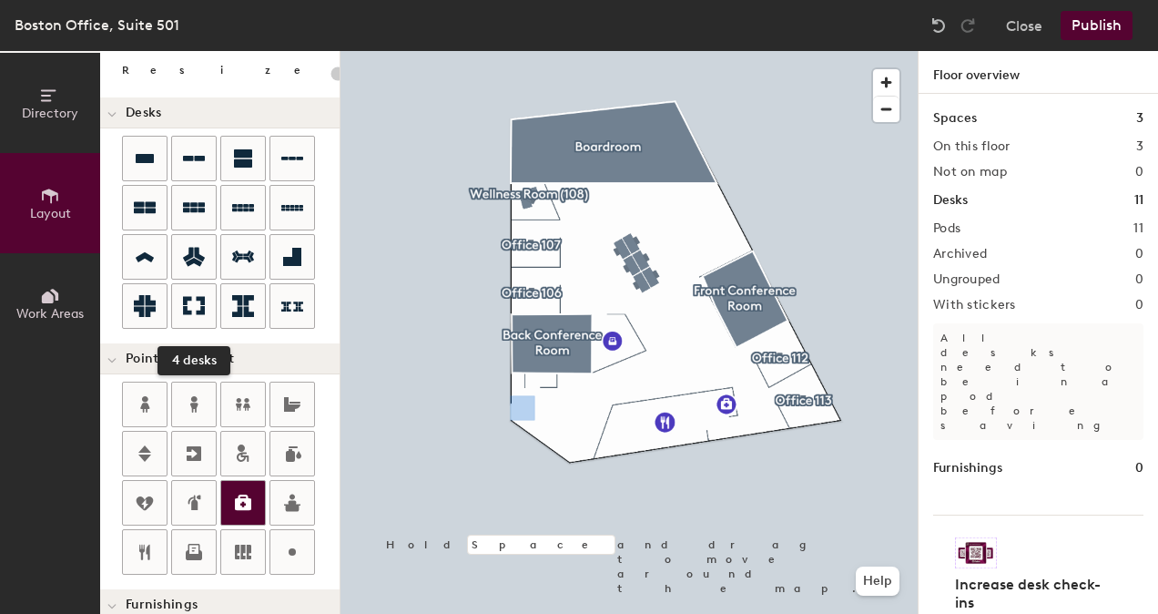
scroll to position [182, 0]
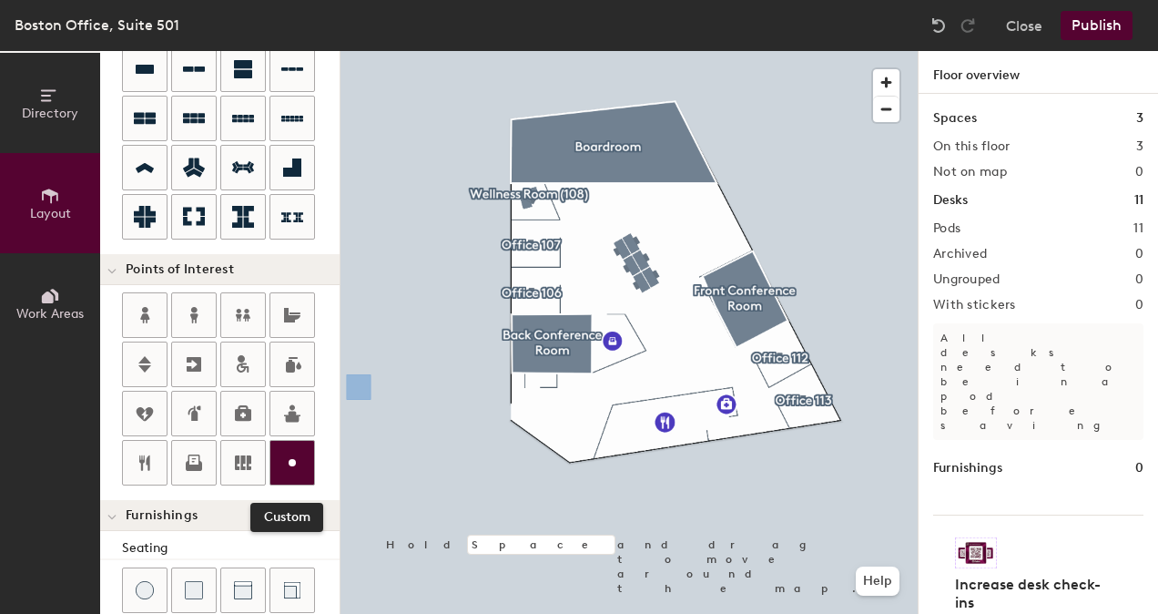
click at [285, 461] on icon at bounding box center [292, 462] width 22 height 22
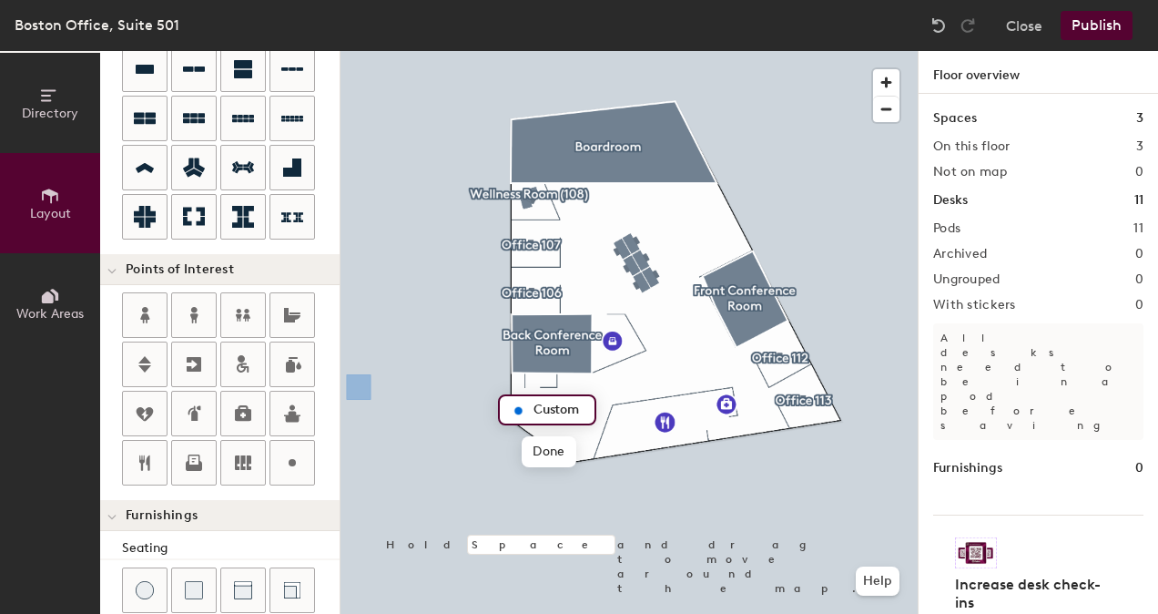
type input "20"
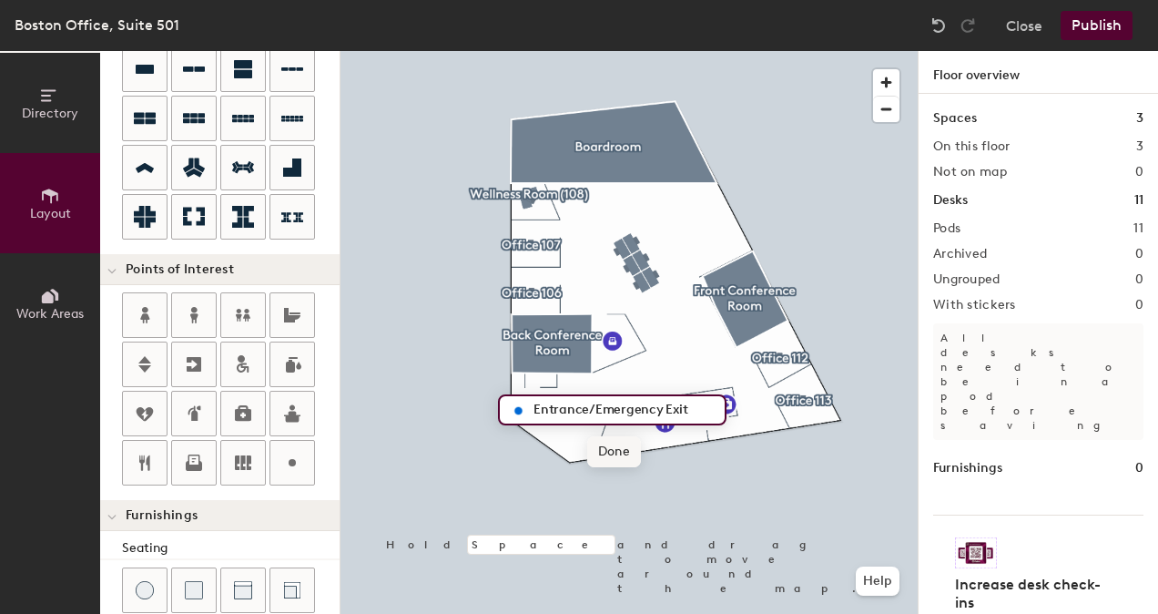
type input "Entrance/Emergency Exit"
click at [624, 451] on span "Done" at bounding box center [614, 451] width 54 height 31
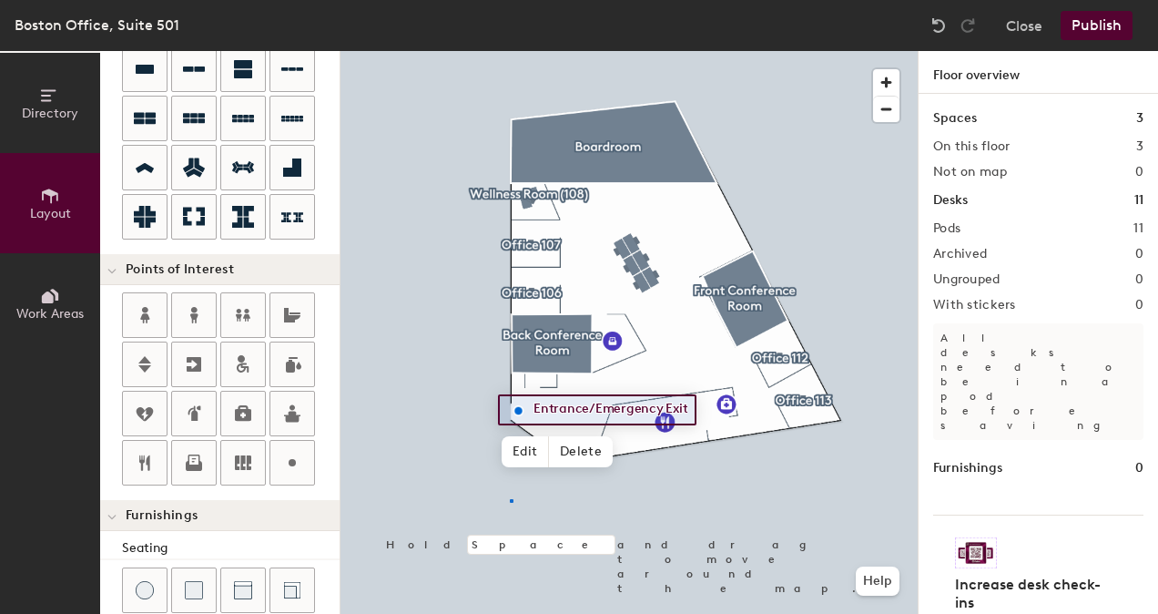
click at [510, 51] on div at bounding box center [628, 51] width 577 height 0
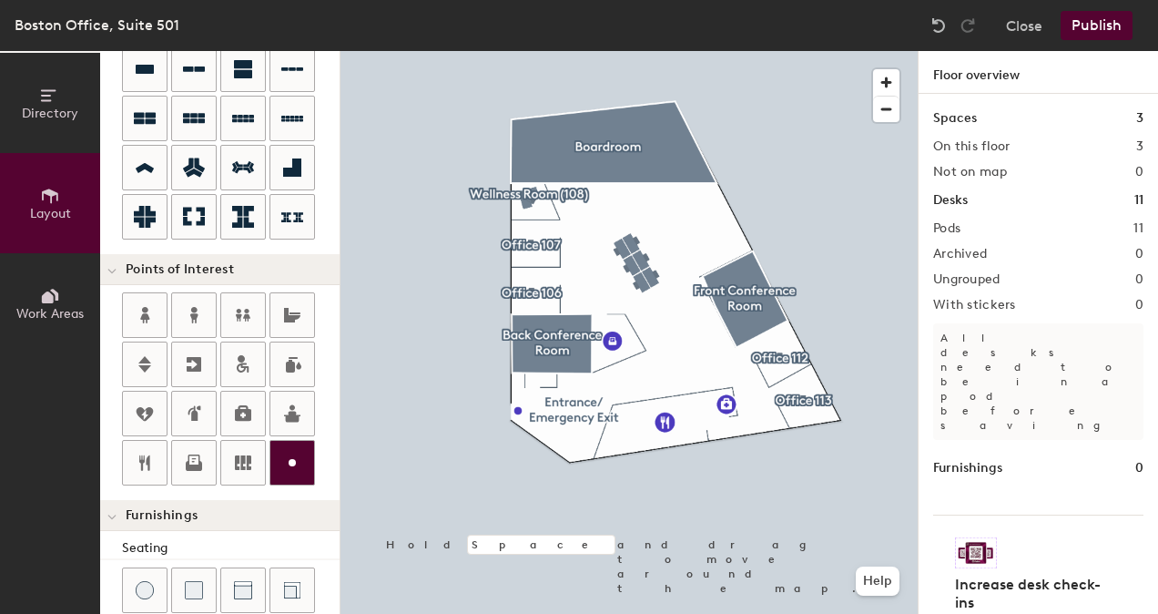
click at [289, 465] on icon at bounding box center [292, 462] width 22 height 22
type input "20"
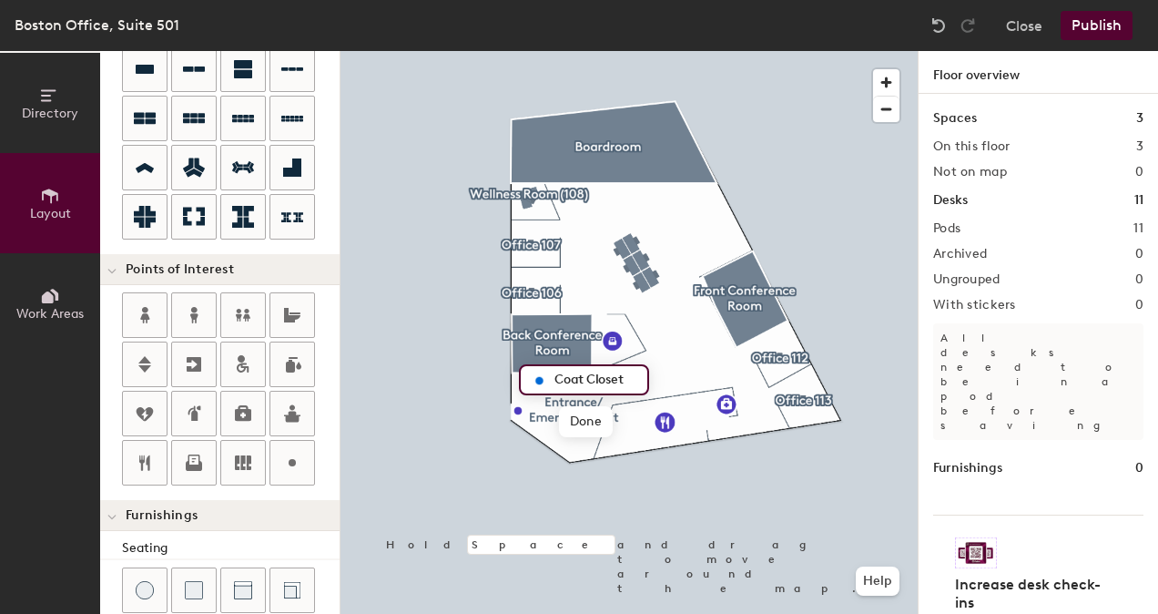
type input "Coat Closet"
click at [669, 51] on div at bounding box center [628, 51] width 577 height 0
click at [610, 51] on div at bounding box center [628, 51] width 577 height 0
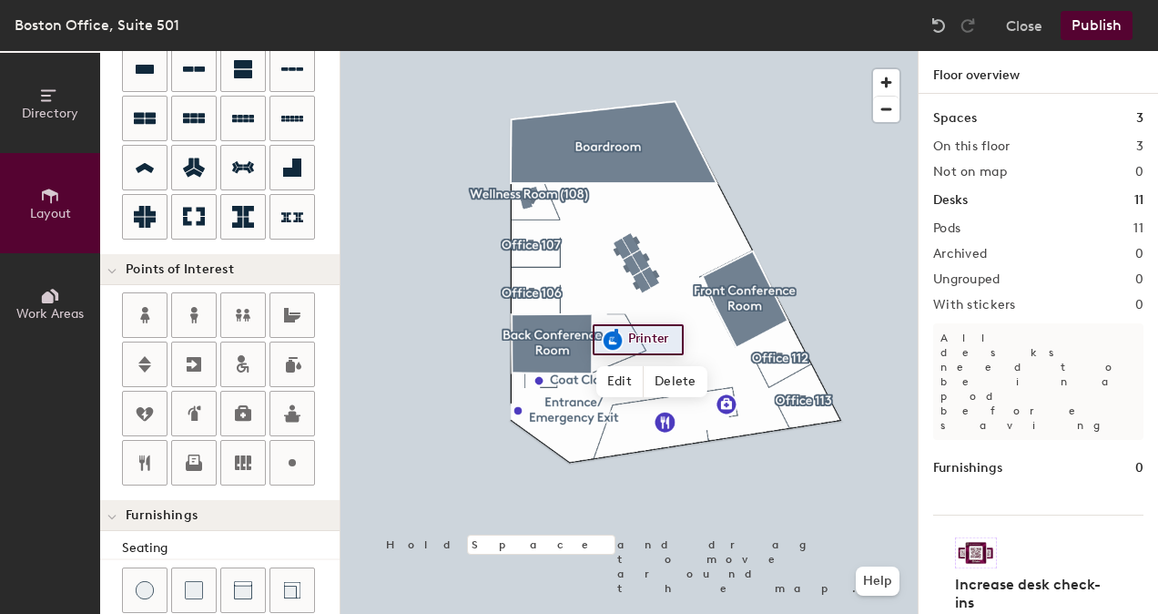
click at [616, 51] on div at bounding box center [628, 51] width 577 height 0
click at [621, 378] on span "Edit" at bounding box center [619, 381] width 47 height 31
click at [637, 373] on span "Done" at bounding box center [643, 381] width 54 height 31
click at [673, 51] on div at bounding box center [628, 51] width 577 height 0
type input "20"
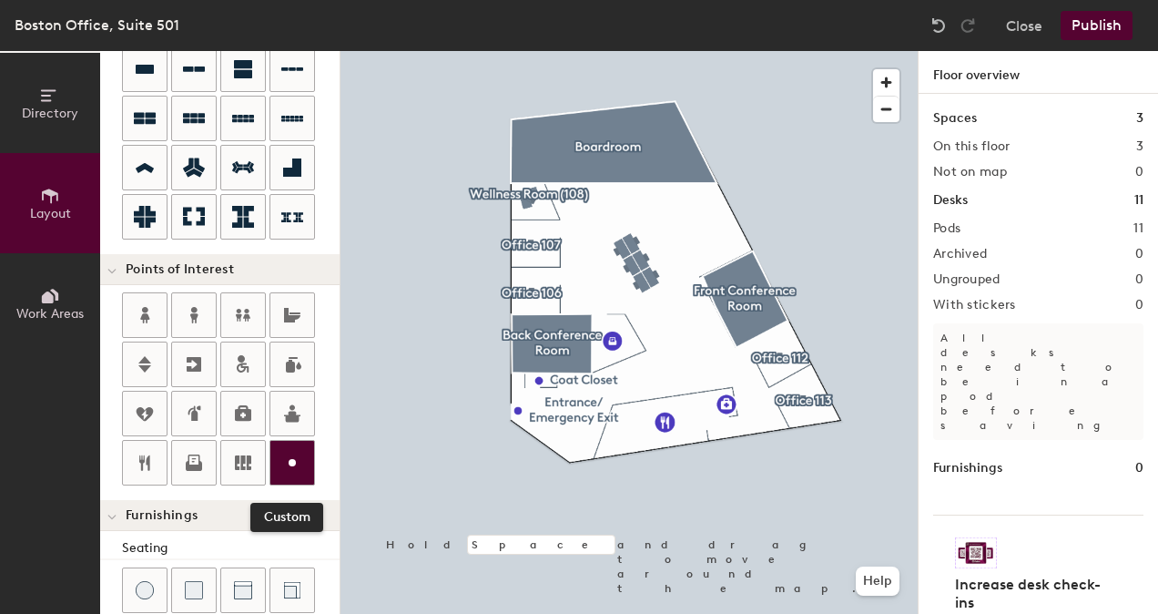
click at [289, 451] on icon at bounding box center [292, 462] width 22 height 22
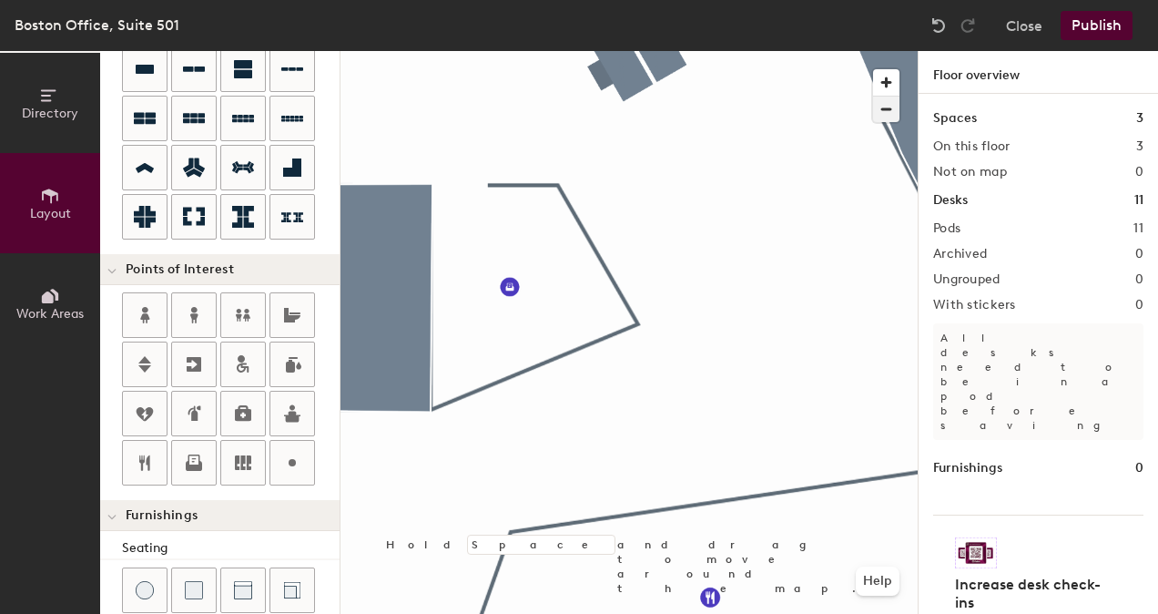
click at [885, 106] on span "button" at bounding box center [886, 108] width 26 height 25
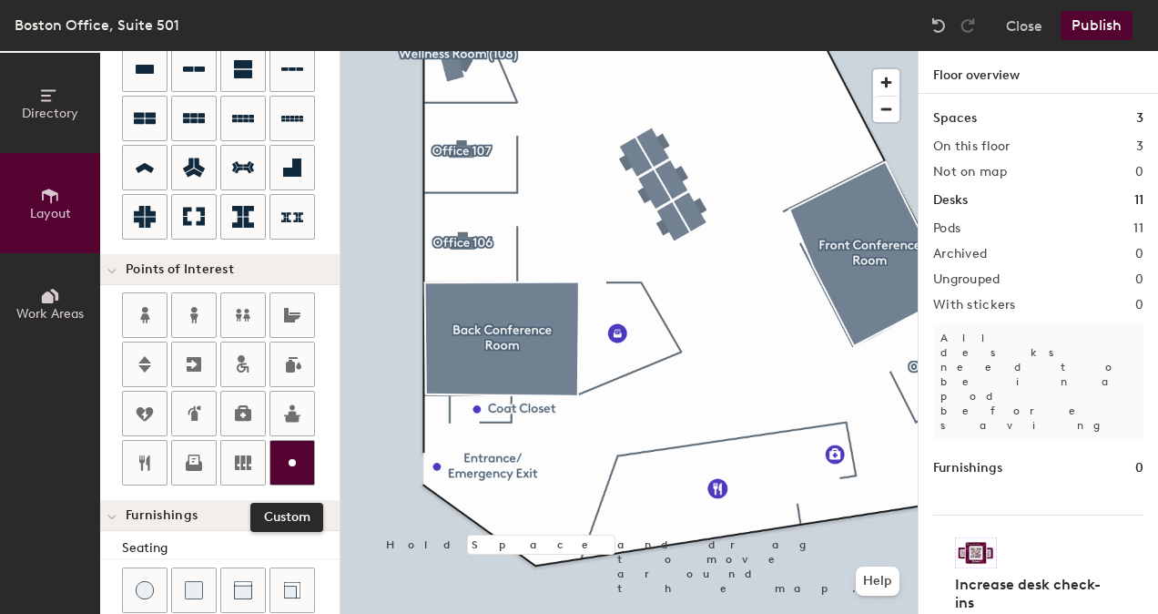
click at [279, 442] on div at bounding box center [292, 463] width 44 height 44
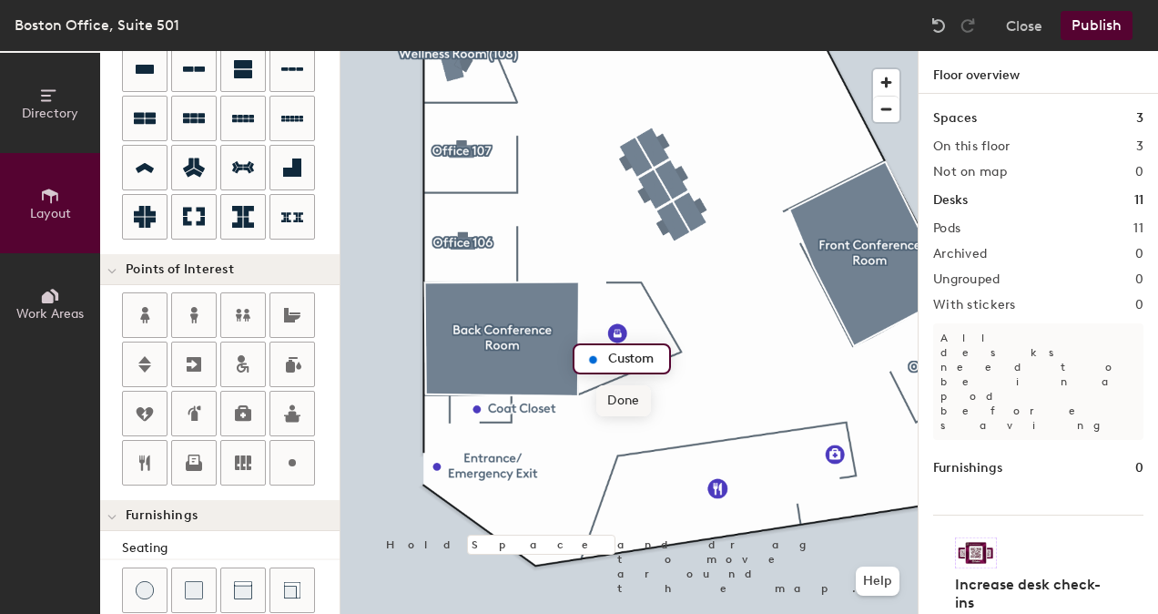
type input "20"
type input "Office Supplies"
click at [650, 399] on span "Done" at bounding box center [656, 400] width 54 height 31
click at [476, 51] on div at bounding box center [628, 51] width 577 height 0
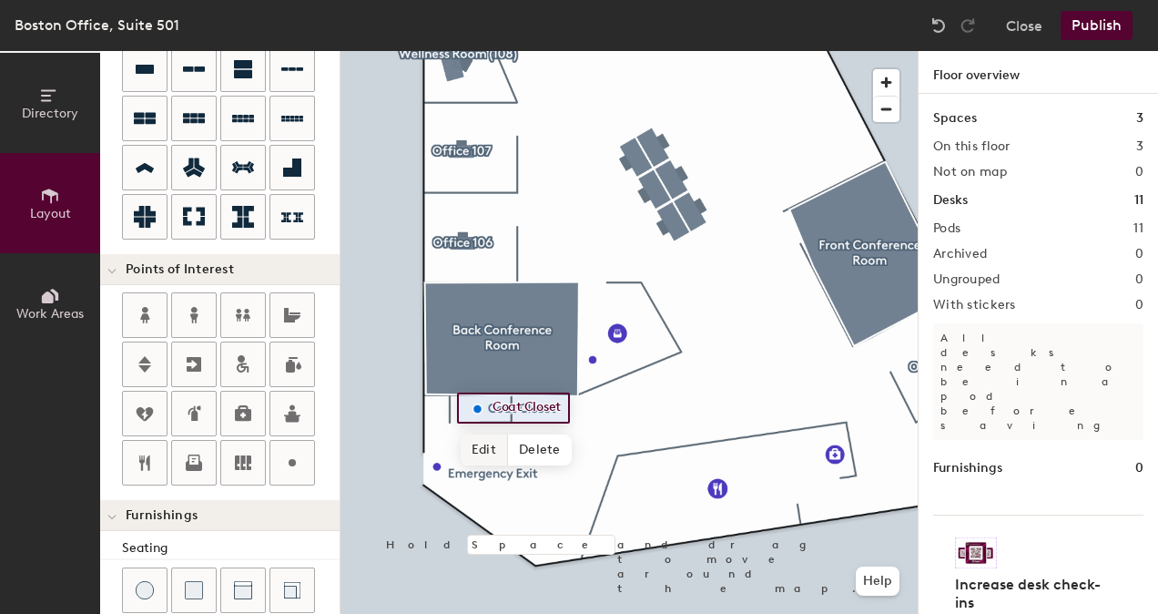
click at [477, 448] on span "Edit" at bounding box center [484, 449] width 47 height 31
click at [628, 51] on div at bounding box center [628, 51] width 577 height 0
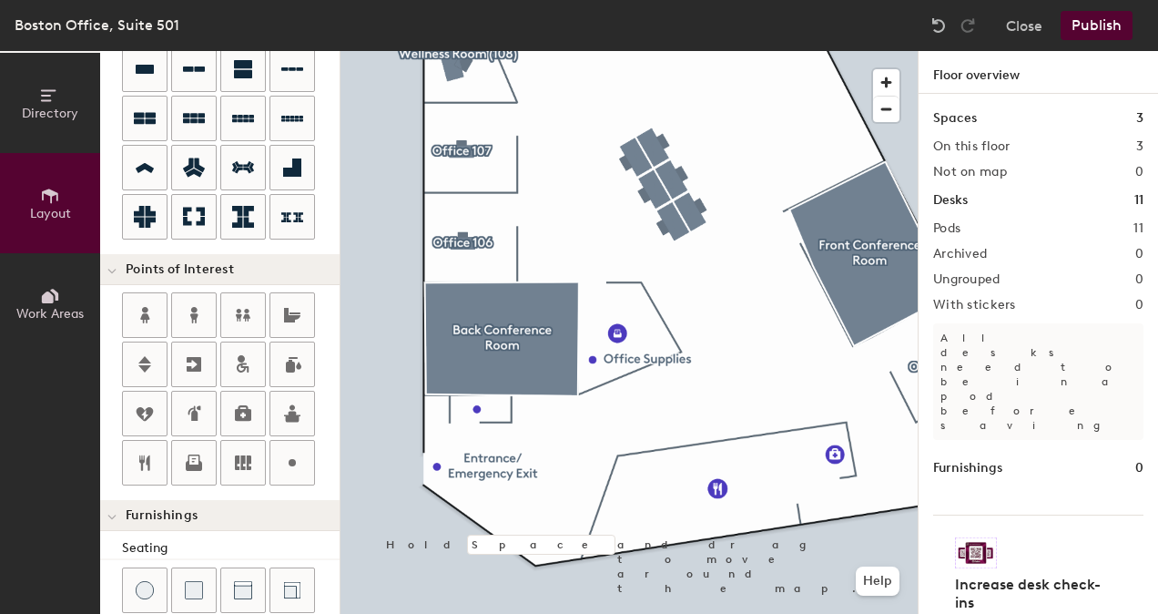
click at [612, 51] on div at bounding box center [628, 51] width 577 height 0
click at [746, 51] on div at bounding box center [628, 51] width 577 height 0
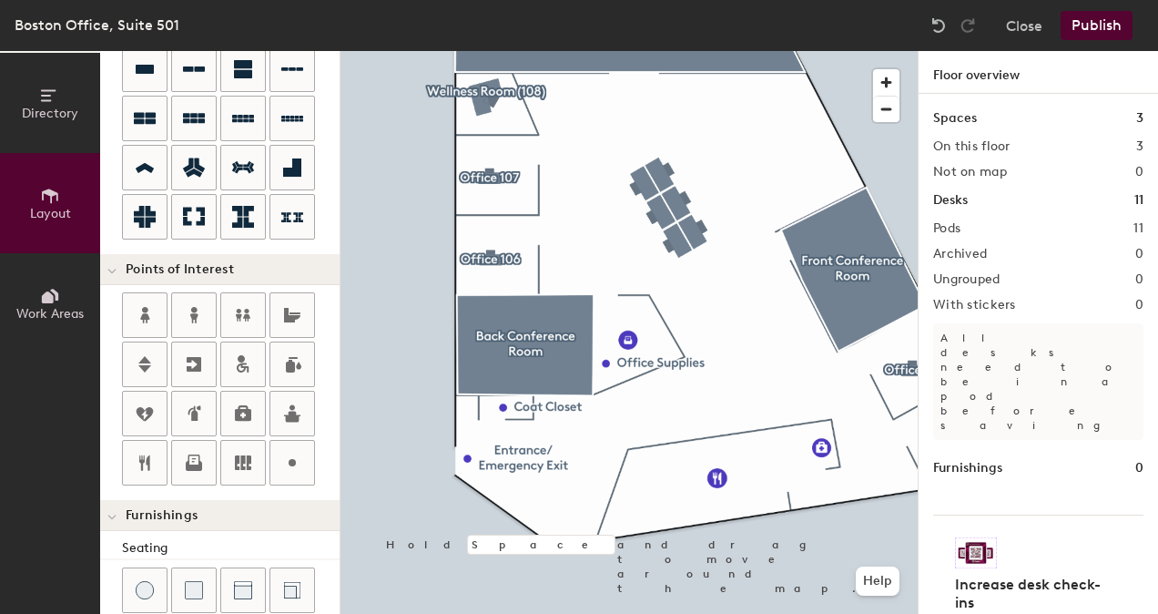
click at [547, 51] on div at bounding box center [628, 51] width 577 height 0
click at [617, 51] on div at bounding box center [628, 51] width 577 height 0
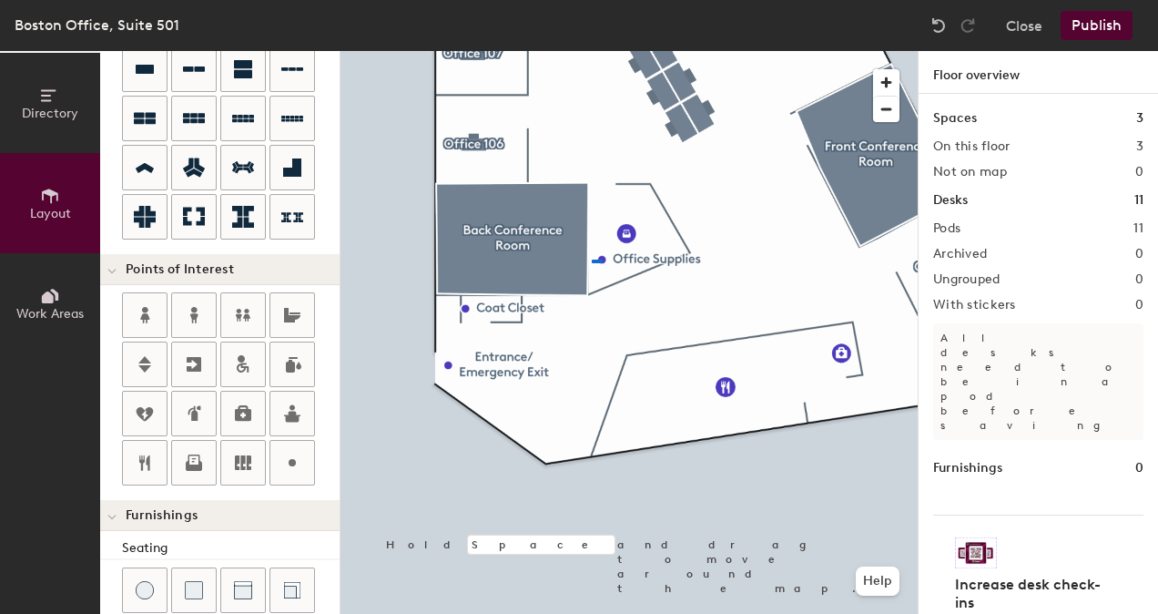
click at [592, 51] on div at bounding box center [628, 51] width 577 height 0
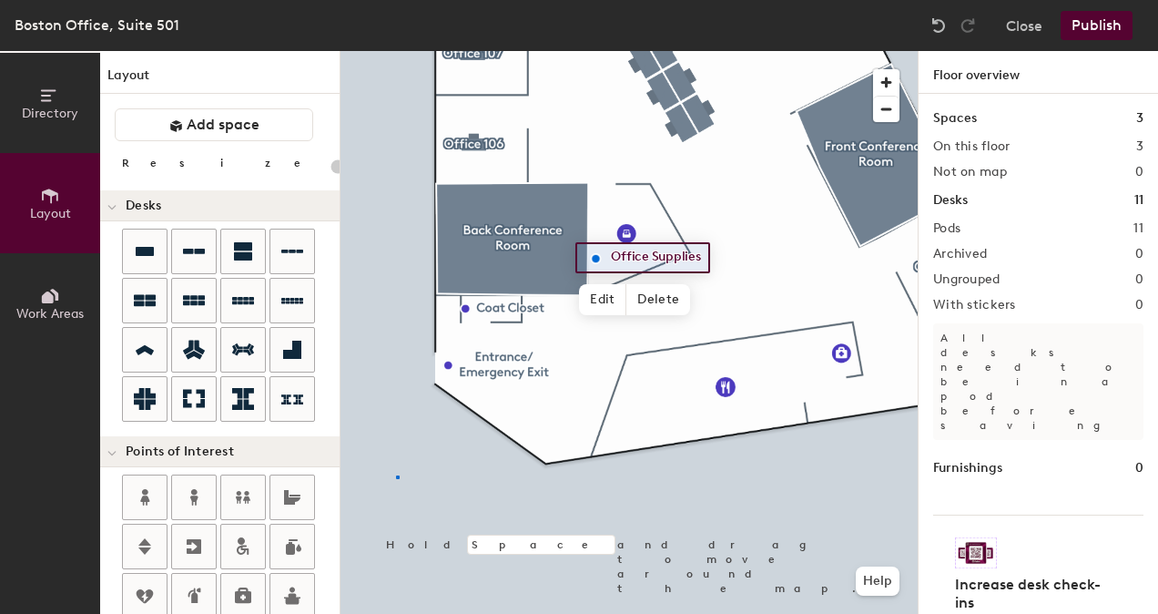
click at [399, 51] on div at bounding box center [628, 51] width 577 height 0
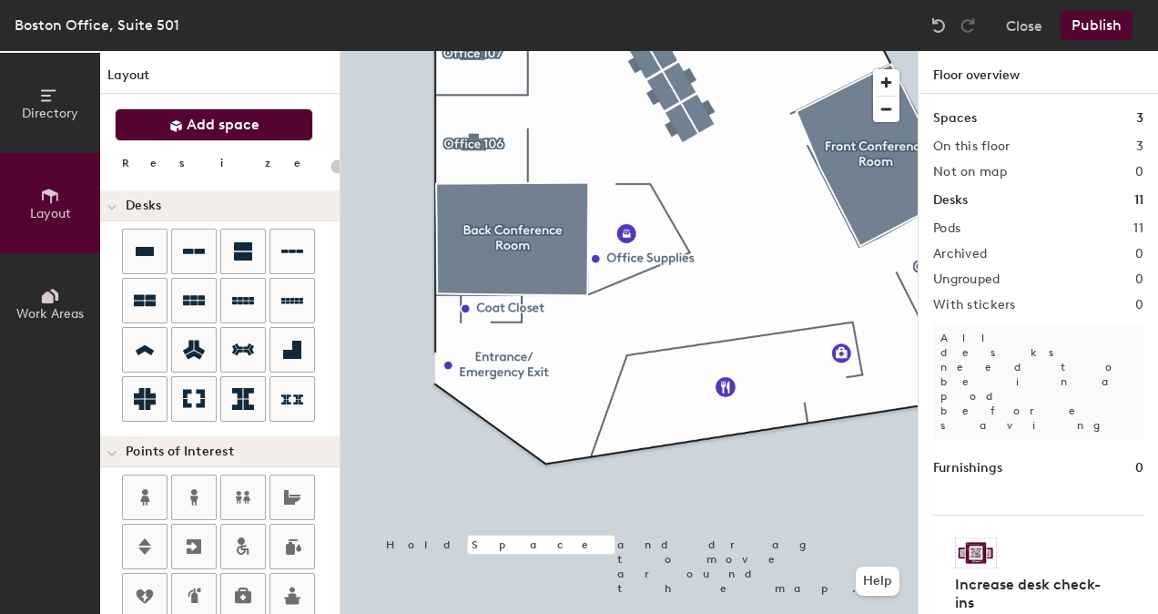
click at [228, 116] on span "Add space" at bounding box center [223, 125] width 73 height 18
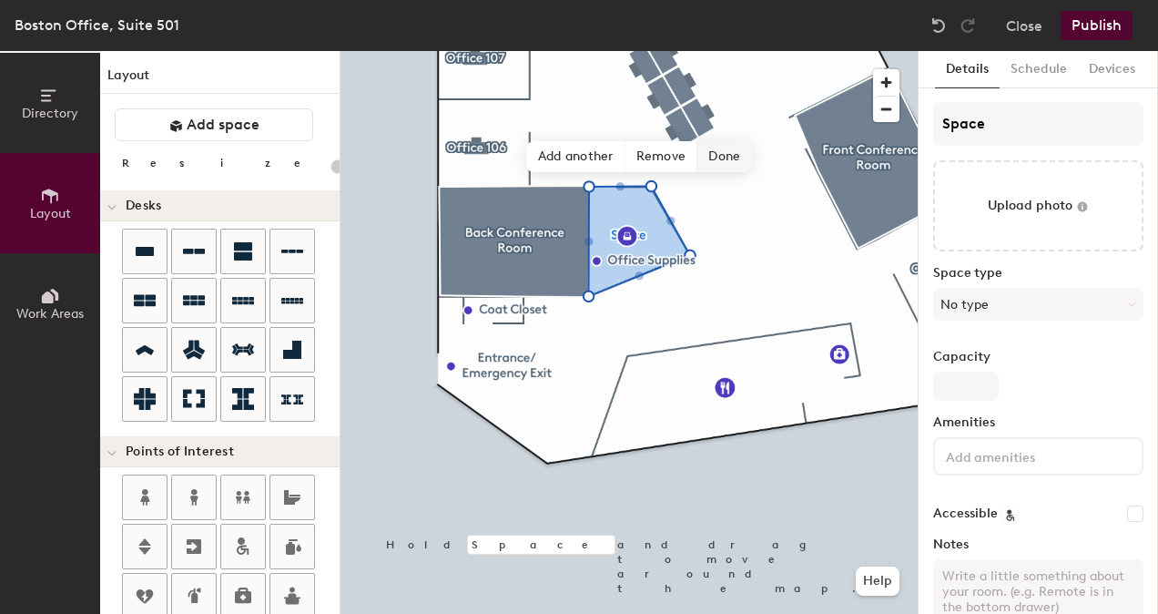
click at [712, 155] on span "Done" at bounding box center [724, 156] width 54 height 31
type input "20"
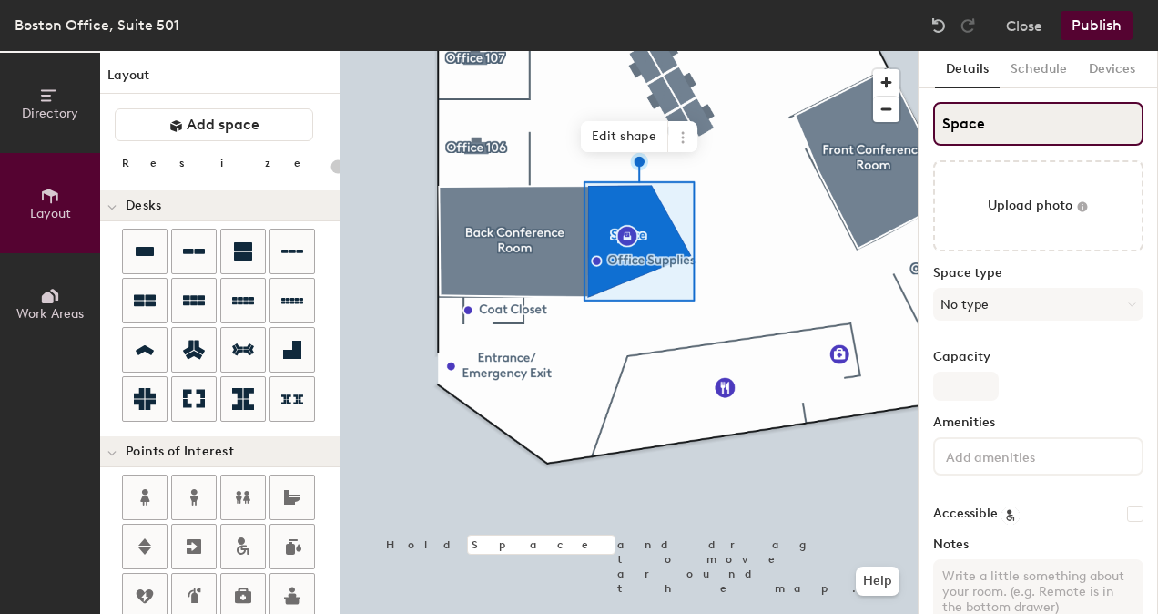
click at [976, 120] on input "Space" at bounding box center [1038, 124] width 210 height 44
type input "P"
type input "20"
type input "Print"
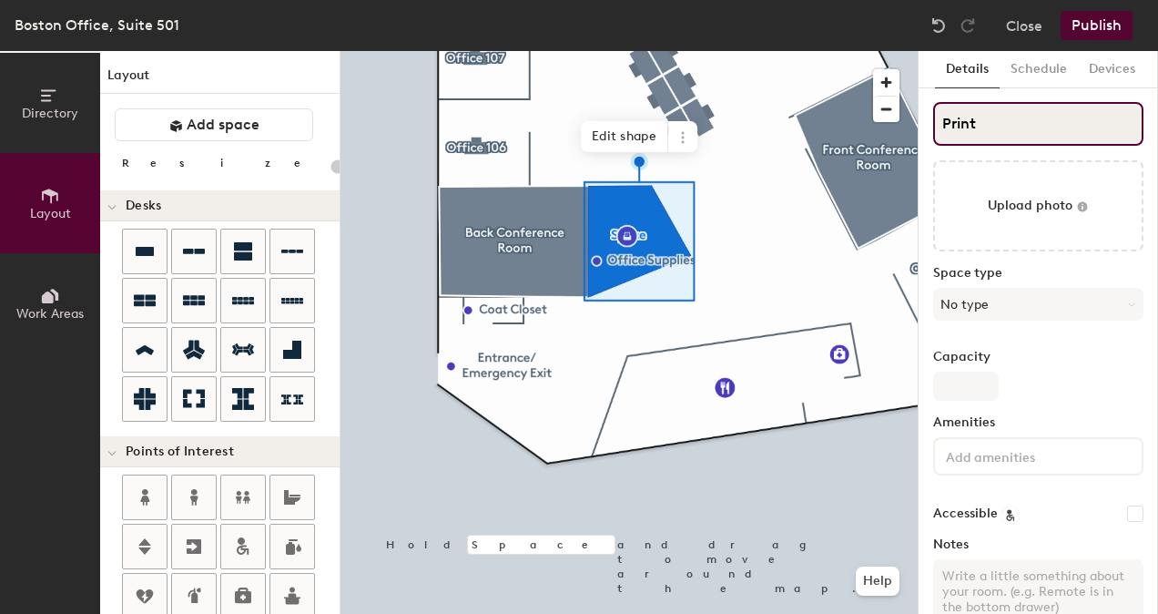
type input "20"
type input "Printer"
type input "20"
type input "Printer."
type input "20"
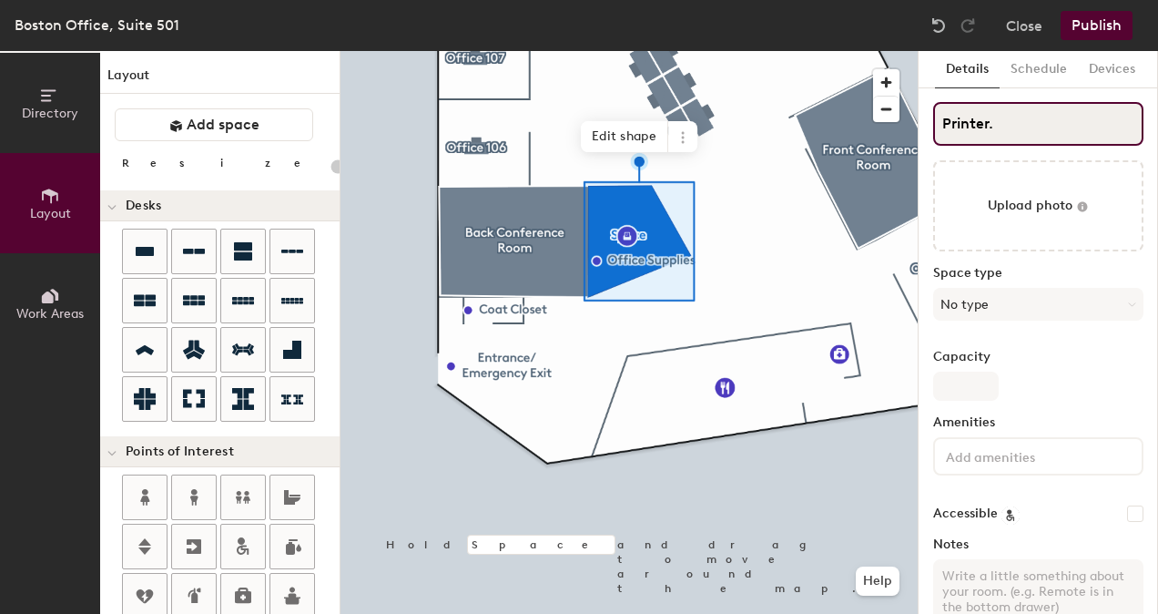
type input "Printer"
type input "20"
type input "Printe"
type input "20"
type input "Pr"
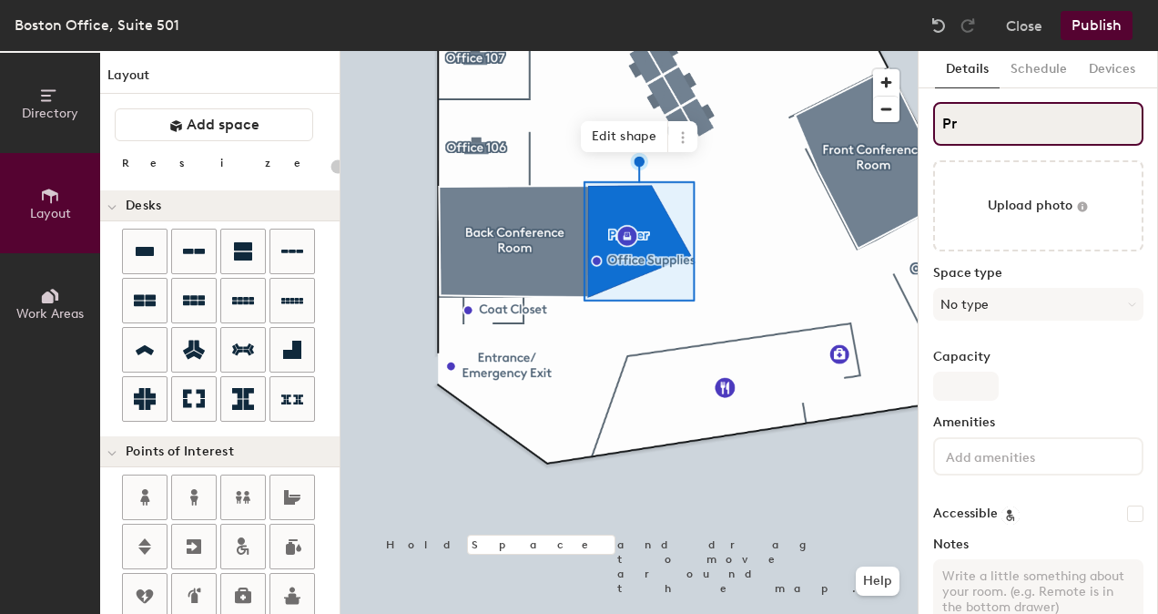
type input "20"
type input "P"
type input "20"
type input "P"
type input "20"
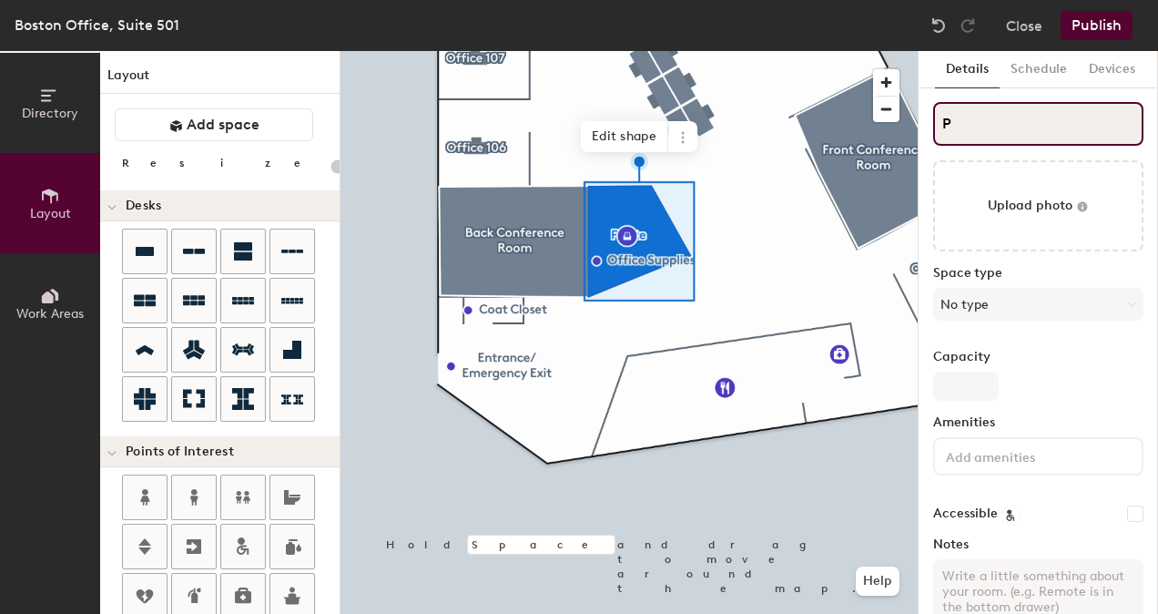
type input "PO"
type input "20"
type input "POf"
type input "20"
type input "P"
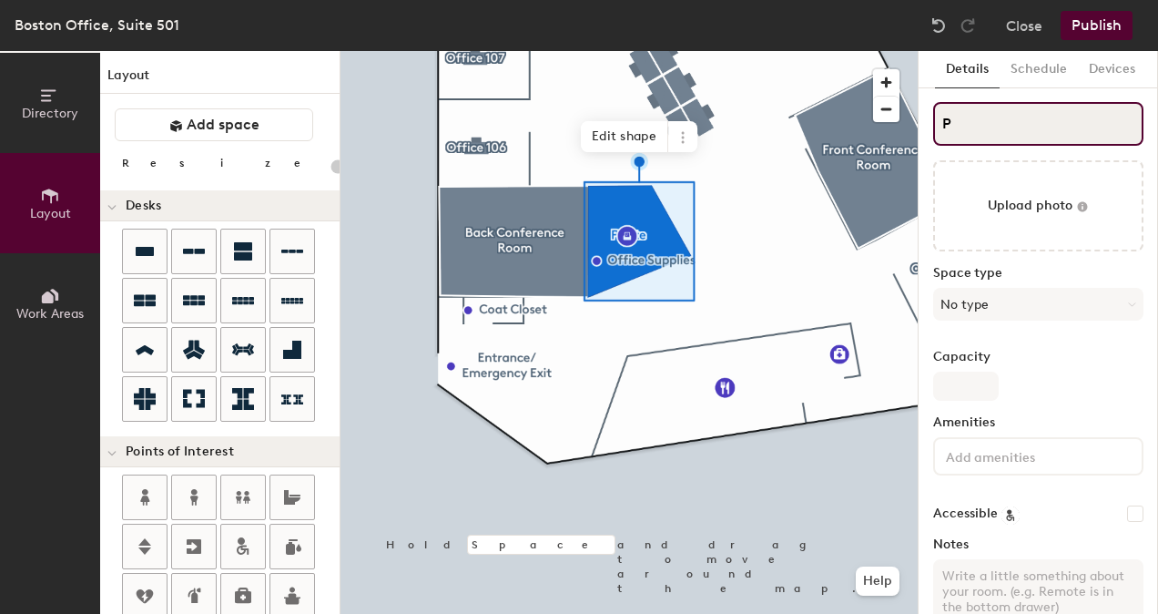
type input "20"
type input "PO"
type input "20"
type input "POffi"
type input "20"
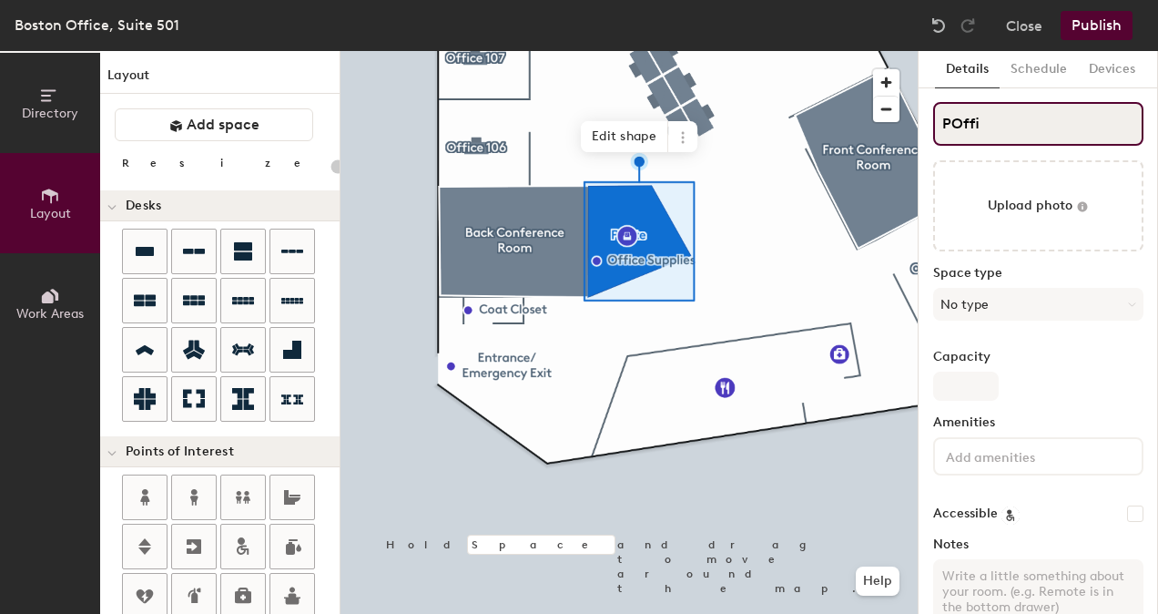
type input "POff"
type input "20"
type input "PO"
type input "20"
type input "P"
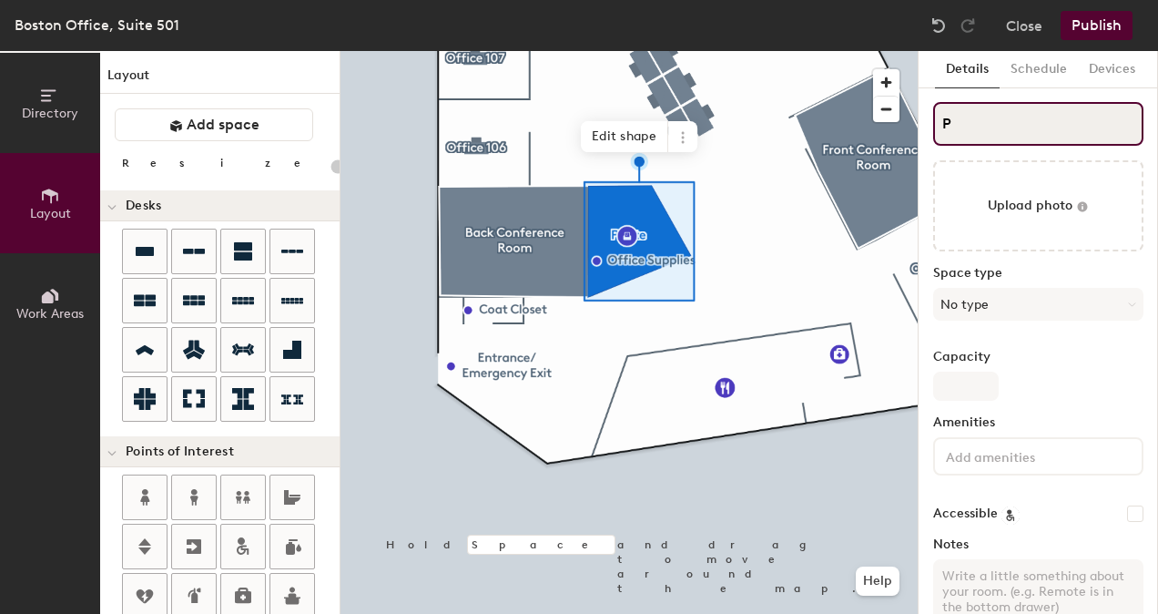
type input "20"
type input "Po"
type input "20"
type input "P"
type input "20"
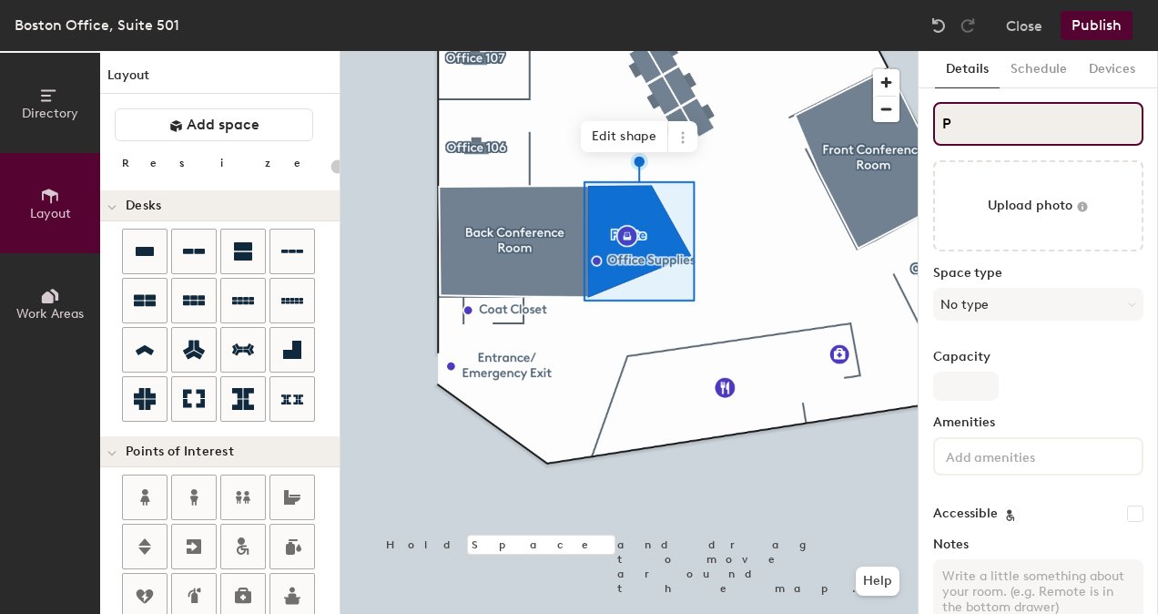
type input "P"
type input "20"
type input "P"
type input "20"
click at [944, 126] on input "P" at bounding box center [1038, 124] width 210 height 44
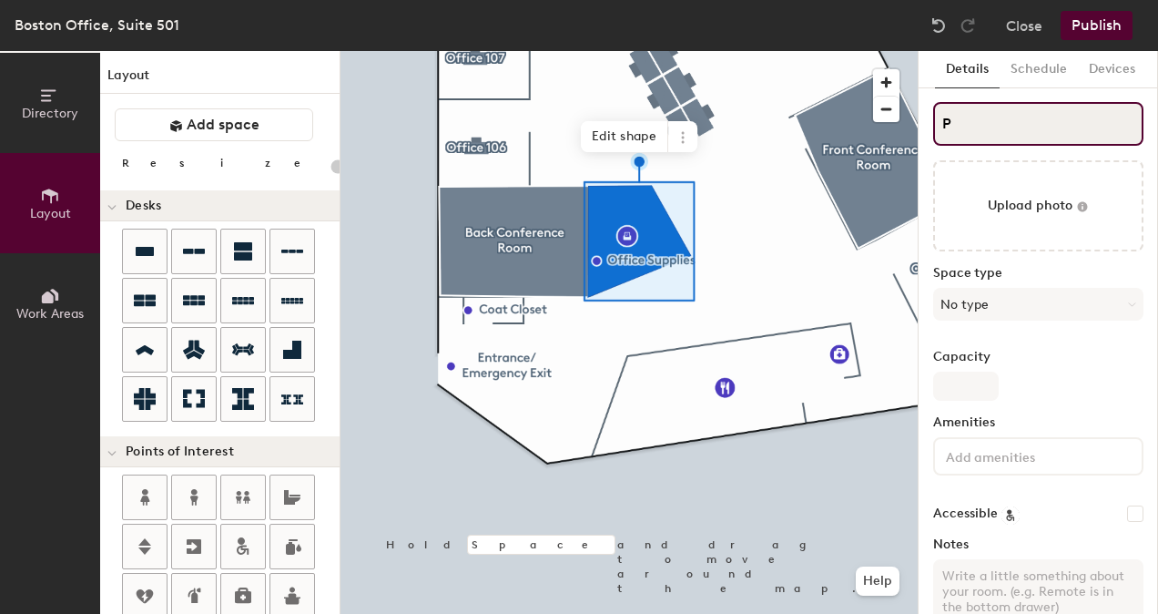
type input "OP"
type input "20"
type input "OfficP"
type input "20"
type input "Office SP"
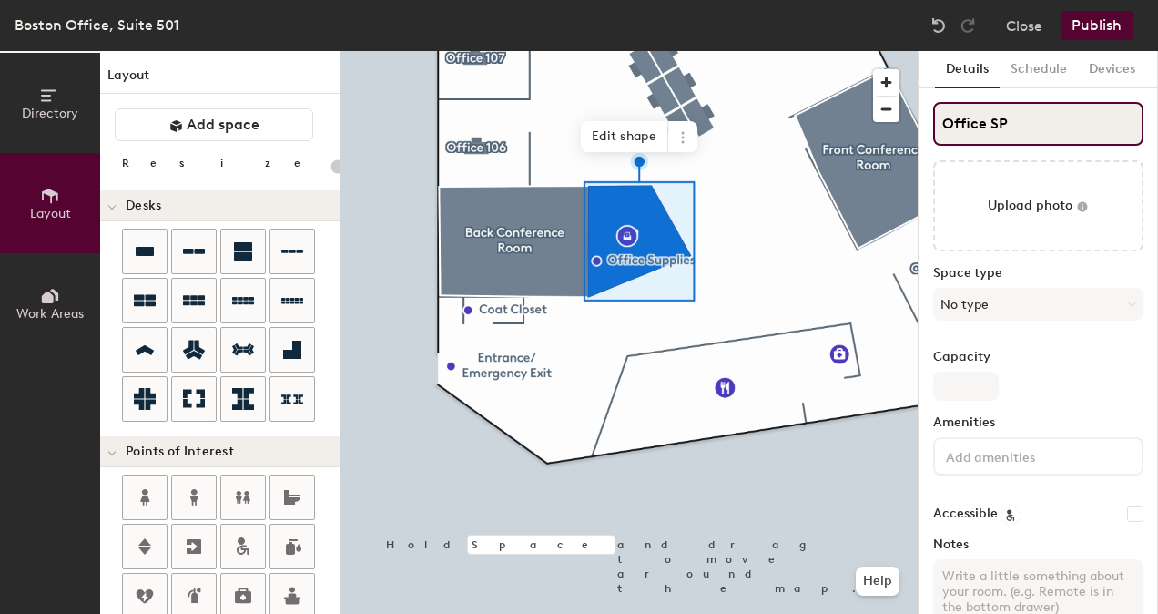
type input "20"
type input "Office SuP"
type input "20"
type input "Office SupplP"
type input "20"
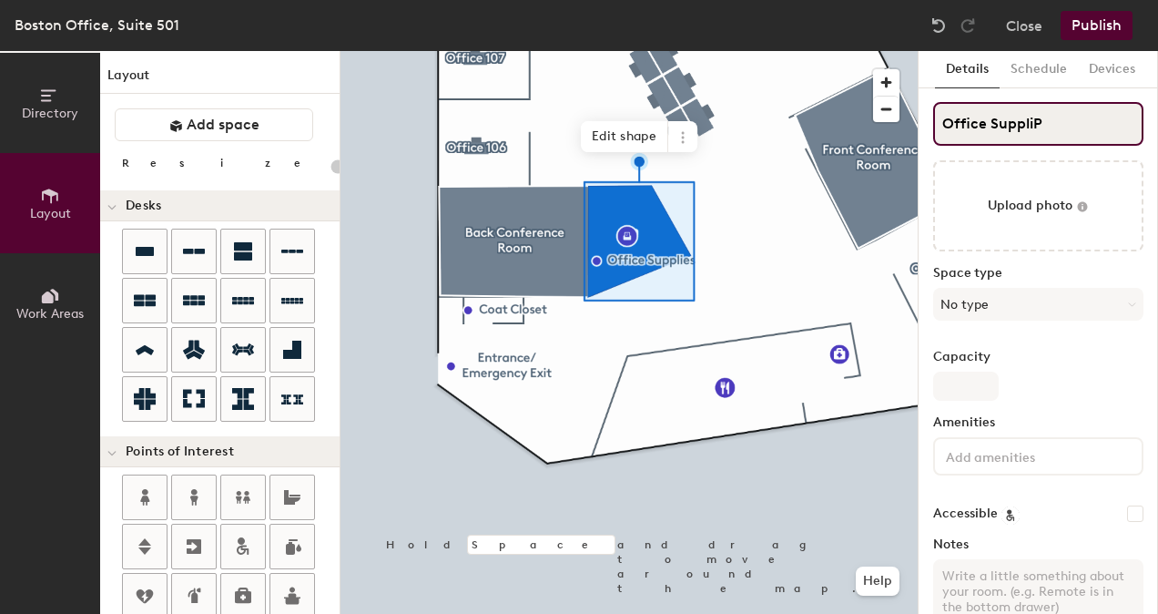
type input "Office SupplieP"
type input "20"
type input "Office SuppliesP"
type input "20"
type input "Office Supplies"
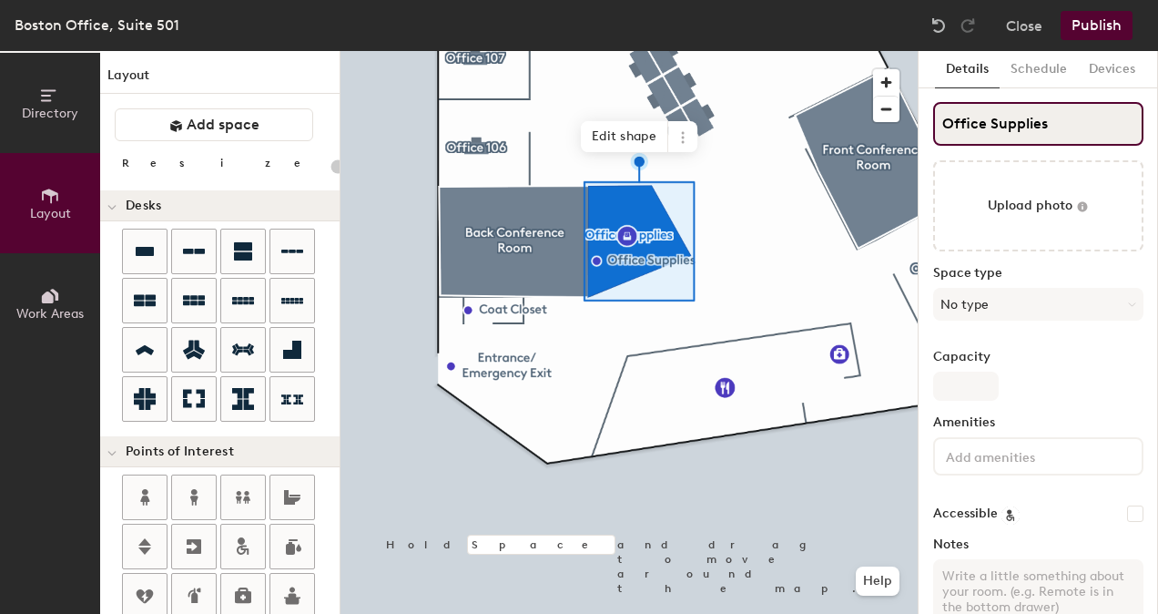
type input "20"
type input "Office Supplies"
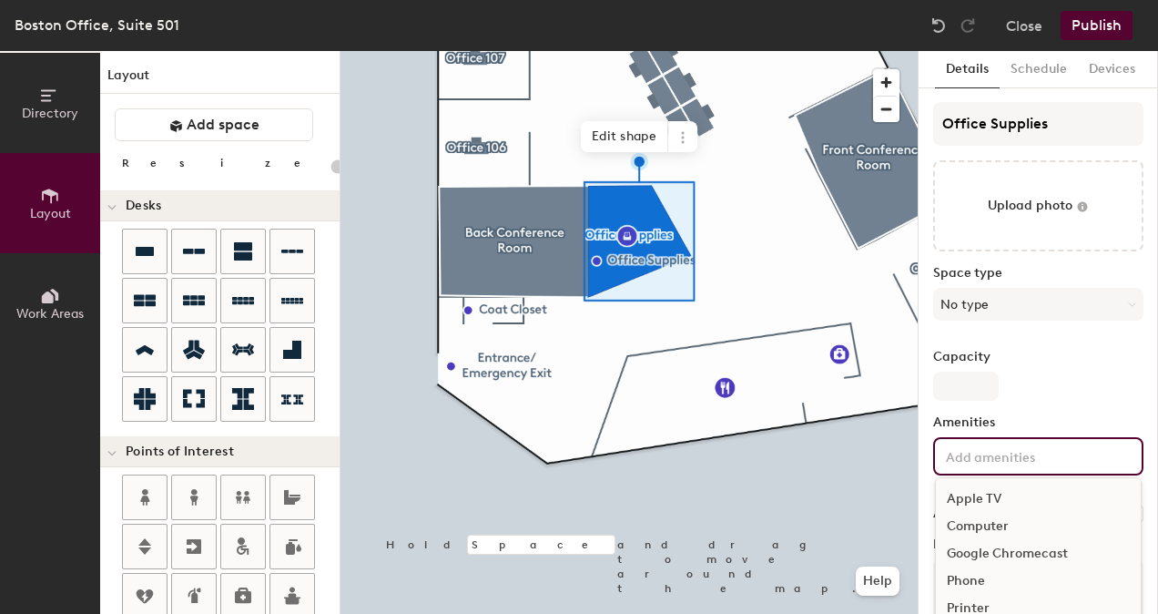
click at [979, 458] on input at bounding box center [1024, 455] width 164 height 22
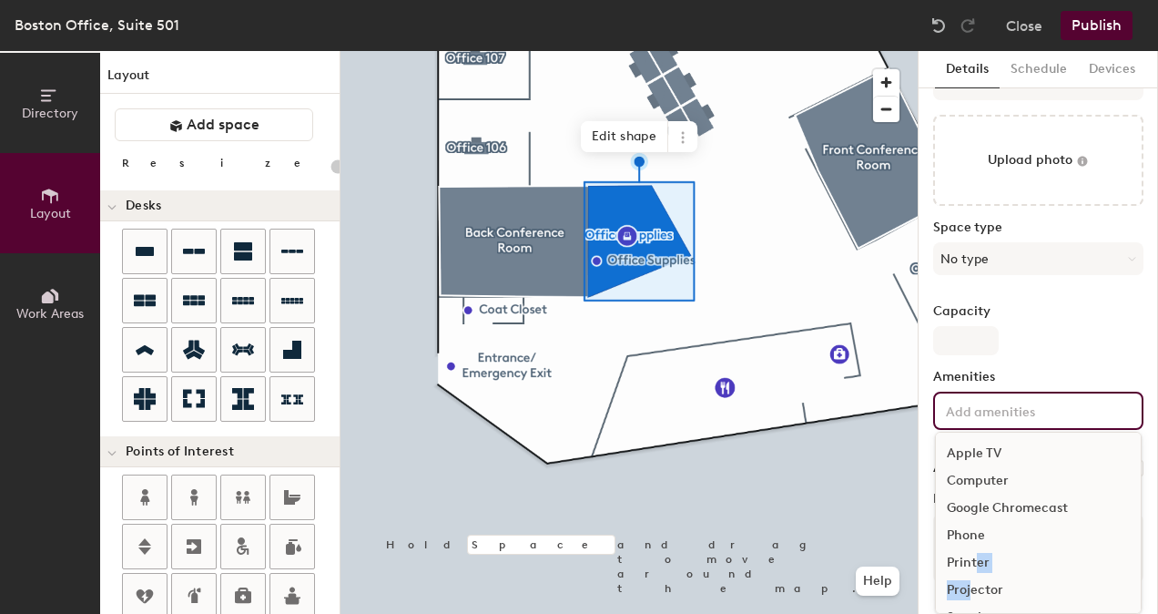
drag, startPoint x: 970, startPoint y: 577, endPoint x: 977, endPoint y: 554, distance: 23.6
click at [977, 554] on div "Apple TV Computer Google Chromecast Phone Printer Projector Speakers Television…" at bounding box center [1038, 522] width 207 height 182
click at [977, 562] on div "Printer" at bounding box center [1038, 562] width 205 height 27
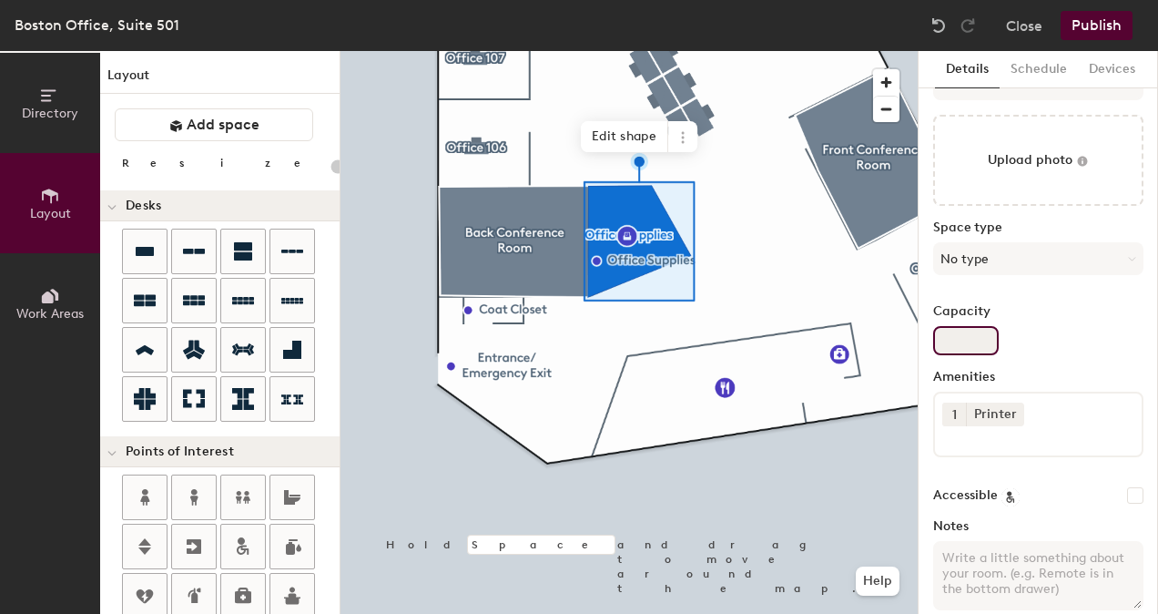
click at [1074, 325] on div "Capacity" at bounding box center [1038, 329] width 210 height 51
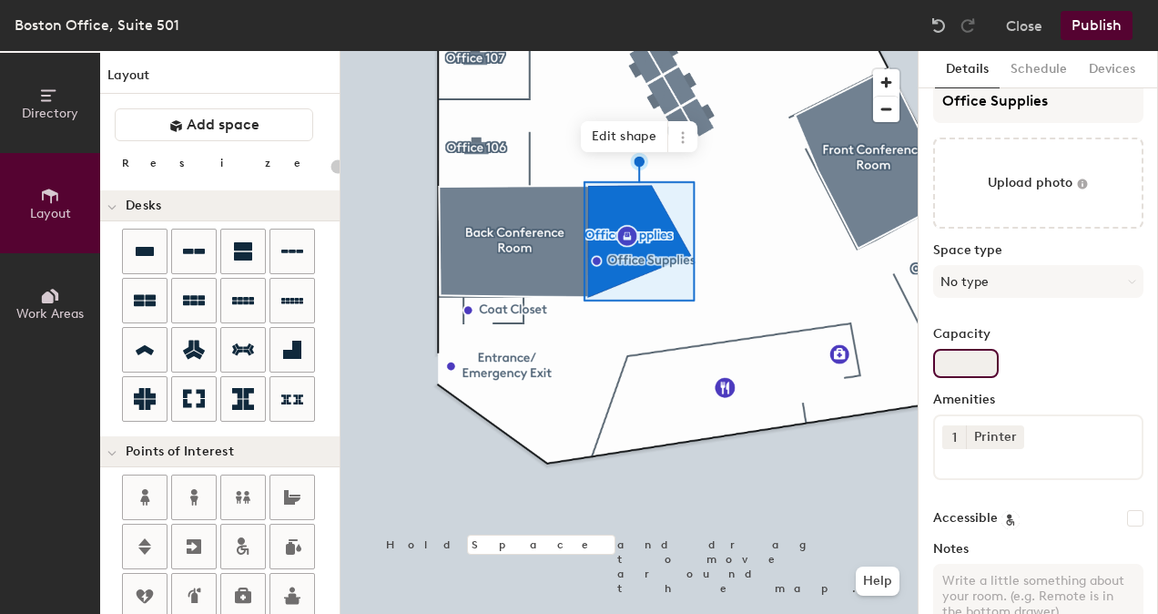
scroll to position [0, 0]
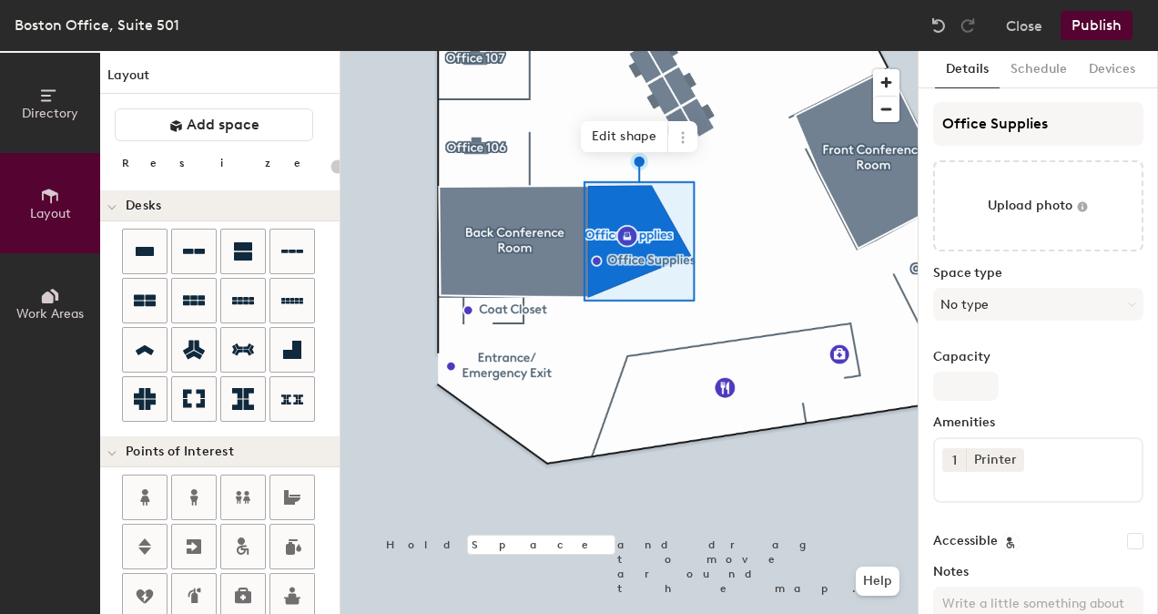
click at [1065, 350] on label "Capacity" at bounding box center [1038, 357] width 210 height 15
click at [999, 371] on input "Capacity" at bounding box center [966, 385] width 66 height 29
click at [1060, 303] on button "No type" at bounding box center [1038, 304] width 210 height 33
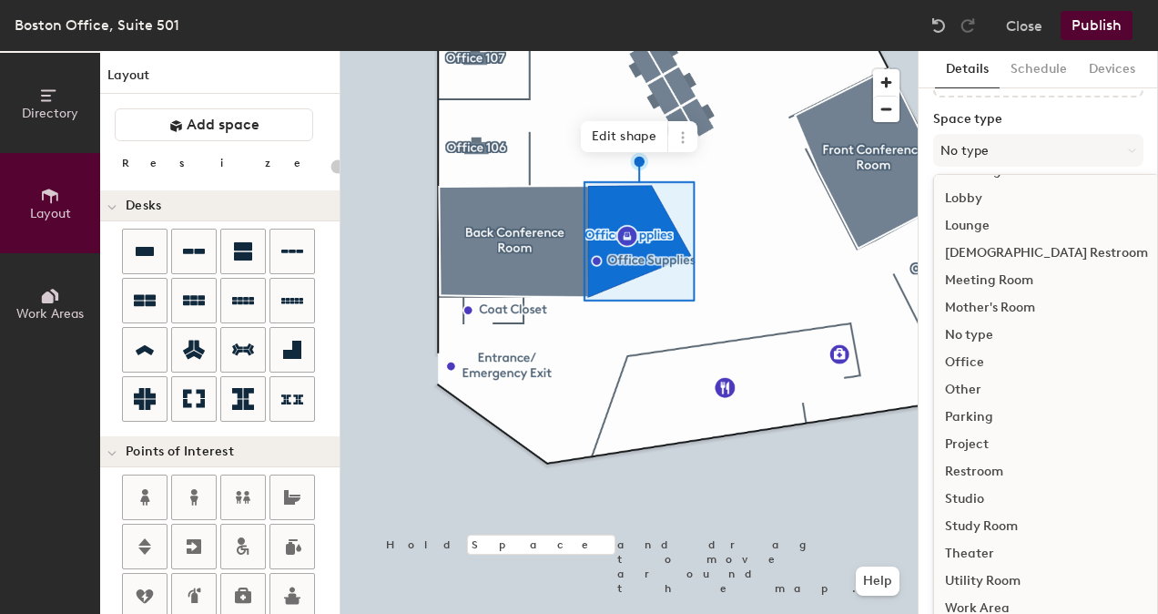
scroll to position [169, 0]
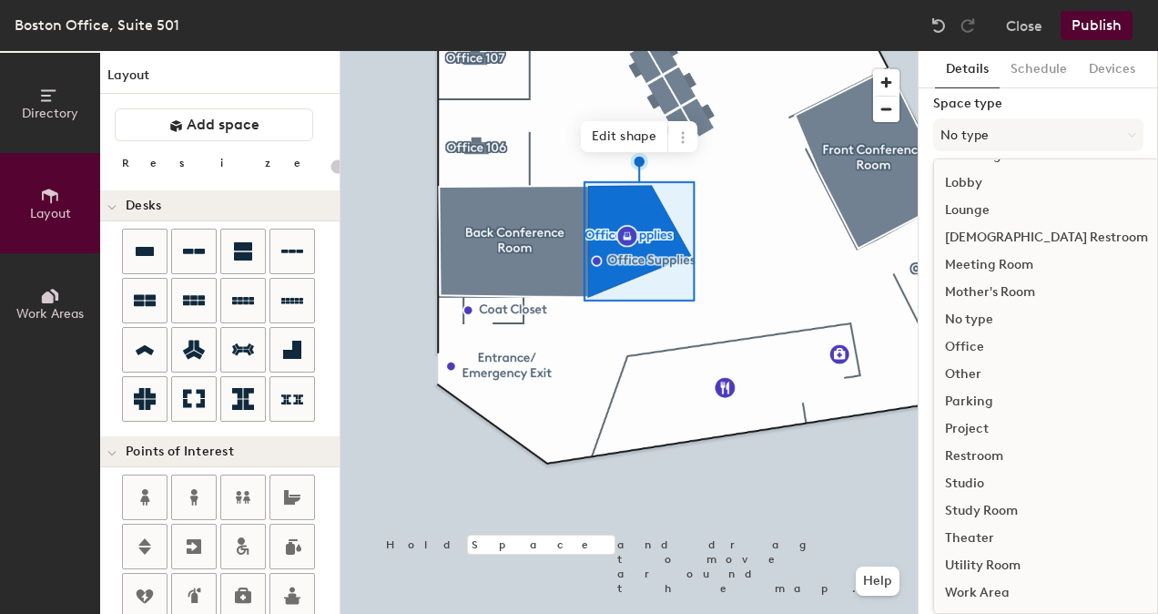
click at [959, 375] on div "Other" at bounding box center [1046, 373] width 225 height 27
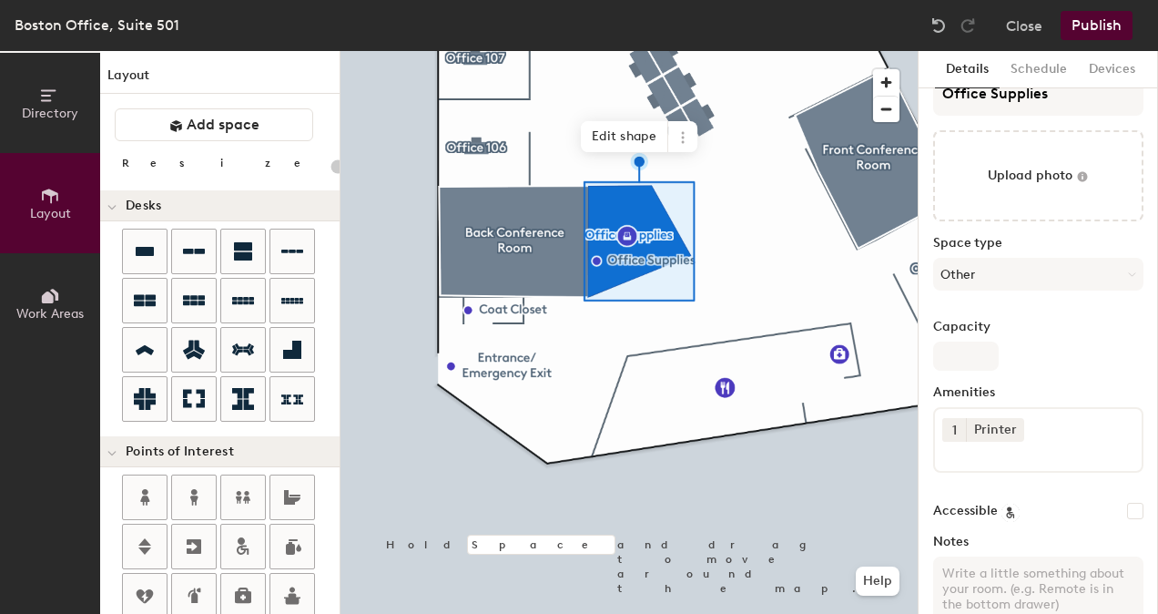
scroll to position [0, 0]
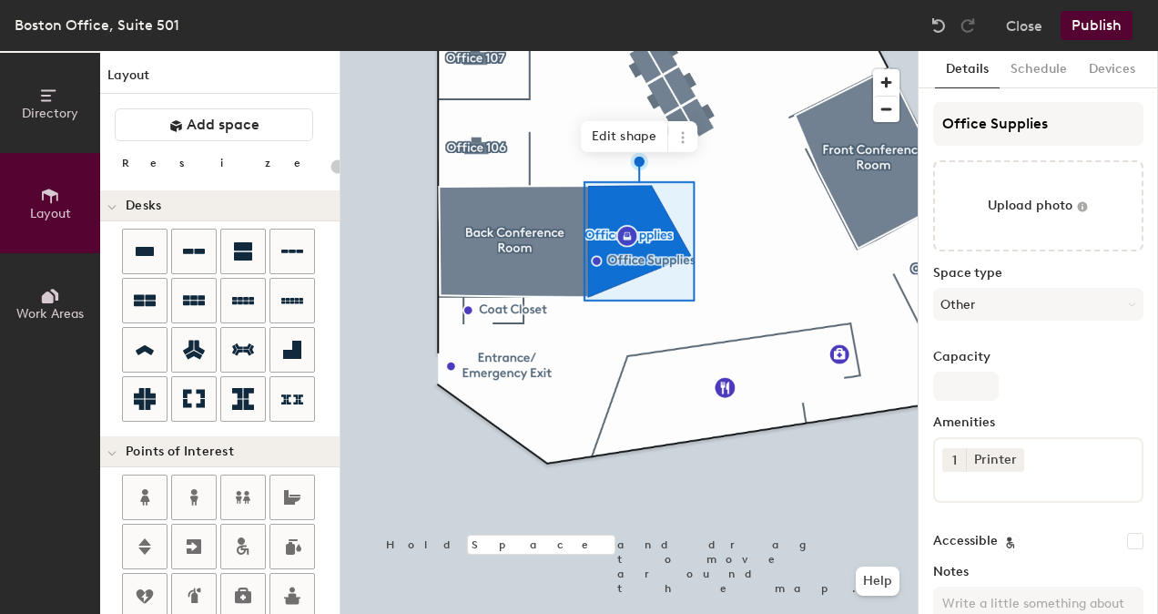
click at [1056, 498] on div "1 Printer" at bounding box center [1038, 470] width 210 height 66
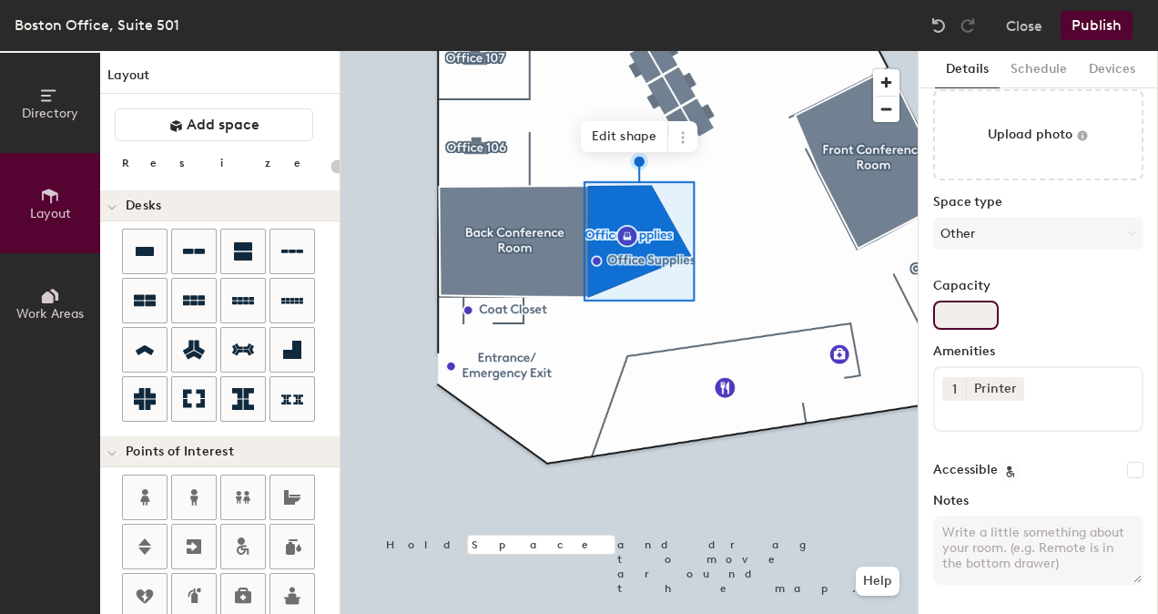
click at [1074, 304] on div "Capacity" at bounding box center [1038, 304] width 210 height 51
click at [864, 51] on div at bounding box center [628, 51] width 577 height 0
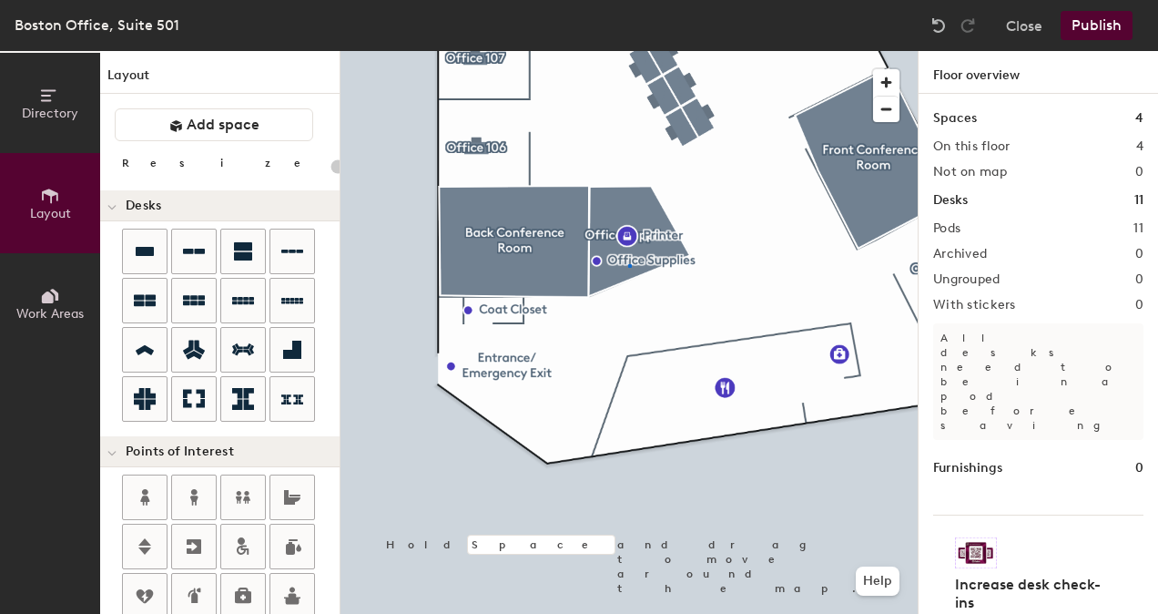
click at [628, 51] on div at bounding box center [628, 51] width 577 height 0
click at [688, 51] on div at bounding box center [628, 51] width 577 height 0
click at [627, 51] on div at bounding box center [628, 51] width 577 height 0
click at [686, 51] on div at bounding box center [628, 51] width 577 height 0
click at [679, 51] on div at bounding box center [628, 51] width 577 height 0
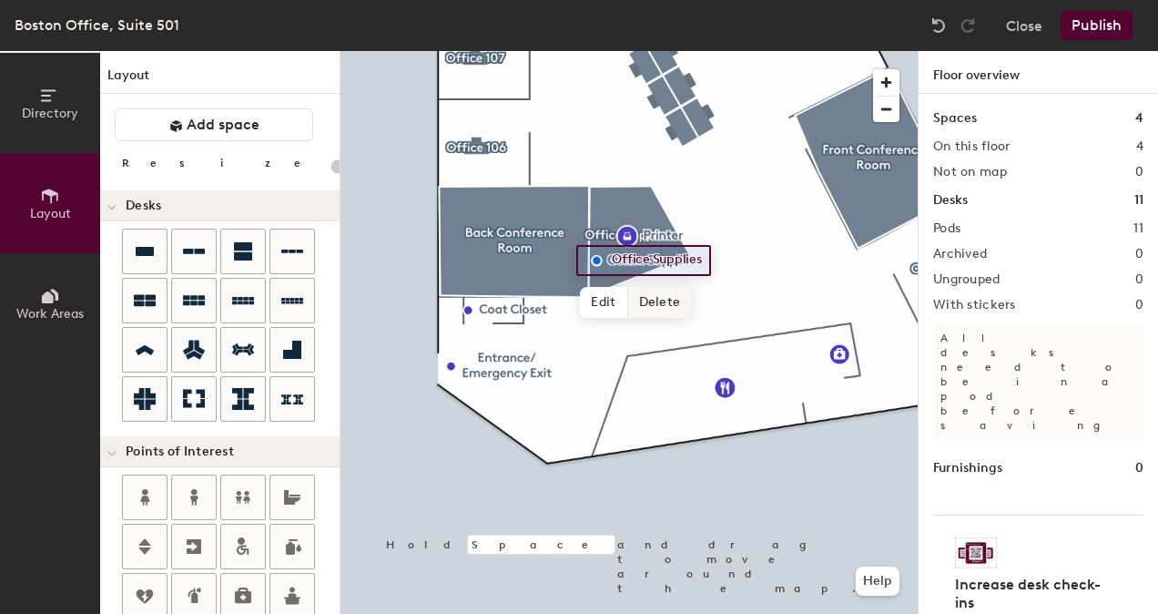
click at [677, 307] on span "Delete" at bounding box center [660, 302] width 64 height 31
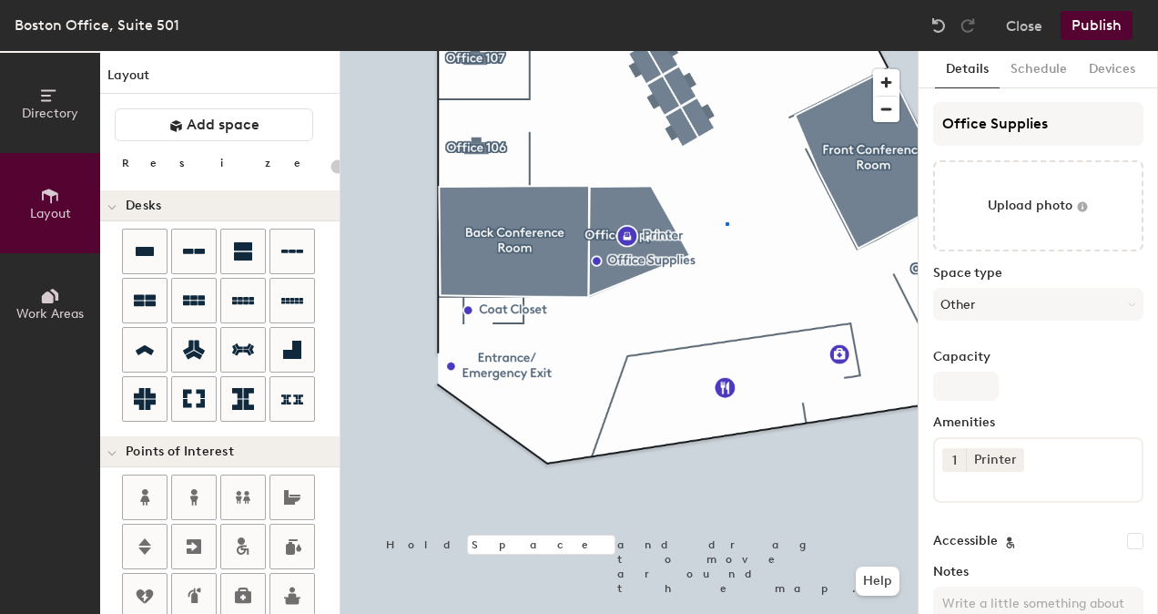
click at [726, 51] on div at bounding box center [628, 51] width 577 height 0
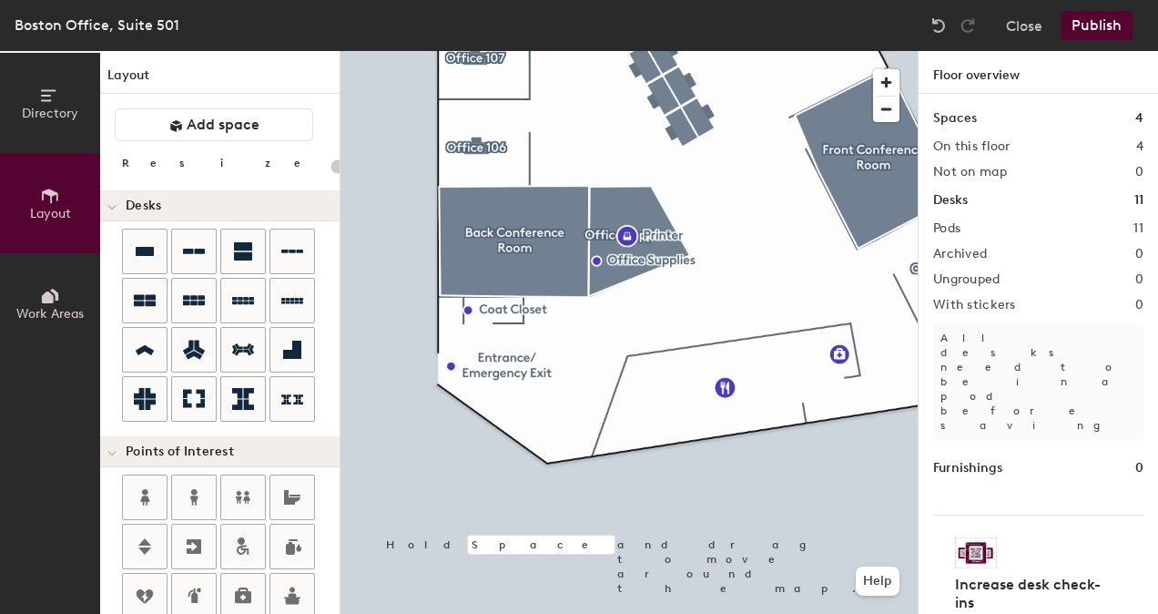
click at [622, 51] on div at bounding box center [628, 51] width 577 height 0
click at [674, 282] on span "Delete" at bounding box center [690, 276] width 64 height 31
click at [476, 51] on div at bounding box center [628, 51] width 577 height 0
click at [466, 51] on div at bounding box center [628, 51] width 577 height 0
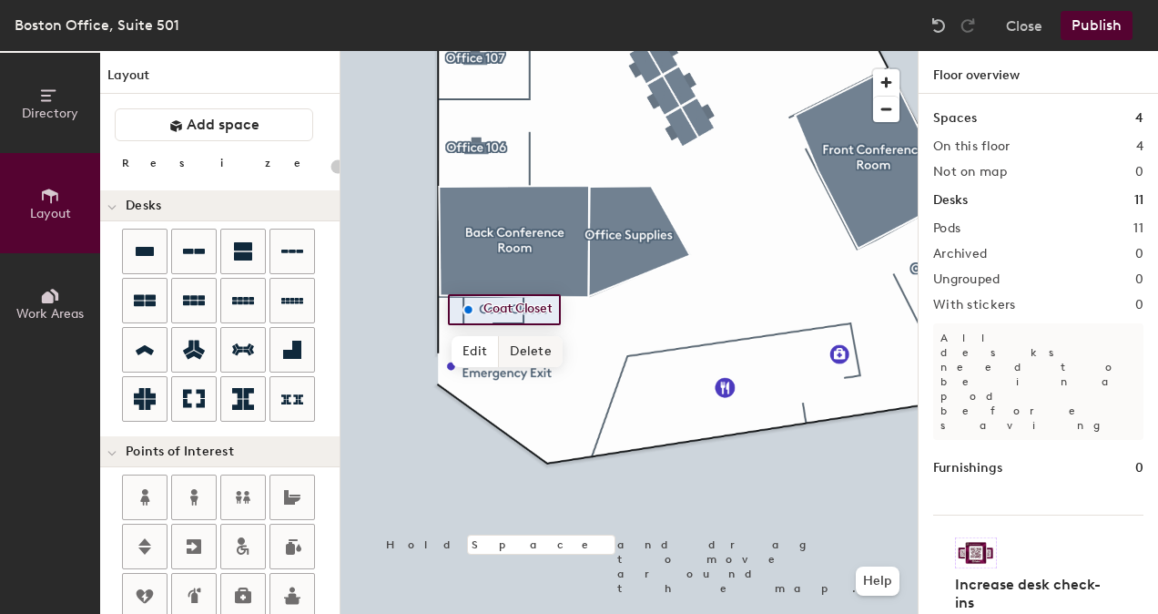
click at [529, 348] on span "Delete" at bounding box center [531, 351] width 64 height 31
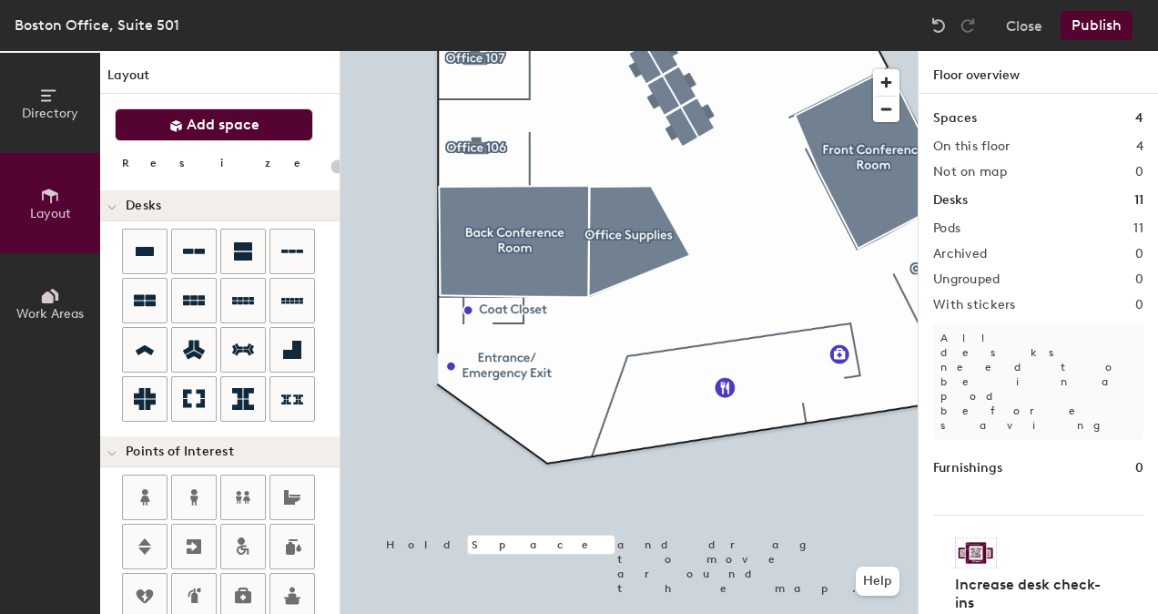
click at [237, 127] on span "Add space" at bounding box center [223, 125] width 73 height 18
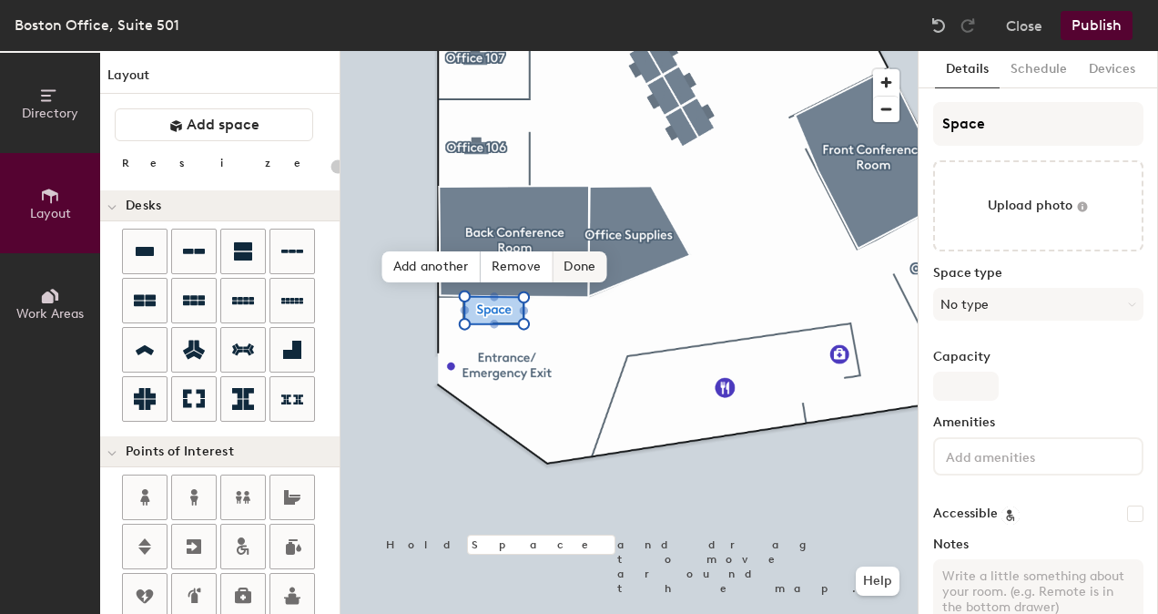
click at [566, 270] on span "Done" at bounding box center [580, 266] width 54 height 31
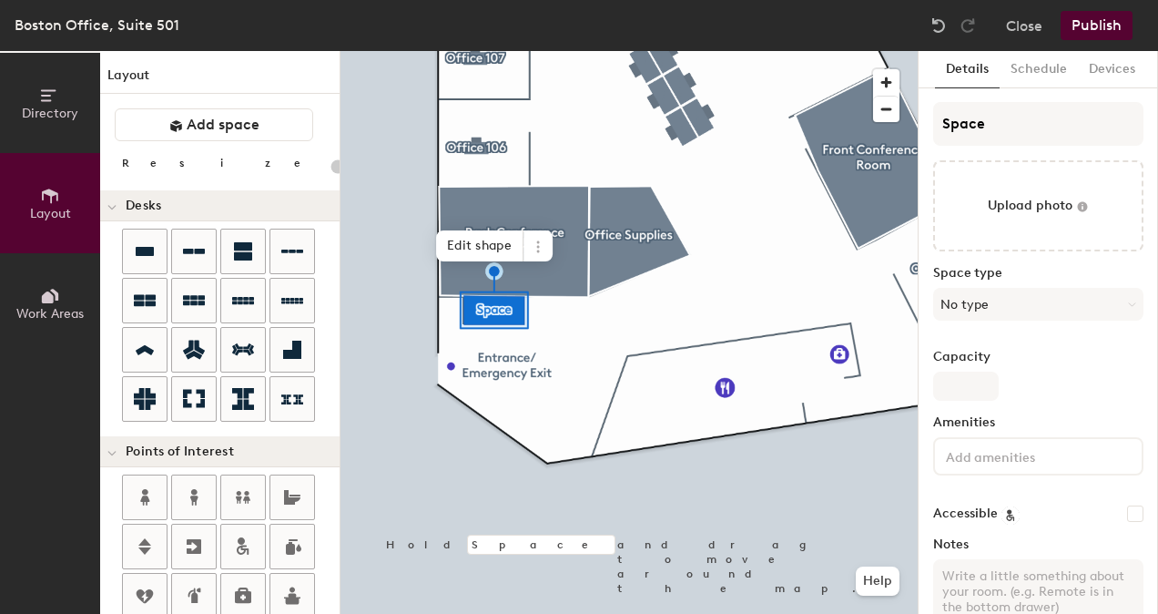
type input "20"
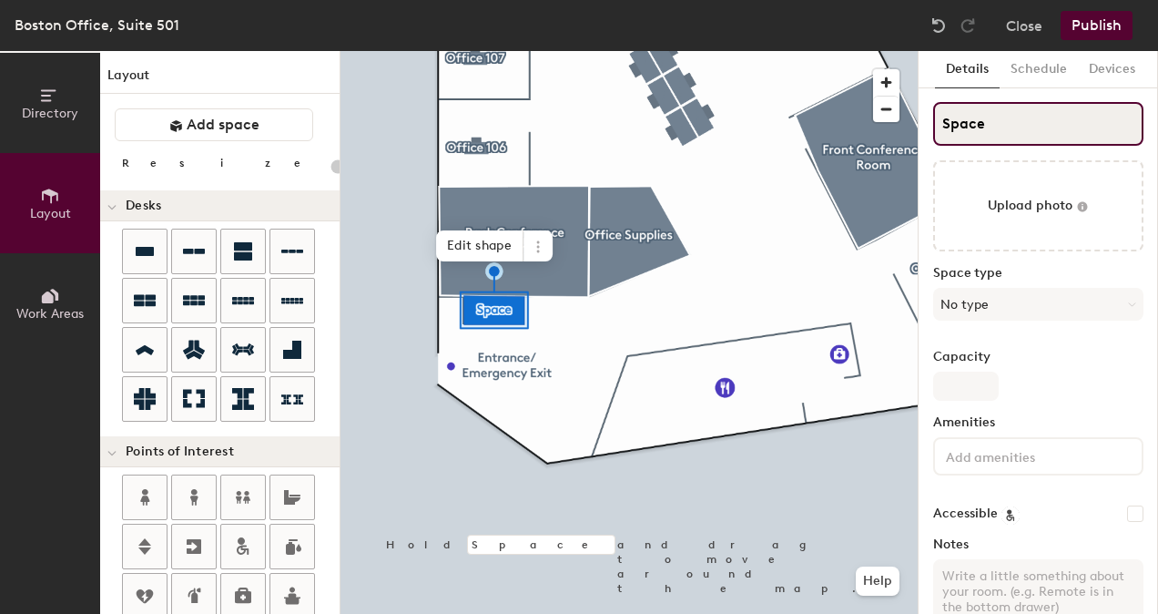
click at [993, 117] on input "Space" at bounding box center [1038, 124] width 210 height 44
click at [992, 117] on input "Space" at bounding box center [1038, 124] width 210 height 44
type input "C"
type input "20"
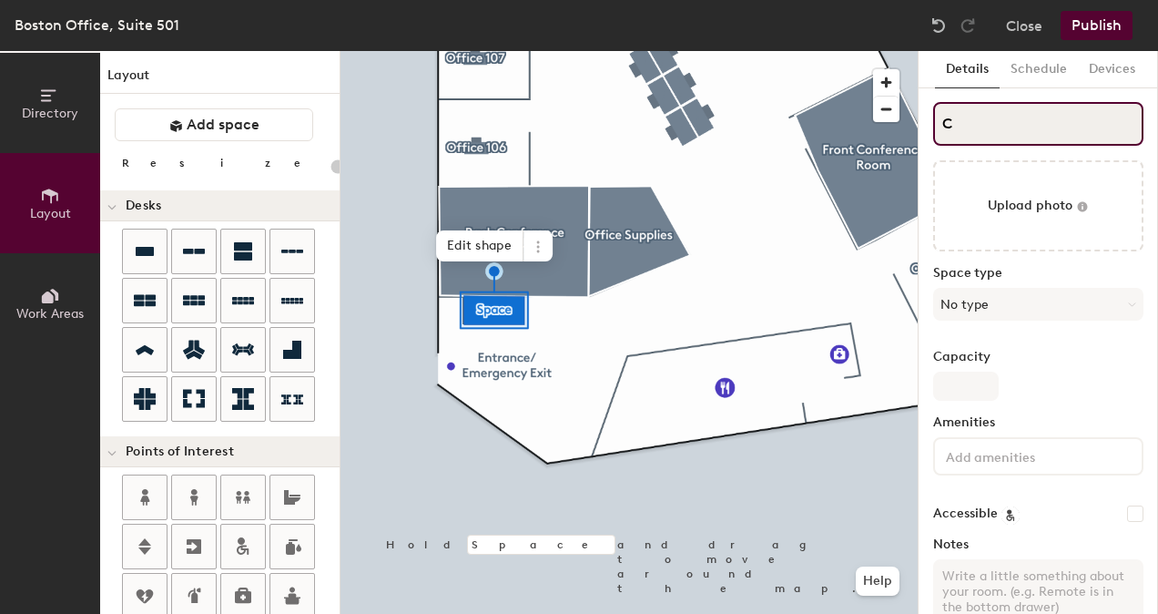
type input "Ca"
type input "20"
type input "C"
type input "20"
type input "Co"
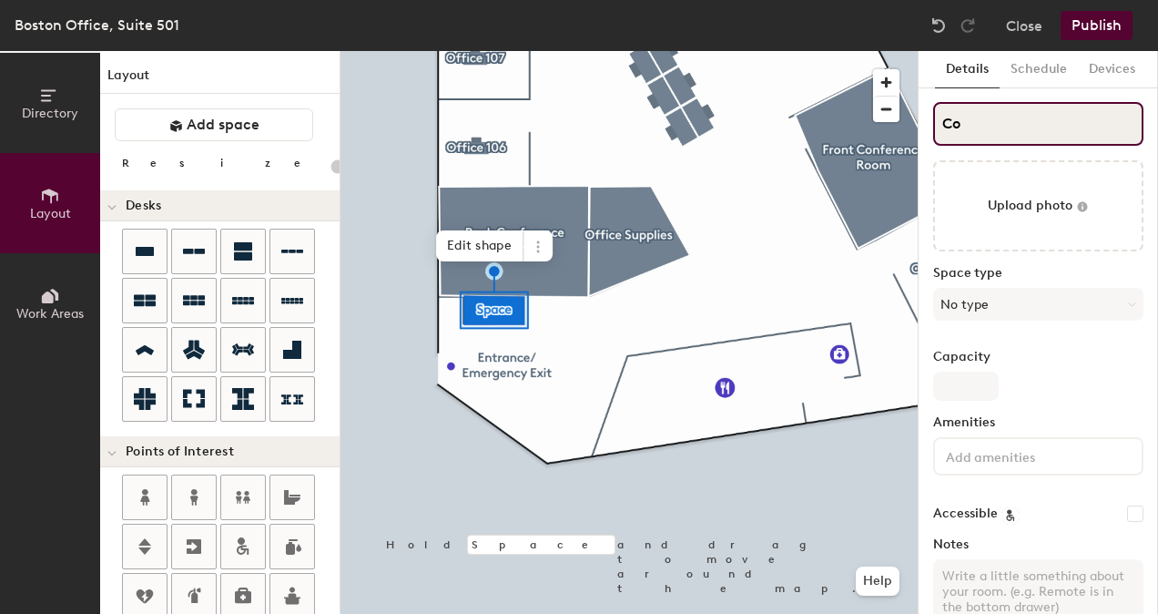
type input "20"
type input "Coat C"
type input "20"
type input "Coat Cl"
type input "20"
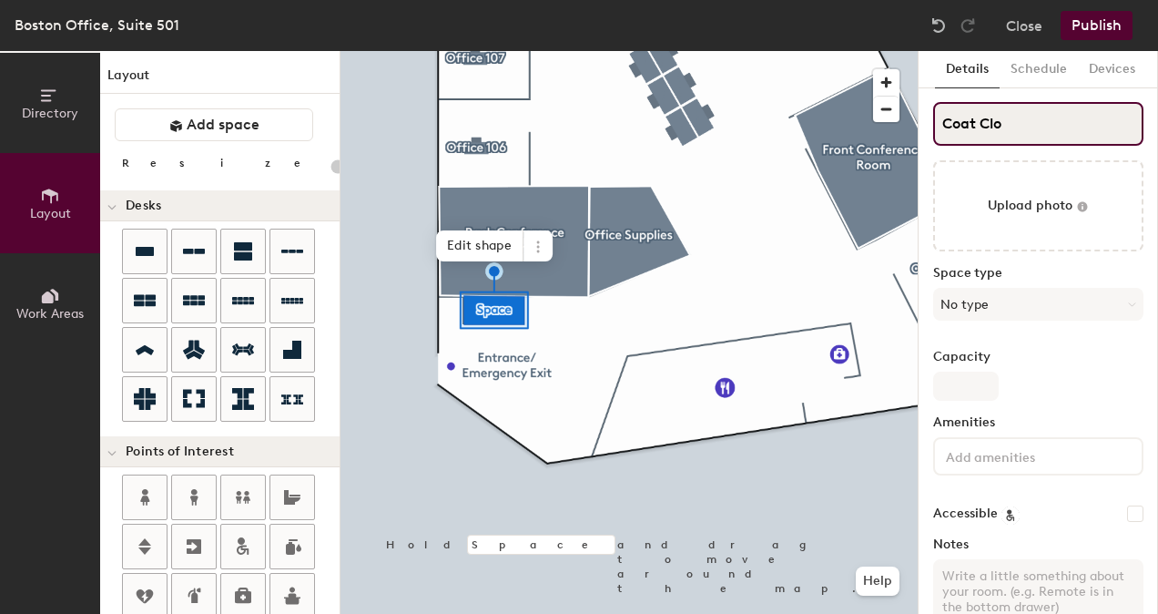
type input "Coat Clos"
type input "20"
type input "Coat Close"
type input "20"
type input "Coat Closet"
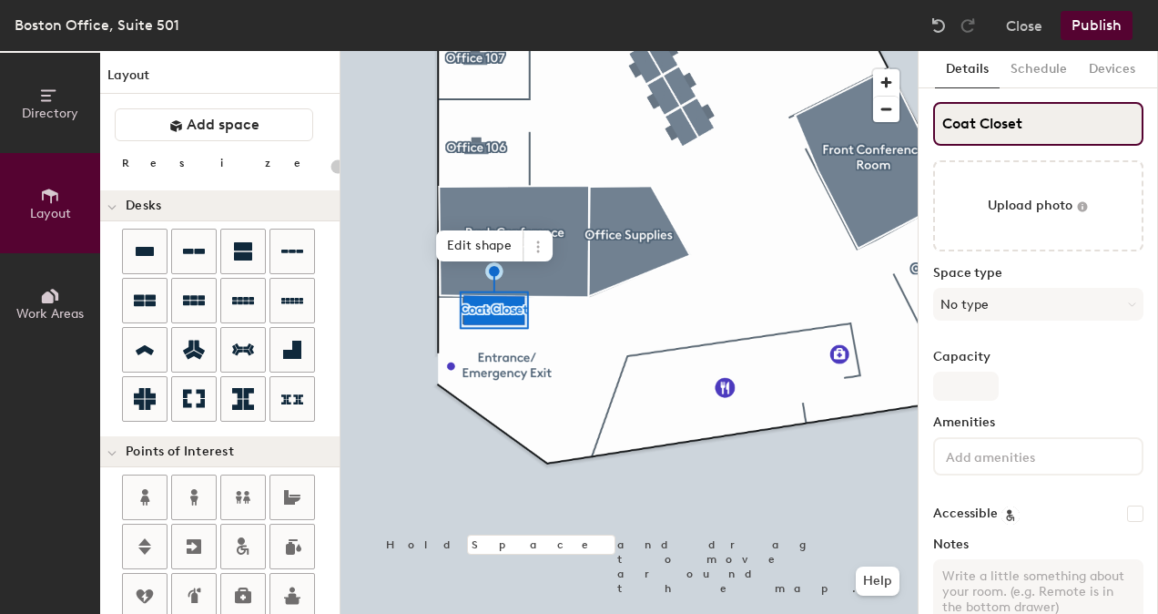
type input "20"
type input "Coat Closet"
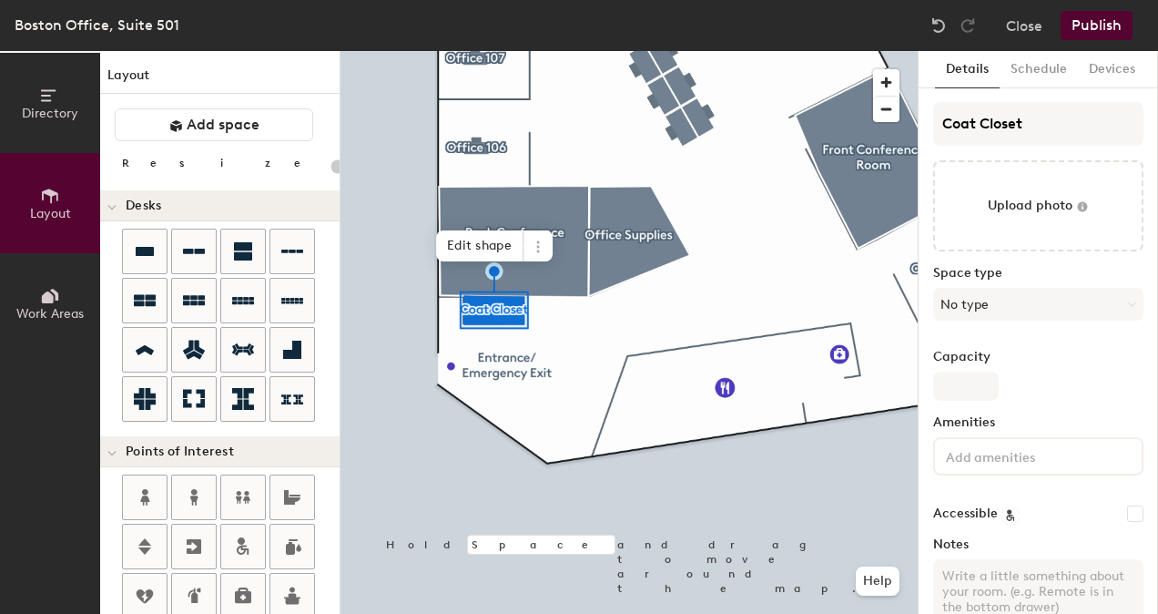
click at [1023, 474] on div "Amenities" at bounding box center [1038, 452] width 210 height 75
click at [1025, 469] on div at bounding box center [1038, 456] width 210 height 38
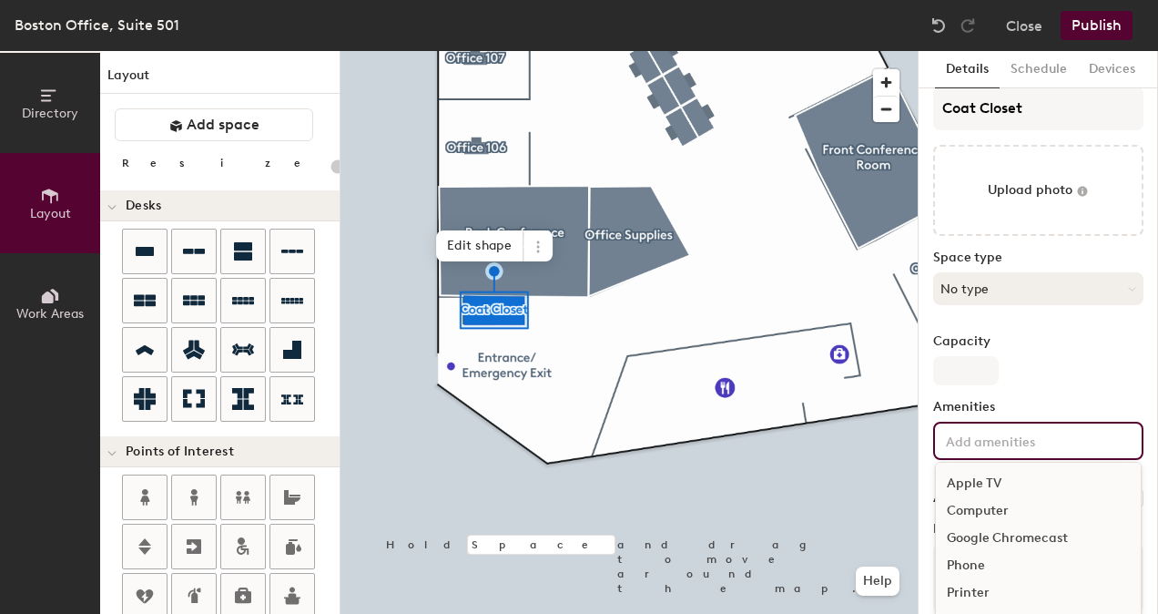
scroll to position [0, 0]
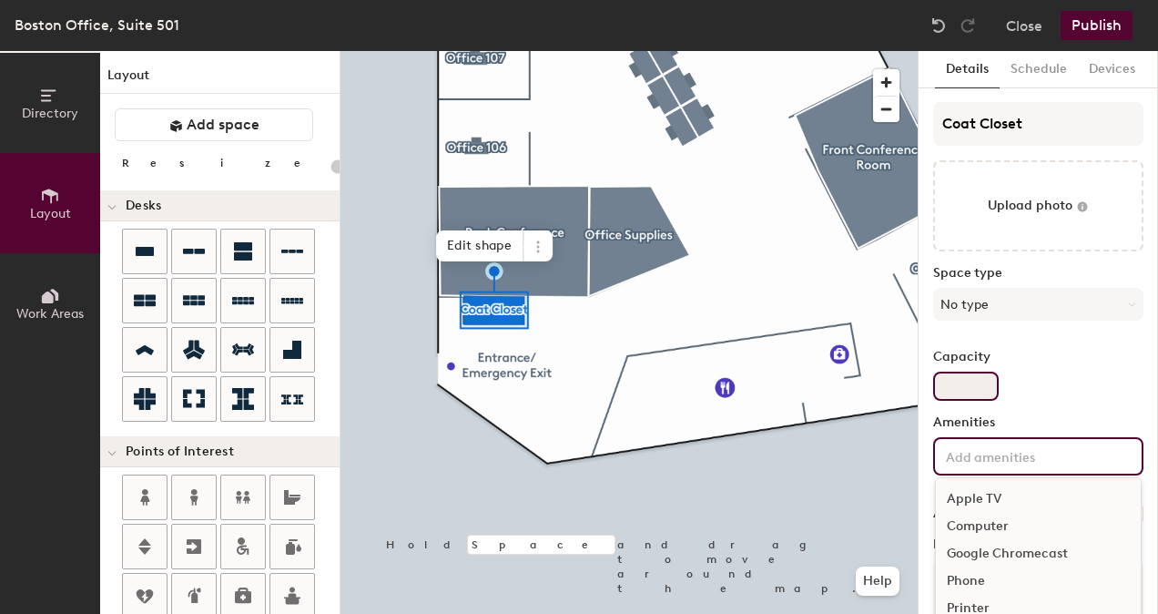
click at [1069, 380] on div "Capacity" at bounding box center [1038, 375] width 210 height 51
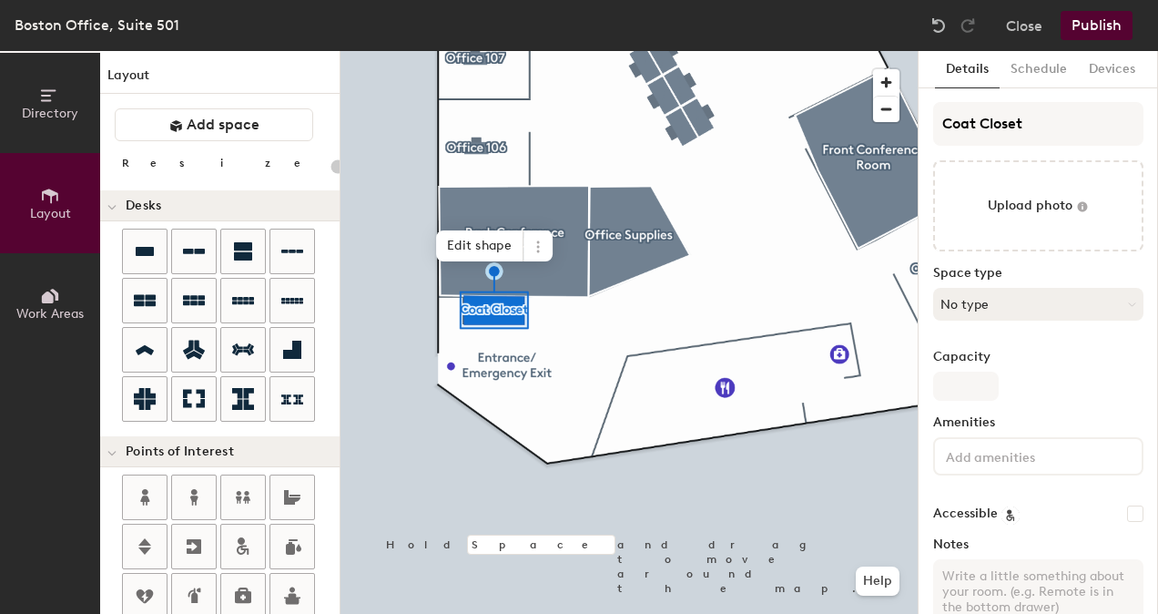
click at [1076, 307] on button "No type" at bounding box center [1038, 304] width 210 height 33
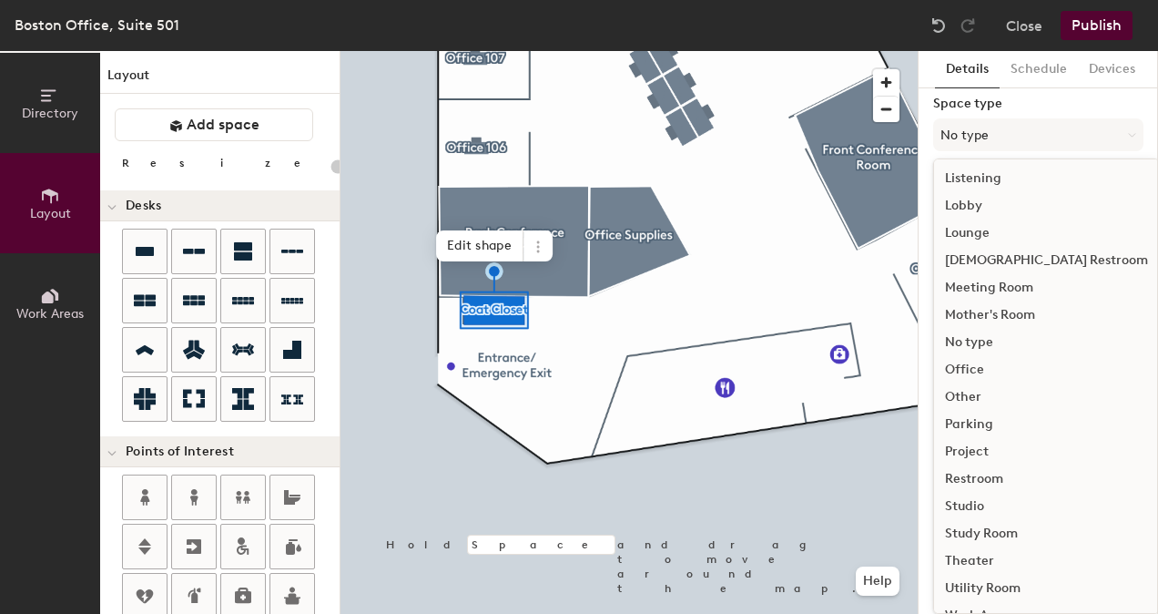
scroll to position [407, 0]
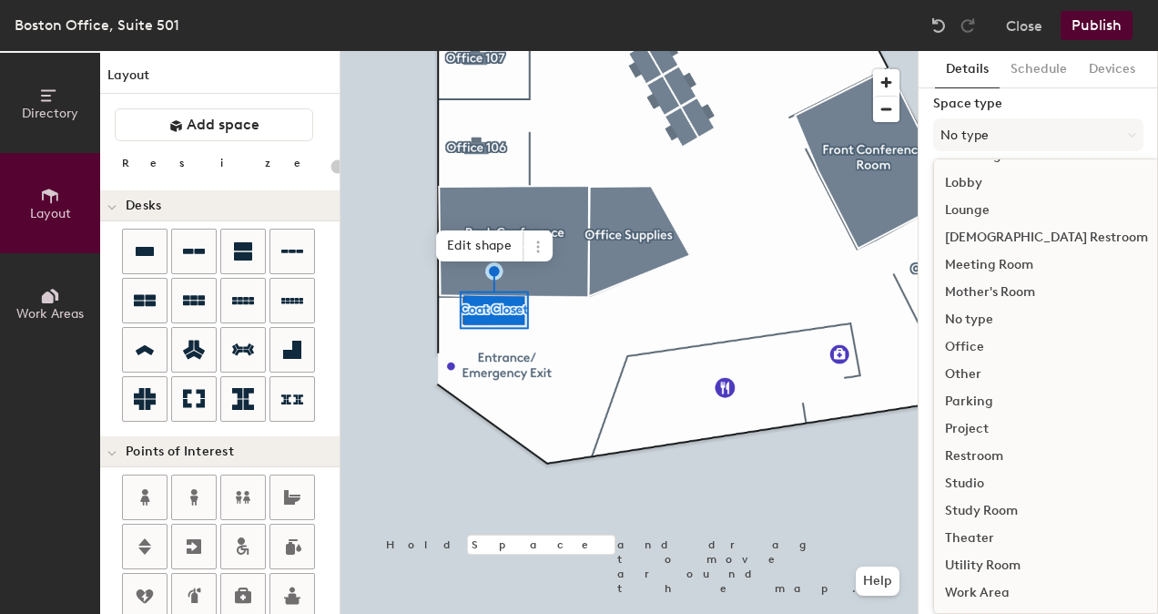
click at [961, 376] on div "Other" at bounding box center [1046, 373] width 225 height 27
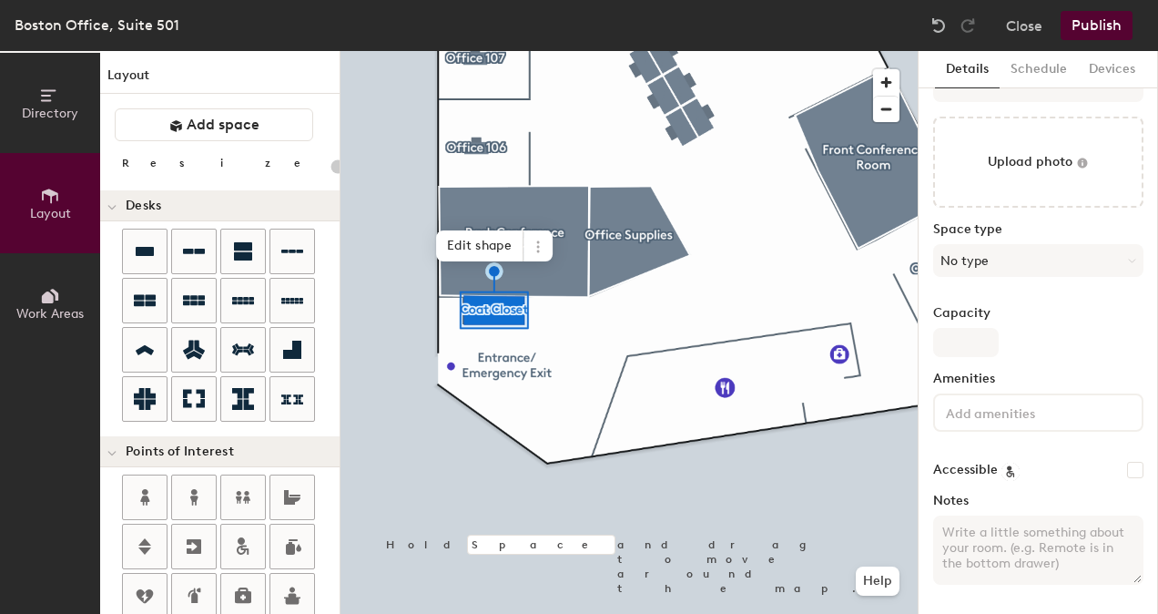
scroll to position [44, 0]
click at [1047, 304] on div "Coat Closet Upload photo Space type Other Capacity Amenities Accessible Notes" at bounding box center [1038, 328] width 210 height 541
click at [674, 51] on div at bounding box center [628, 51] width 577 height 0
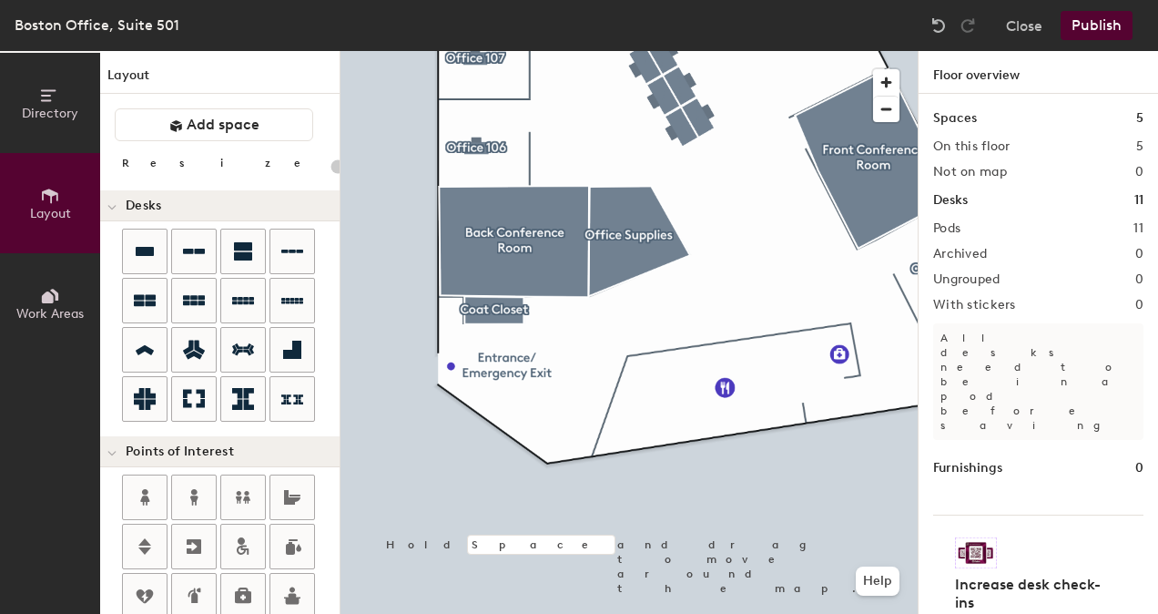
click at [1104, 21] on button "Publish" at bounding box center [1096, 25] width 72 height 29
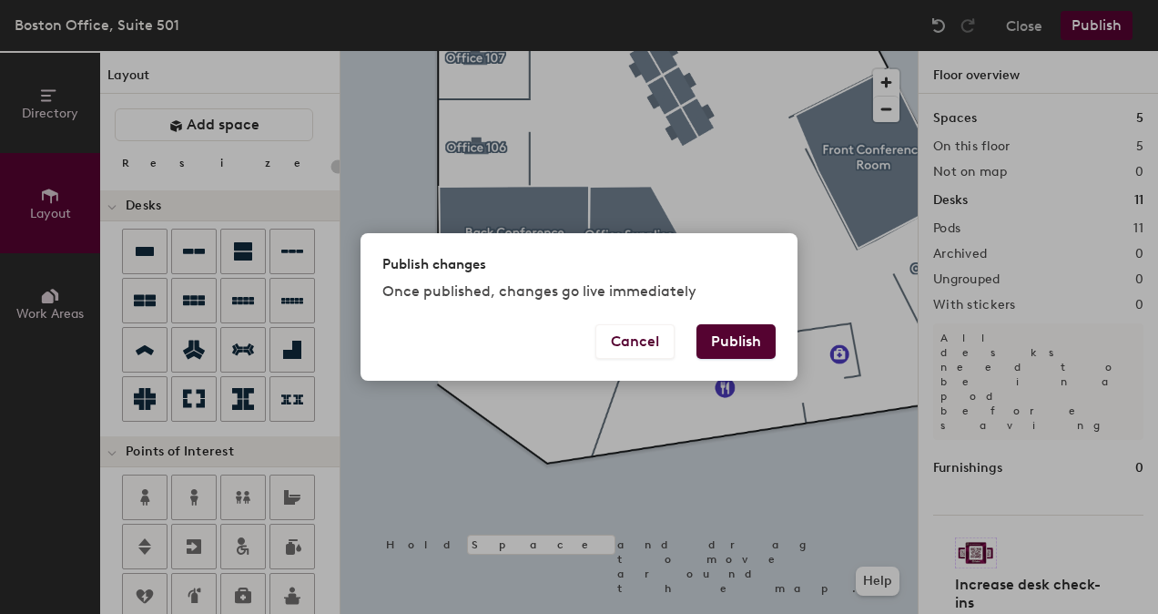
click at [739, 322] on div "Publish changes Once published, changes go live immediately" at bounding box center [578, 278] width 437 height 90
click at [733, 337] on button "Publish" at bounding box center [735, 341] width 79 height 35
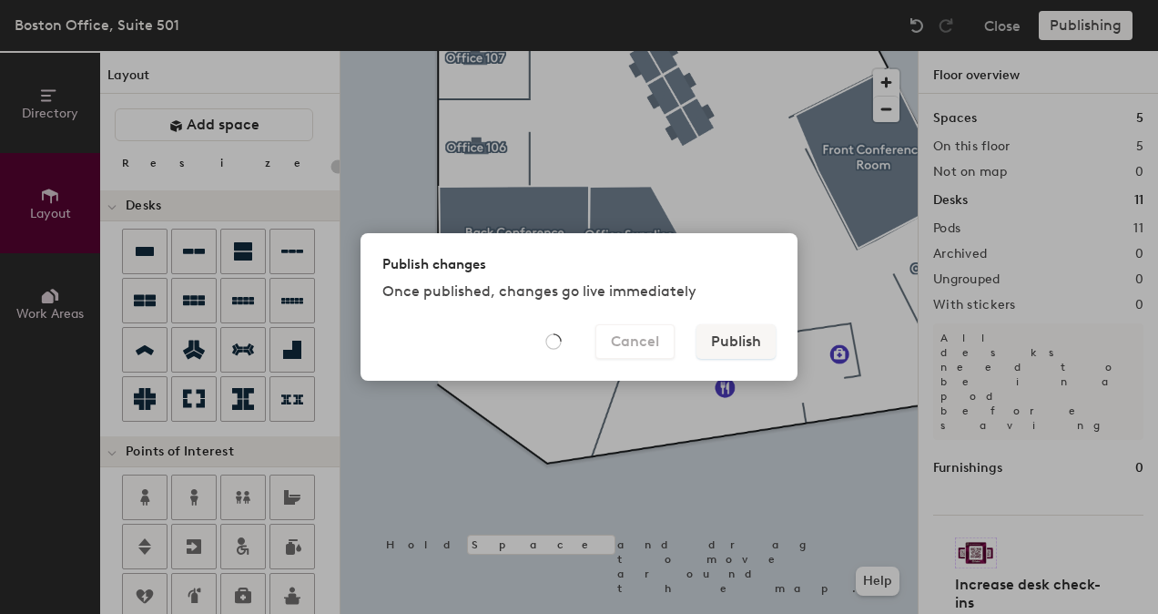
type input "20"
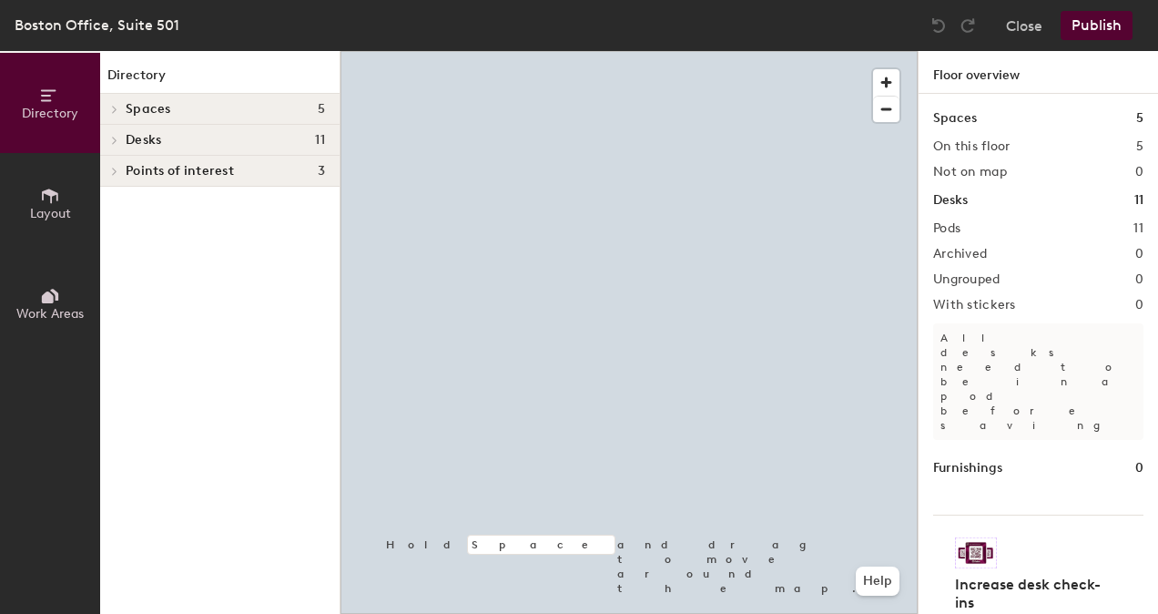
click at [515, 51] on div at bounding box center [628, 51] width 577 height 0
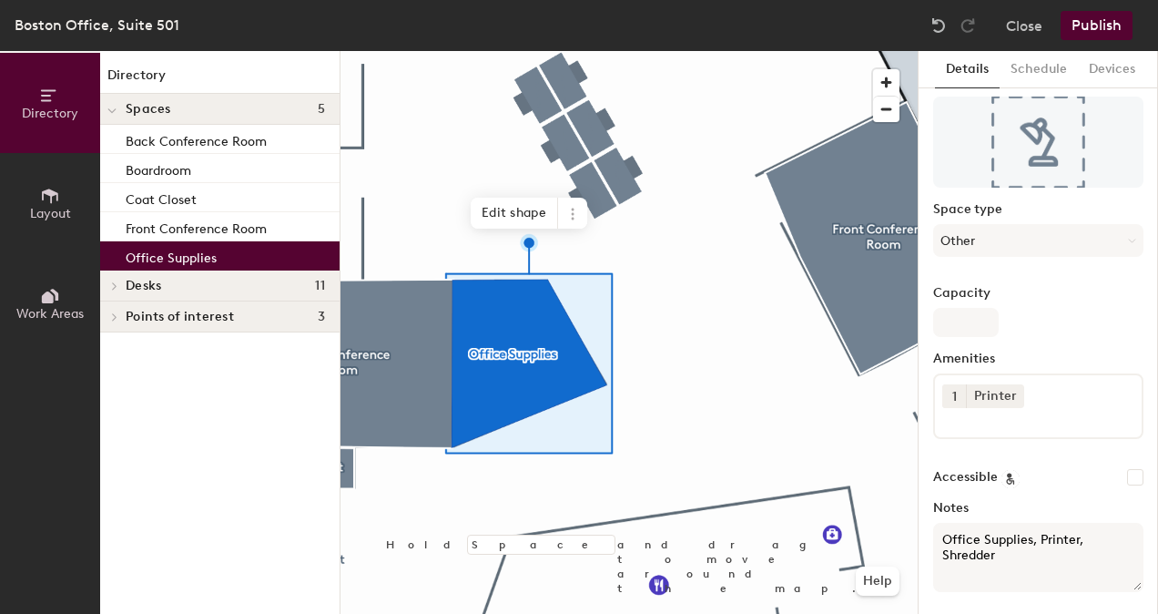
scroll to position [130, 0]
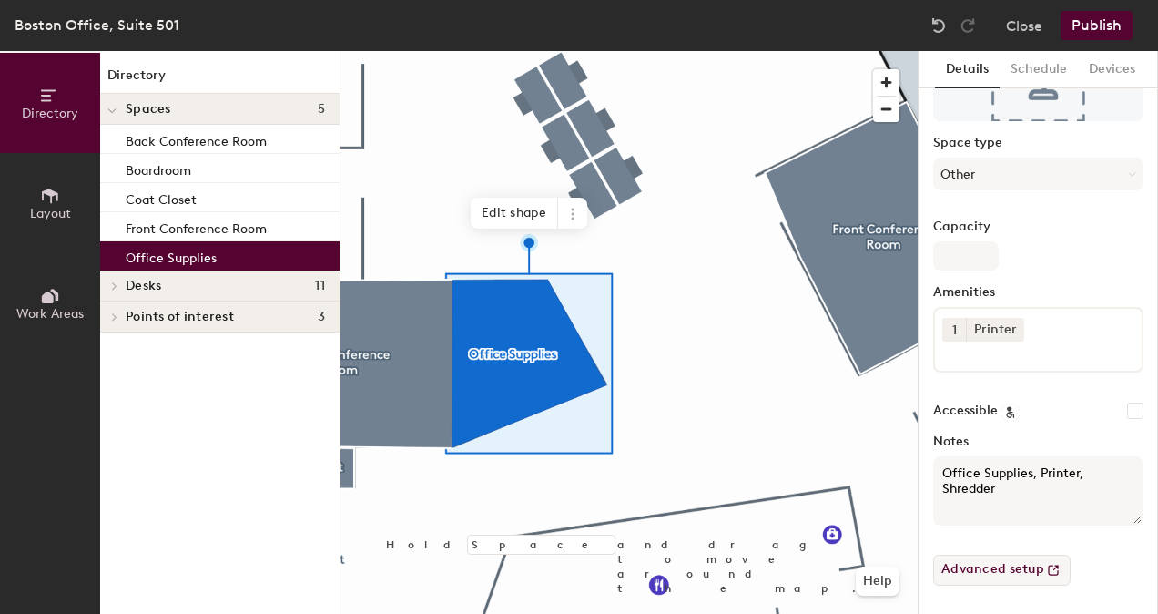
click at [1044, 568] on icon at bounding box center [1053, 570] width 18 height 18
click at [730, 51] on div at bounding box center [628, 51] width 577 height 0
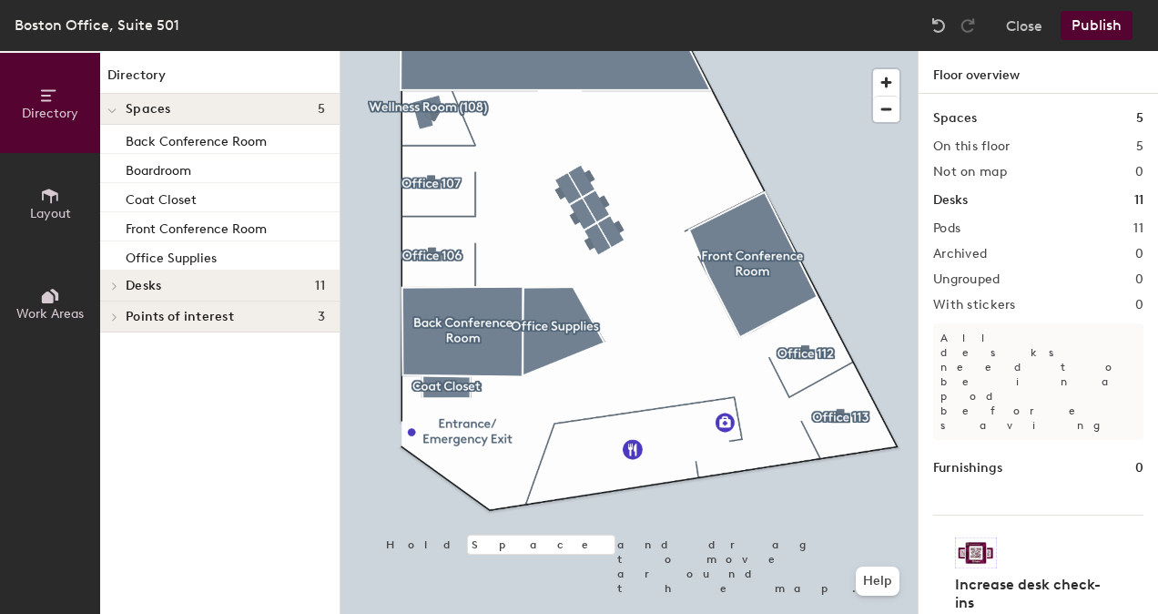
click at [67, 189] on button "Layout" at bounding box center [50, 203] width 100 height 100
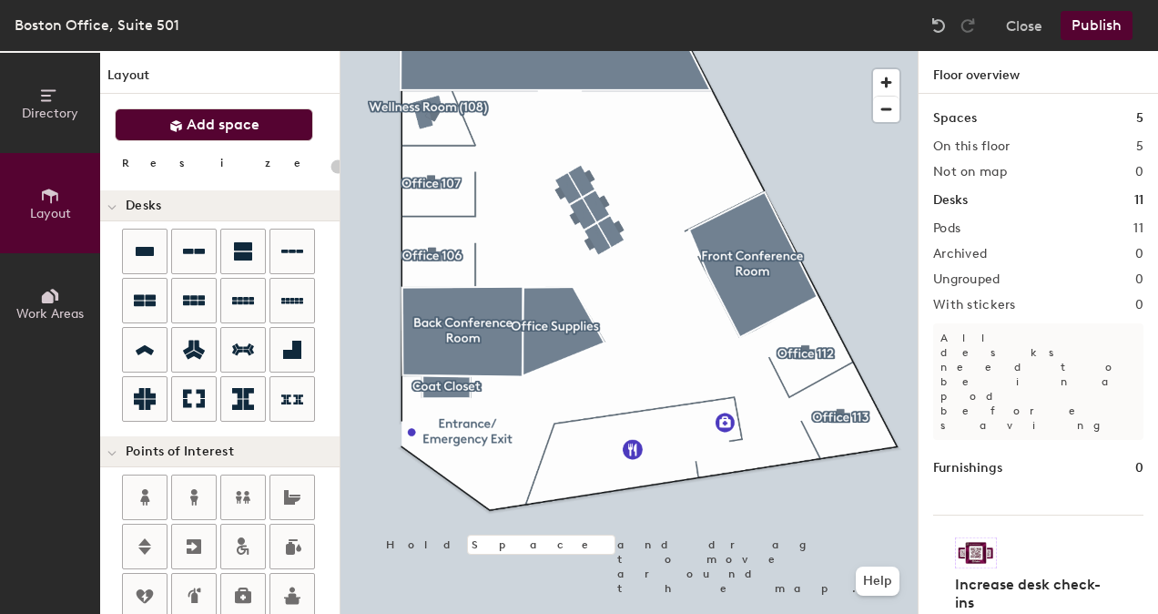
click at [182, 124] on icon at bounding box center [176, 126] width 14 height 14
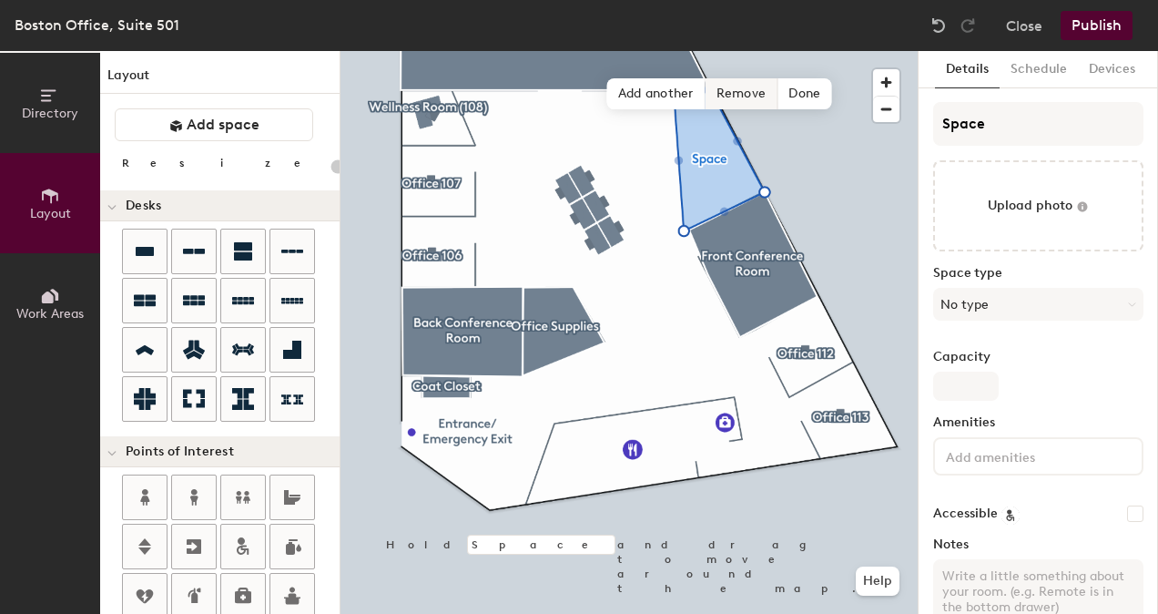
type input "20"
click at [793, 93] on span "Done" at bounding box center [804, 93] width 54 height 31
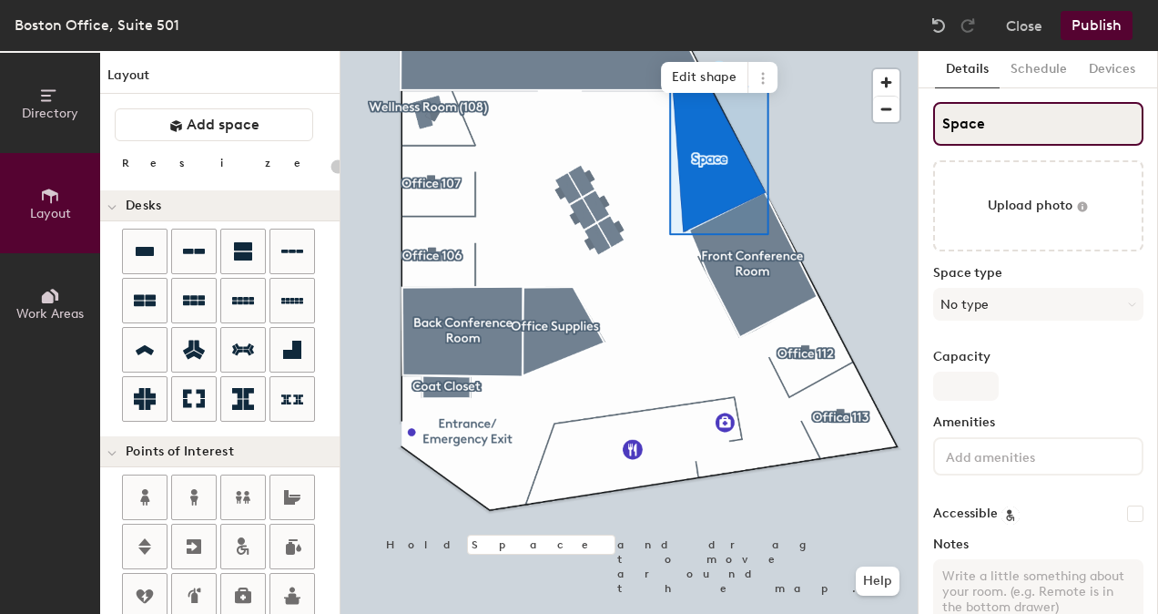
click at [963, 126] on input "Space" at bounding box center [1038, 124] width 210 height 44
click at [962, 126] on input "Space" at bounding box center [1038, 124] width 210 height 44
click at [959, 127] on input "Space" at bounding box center [1038, 124] width 210 height 44
type input "L"
type input "20"
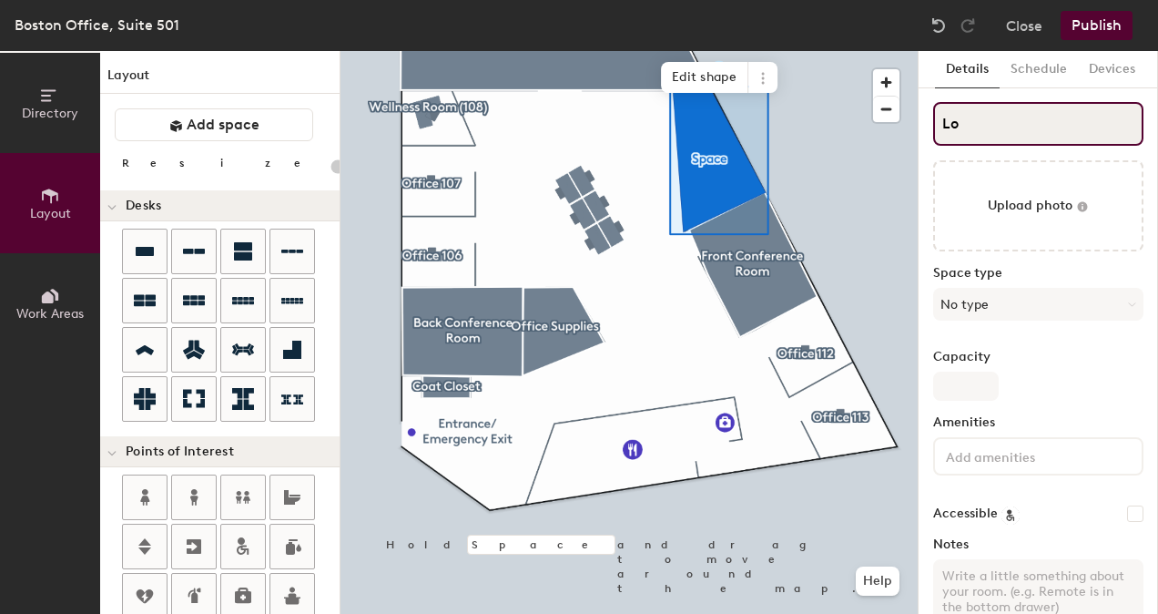
type input "[PERSON_NAME]"
type input "20"
type input "Lounge"
type input "20"
click at [1020, 127] on input "Lounge" at bounding box center [1038, 124] width 210 height 44
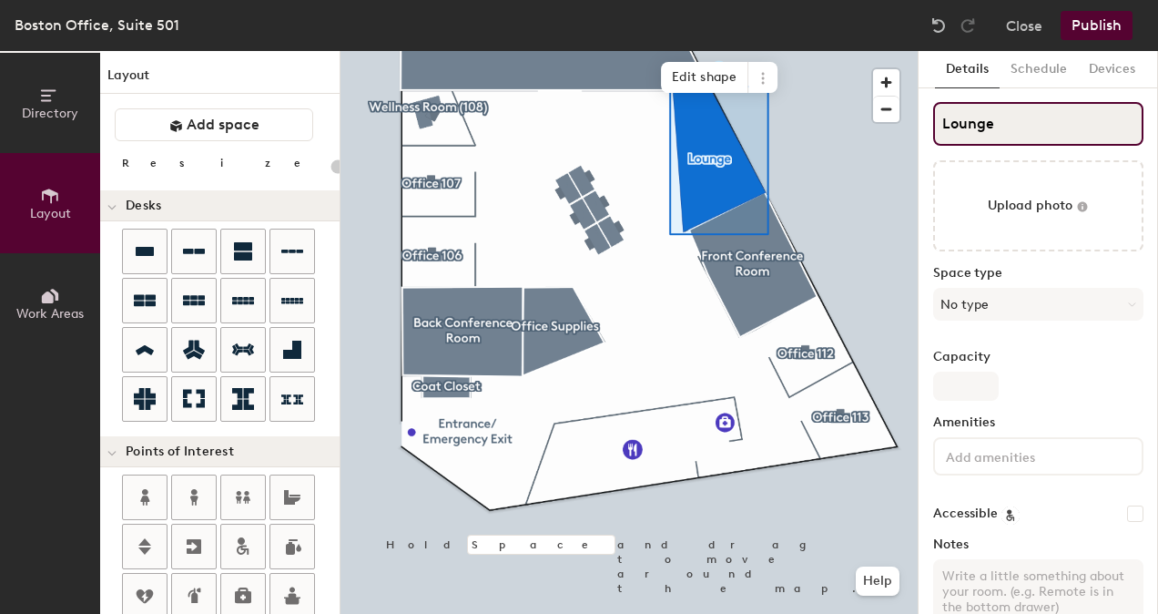
click at [1020, 127] on input "Lounge" at bounding box center [1038, 124] width 210 height 44
click at [1020, 131] on input "Lounge" at bounding box center [1038, 124] width 210 height 44
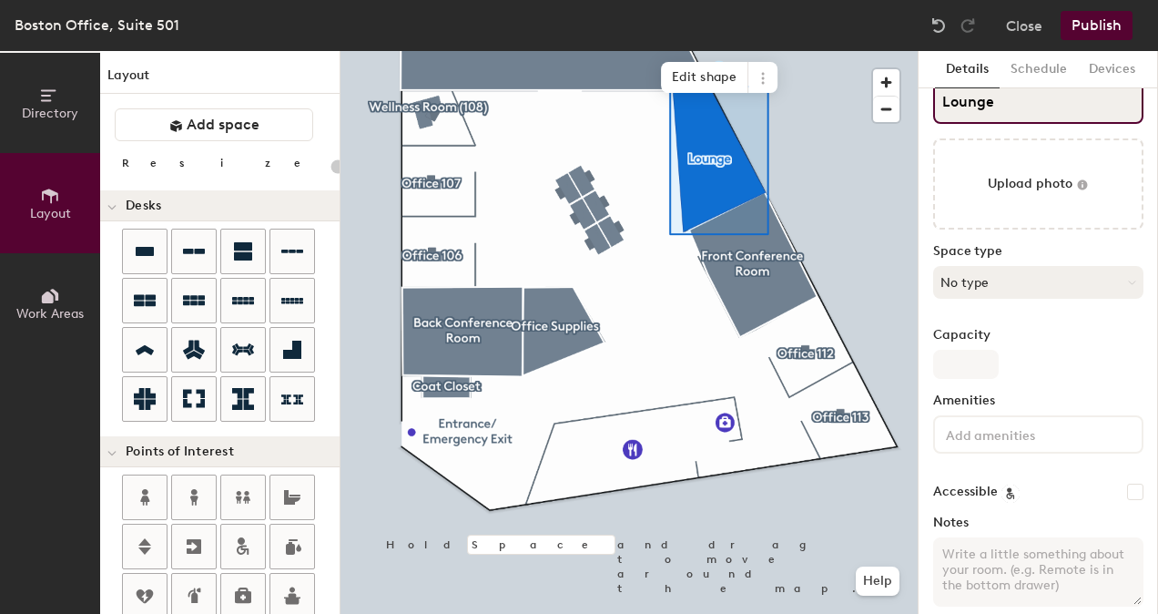
scroll to position [44, 0]
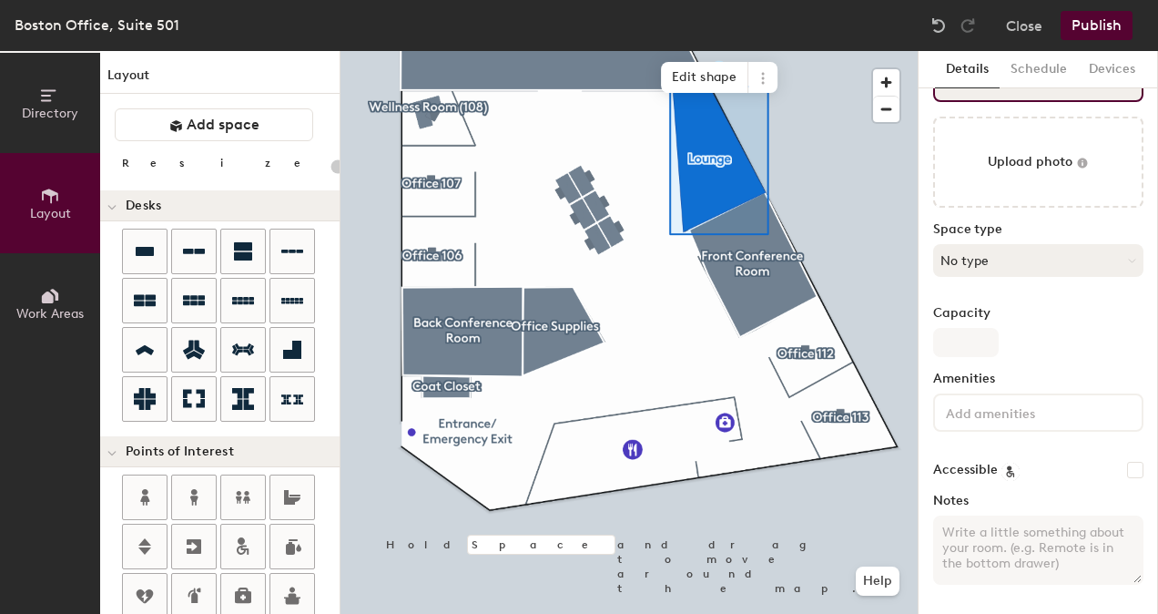
type input "Lounge"
click at [1024, 251] on button "No type" at bounding box center [1038, 260] width 210 height 33
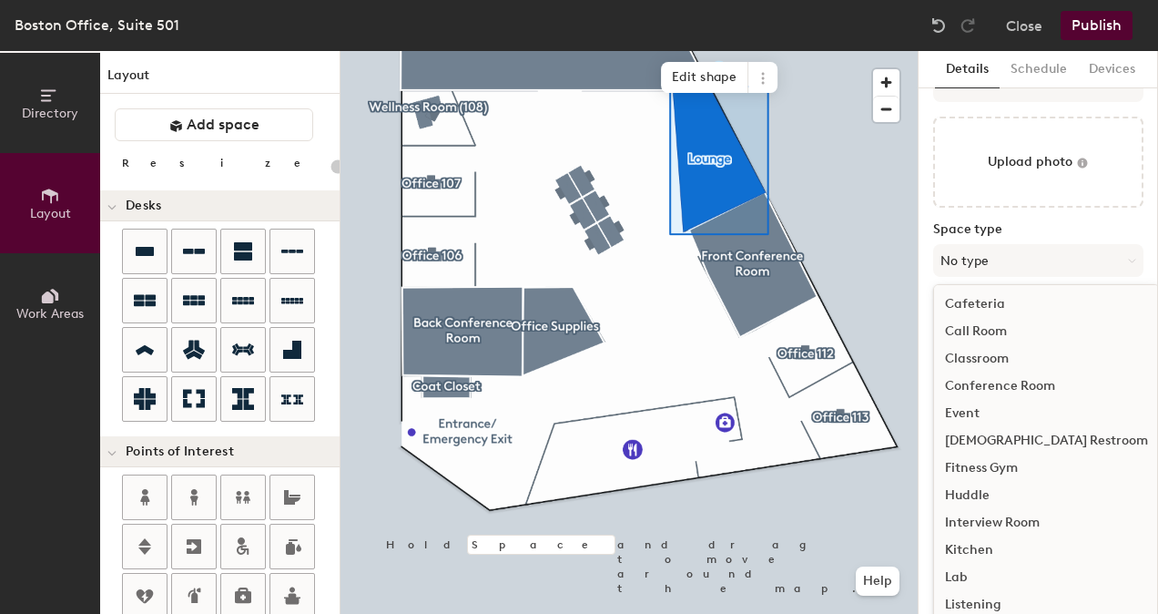
scroll to position [273, 0]
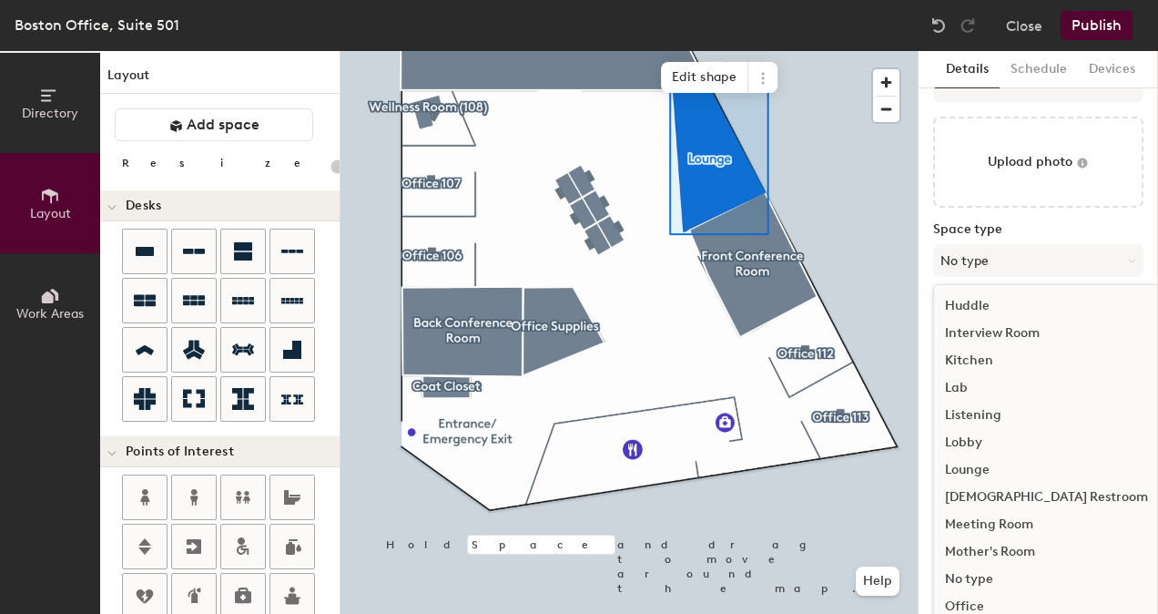
click at [978, 465] on div "Lounge" at bounding box center [1046, 469] width 225 height 27
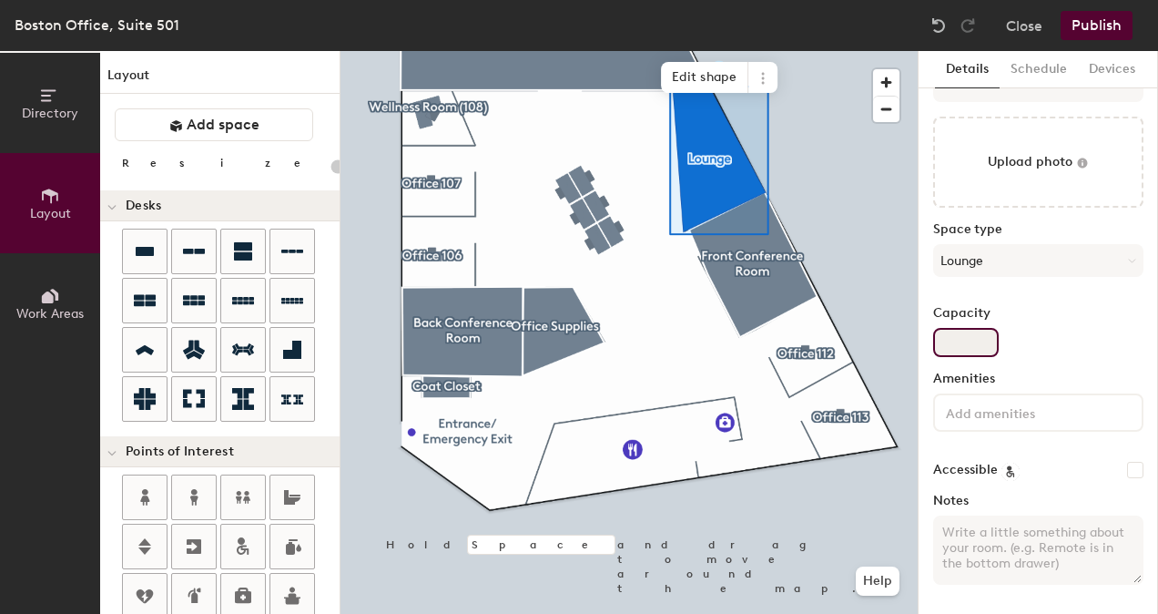
click at [1016, 324] on div "Capacity" at bounding box center [1038, 331] width 210 height 51
click at [1035, 408] on input at bounding box center [1024, 412] width 164 height 22
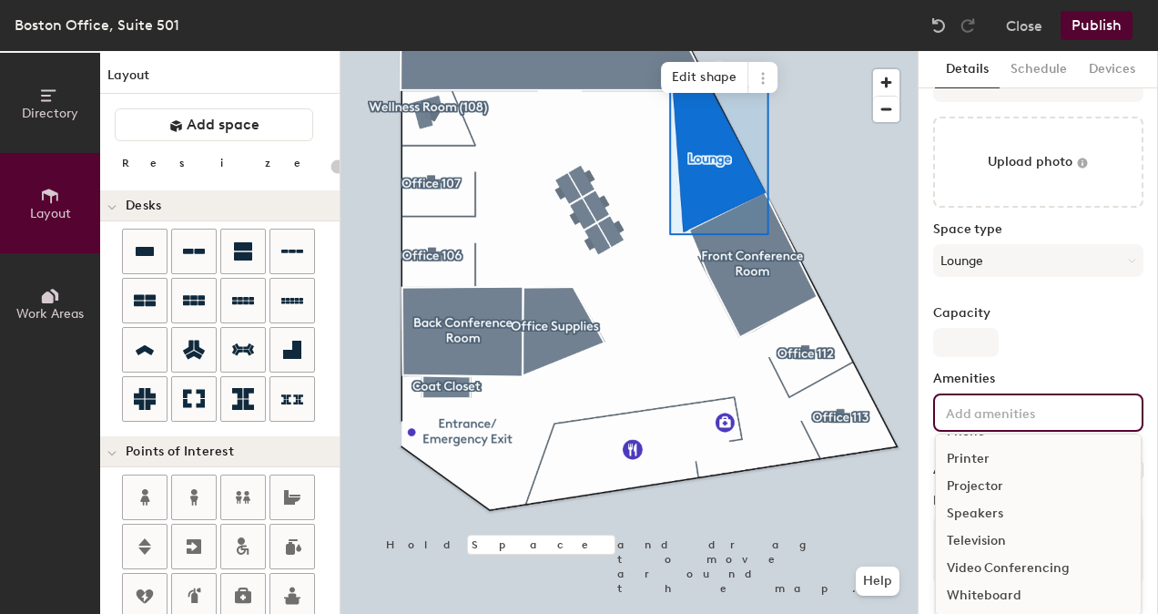
scroll to position [107, 0]
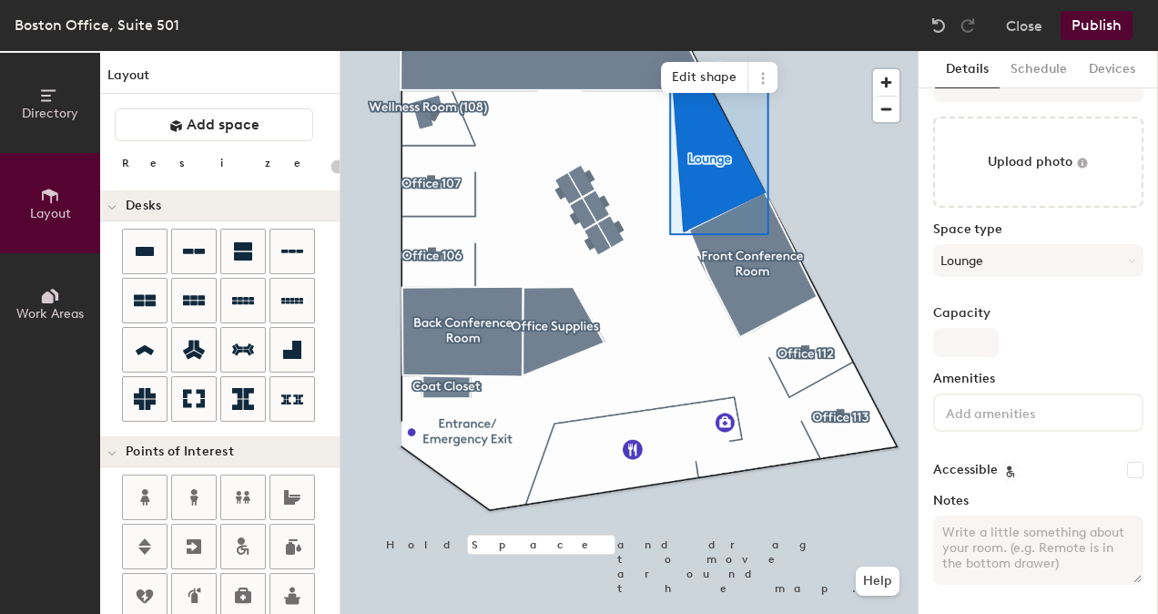
click at [1041, 317] on label "Capacity" at bounding box center [1038, 313] width 210 height 15
click at [999, 328] on input "Capacity" at bounding box center [966, 342] width 66 height 29
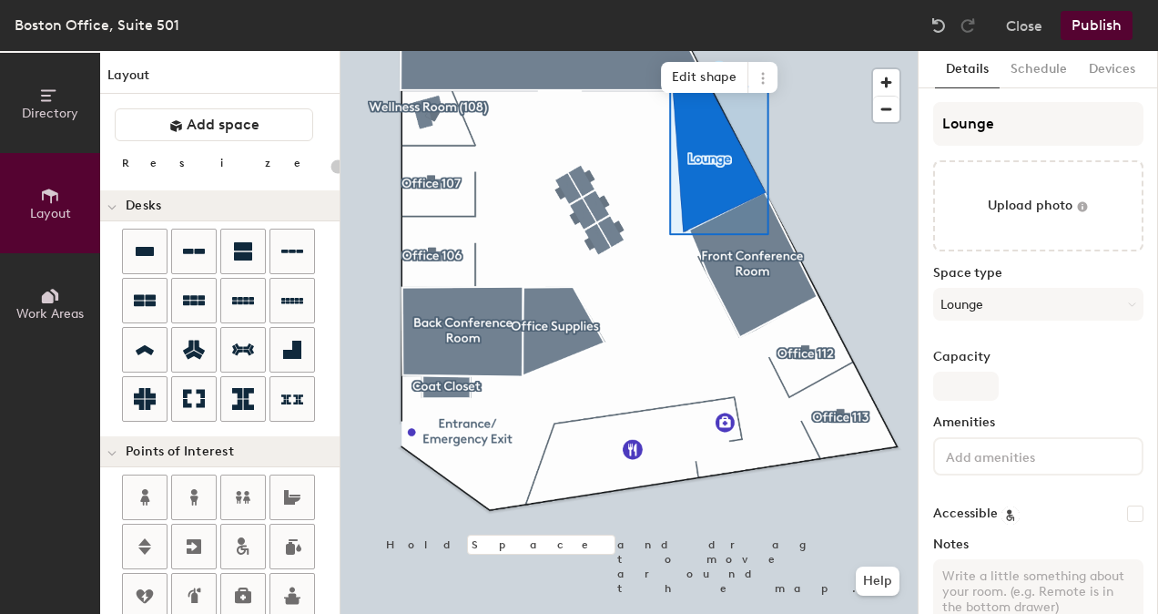
click at [879, 51] on div at bounding box center [628, 51] width 577 height 0
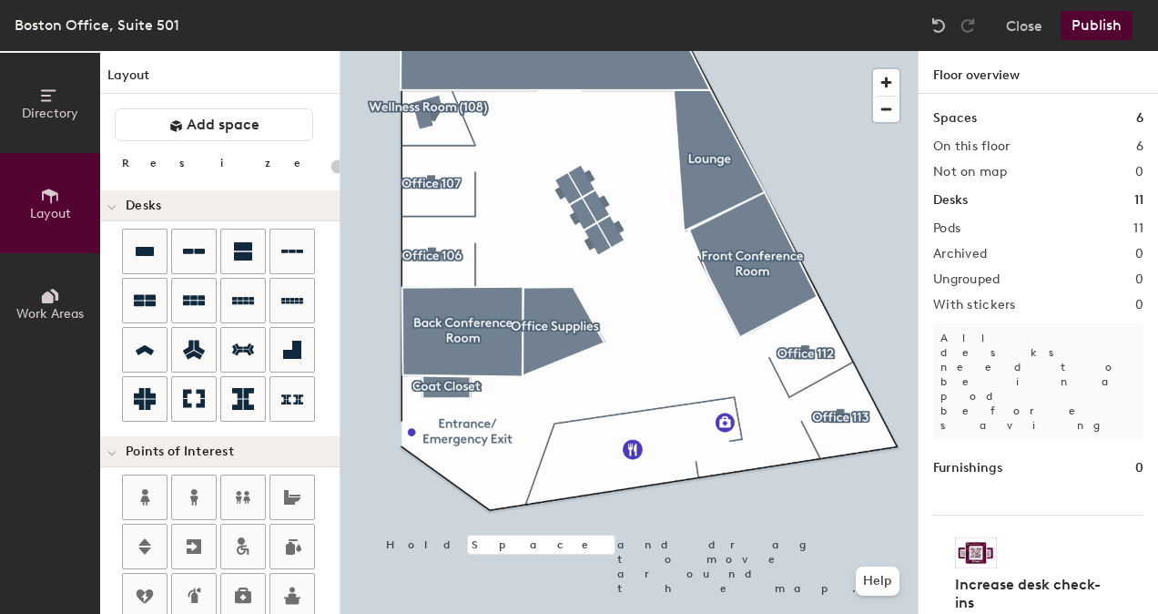
click at [702, 51] on div at bounding box center [628, 51] width 577 height 0
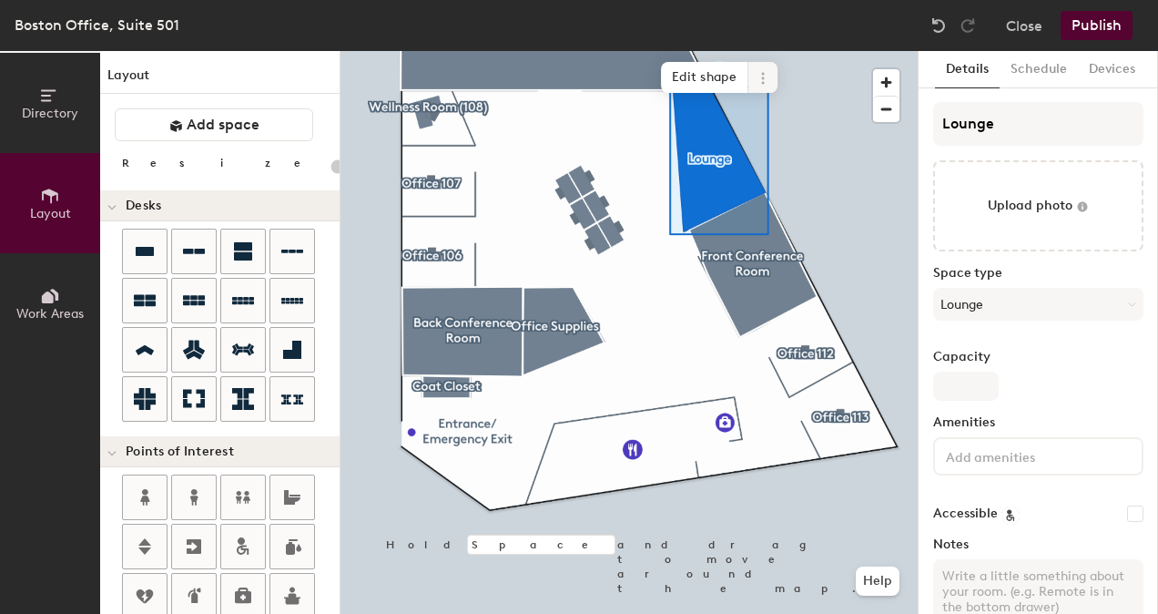
click at [728, 82] on span "Edit shape" at bounding box center [704, 77] width 87 height 31
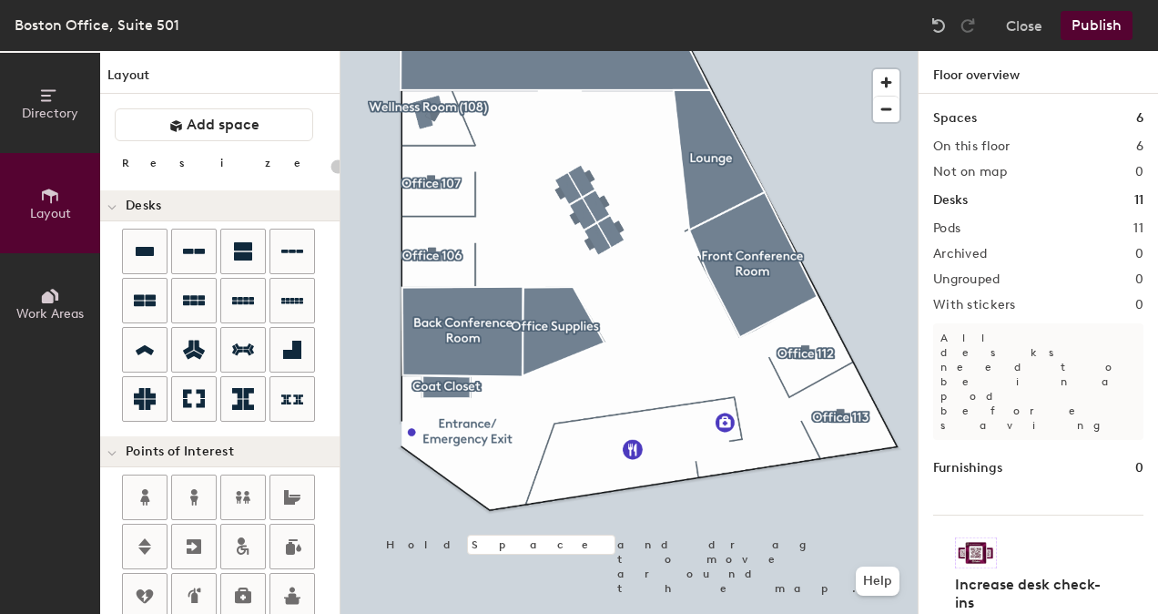
click at [717, 51] on div at bounding box center [628, 51] width 577 height 0
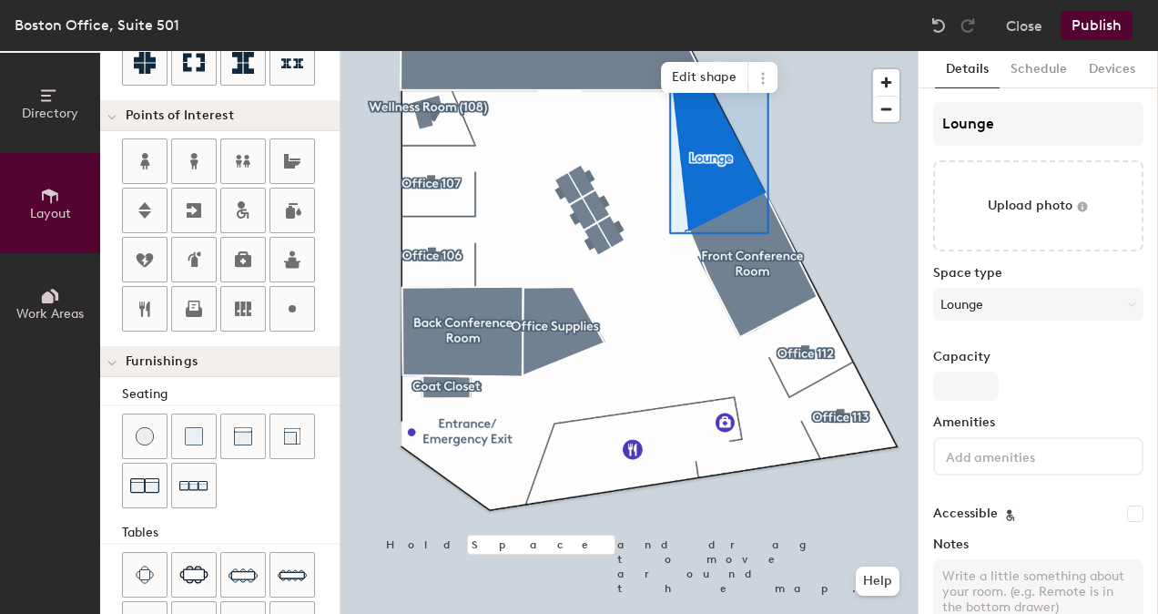
scroll to position [364, 0]
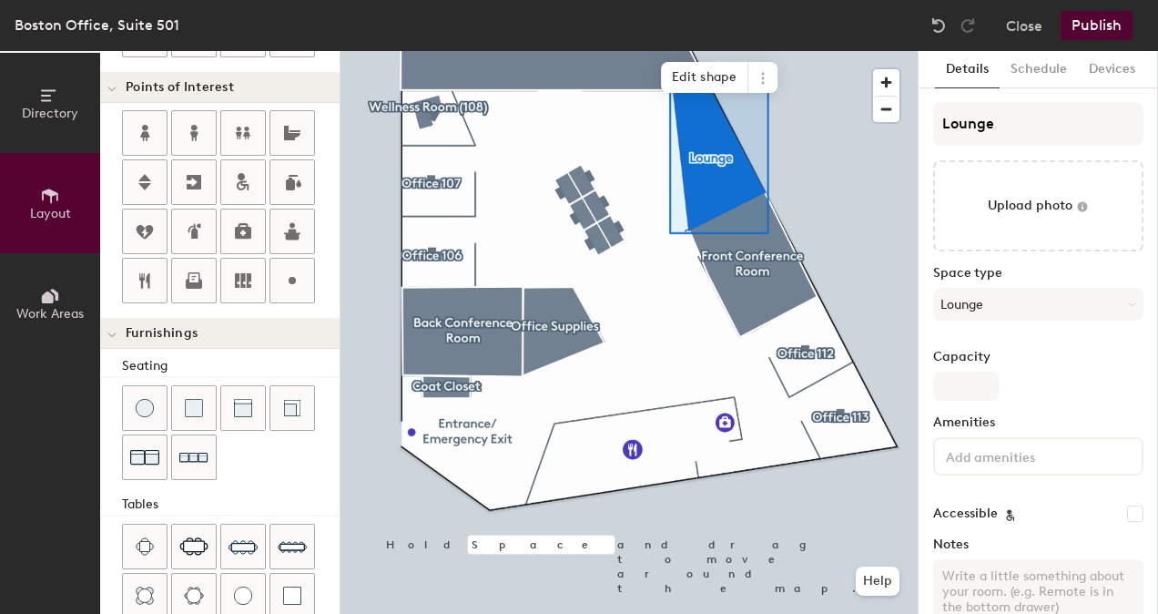
click at [275, 453] on div at bounding box center [231, 434] width 218 height 98
click at [191, 451] on img at bounding box center [193, 457] width 29 height 28
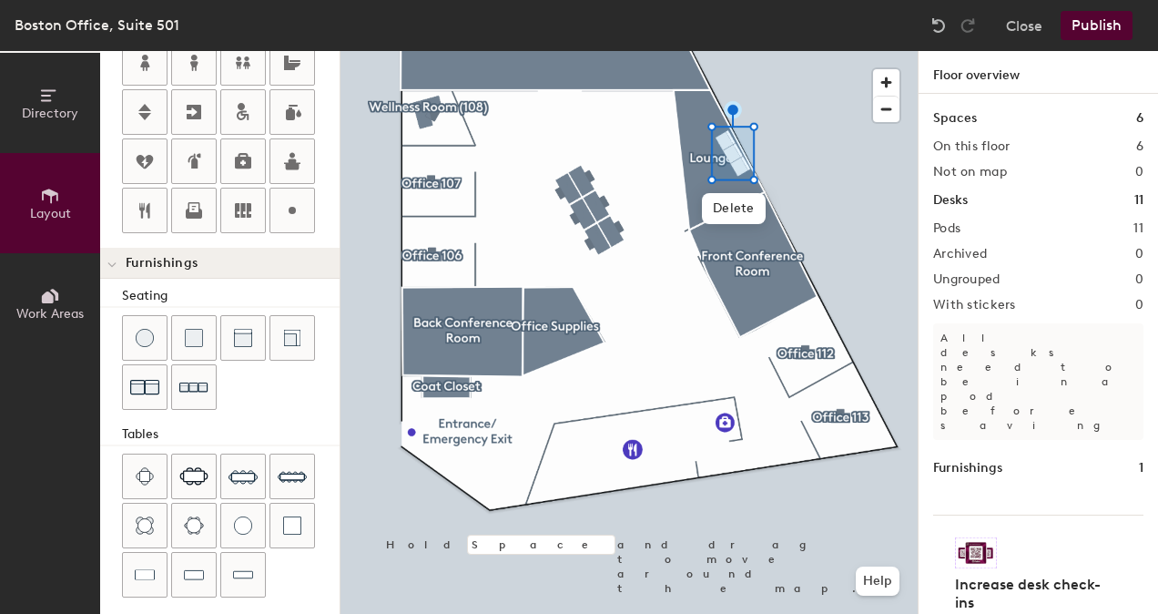
scroll to position [455, 0]
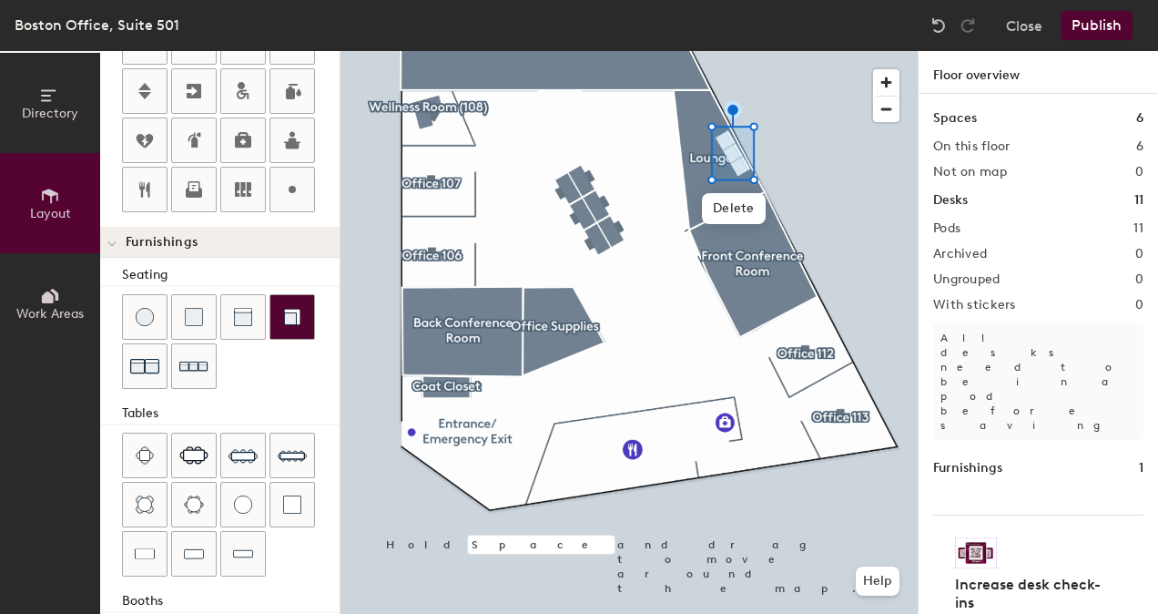
click at [291, 309] on img at bounding box center [292, 317] width 18 height 18
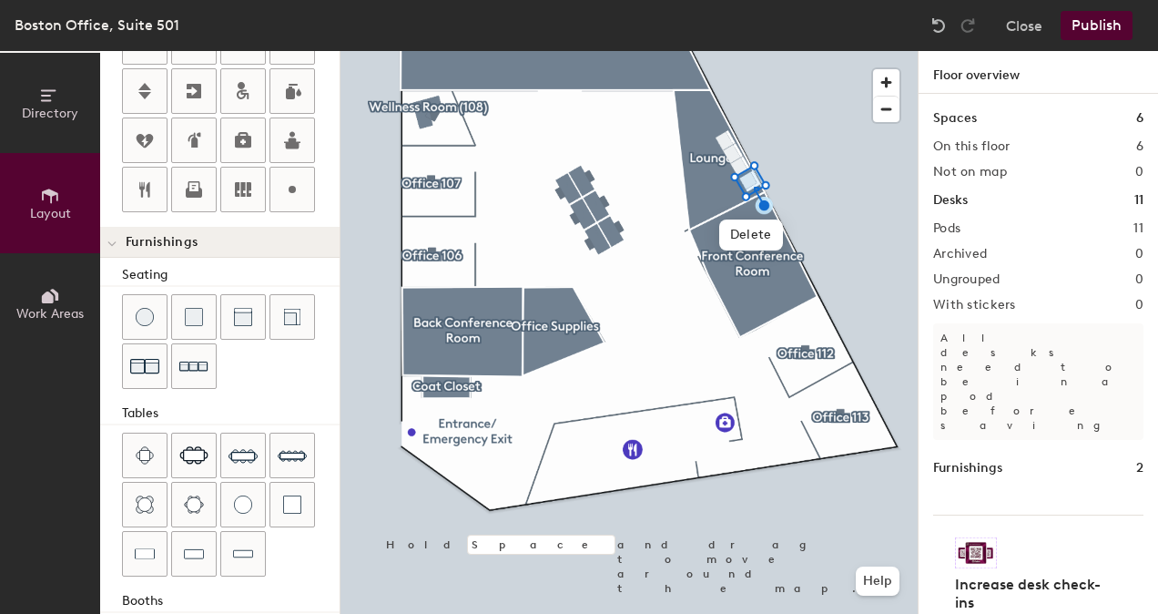
click at [754, 51] on div at bounding box center [628, 51] width 577 height 0
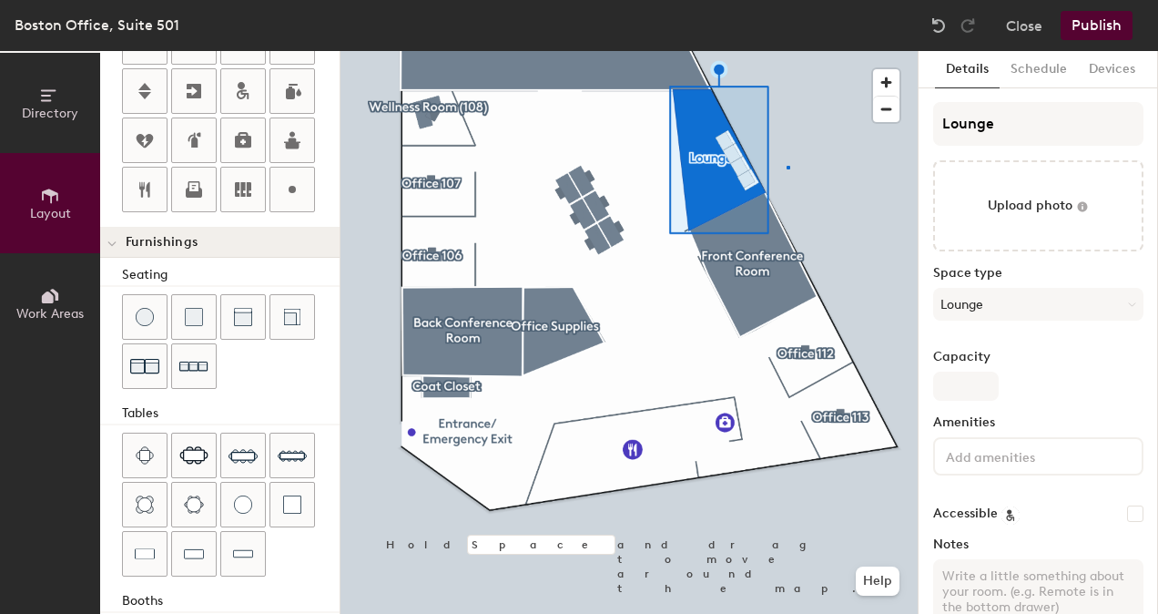
click at [786, 51] on div at bounding box center [628, 51] width 577 height 0
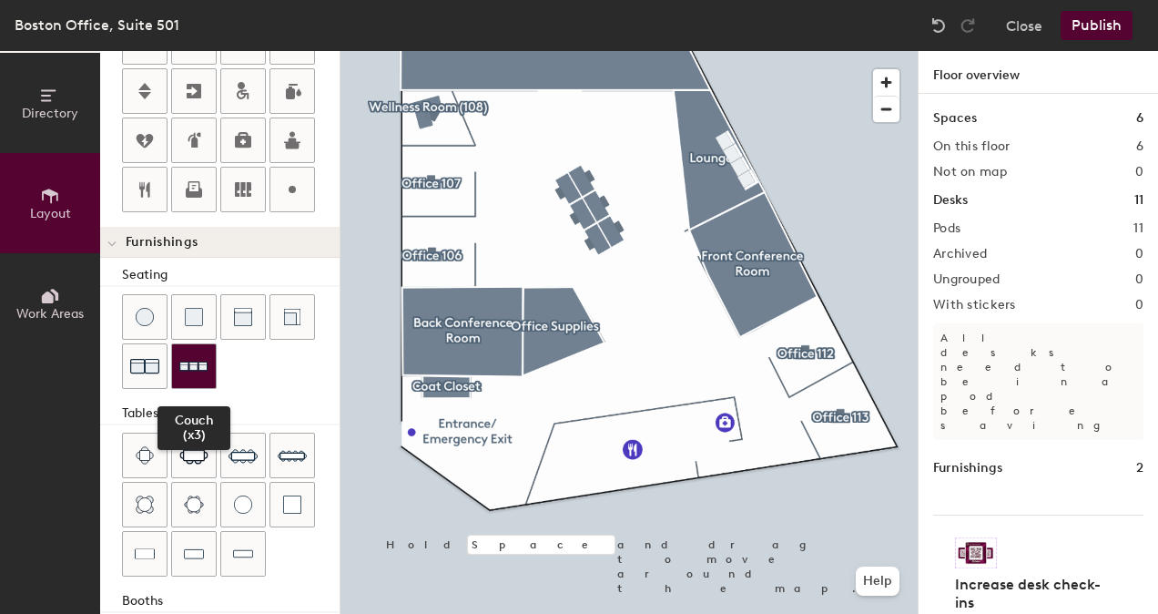
click at [188, 360] on img at bounding box center [193, 366] width 29 height 28
click at [207, 360] on img at bounding box center [193, 366] width 29 height 28
click at [118, 358] on div "Seating Tables Booths" at bounding box center [219, 467] width 239 height 404
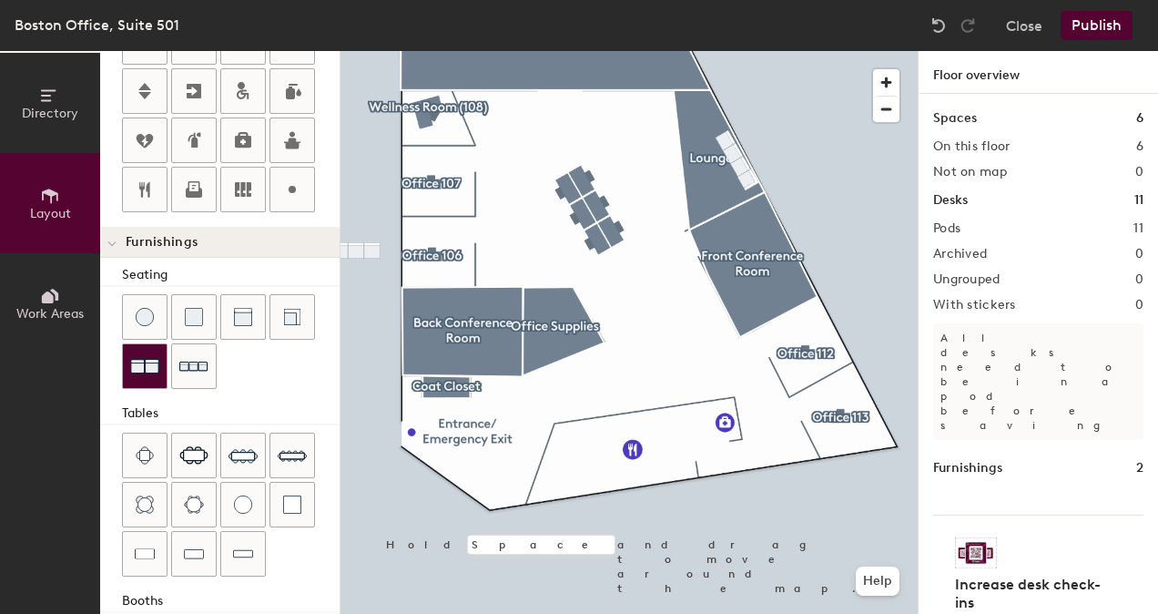
click at [136, 351] on img at bounding box center [144, 365] width 29 height 29
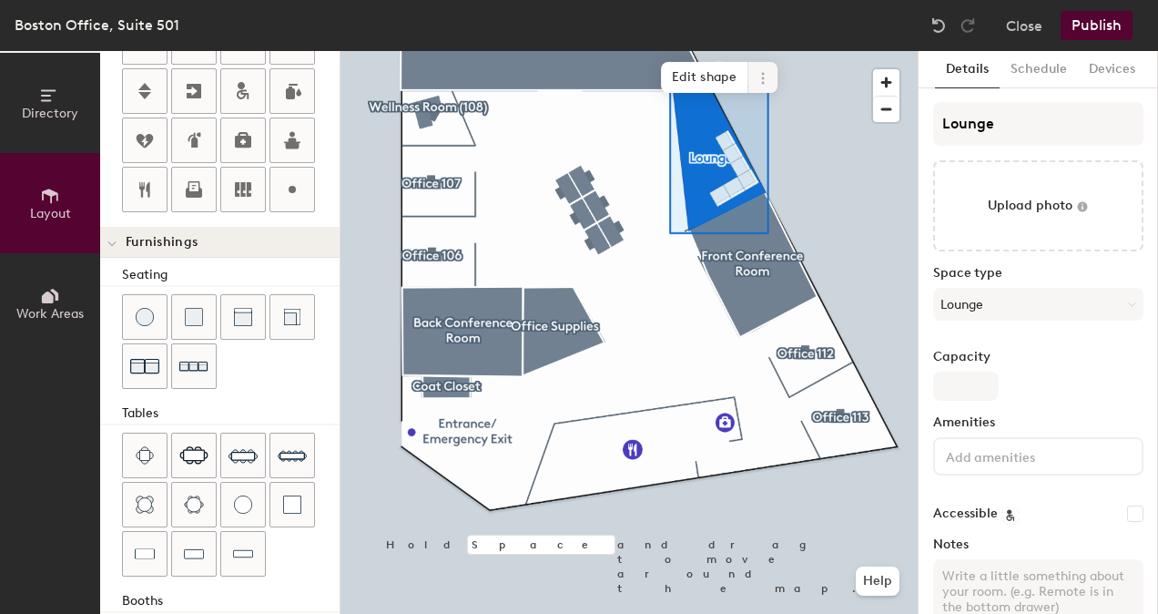
click at [786, 51] on div at bounding box center [628, 51] width 577 height 0
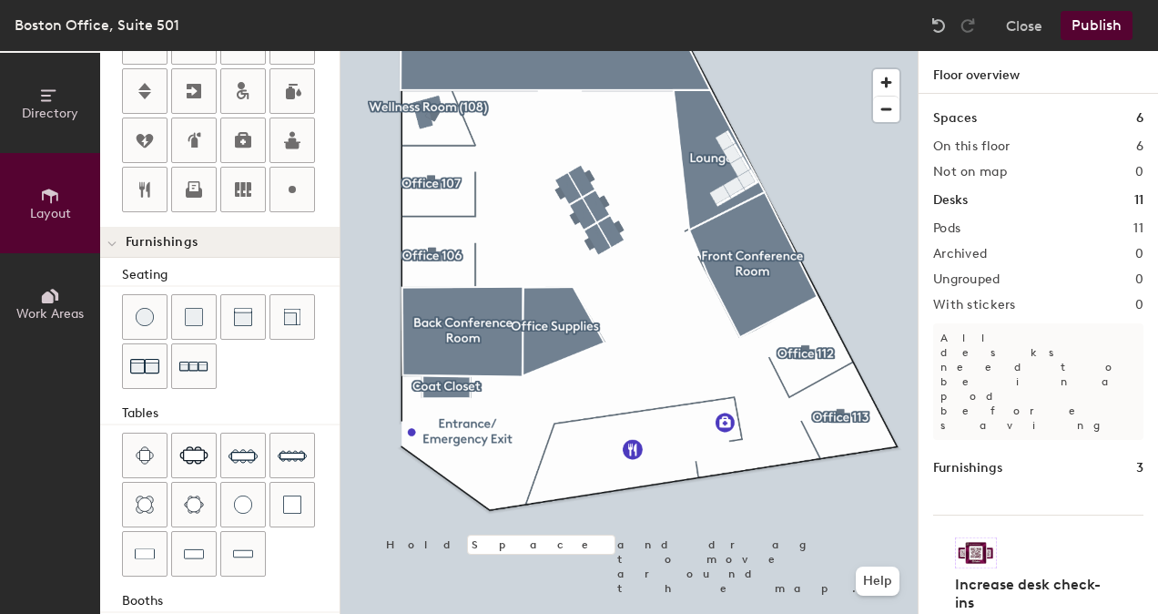
click at [730, 51] on div at bounding box center [628, 51] width 577 height 0
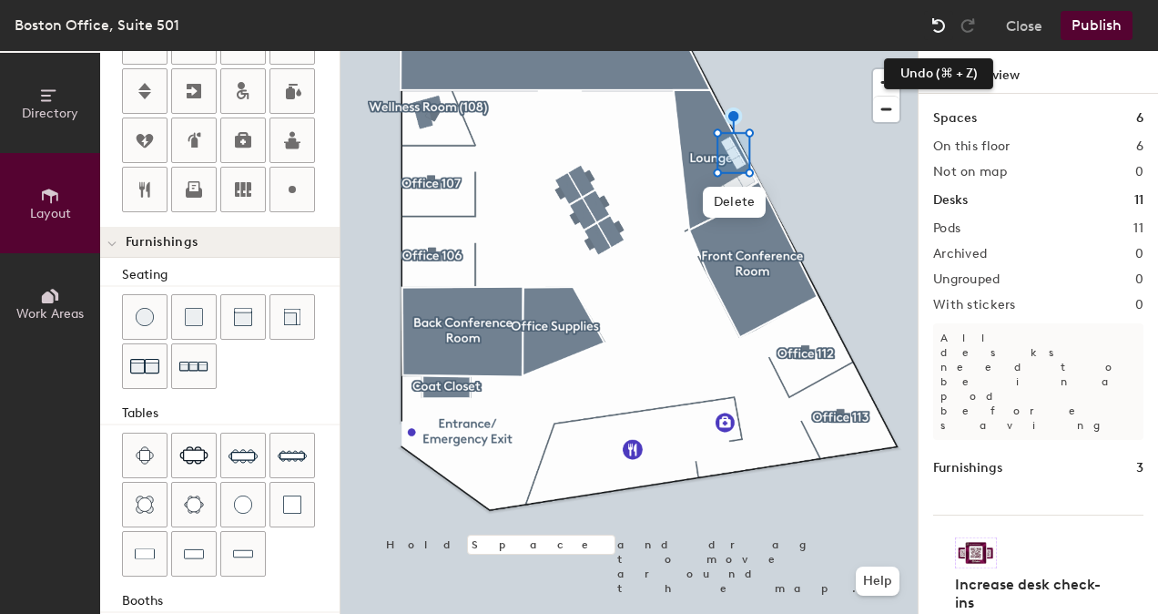
click at [938, 24] on img at bounding box center [938, 25] width 18 height 18
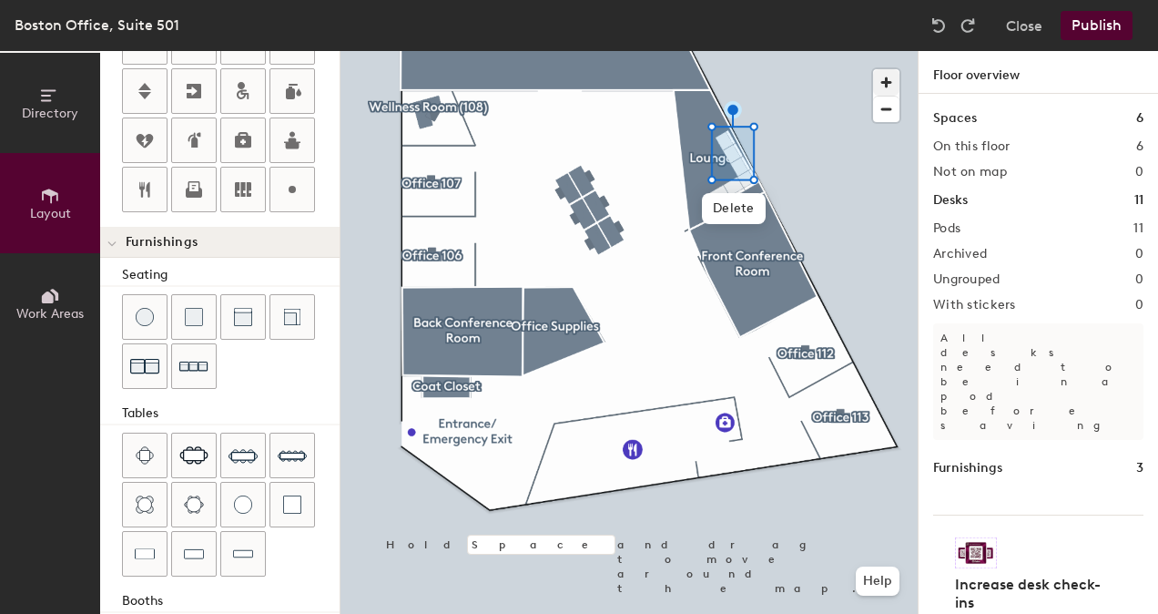
click at [781, 51] on div at bounding box center [628, 51] width 577 height 0
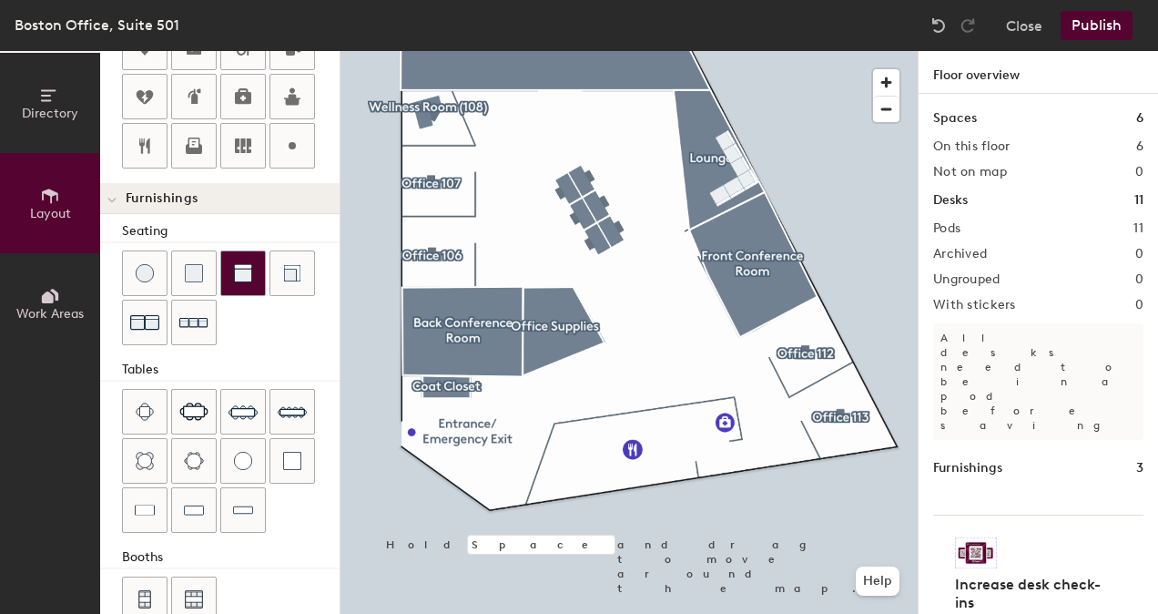
scroll to position [527, 0]
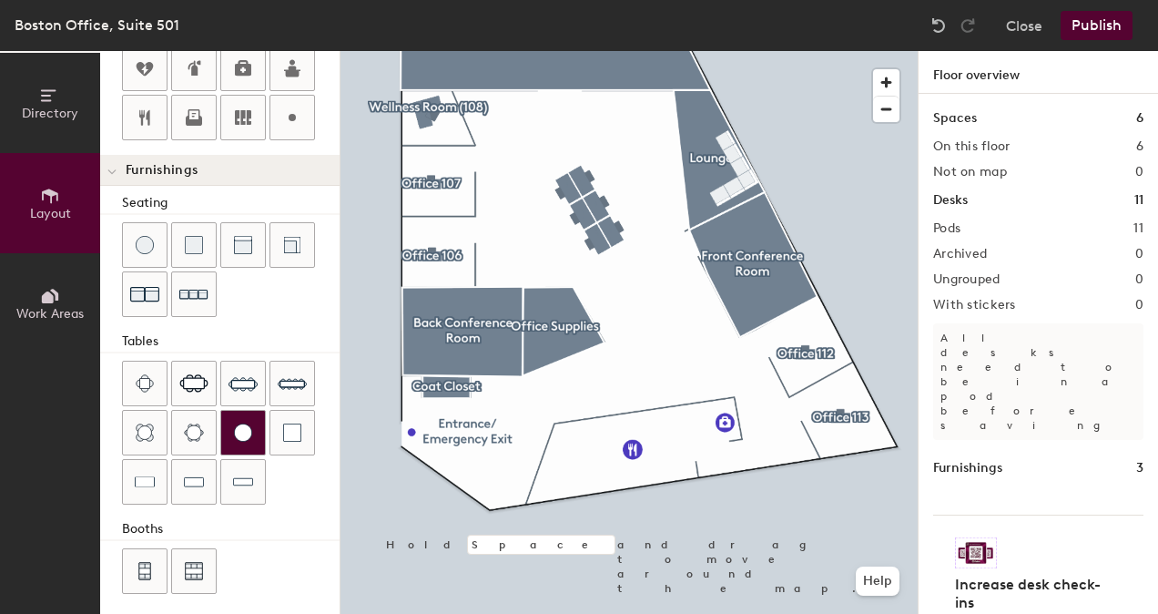
click at [245, 435] on div at bounding box center [243, 433] width 44 height 44
click at [242, 411] on div at bounding box center [243, 433] width 44 height 44
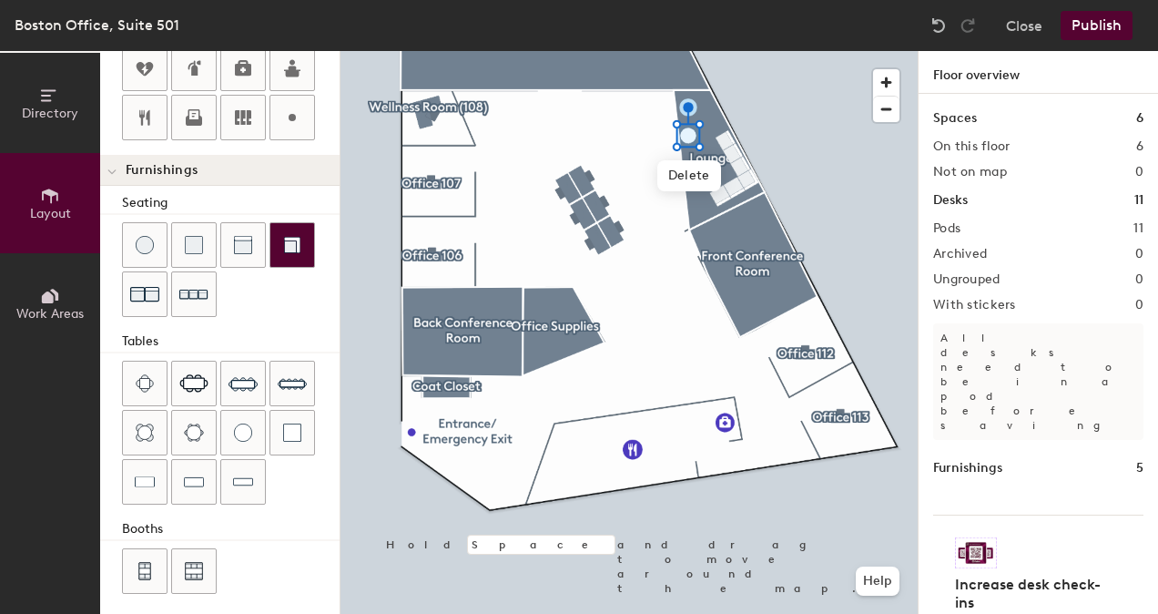
click at [307, 223] on div at bounding box center [292, 245] width 44 height 44
click at [667, 51] on div at bounding box center [628, 51] width 577 height 0
click at [680, 51] on div at bounding box center [628, 51] width 577 height 0
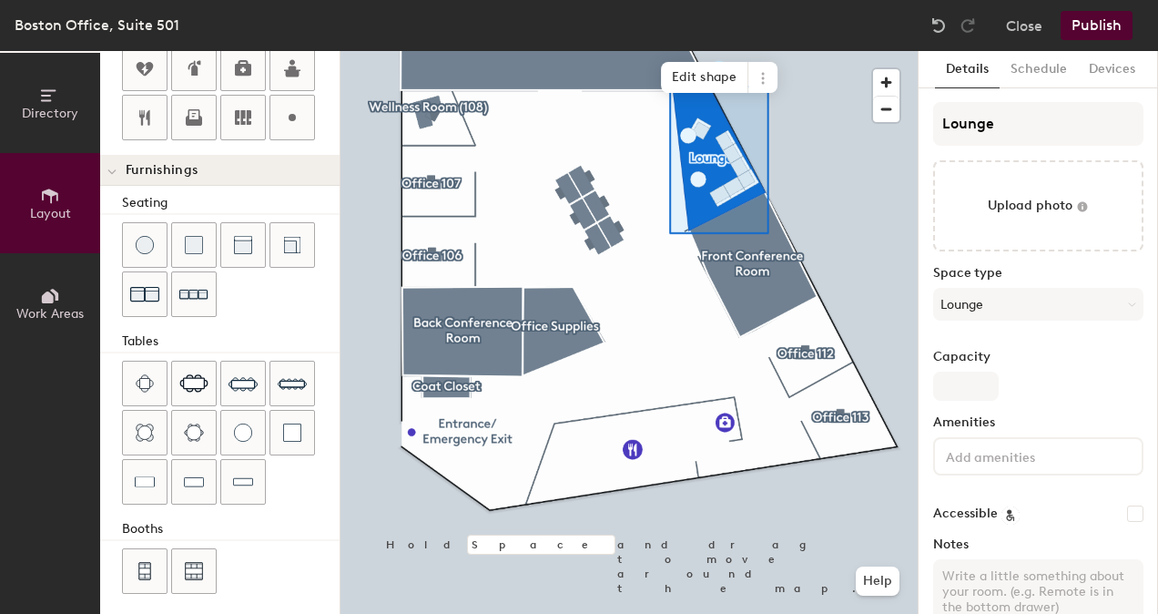
click at [641, 51] on div at bounding box center [628, 51] width 577 height 0
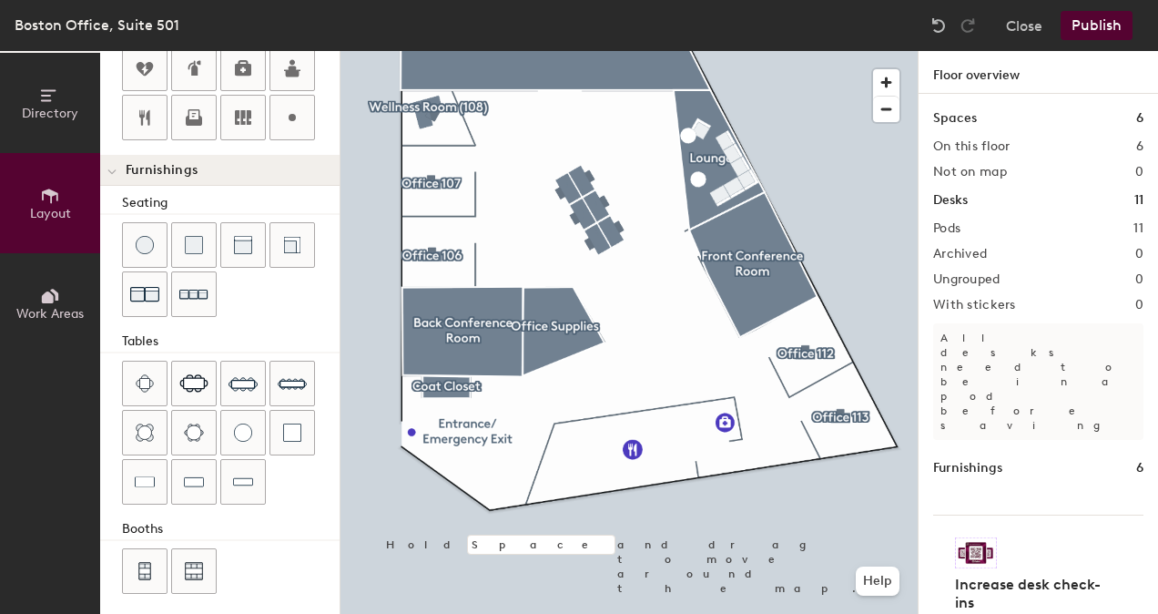
click at [688, 51] on div at bounding box center [628, 51] width 577 height 0
click at [726, 51] on div at bounding box center [628, 51] width 577 height 0
click at [734, 239] on span "Delete" at bounding box center [728, 239] width 64 height 31
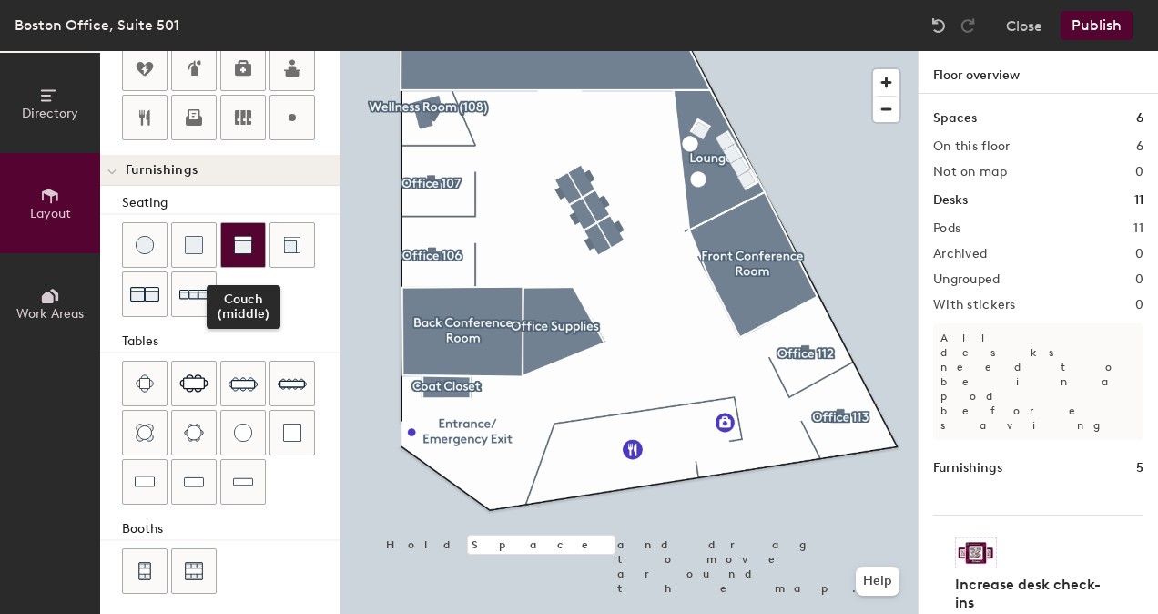
click at [238, 248] on div at bounding box center [243, 245] width 44 height 44
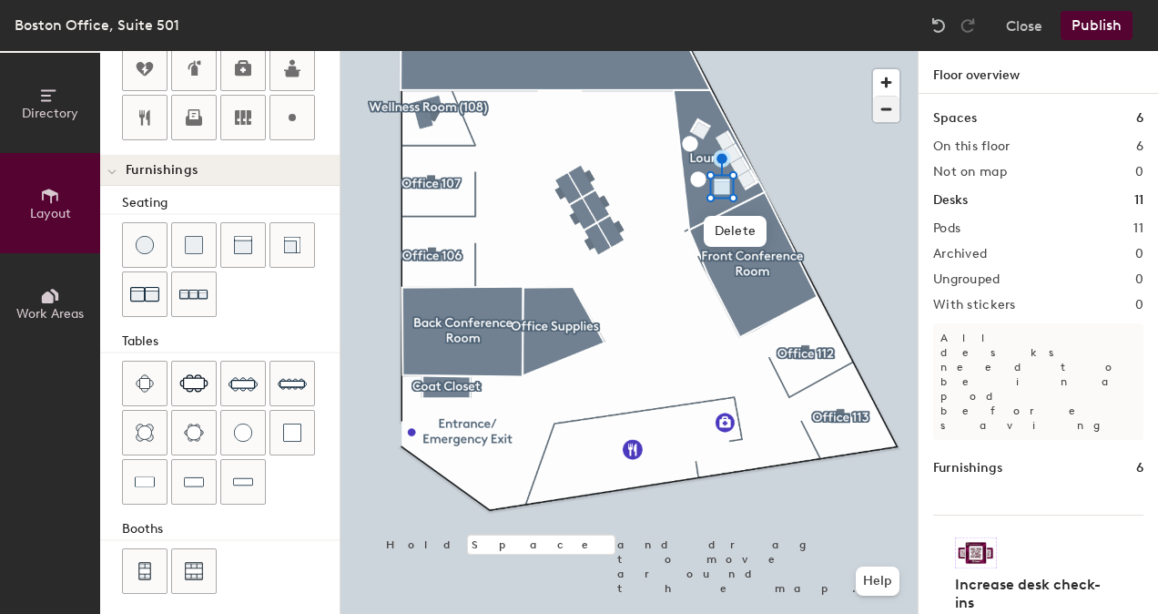
click at [822, 51] on div at bounding box center [628, 51] width 577 height 0
click at [793, 51] on div at bounding box center [628, 51] width 577 height 0
click at [1089, 44] on div "Boston Office, Suite 501 Close Publish" at bounding box center [579, 25] width 1158 height 51
click at [1104, 30] on button "Publish" at bounding box center [1096, 25] width 72 height 29
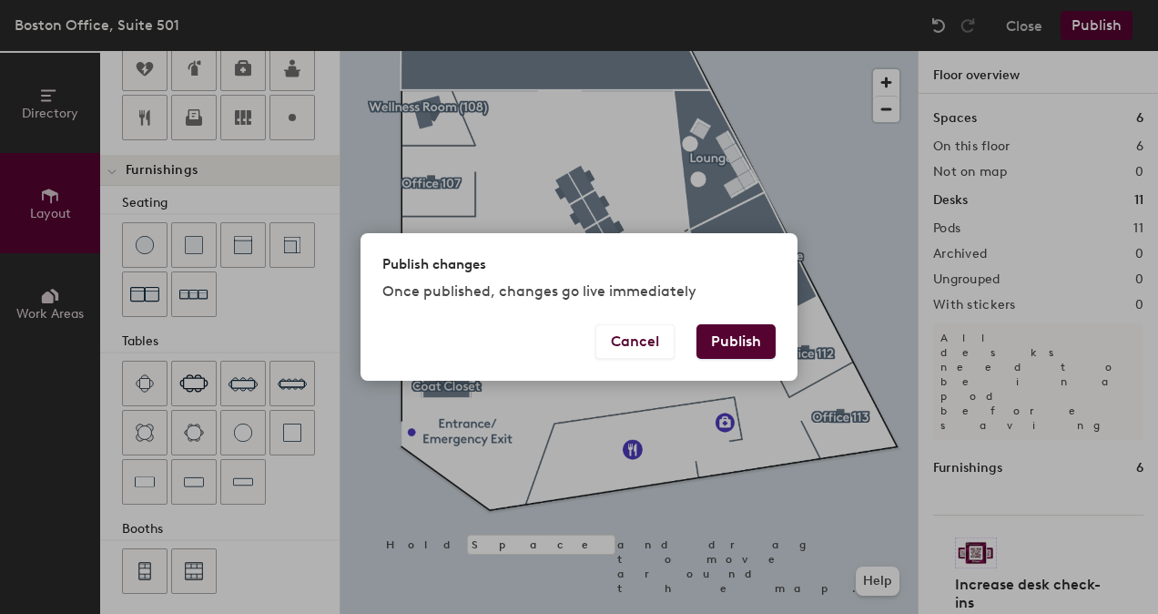
click at [711, 344] on button "Publish" at bounding box center [735, 341] width 79 height 35
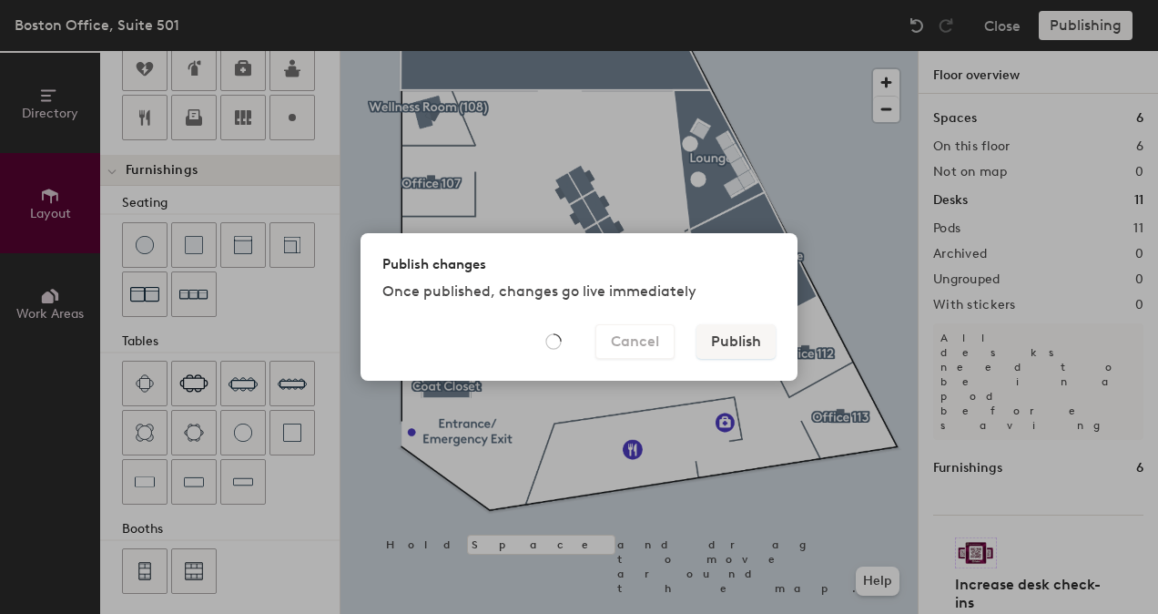
type input "20"
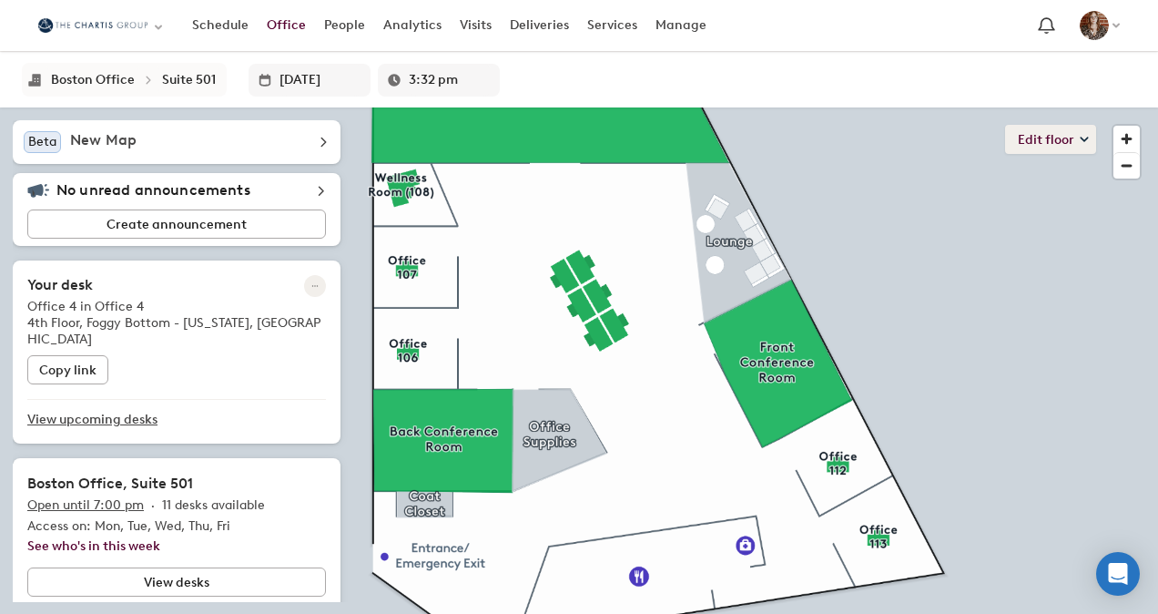
click at [1049, 129] on button "Edit floor" at bounding box center [1050, 139] width 91 height 29
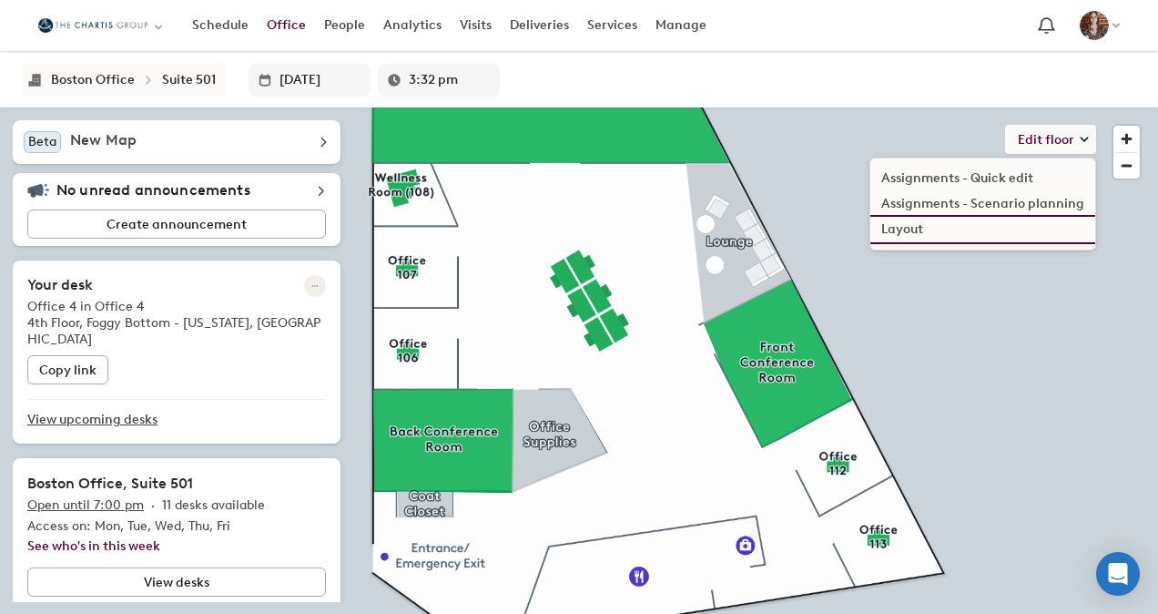
click at [961, 222] on li "Layout" at bounding box center [982, 229] width 225 height 25
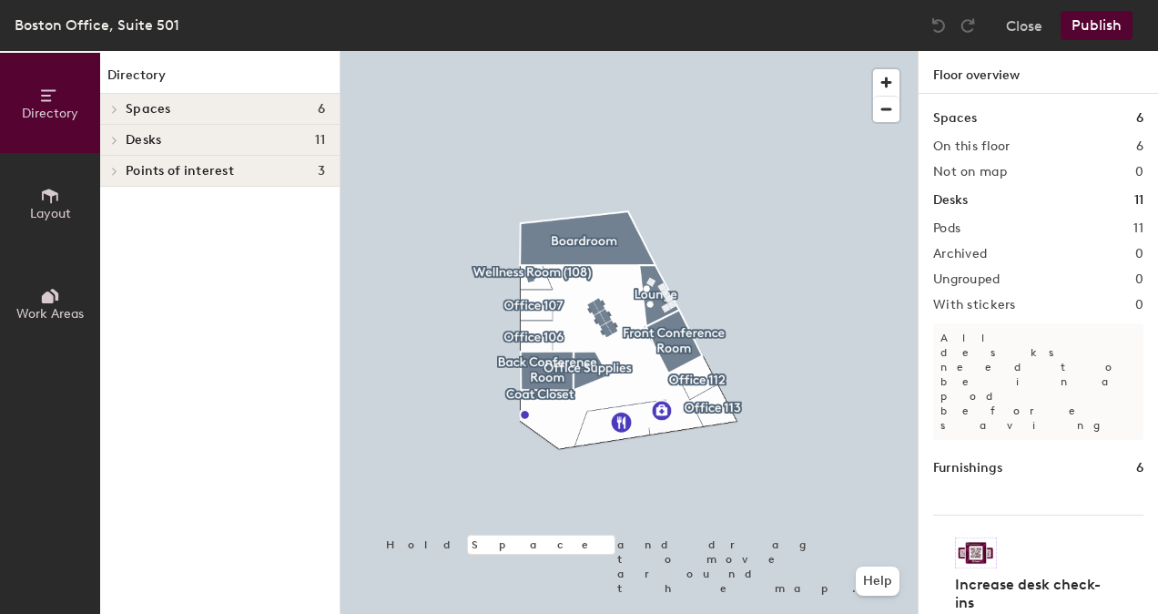
click at [810, 51] on div at bounding box center [628, 51] width 577 height 0
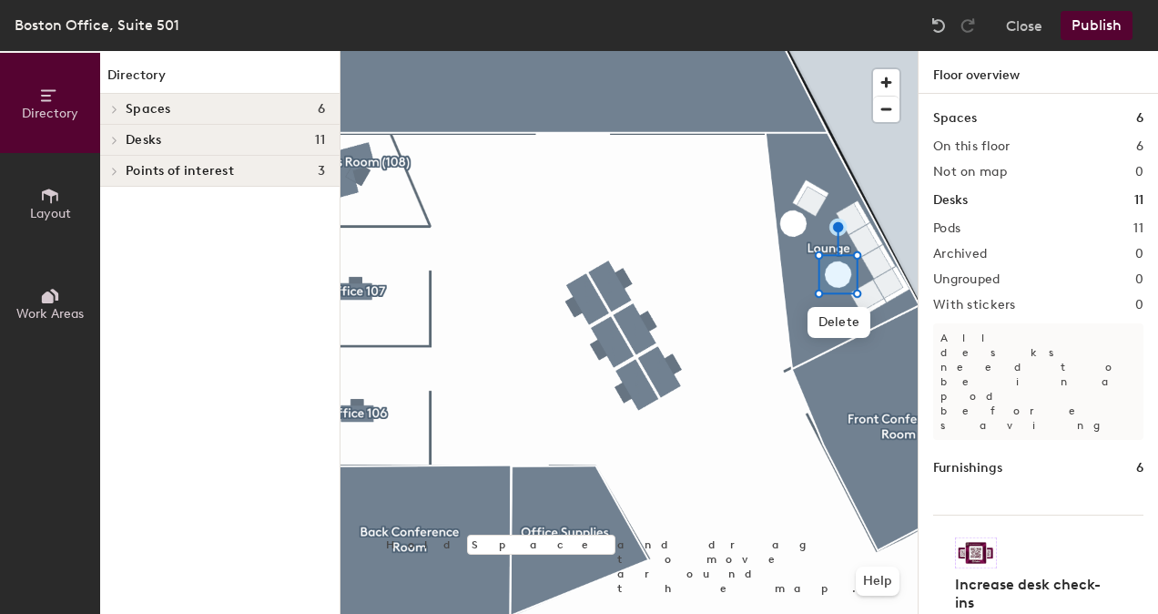
click at [1104, 4] on div "Boston Office, Suite 501 Close Publish" at bounding box center [579, 25] width 1158 height 51
click at [1105, 20] on button "Publish" at bounding box center [1096, 25] width 72 height 29
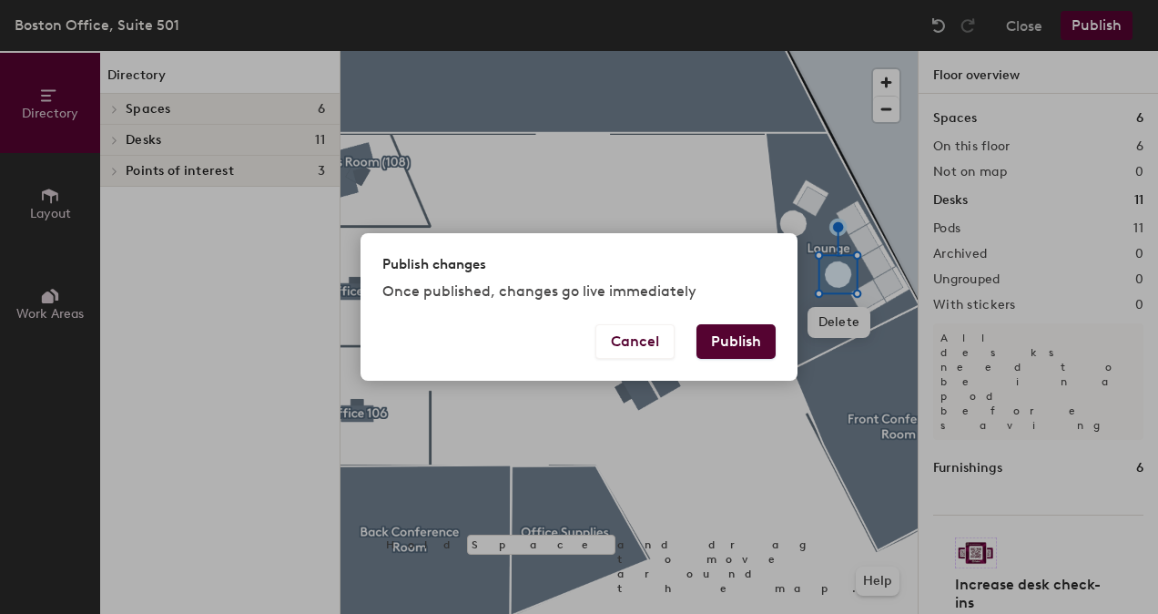
click at [747, 340] on button "Publish" at bounding box center [735, 341] width 79 height 35
